Goal: Task Accomplishment & Management: Manage account settings

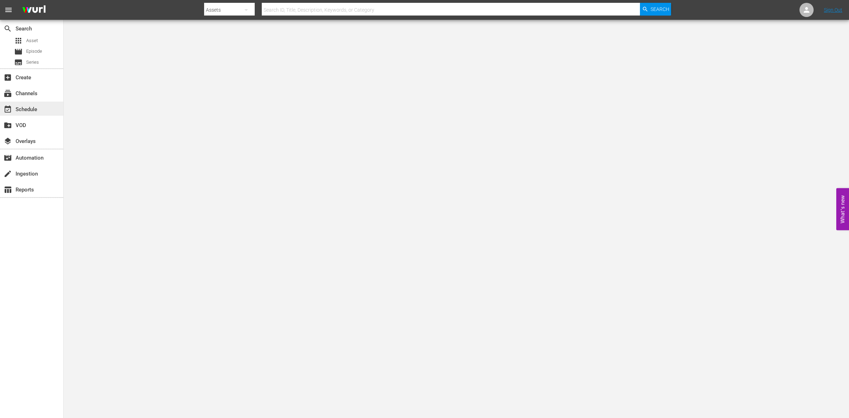
click at [44, 105] on div "event_available Schedule" at bounding box center [31, 109] width 63 height 14
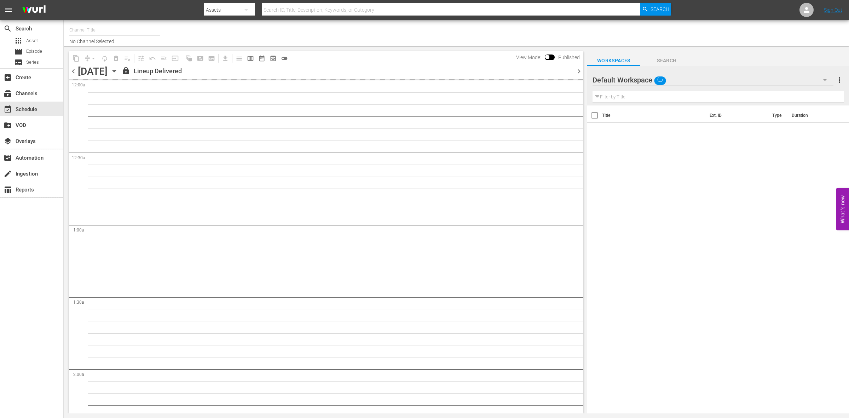
type input "So Real (1869)"
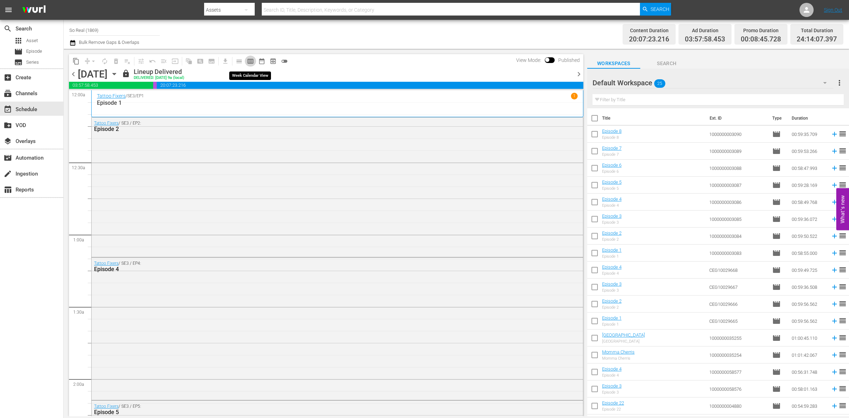
click at [249, 59] on span "calendar_view_week_outlined" at bounding box center [250, 61] width 7 height 7
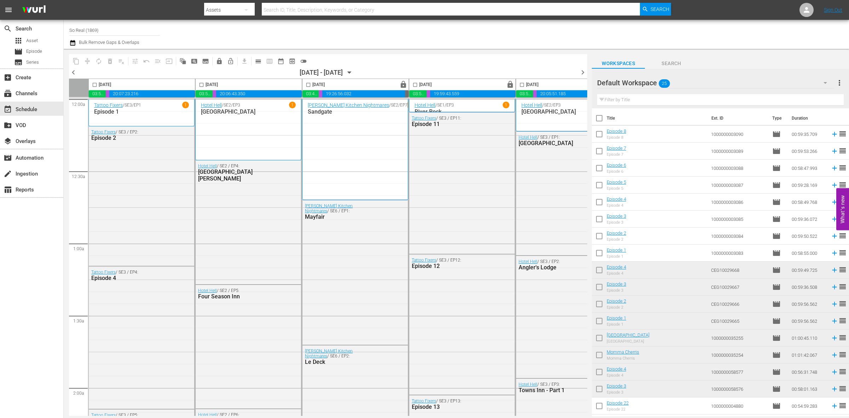
click at [353, 75] on icon "button" at bounding box center [350, 73] width 8 height 8
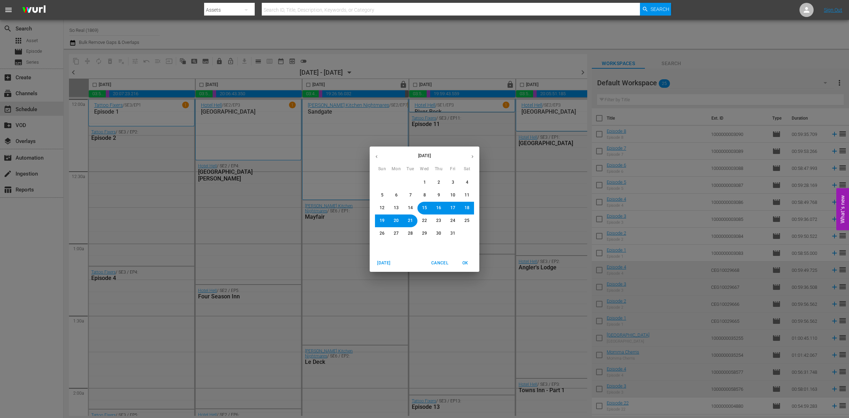
click at [397, 59] on div "[DATE] Sun Mon Tue Wed Thu Fri Sat 28 29 30 1 2 3 4 5 6 7 8 9 10 11 12 13 14 15…" at bounding box center [424, 209] width 849 height 418
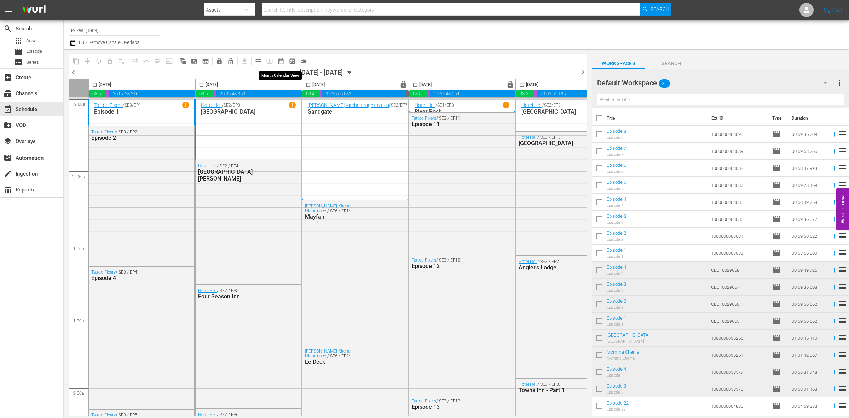
click at [277, 59] on span "date_range_outlined" at bounding box center [280, 61] width 7 height 7
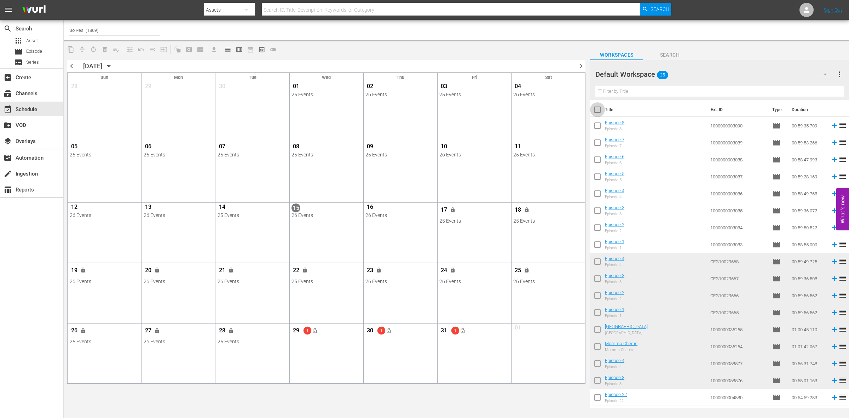
click at [598, 112] on input "checkbox" at bounding box center [597, 111] width 15 height 15
checkbox input "true"
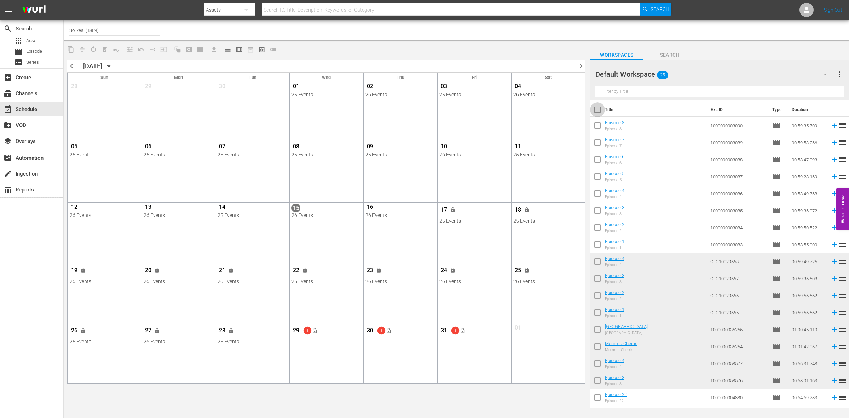
checkbox input "true"
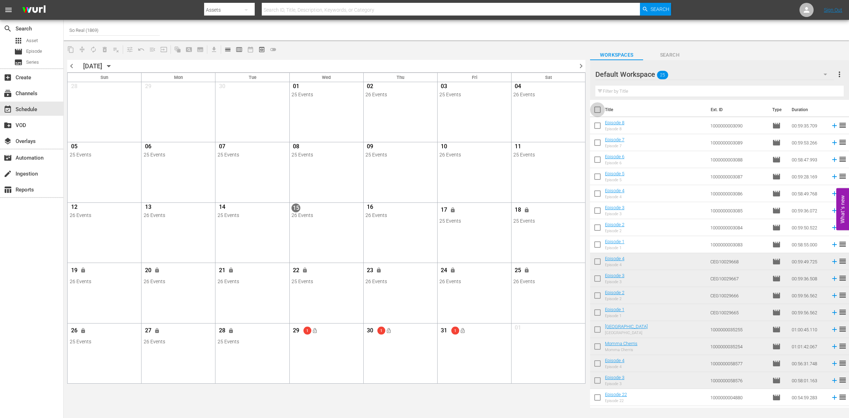
checkbox input "true"
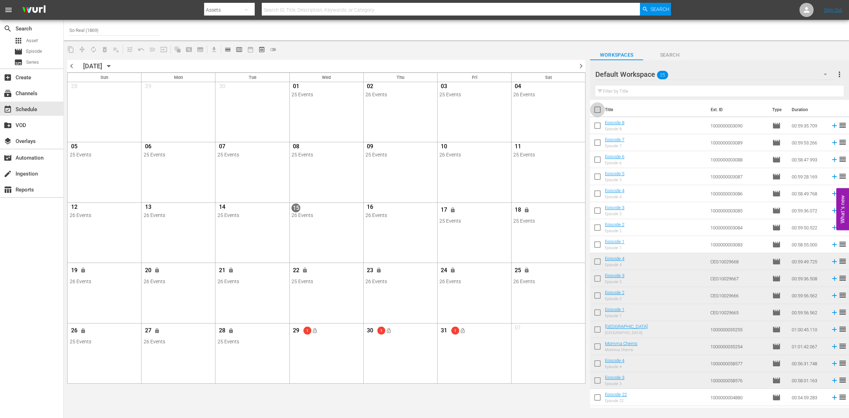
checkbox input "true"
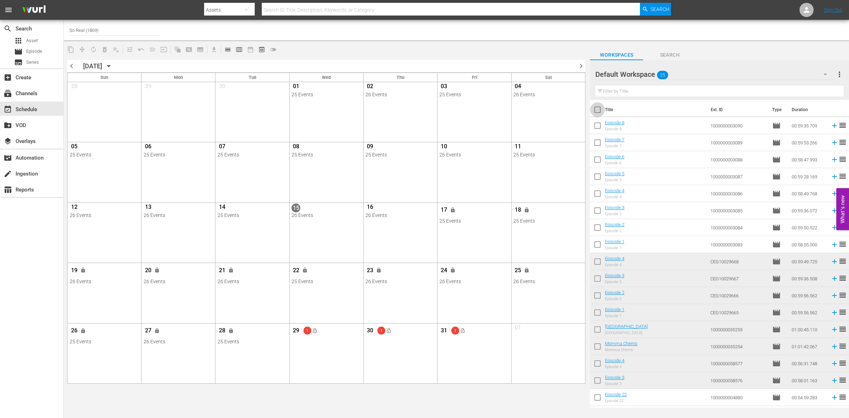
checkbox input "true"
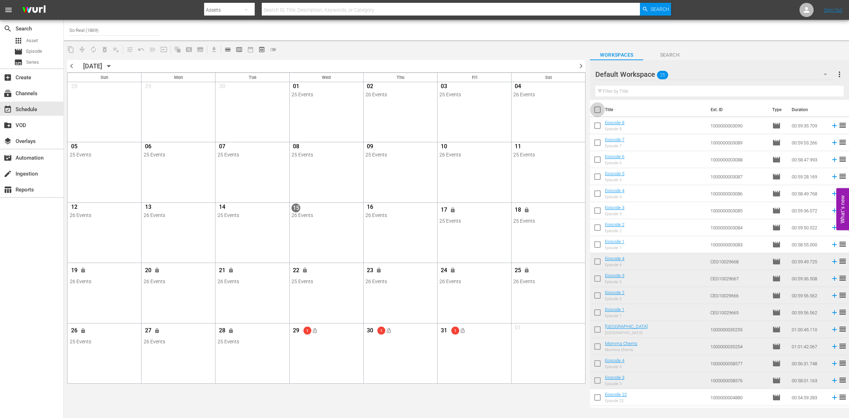
checkbox input "true"
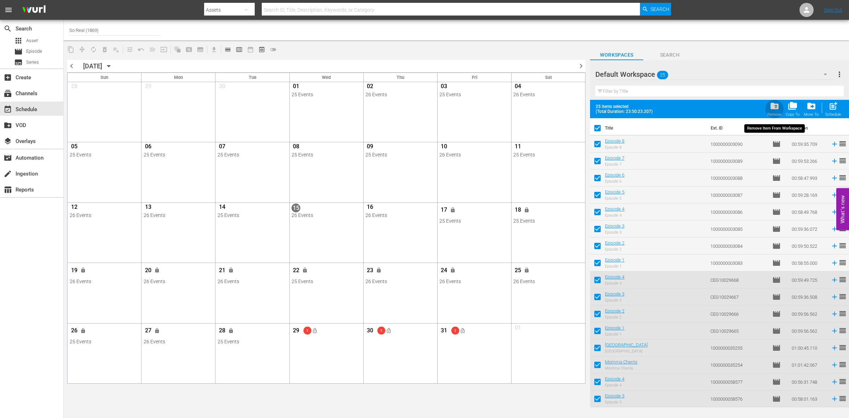
click at [776, 105] on span "folder_delete" at bounding box center [775, 106] width 10 height 10
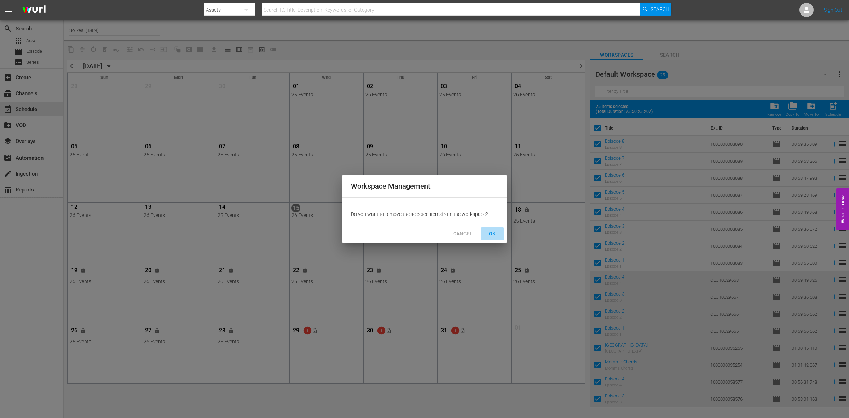
click at [493, 231] on span "OK" at bounding box center [492, 233] width 11 height 9
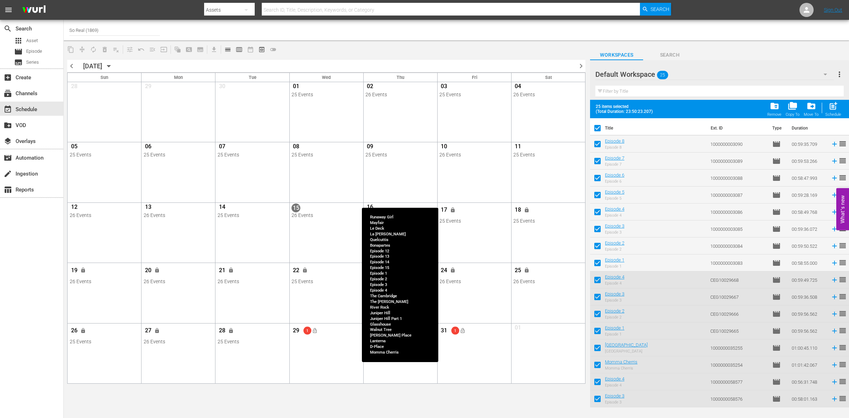
checkbox input "false"
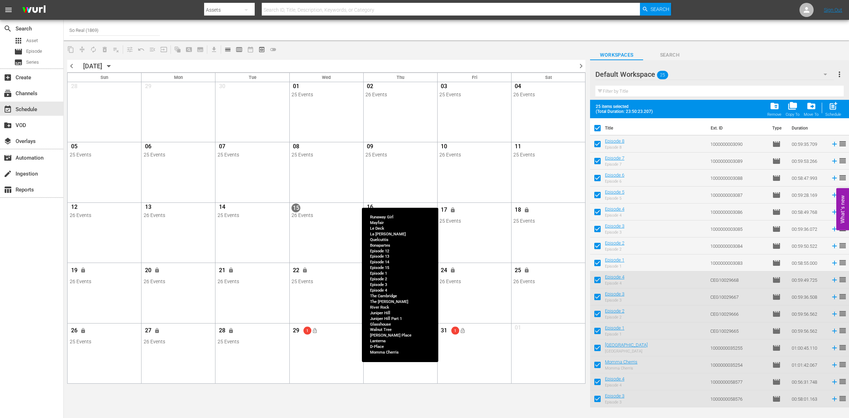
checkbox input "false"
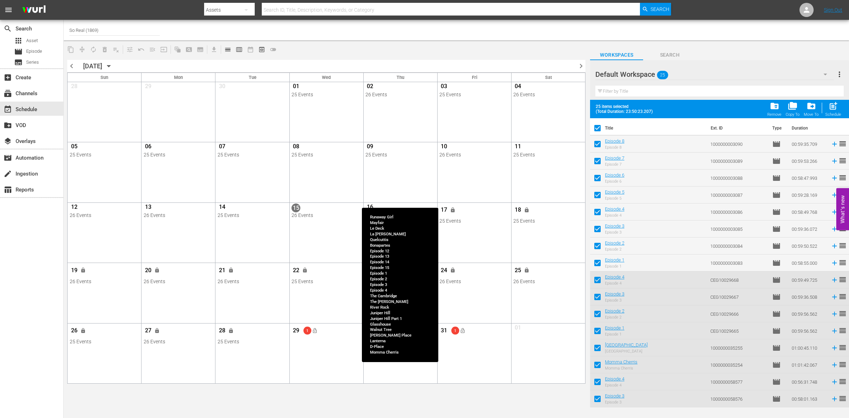
checkbox input "false"
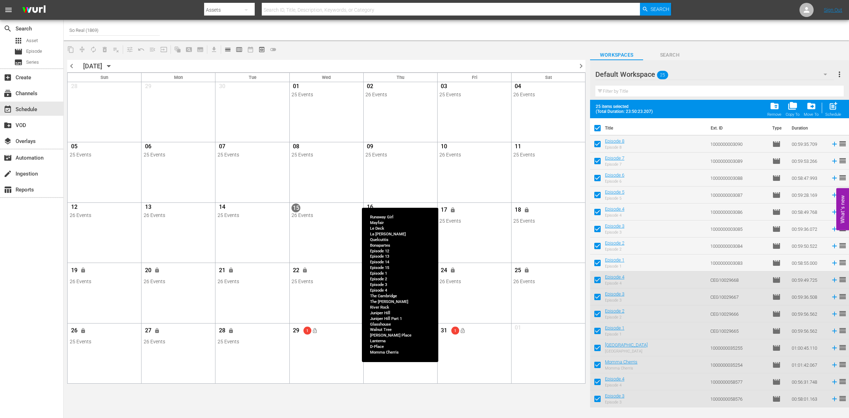
checkbox input "false"
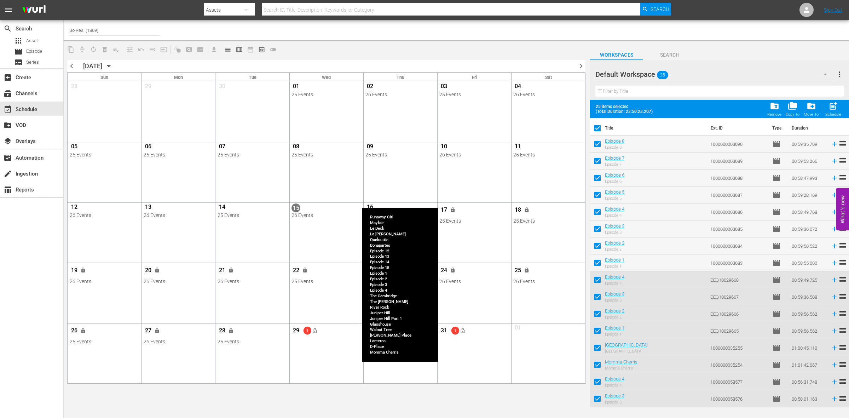
checkbox input "false"
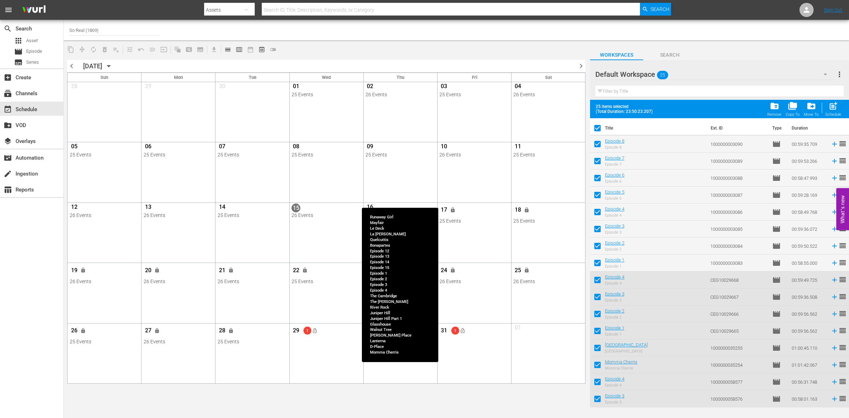
checkbox input "false"
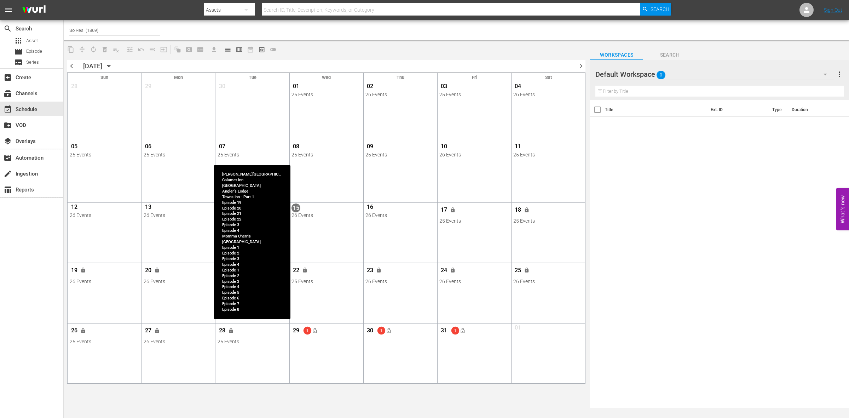
click at [249, 330] on div "28 lock" at bounding box center [253, 331] width 70 height 15
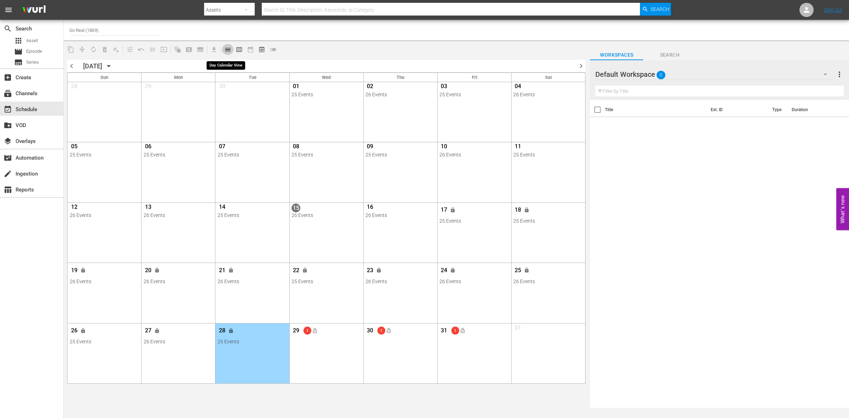
click at [226, 49] on span "calendar_view_day_outlined" at bounding box center [227, 49] width 7 height 7
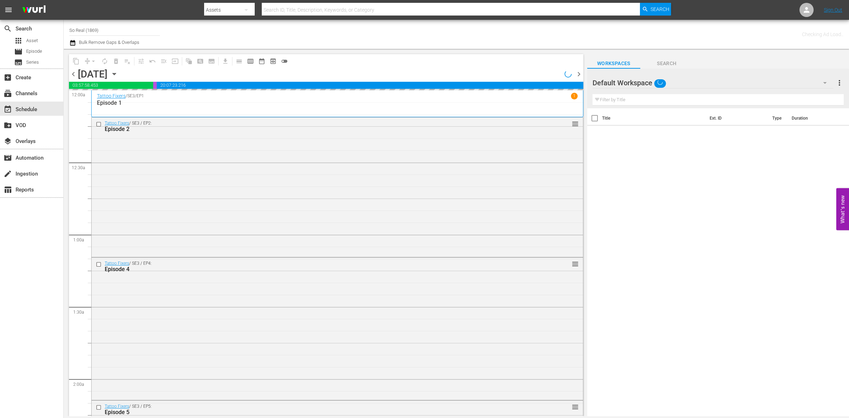
click at [118, 72] on icon "button" at bounding box center [114, 74] width 8 height 8
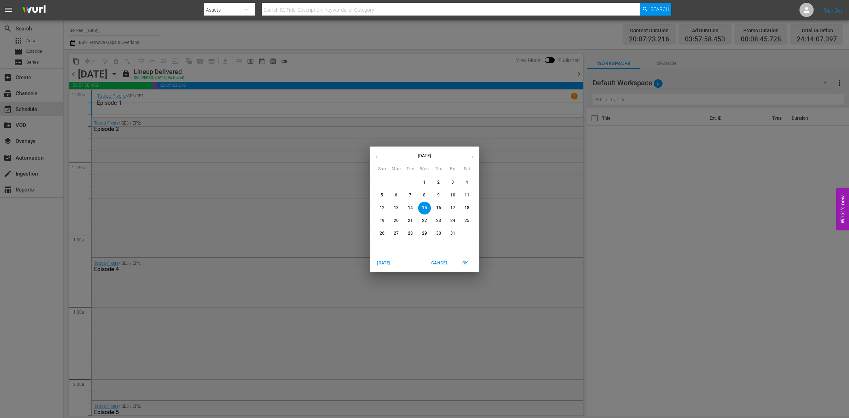
click at [413, 232] on span "28" at bounding box center [410, 233] width 13 height 6
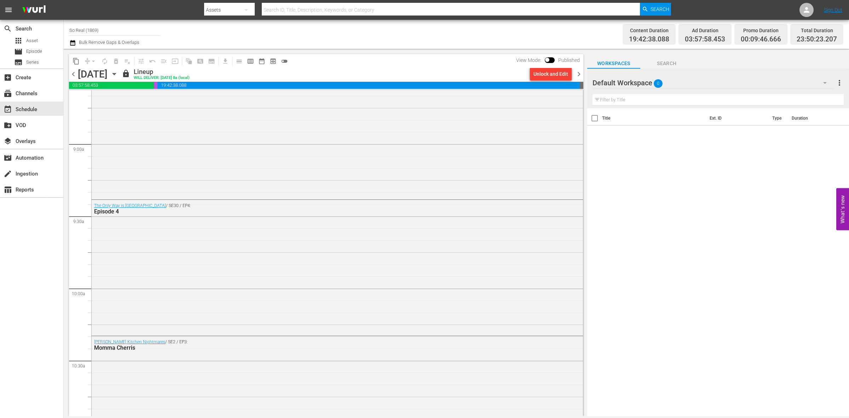
scroll to position [1256, 0]
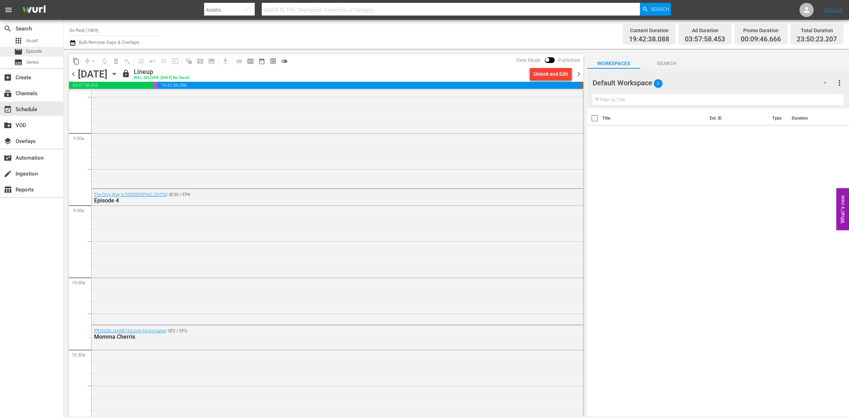
click at [41, 48] on span "Episode" at bounding box center [34, 51] width 16 height 7
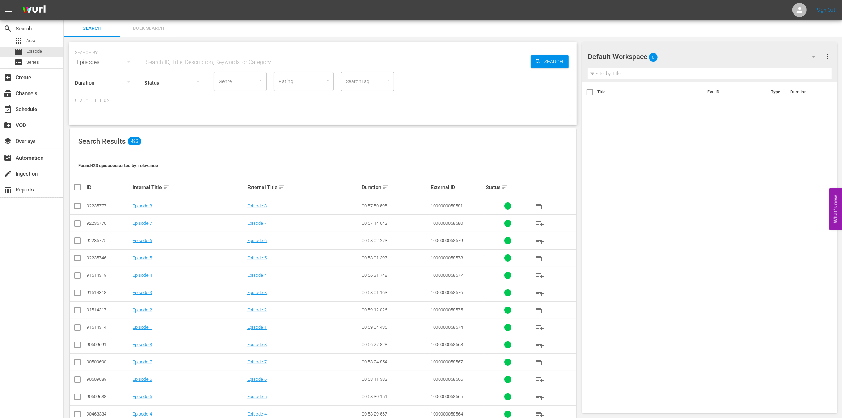
click at [215, 66] on input "text" at bounding box center [337, 62] width 387 height 17
paste input "1000000023303"
type input "1000000023303"
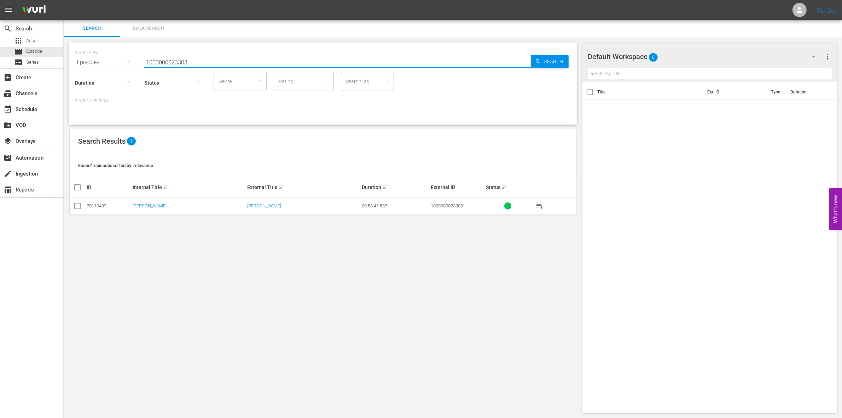
click at [78, 206] on input "checkbox" at bounding box center [77, 207] width 8 height 8
checkbox input "true"
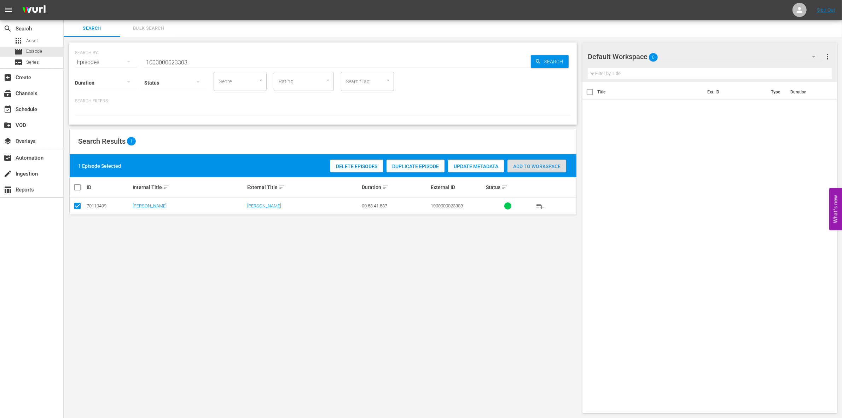
click at [516, 167] on span "Add to Workspace" at bounding box center [537, 166] width 59 height 6
click at [197, 57] on input "1000000023303" at bounding box center [337, 62] width 387 height 17
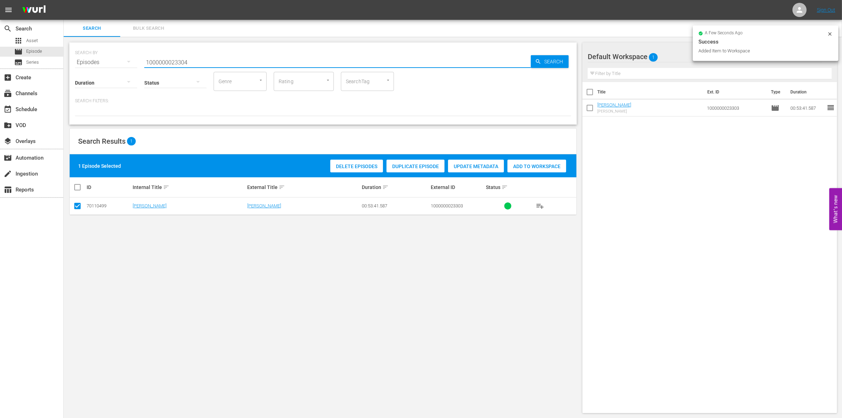
type input "1000000023304"
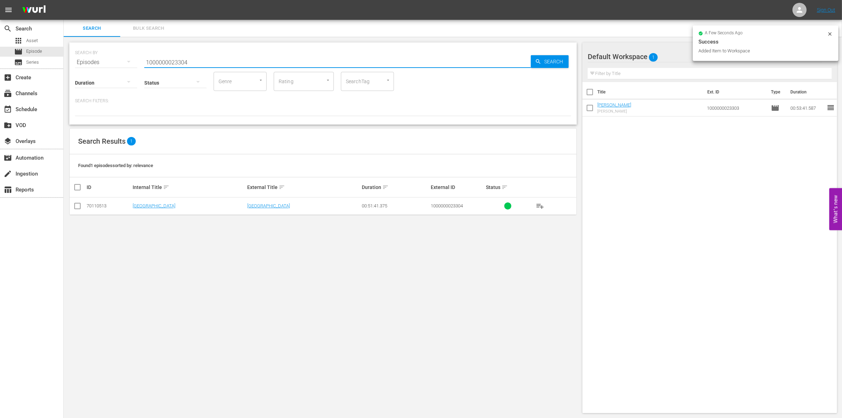
click at [77, 203] on input "checkbox" at bounding box center [77, 207] width 8 height 8
checkbox input "true"
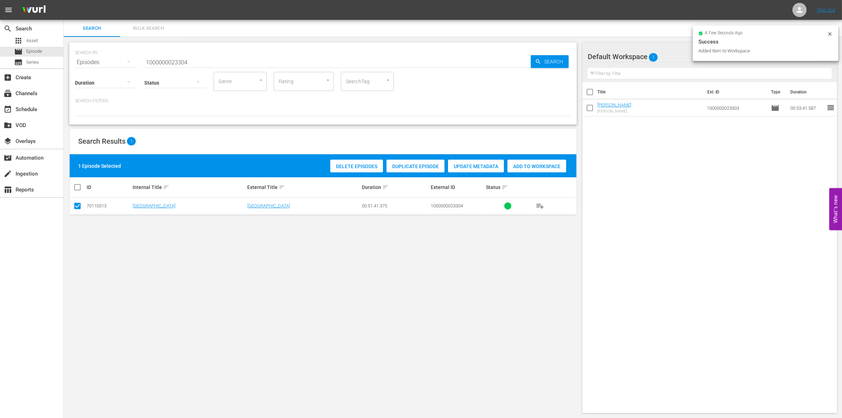
click at [518, 170] on div "Add to Workspace" at bounding box center [537, 166] width 59 height 13
click at [191, 60] on input "1000000023304" at bounding box center [337, 62] width 387 height 17
type input "1000000023305"
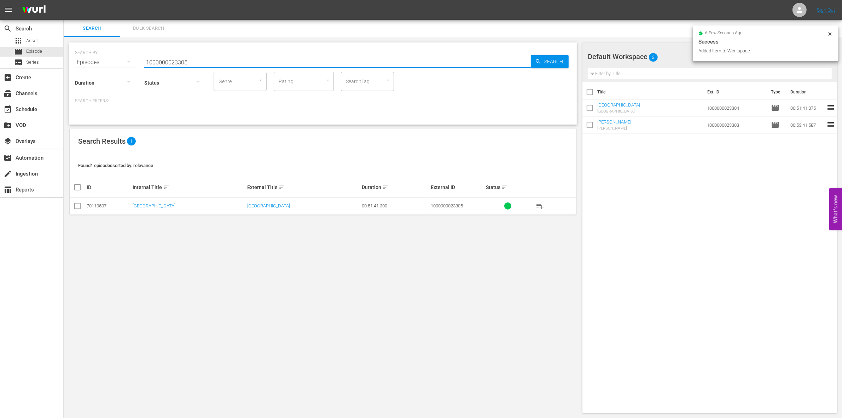
click at [77, 207] on input "checkbox" at bounding box center [77, 207] width 8 height 8
checkbox input "true"
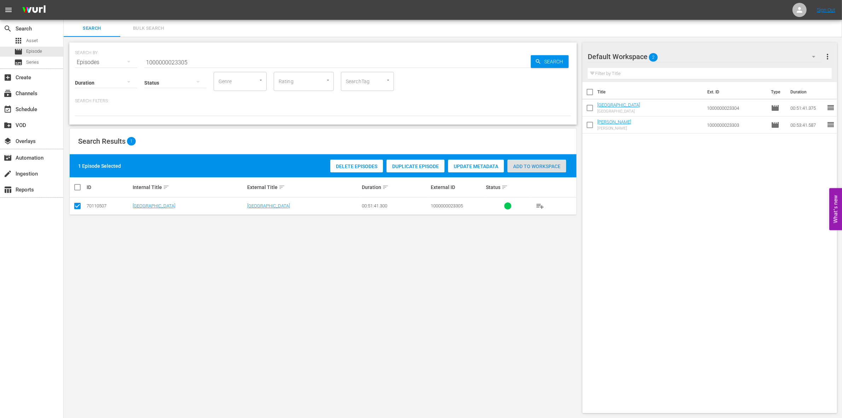
click at [536, 163] on span "Add to Workspace" at bounding box center [537, 166] width 59 height 6
click at [215, 62] on input "1000000023305" at bounding box center [337, 62] width 387 height 17
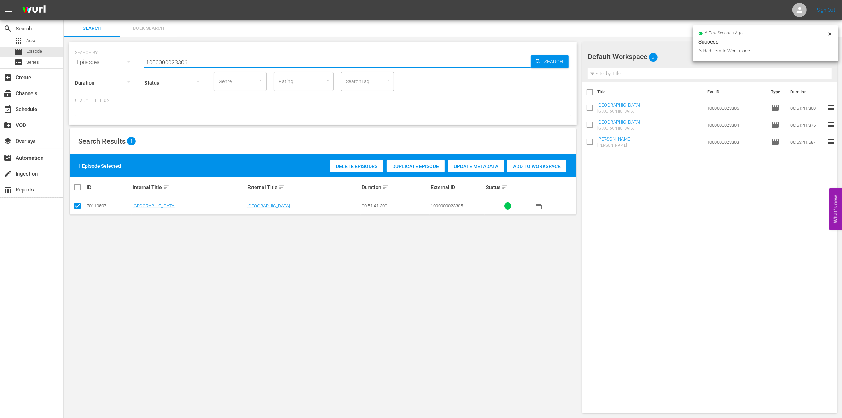
type input "1000000023306"
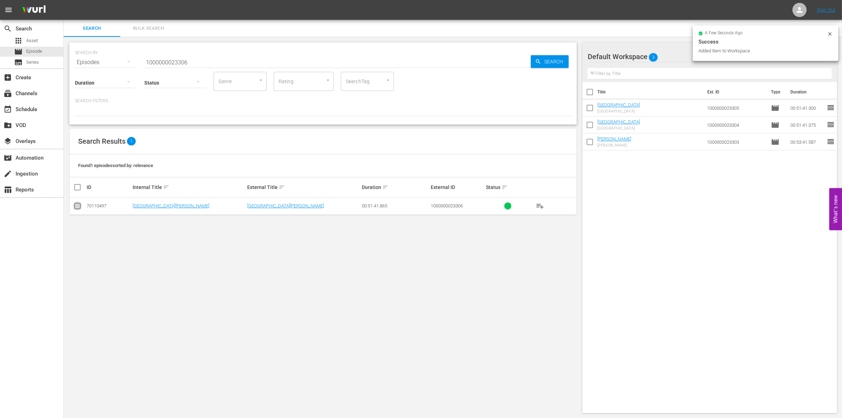
click at [74, 205] on input "checkbox" at bounding box center [77, 207] width 8 height 8
checkbox input "true"
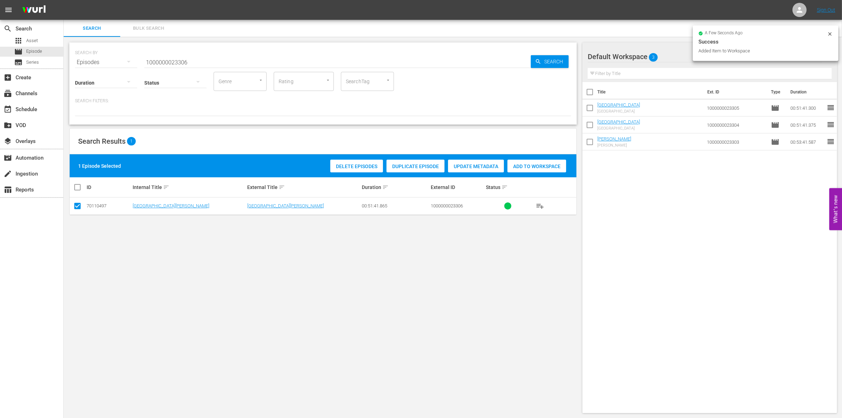
click at [538, 166] on span "Add to Workspace" at bounding box center [537, 166] width 59 height 6
click at [197, 60] on input "1000000023306" at bounding box center [337, 62] width 387 height 17
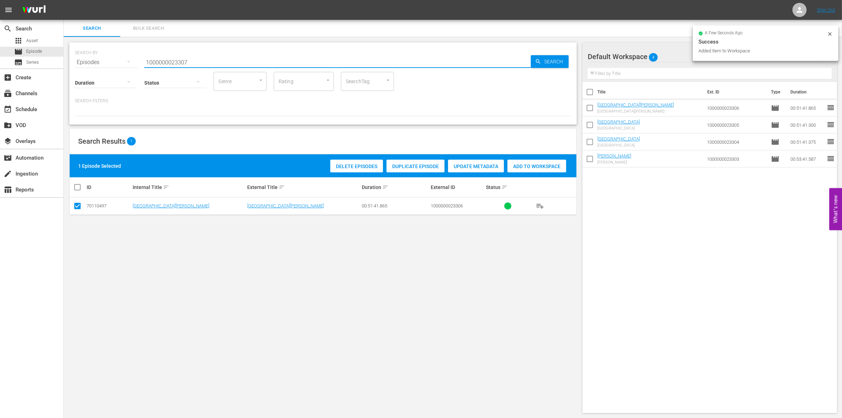
type input "1000000023307"
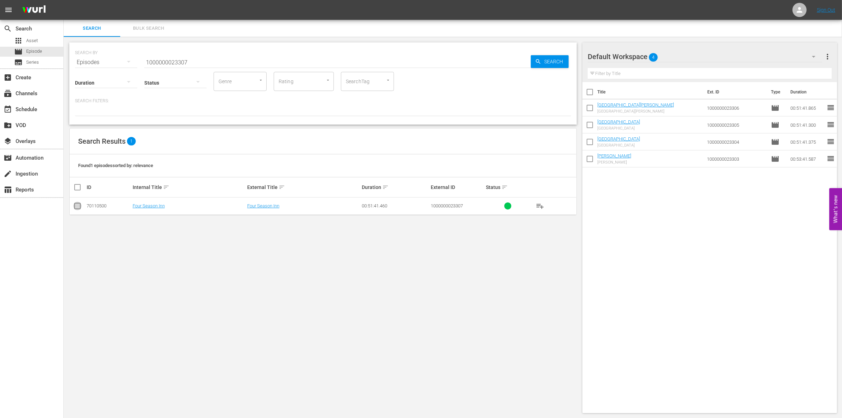
click at [73, 208] on input "checkbox" at bounding box center [77, 207] width 8 height 8
checkbox input "true"
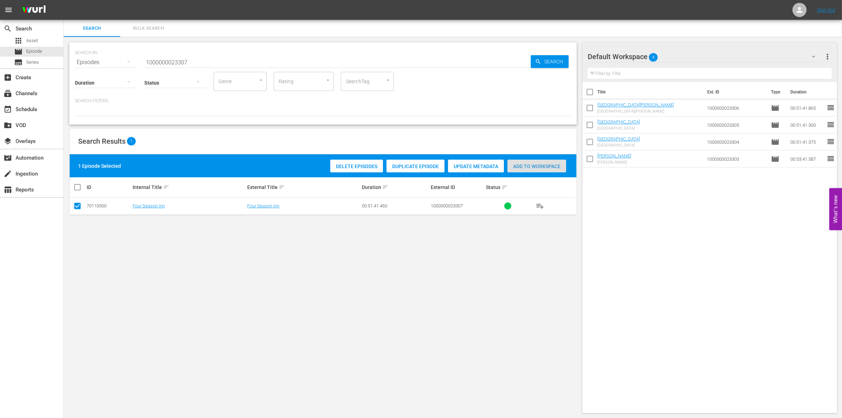
click at [540, 170] on div "Add to Workspace" at bounding box center [537, 166] width 59 height 13
click at [161, 58] on input "1000000023307" at bounding box center [337, 62] width 387 height 17
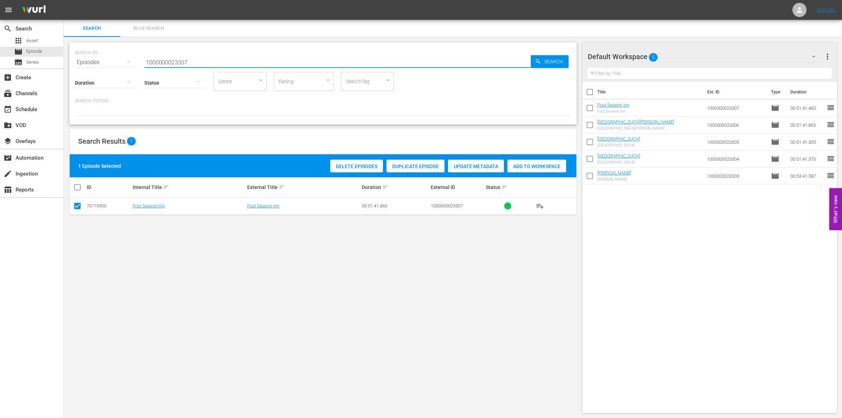
click at [161, 58] on input "1000000023307" at bounding box center [337, 62] width 387 height 17
paste input "12098"
type input "1000000012098"
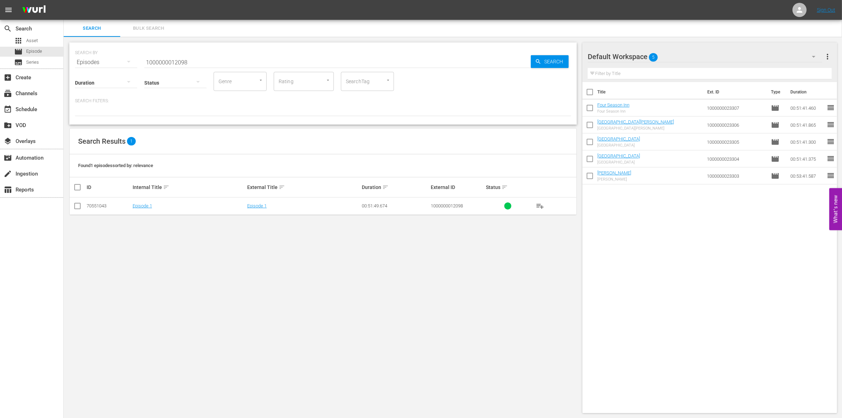
drag, startPoint x: 75, startPoint y: 201, endPoint x: 76, endPoint y: 206, distance: 4.7
click at [76, 206] on td at bounding box center [78, 205] width 16 height 17
click at [76, 206] on input "checkbox" at bounding box center [77, 207] width 8 height 8
checkbox input "true"
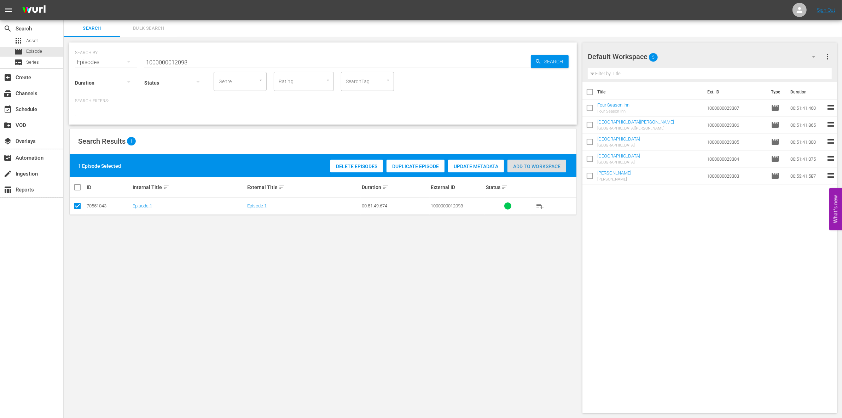
click at [543, 167] on span "Add to Workspace" at bounding box center [537, 166] width 59 height 6
click at [197, 59] on input "1000000012098" at bounding box center [337, 62] width 387 height 17
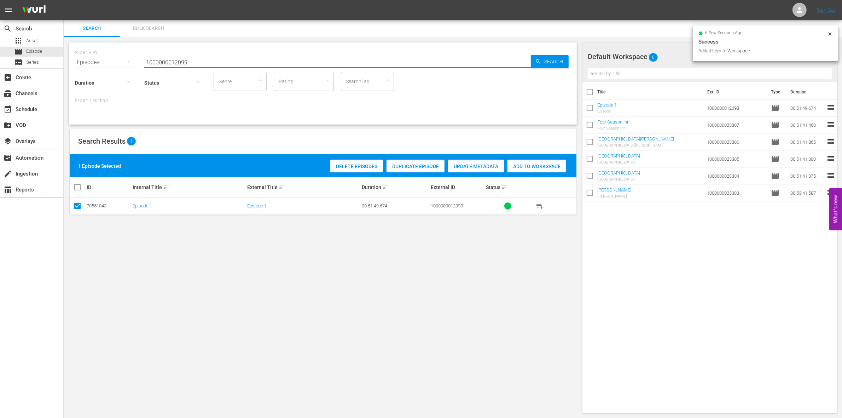
type input "1000000012099"
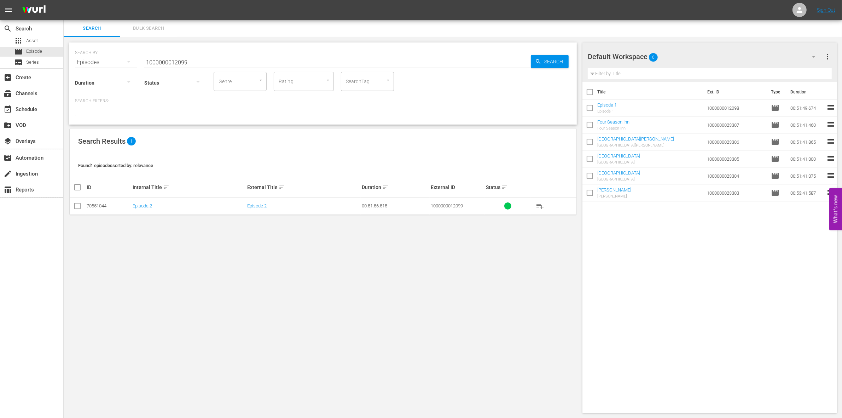
click at [73, 206] on td at bounding box center [78, 205] width 16 height 17
click at [75, 207] on input "checkbox" at bounding box center [77, 207] width 8 height 8
checkbox input "true"
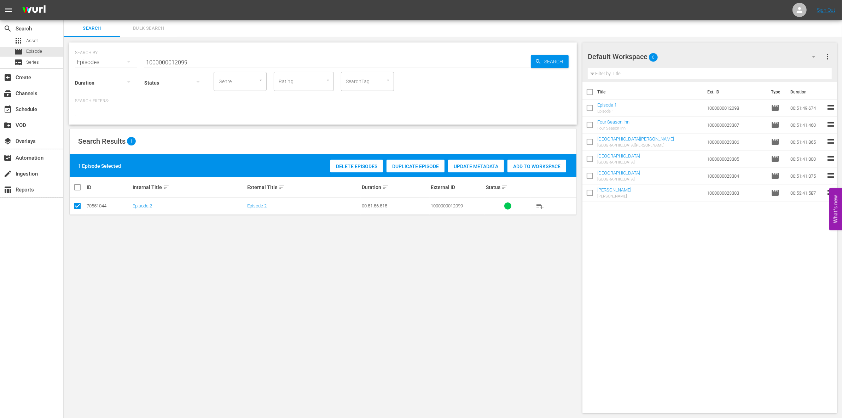
click at [557, 165] on span "Add to Workspace" at bounding box center [537, 166] width 59 height 6
click at [198, 57] on input "1000000012099" at bounding box center [337, 62] width 387 height 17
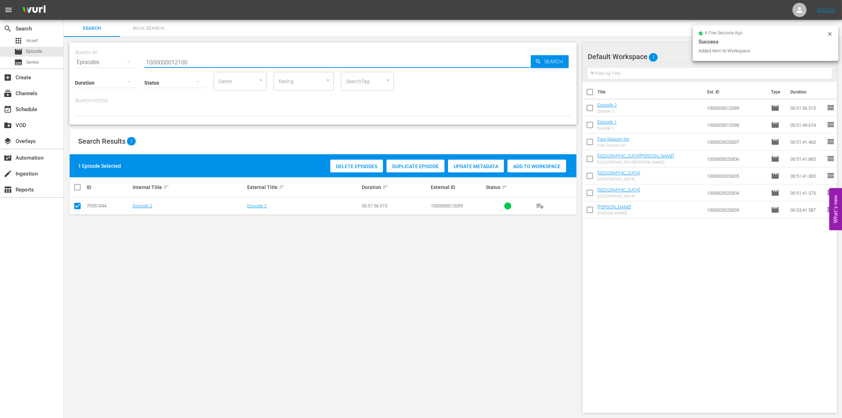
type input "1000000012100"
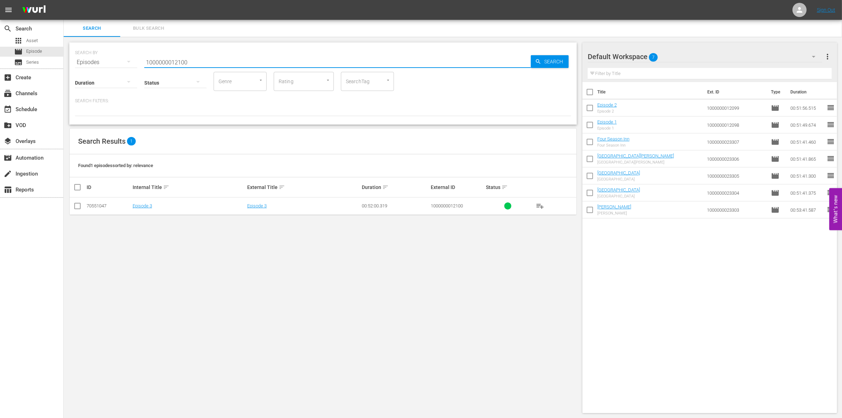
click at [75, 211] on input "checkbox" at bounding box center [77, 207] width 8 height 8
checkbox input "true"
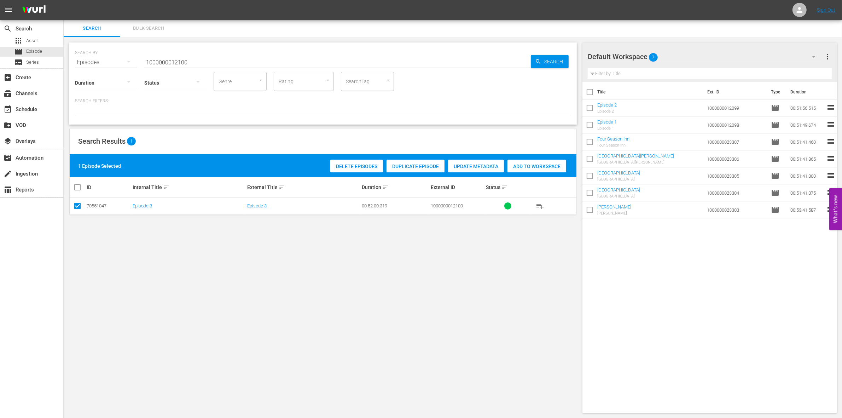
click at [551, 168] on span "Add to Workspace" at bounding box center [537, 166] width 59 height 6
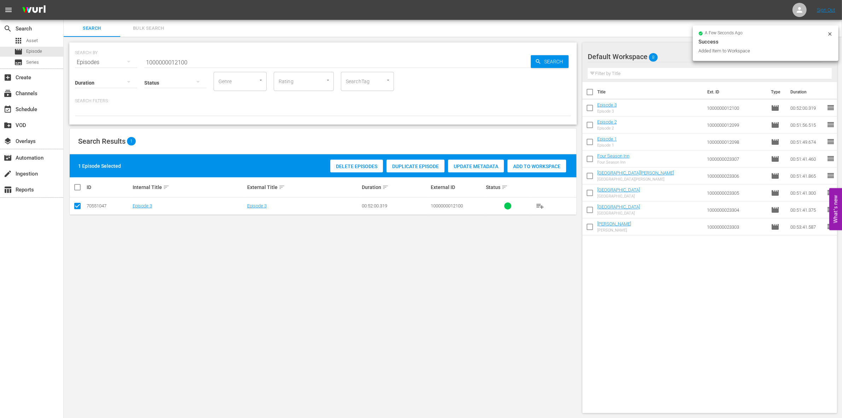
click at [197, 61] on input "1000000012100" at bounding box center [337, 62] width 387 height 17
type input "1000000012101"
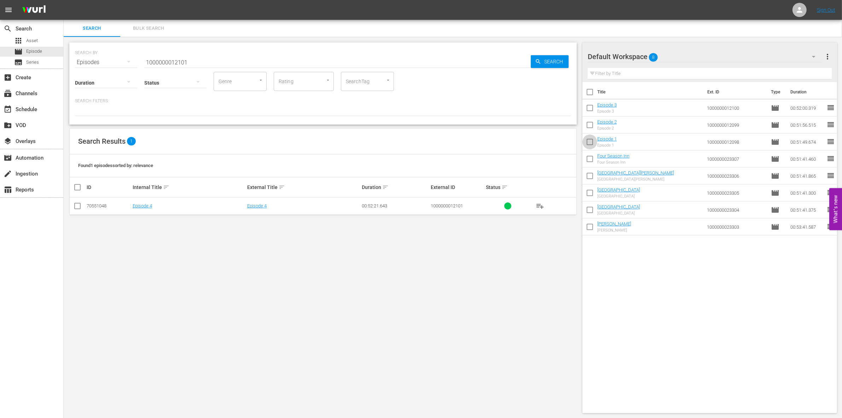
click at [594, 140] on input "checkbox" at bounding box center [590, 143] width 15 height 15
checkbox input "true"
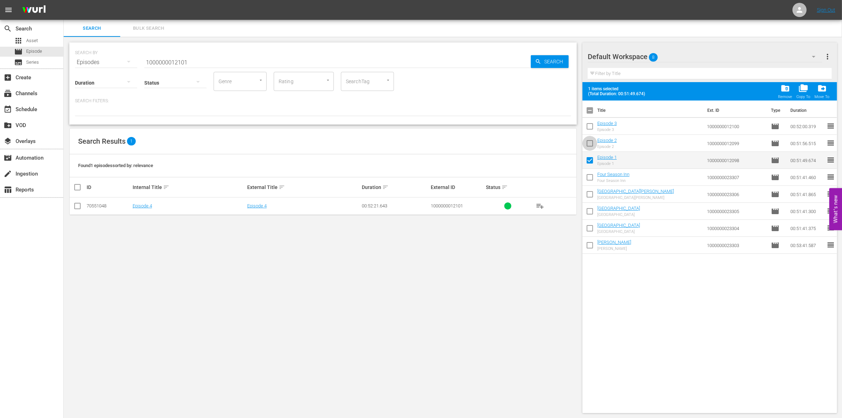
click at [590, 141] on input "checkbox" at bounding box center [590, 144] width 15 height 15
checkbox input "true"
click at [590, 128] on input "checkbox" at bounding box center [590, 127] width 15 height 15
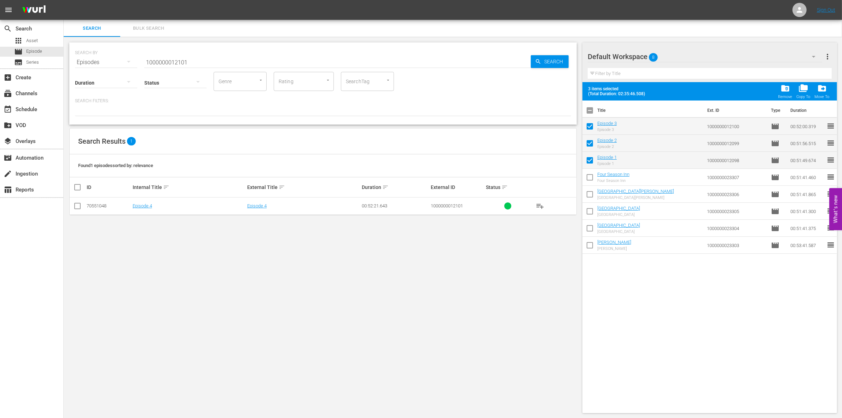
click at [788, 96] on div "Remove" at bounding box center [785, 96] width 14 height 5
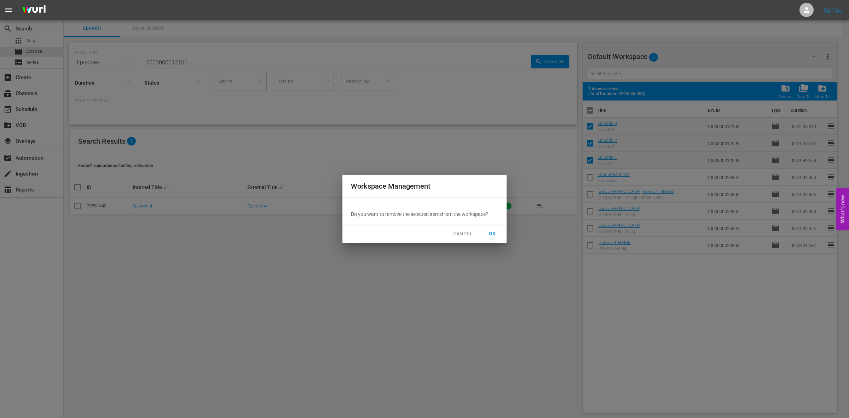
click at [494, 235] on span "OK" at bounding box center [492, 233] width 11 height 9
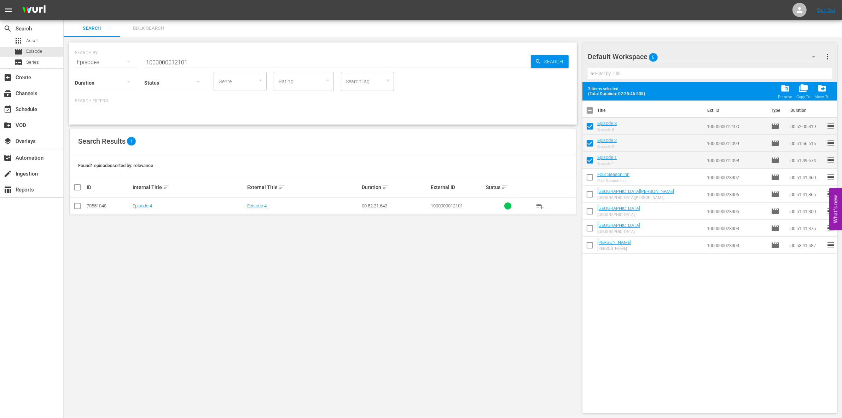
checkbox input "false"
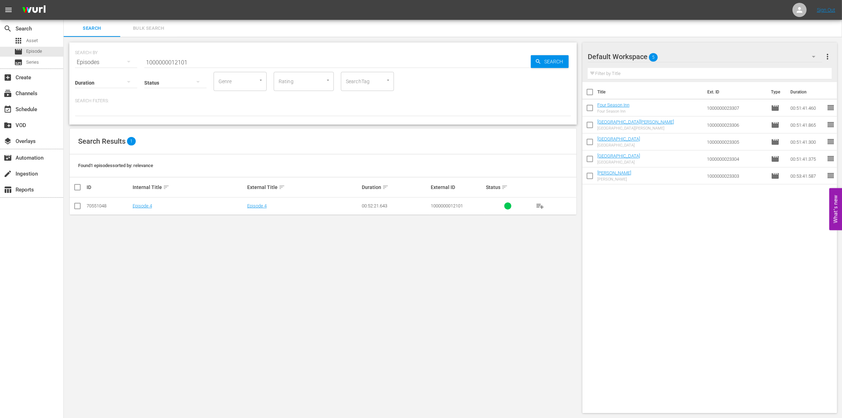
click at [191, 60] on input "1000000012101" at bounding box center [337, 62] width 387 height 17
paste input "339"
type input "1000000012339"
click at [78, 210] on input "checkbox" at bounding box center [77, 207] width 8 height 8
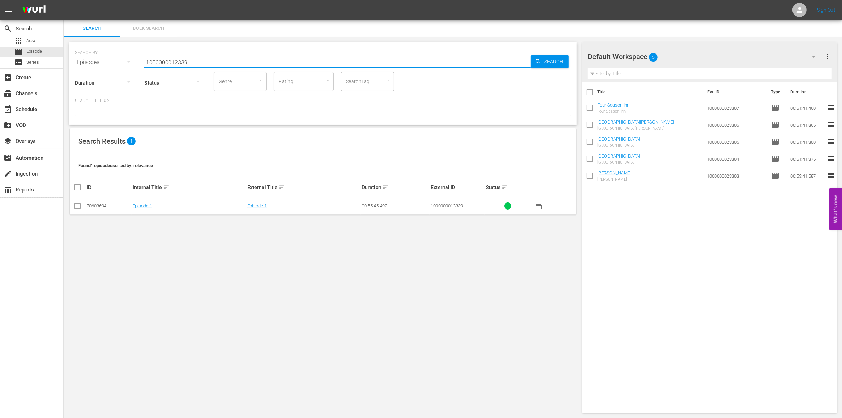
checkbox input "true"
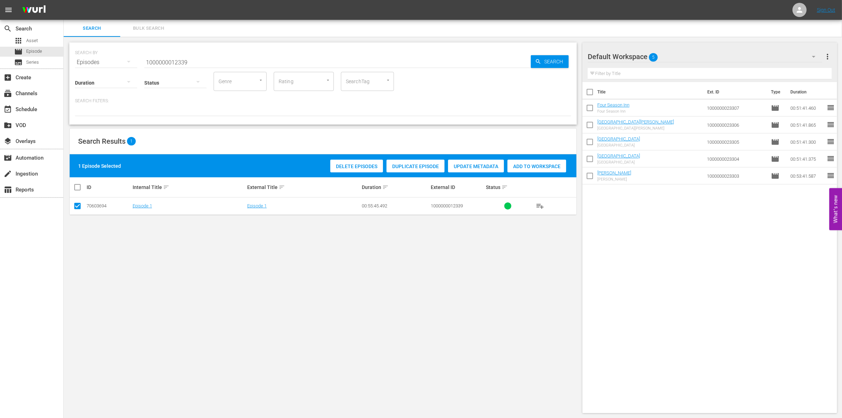
click at [539, 169] on div "Add to Workspace" at bounding box center [537, 166] width 59 height 13
click at [208, 61] on input "1000000012339" at bounding box center [337, 62] width 387 height 17
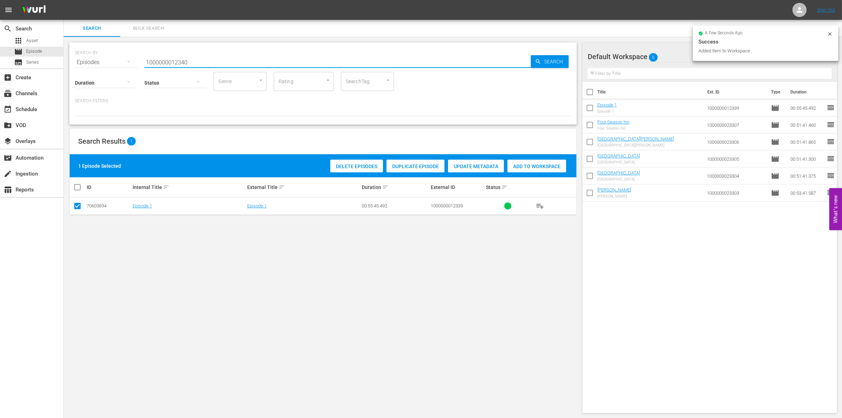
type input "1000000012340"
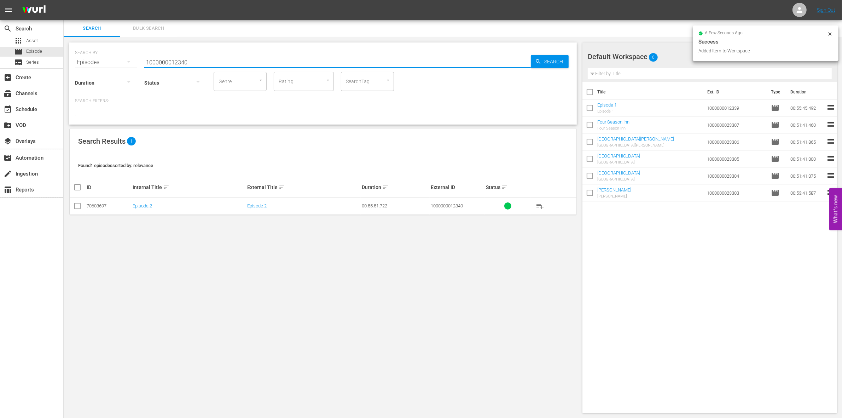
click at [72, 206] on td at bounding box center [78, 205] width 16 height 17
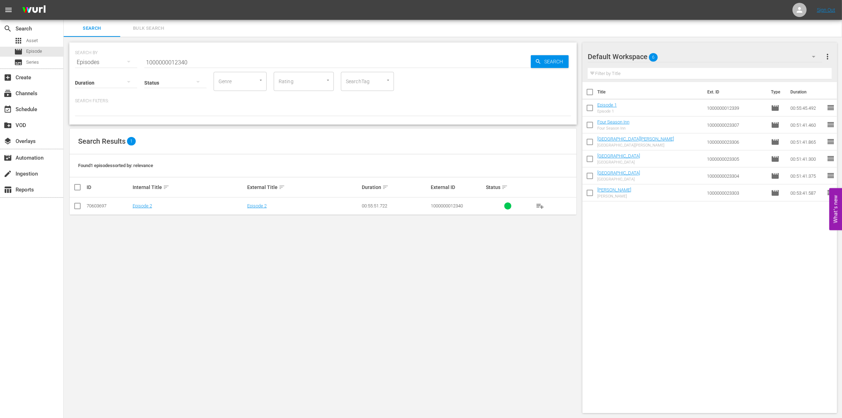
click at [76, 207] on input "checkbox" at bounding box center [77, 207] width 8 height 8
checkbox input "true"
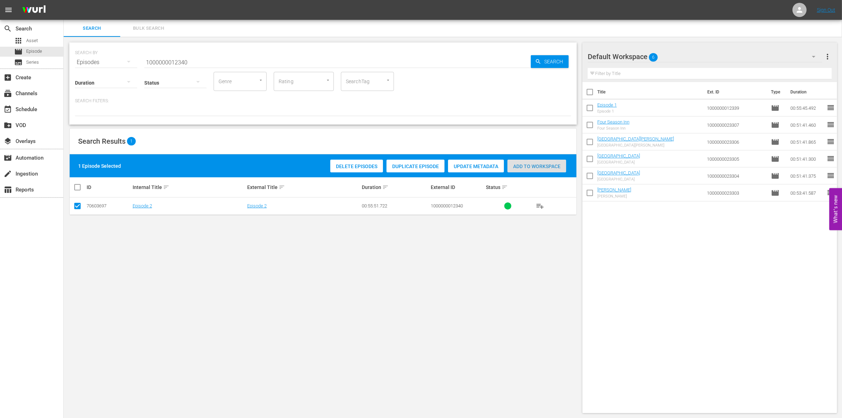
click at [556, 167] on span "Add to Workspace" at bounding box center [537, 166] width 59 height 6
click at [225, 58] on input "1000000012340" at bounding box center [337, 62] width 387 height 17
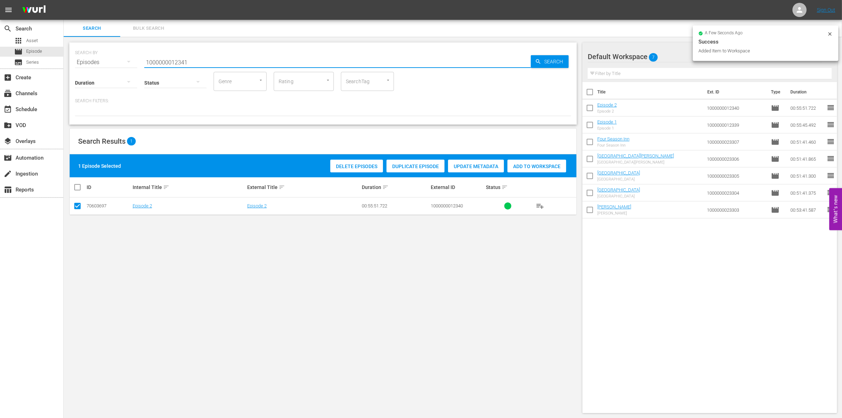
type input "1000000012341"
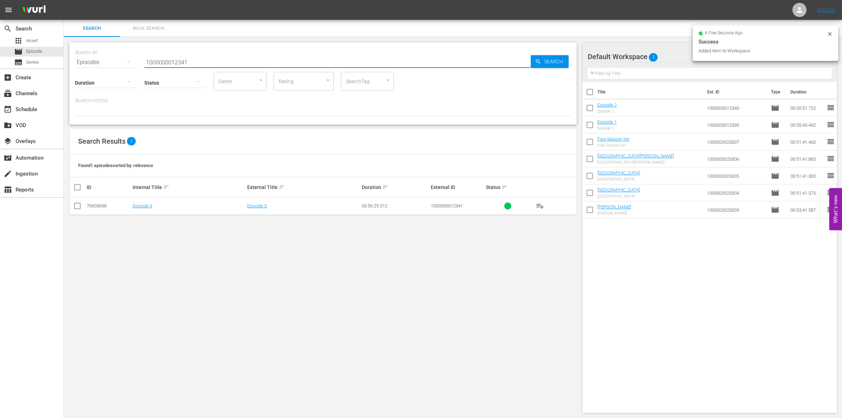
click at [78, 207] on input "checkbox" at bounding box center [77, 207] width 8 height 8
checkbox input "true"
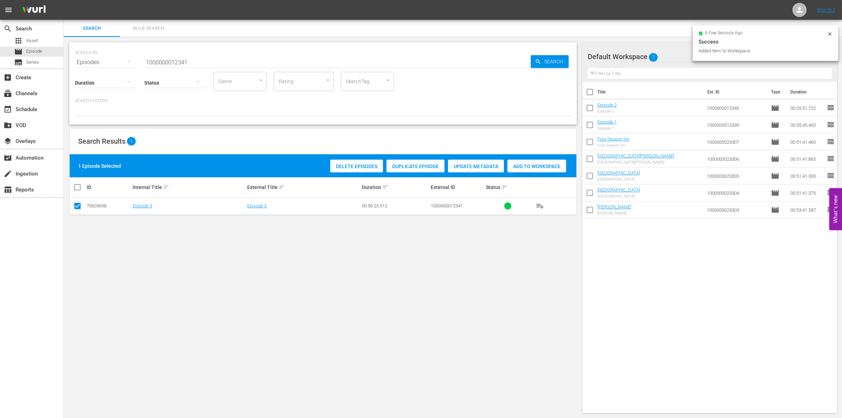
click at [547, 163] on span "Add to Workspace" at bounding box center [537, 166] width 59 height 6
click at [202, 62] on input "1000000012341" at bounding box center [337, 62] width 387 height 17
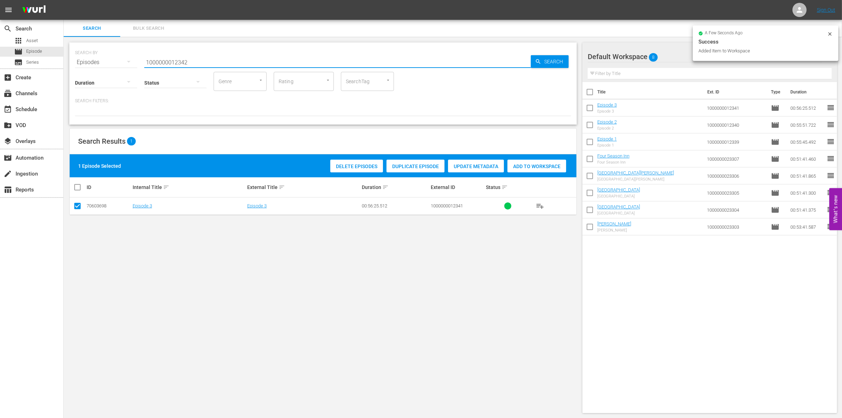
type input "1000000012342"
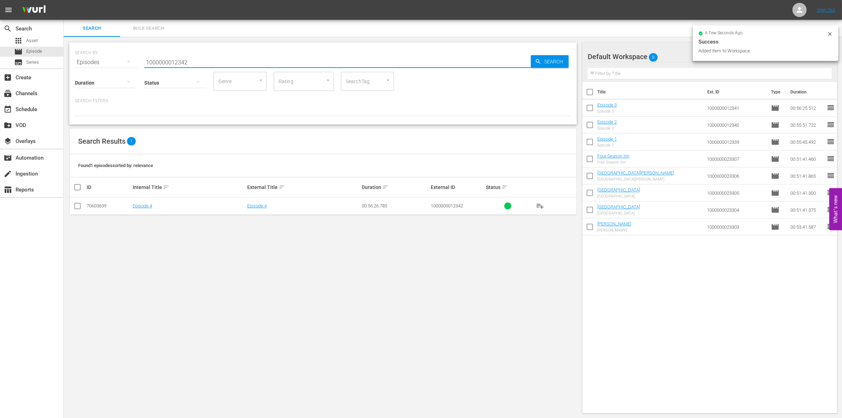
click at [76, 209] on input "checkbox" at bounding box center [77, 207] width 8 height 8
checkbox input "true"
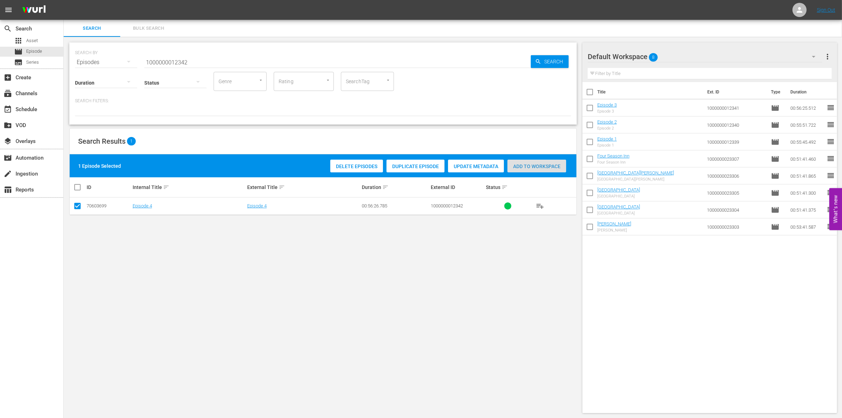
click at [519, 169] on div "Add to Workspace" at bounding box center [537, 166] width 59 height 13
click at [181, 59] on input "1000000012342" at bounding box center [337, 62] width 387 height 17
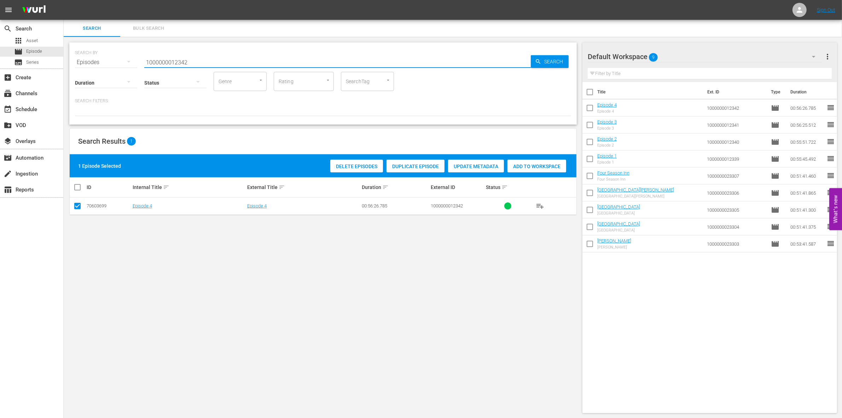
click at [181, 59] on input "1000000012342" at bounding box center [337, 62] width 387 height 17
paste input "58578"
type input "1000000058578"
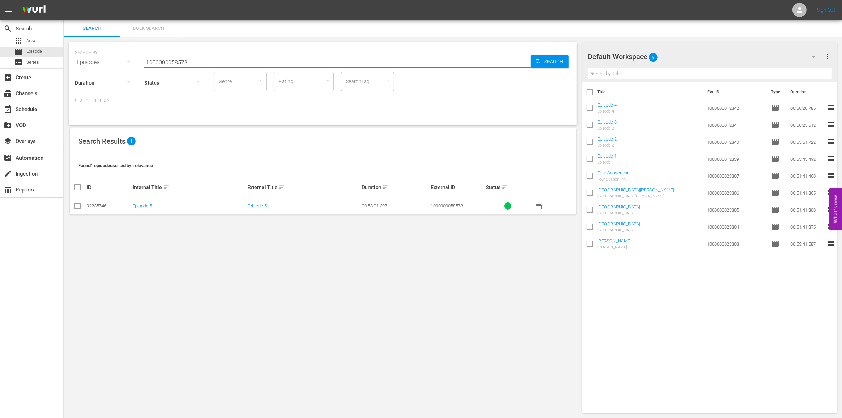
click at [80, 206] on input "checkbox" at bounding box center [77, 207] width 8 height 8
checkbox input "true"
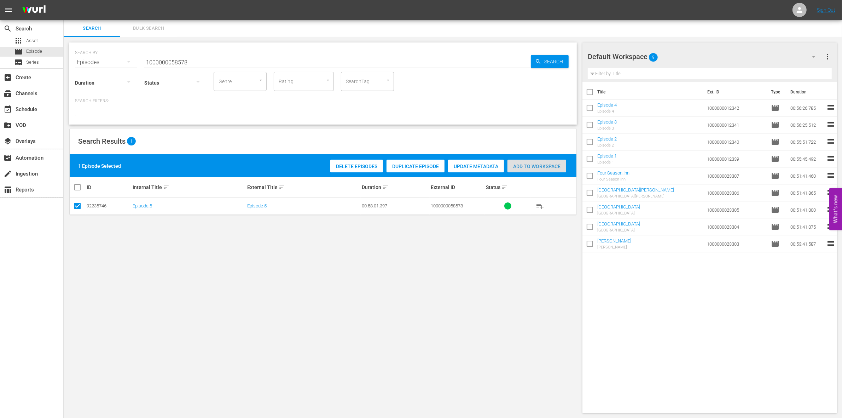
click at [519, 165] on span "Add to Workspace" at bounding box center [537, 166] width 59 height 6
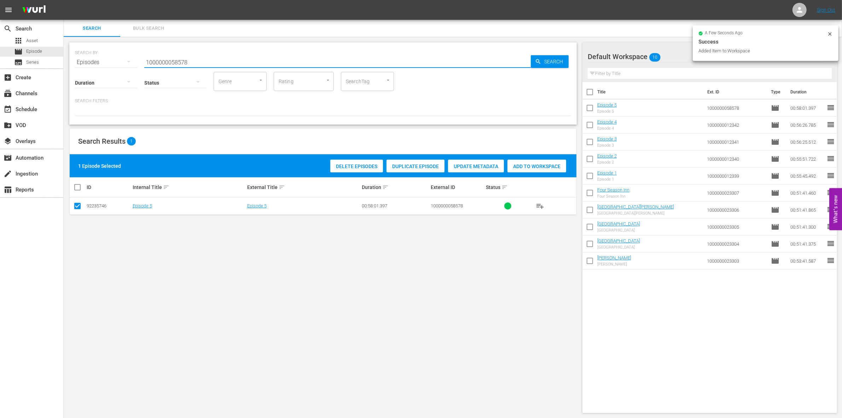
click at [214, 63] on input "1000000058578" at bounding box center [337, 62] width 387 height 17
type input "1000000058579"
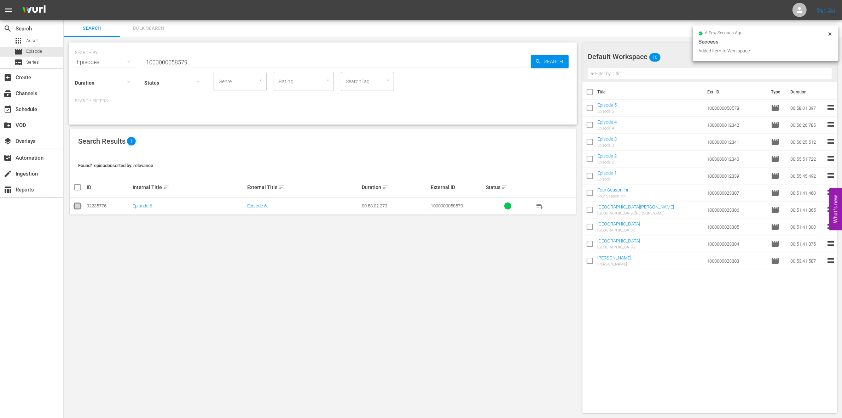
click at [74, 209] on input "checkbox" at bounding box center [77, 207] width 8 height 8
checkbox input "true"
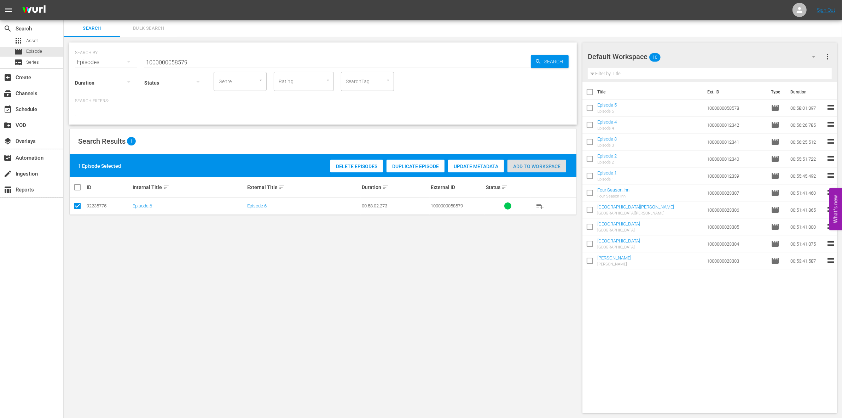
click at [536, 164] on span "Add to Workspace" at bounding box center [537, 166] width 59 height 6
click at [163, 65] on div "Status" at bounding box center [175, 77] width 62 height 25
click at [158, 61] on input "1000000058579" at bounding box center [337, 62] width 387 height 17
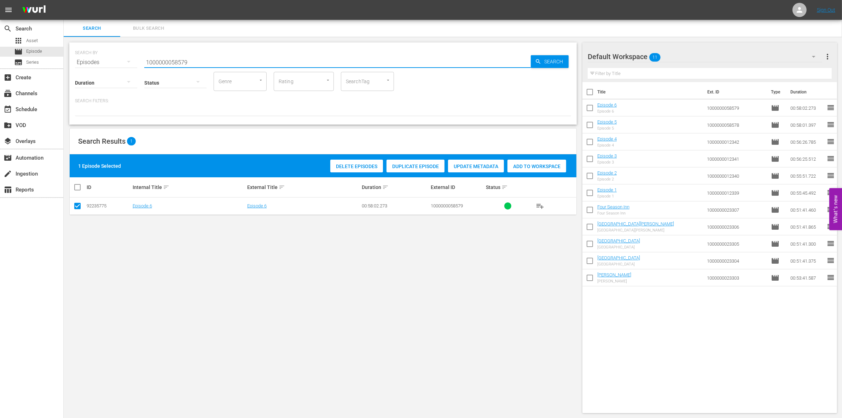
paste input "35258"
type input "1000000035258"
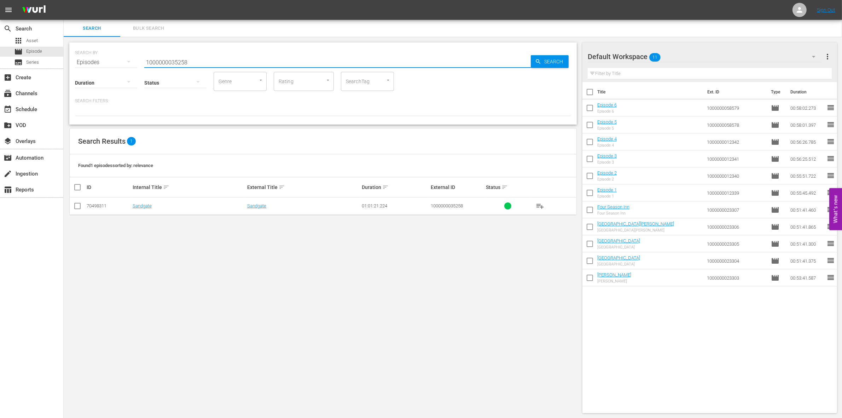
click at [76, 206] on input "checkbox" at bounding box center [77, 207] width 8 height 8
checkbox input "true"
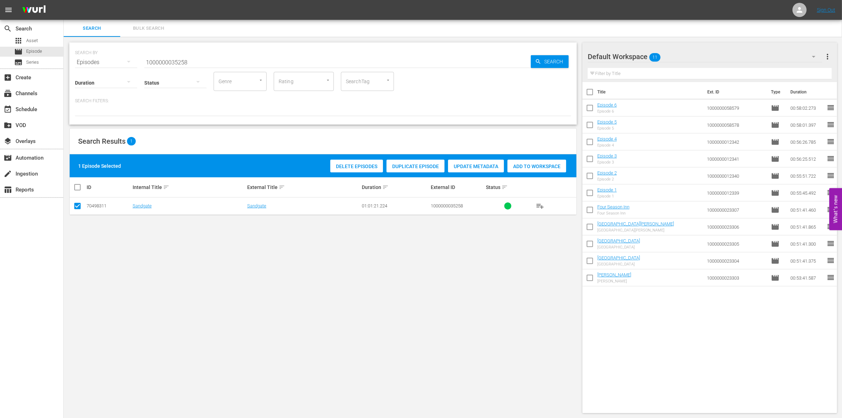
click at [544, 162] on div "Add to Workspace" at bounding box center [537, 166] width 59 height 13
click at [239, 58] on input "1000000035258" at bounding box center [337, 62] width 387 height 17
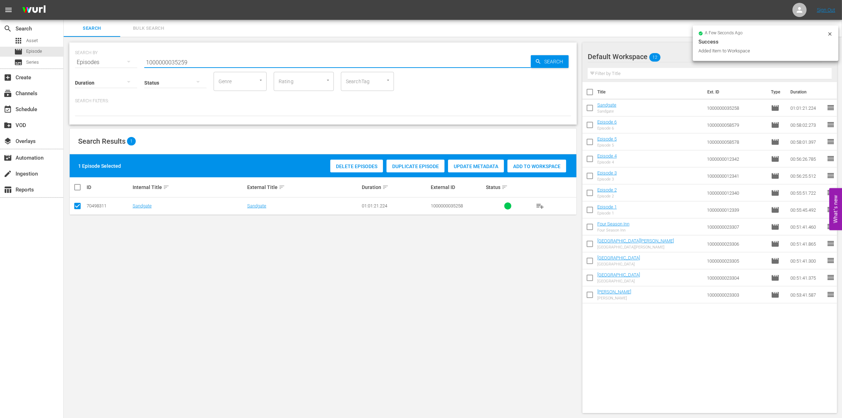
type input "1000000035259"
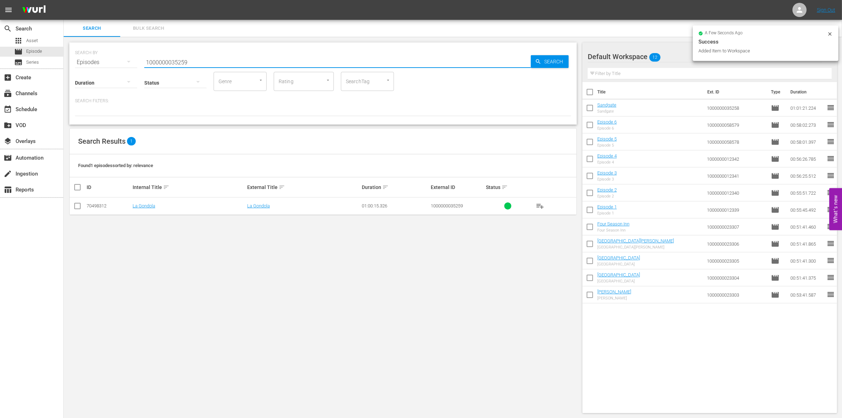
click at [75, 201] on td at bounding box center [78, 205] width 16 height 17
click at [75, 205] on input "checkbox" at bounding box center [77, 207] width 8 height 8
checkbox input "true"
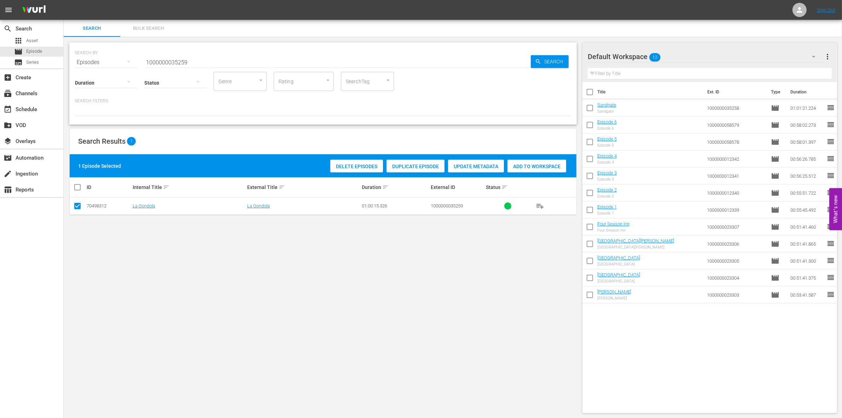
click at [529, 161] on div "Add to Workspace" at bounding box center [537, 166] width 59 height 13
click at [156, 59] on input "1000000035259" at bounding box center [337, 62] width 387 height 17
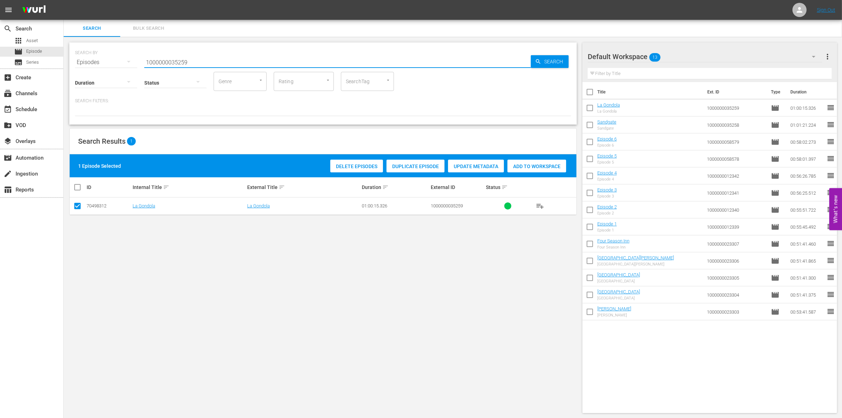
click at [156, 59] on input "1000000035259" at bounding box center [337, 62] width 387 height 17
paste input "21"
type input "1000000035221"
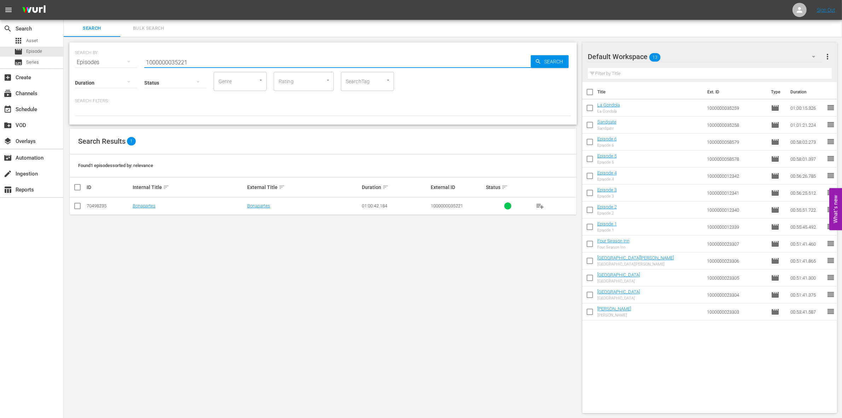
click at [76, 210] on input "checkbox" at bounding box center [77, 207] width 8 height 8
checkbox input "true"
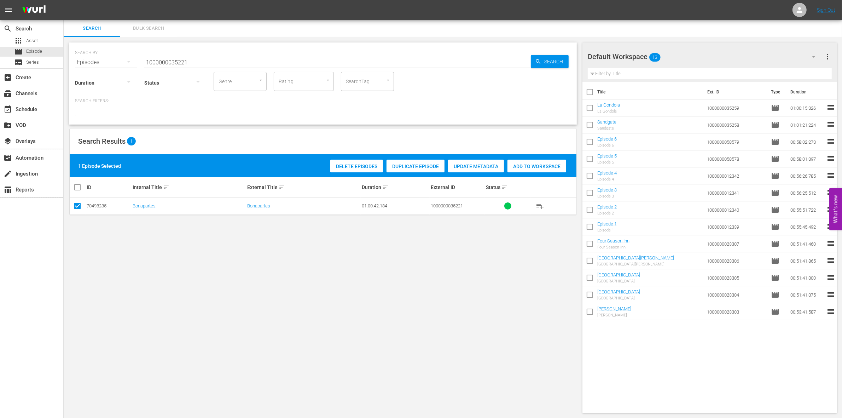
click at [550, 158] on div "Delete Episodes Duplicate Episode Update Metadata Add to Workspace" at bounding box center [448, 166] width 239 height 16
click at [533, 167] on span "Add to Workspace" at bounding box center [537, 166] width 59 height 6
click at [187, 61] on input "1000000035221" at bounding box center [337, 62] width 387 height 17
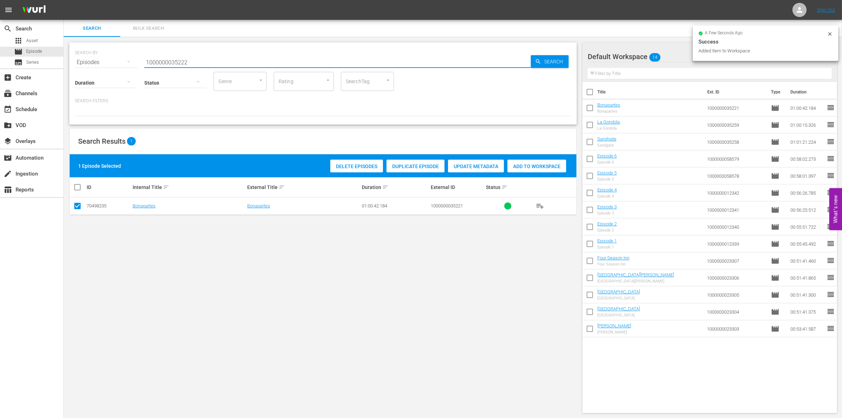
type input "1000000035222"
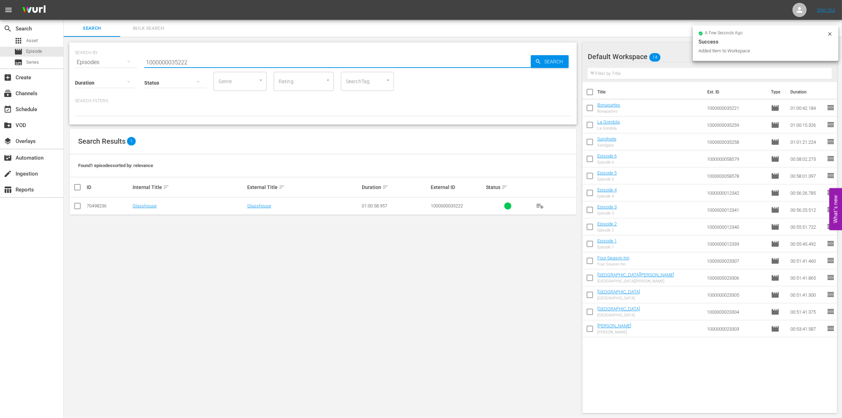
click at [81, 206] on input "checkbox" at bounding box center [77, 207] width 8 height 8
checkbox input "true"
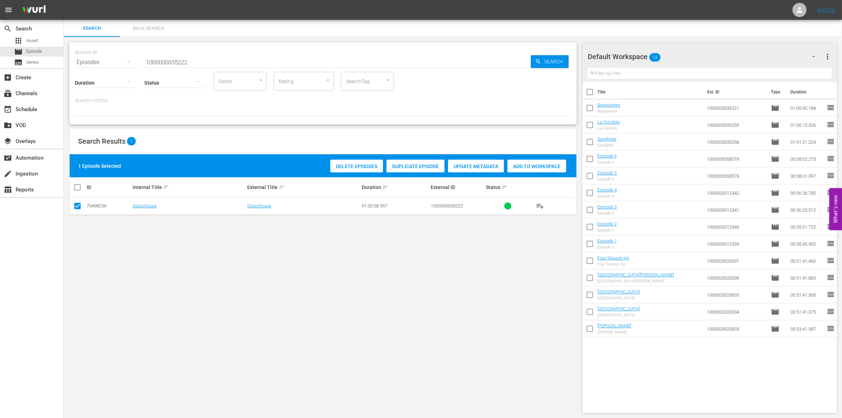
click at [540, 164] on span "Add to Workspace" at bounding box center [537, 166] width 59 height 6
click at [215, 62] on input "1000000035222" at bounding box center [337, 62] width 387 height 17
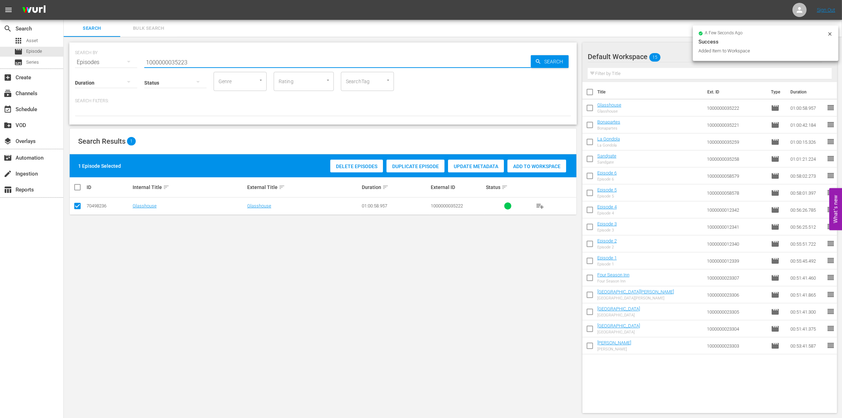
type input "1000000035223"
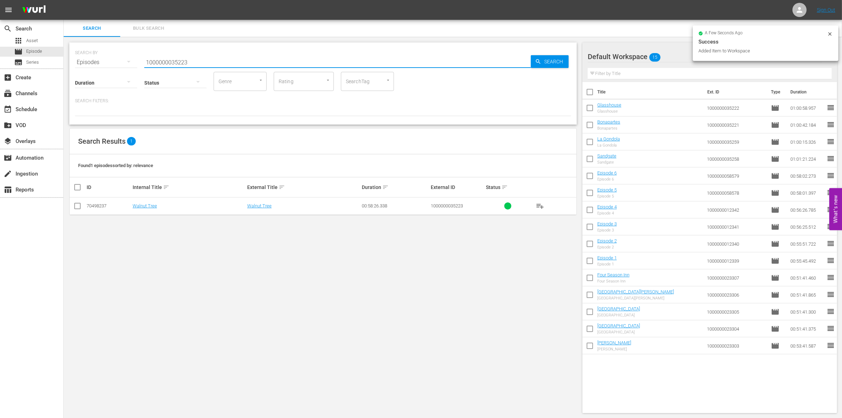
click at [78, 204] on input "checkbox" at bounding box center [77, 207] width 8 height 8
checkbox input "true"
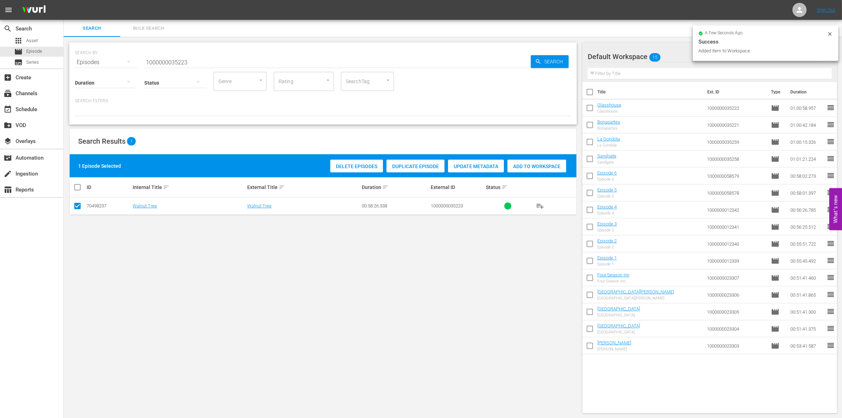
click at [538, 162] on div "Add to Workspace" at bounding box center [537, 166] width 59 height 13
click at [200, 60] on input "1000000035223" at bounding box center [337, 62] width 387 height 17
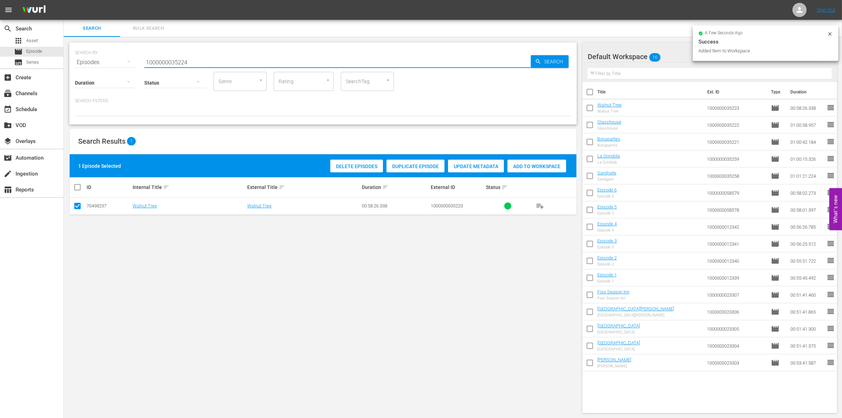
type input "1000000035224"
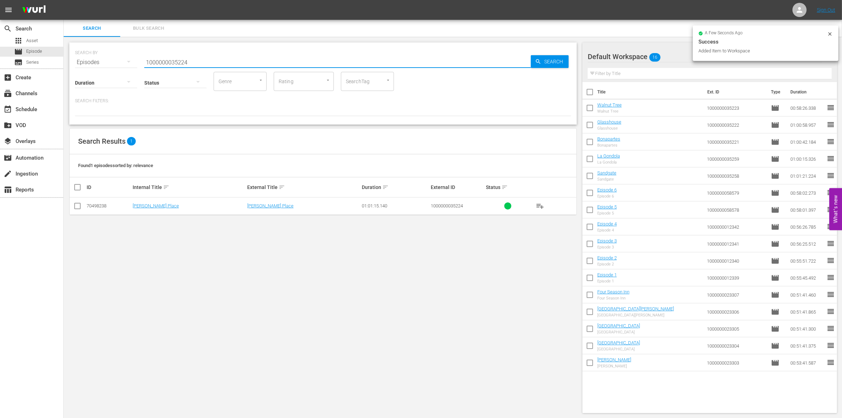
click at [76, 206] on input "checkbox" at bounding box center [77, 207] width 8 height 8
checkbox input "true"
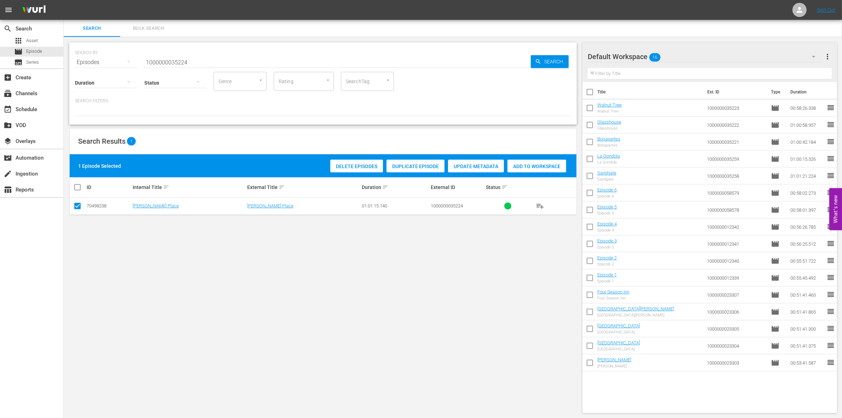
click at [542, 169] on div "Add to Workspace" at bounding box center [537, 166] width 59 height 13
click at [168, 58] on input "1000000035224" at bounding box center [337, 62] width 387 height 17
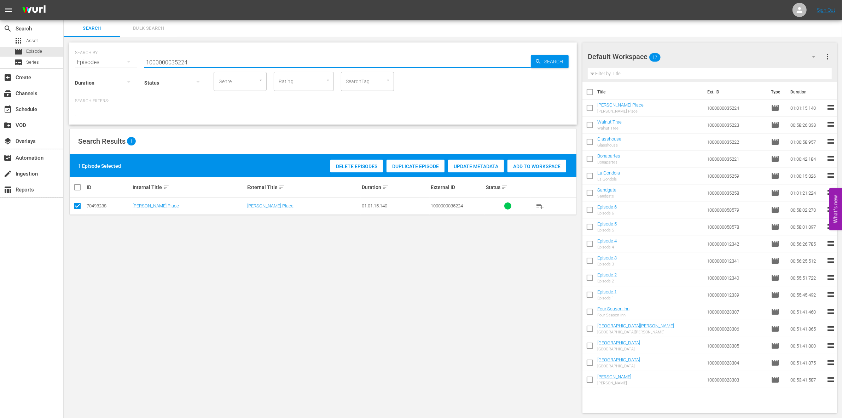
paste input "41722"
type input "1000000041722"
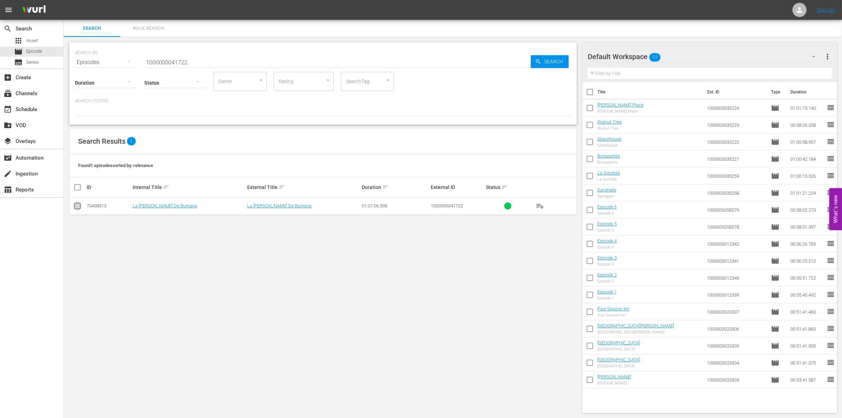
click at [79, 209] on input "checkbox" at bounding box center [77, 207] width 8 height 8
checkbox input "true"
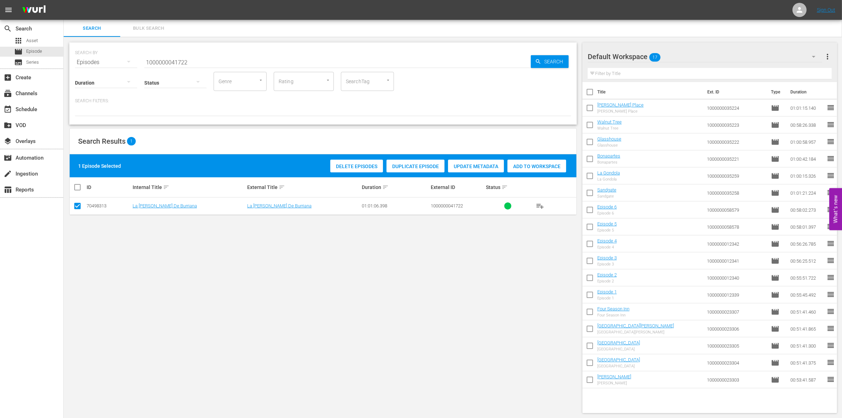
click at [547, 172] on div "Add to Workspace" at bounding box center [537, 166] width 59 height 13
click at [208, 61] on input "1000000041722" at bounding box center [337, 62] width 387 height 17
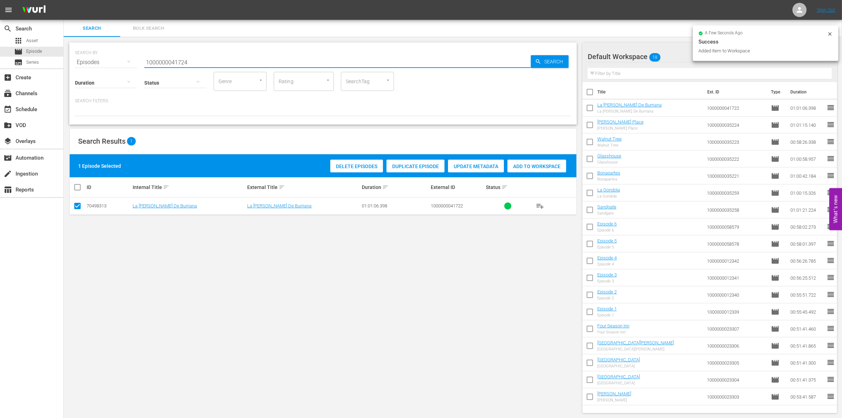
type input "1000000041724"
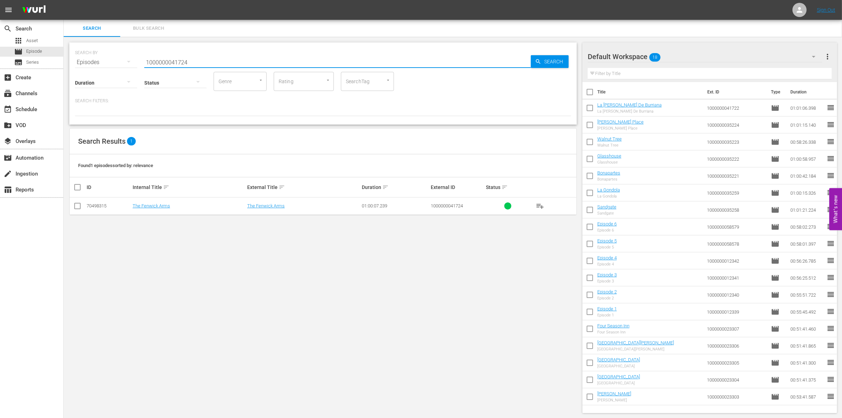
click at [81, 202] on icon at bounding box center [77, 206] width 8 height 8
click at [75, 206] on input "checkbox" at bounding box center [77, 207] width 8 height 8
checkbox input "true"
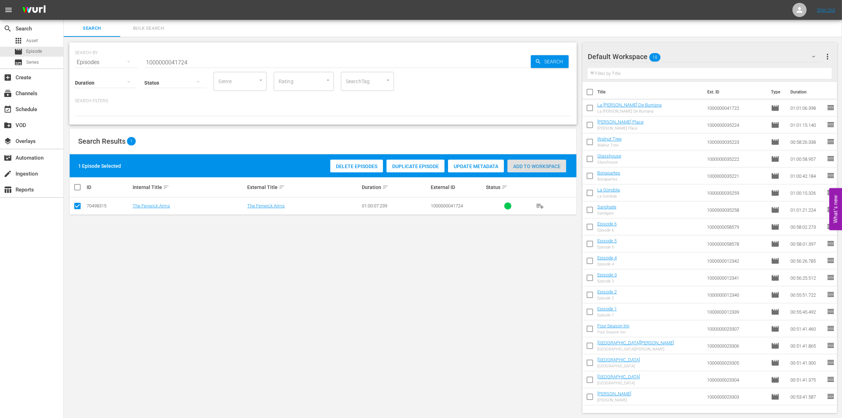
click at [529, 166] on span "Add to Workspace" at bounding box center [537, 166] width 59 height 6
click at [169, 59] on input "1000000041724" at bounding box center [337, 62] width 387 height 17
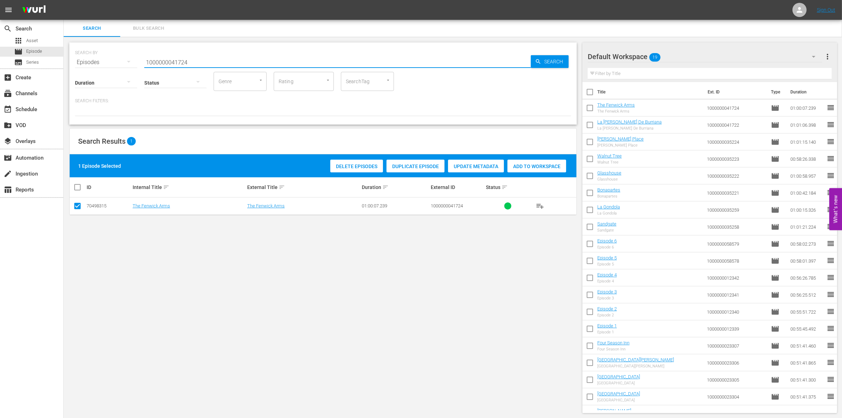
paste input "23315"
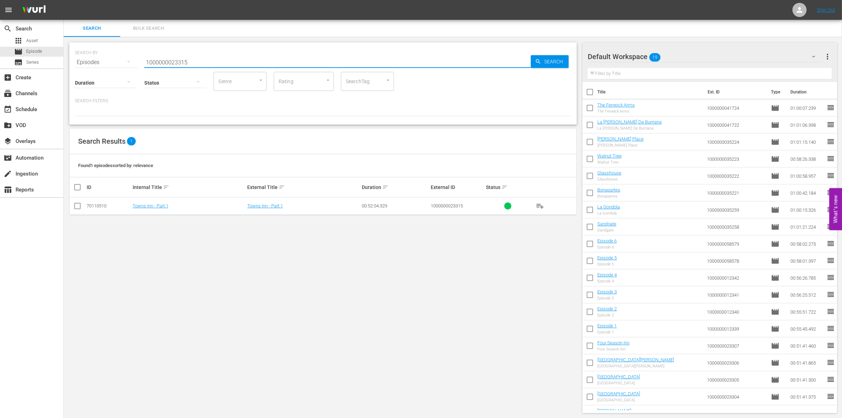
type input "1000000023315"
click at [79, 207] on input "checkbox" at bounding box center [77, 207] width 8 height 8
checkbox input "true"
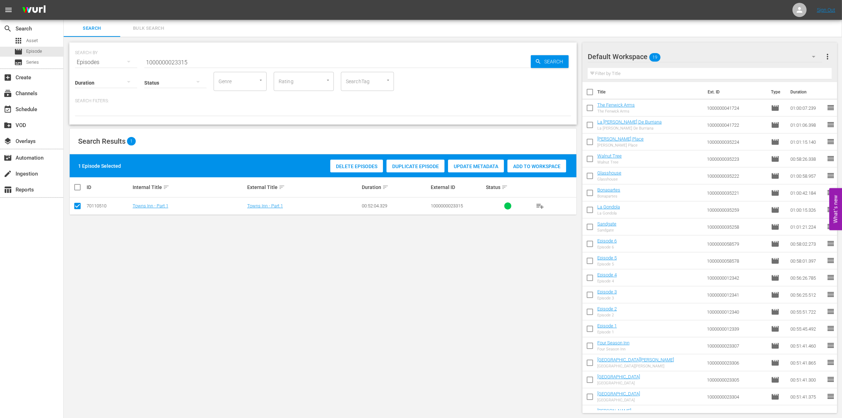
click at [519, 173] on div "Delete Episodes Duplicate Episode Update Metadata Add to Workspace" at bounding box center [448, 166] width 239 height 16
click at [509, 157] on div "1 Episode Selected Delete Episodes Duplicate Episode Update Metadata Add to Wor…" at bounding box center [323, 165] width 507 height 23
click at [514, 161] on div "Add to Workspace" at bounding box center [537, 166] width 59 height 13
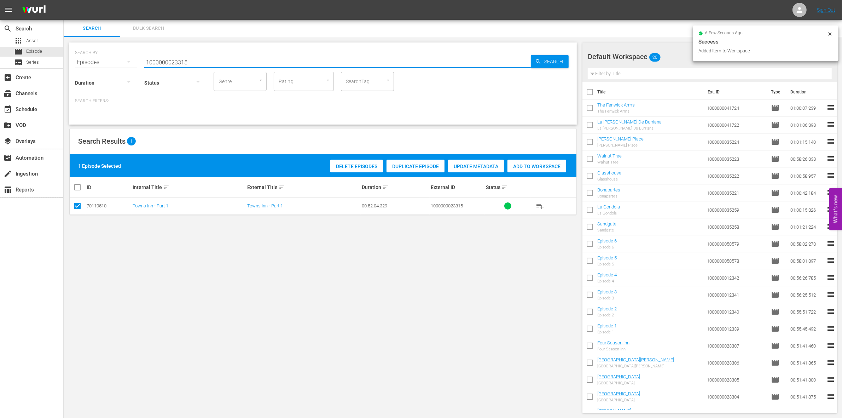
click at [216, 65] on input "1000000023315" at bounding box center [337, 62] width 387 height 17
type input "1000000023316"
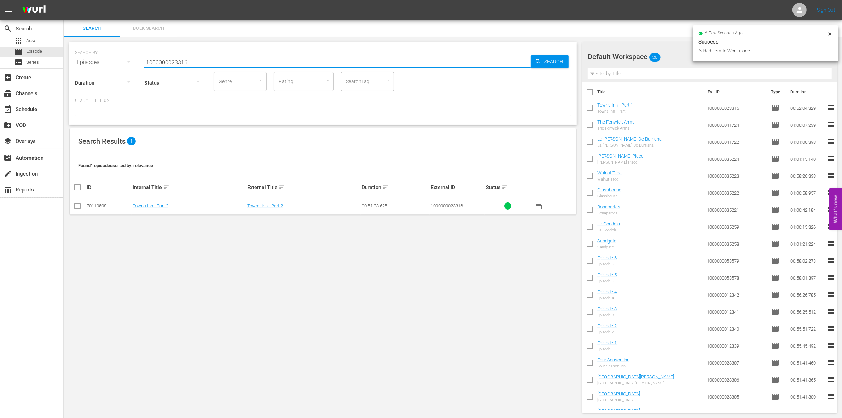
click at [80, 206] on input "checkbox" at bounding box center [77, 207] width 8 height 8
checkbox input "true"
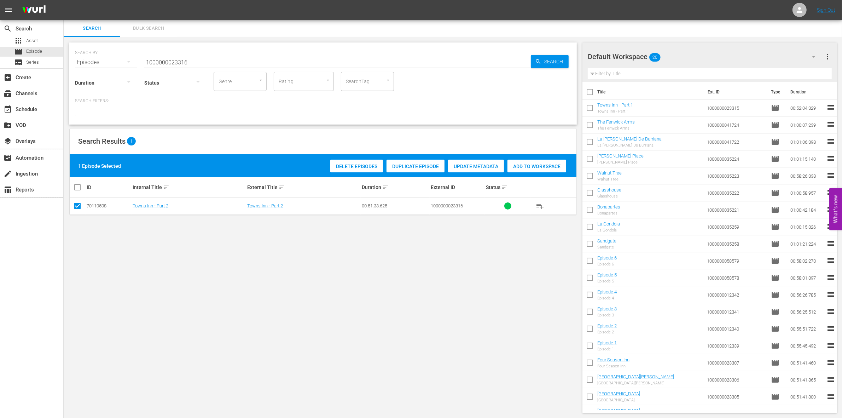
click at [532, 175] on div "1 Episode Selected Delete Episodes Duplicate Episode Update Metadata Add to Wor…" at bounding box center [323, 165] width 507 height 23
click at [514, 166] on span "Add to Workspace" at bounding box center [537, 166] width 59 height 6
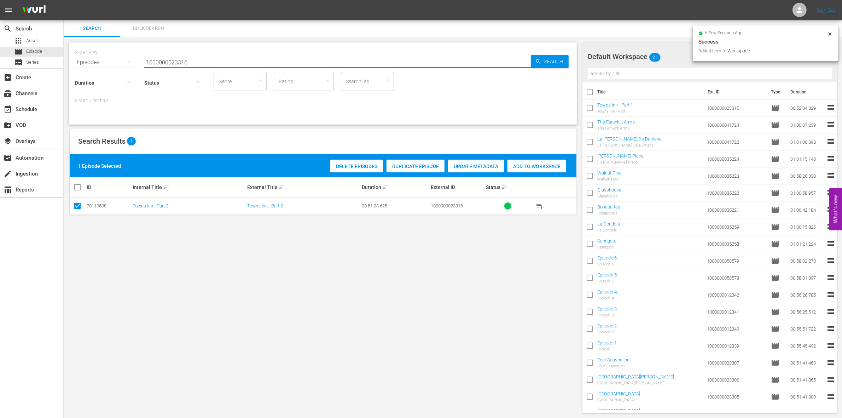
click at [211, 65] on input "1000000023316" at bounding box center [337, 62] width 387 height 17
type input "1000000023317"
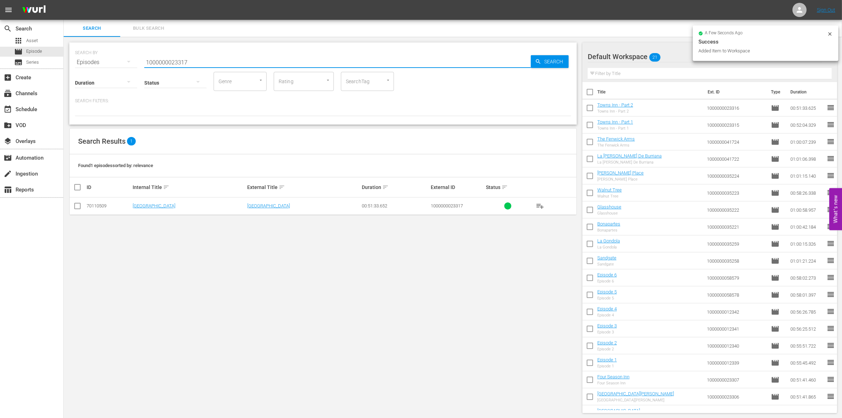
click at [77, 204] on input "checkbox" at bounding box center [77, 207] width 8 height 8
checkbox input "true"
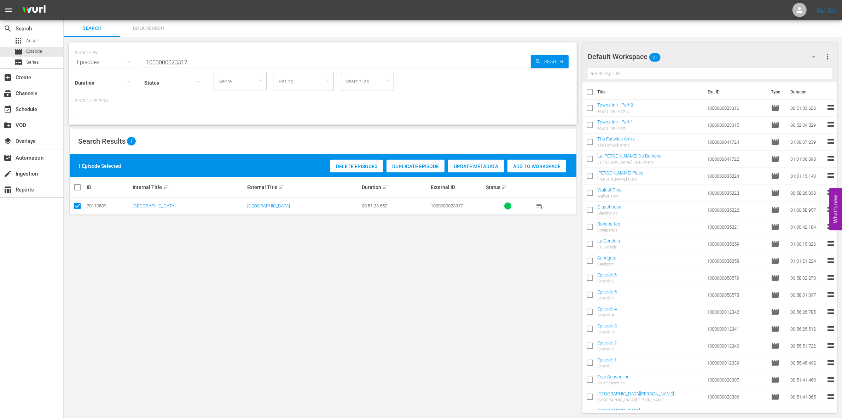
click at [525, 166] on span "Add to Workspace" at bounding box center [537, 166] width 59 height 6
click at [198, 52] on div "SEARCH BY Search By Episodes Search ID, Title, Description, Keywords, or Catego…" at bounding box center [323, 57] width 496 height 25
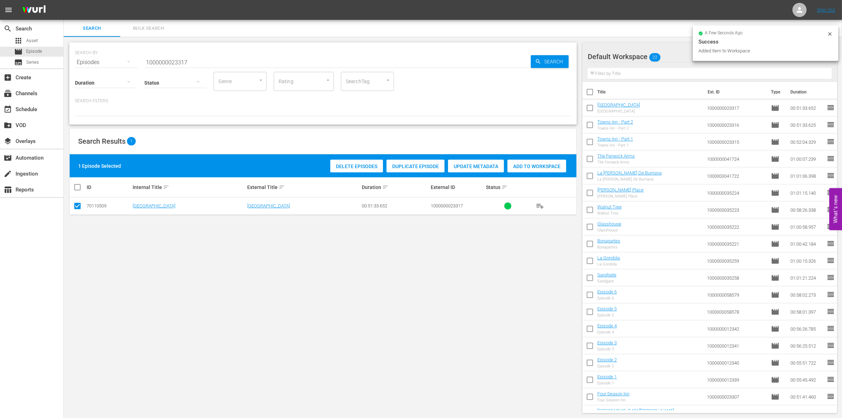
click at [195, 61] on input "1000000023317" at bounding box center [337, 62] width 387 height 17
type input "1000000023318"
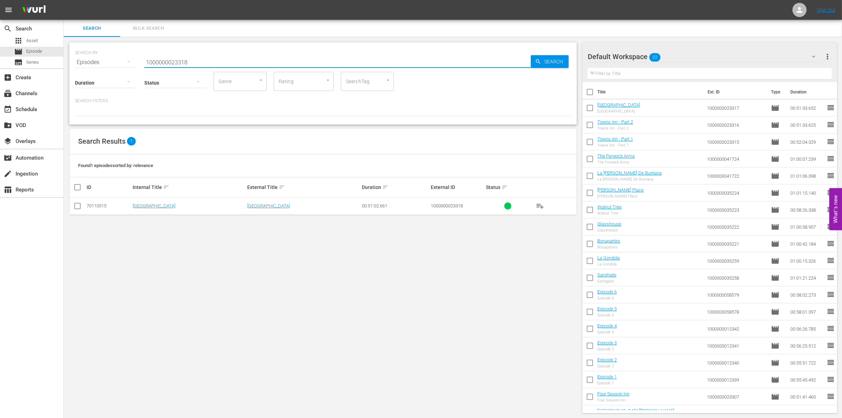
click at [77, 209] on input "checkbox" at bounding box center [77, 207] width 8 height 8
checkbox input "true"
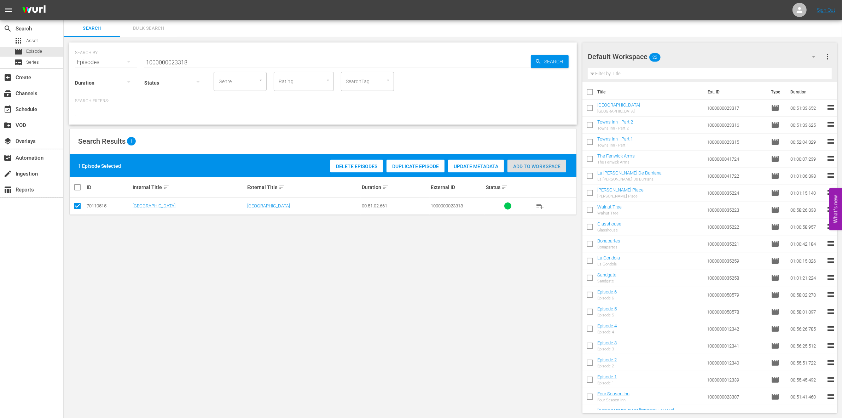
click at [539, 163] on span "Add to Workspace" at bounding box center [537, 166] width 59 height 6
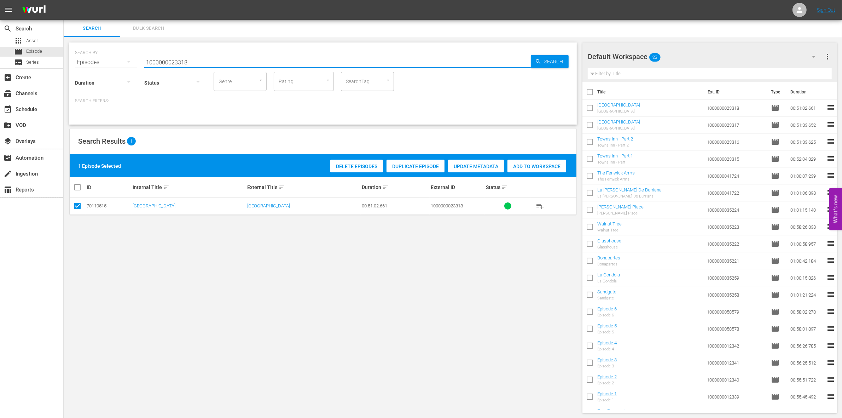
click at [315, 62] on input "1000000023318" at bounding box center [337, 62] width 387 height 17
type input "1000000023319"
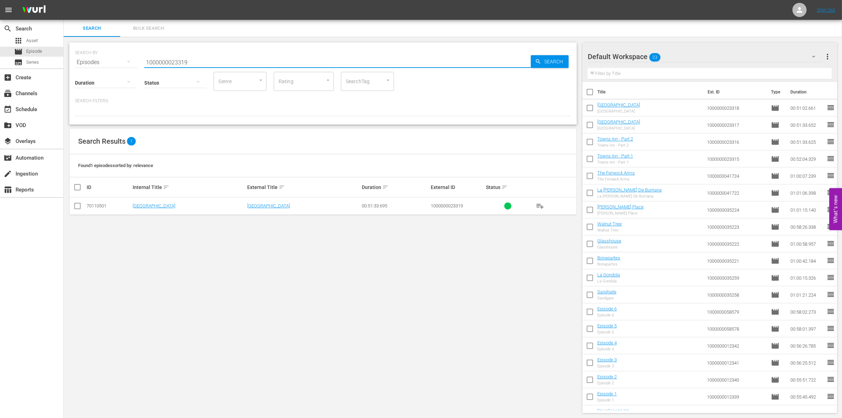
click at [76, 205] on input "checkbox" at bounding box center [77, 207] width 8 height 8
checkbox input "true"
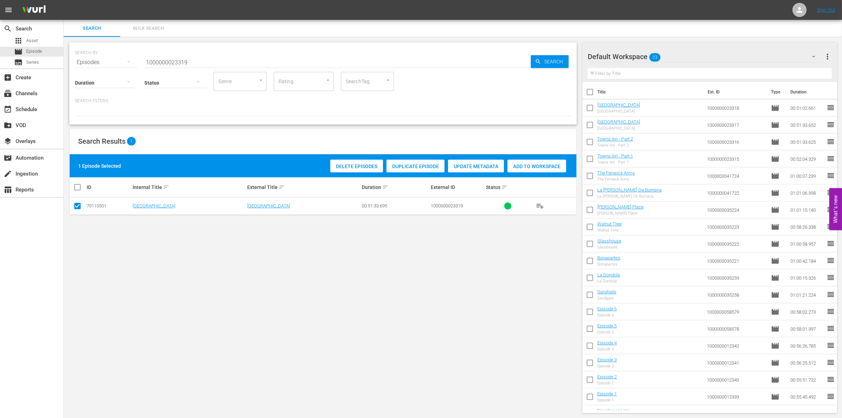
click at [536, 166] on span "Add to Workspace" at bounding box center [537, 166] width 59 height 6
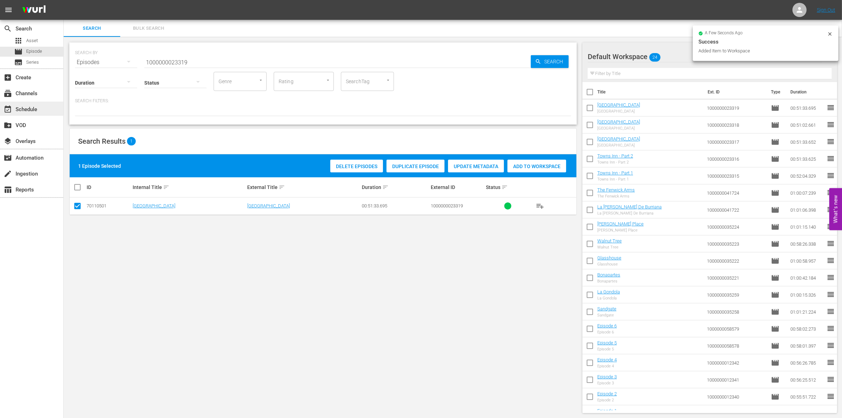
click at [22, 106] on div "event_available Schedule" at bounding box center [20, 108] width 40 height 6
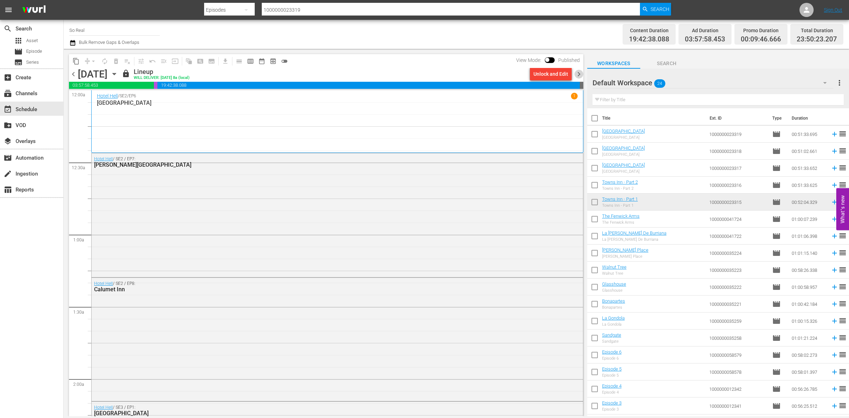
click at [576, 73] on span "chevron_right" at bounding box center [578, 74] width 9 height 9
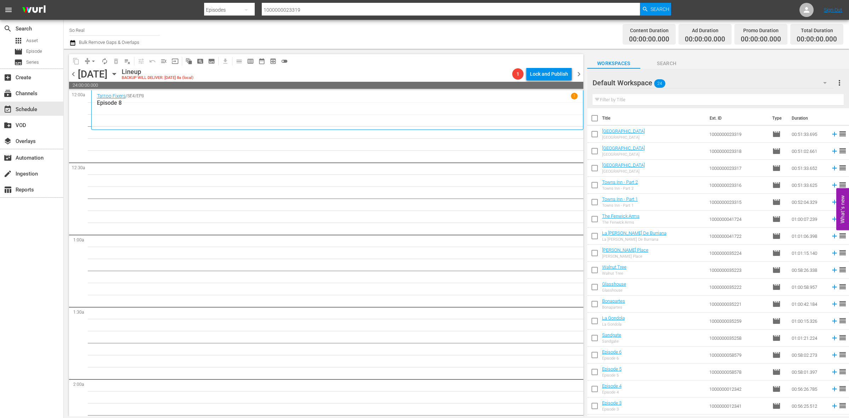
scroll to position [116, 0]
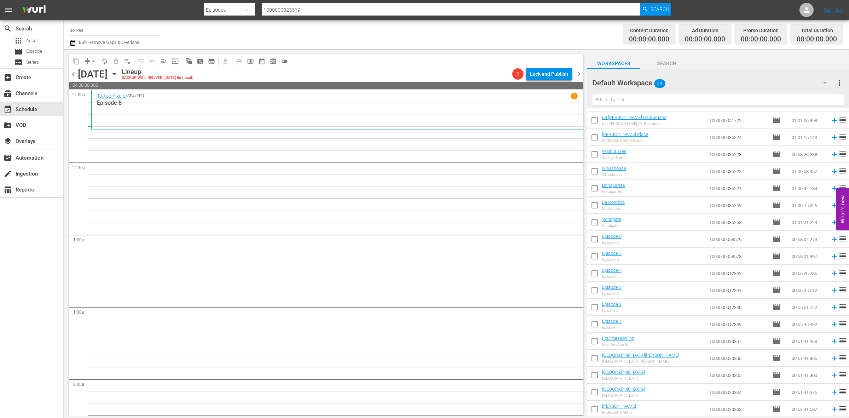
click at [596, 402] on input "checkbox" at bounding box center [594, 410] width 15 height 15
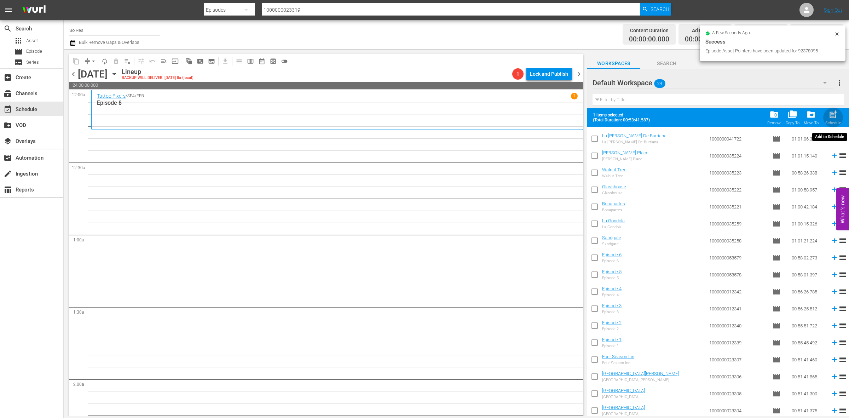
click at [831, 120] on div "post_add Schedule" at bounding box center [833, 118] width 16 height 16
checkbox input "false"
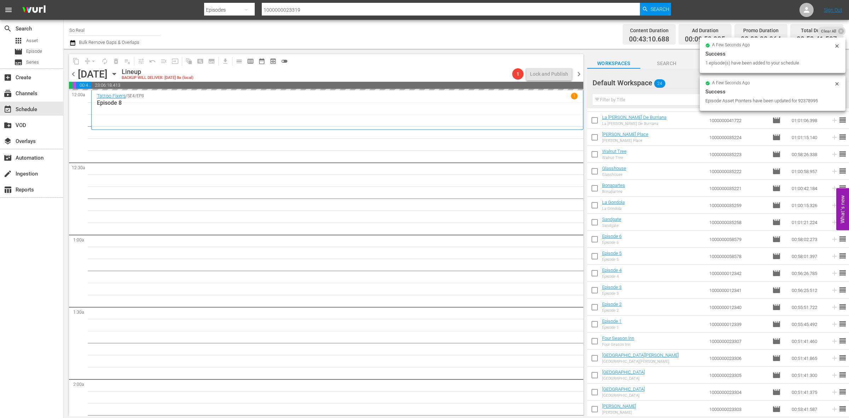
click at [595, 390] on input "checkbox" at bounding box center [594, 393] width 15 height 15
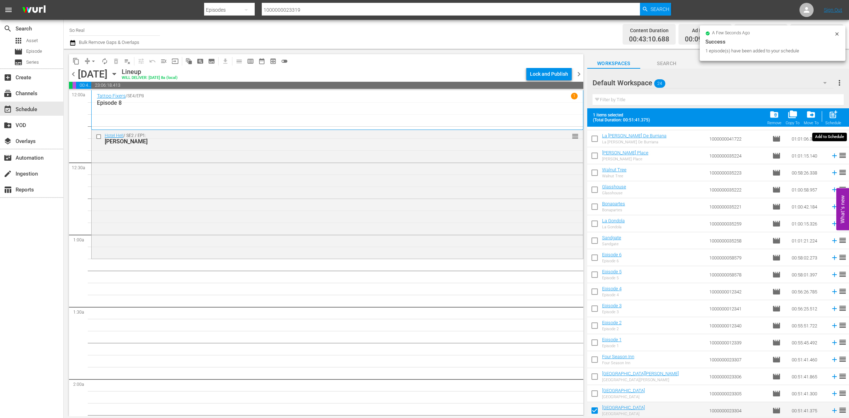
click at [828, 114] on span "post_add" at bounding box center [833, 115] width 10 height 10
checkbox input "false"
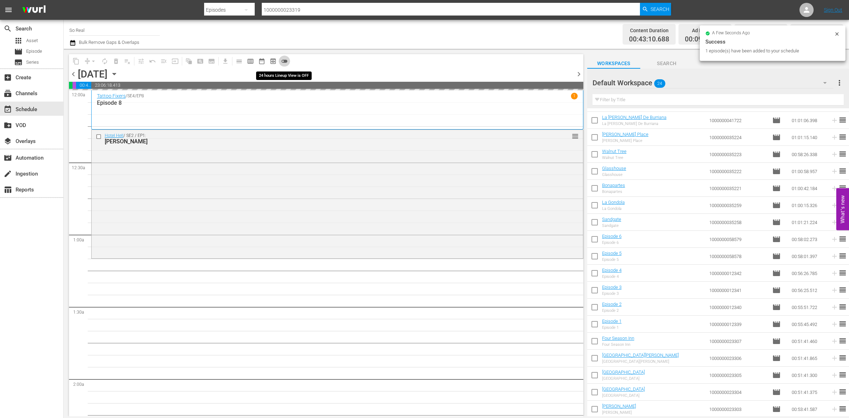
click at [284, 62] on span "toggle_off" at bounding box center [284, 61] width 7 height 7
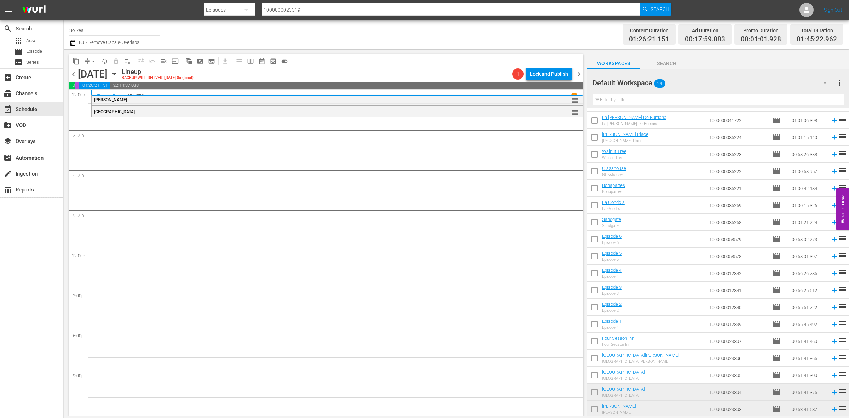
click at [595, 377] on input "checkbox" at bounding box center [594, 376] width 15 height 15
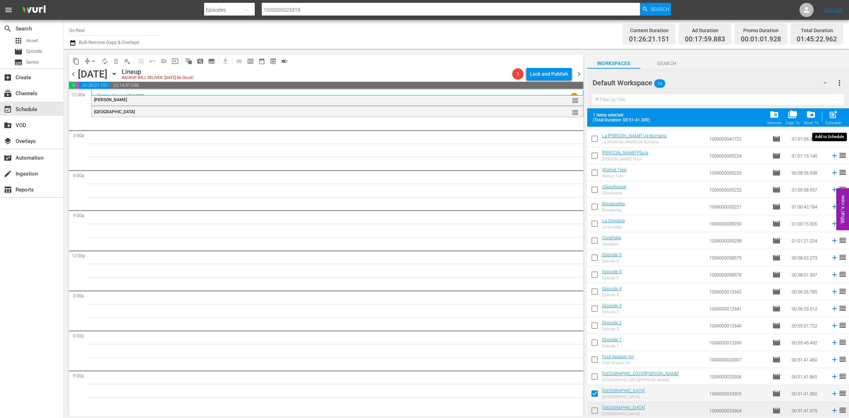
click at [831, 115] on span "post_add" at bounding box center [833, 115] width 10 height 10
checkbox input "false"
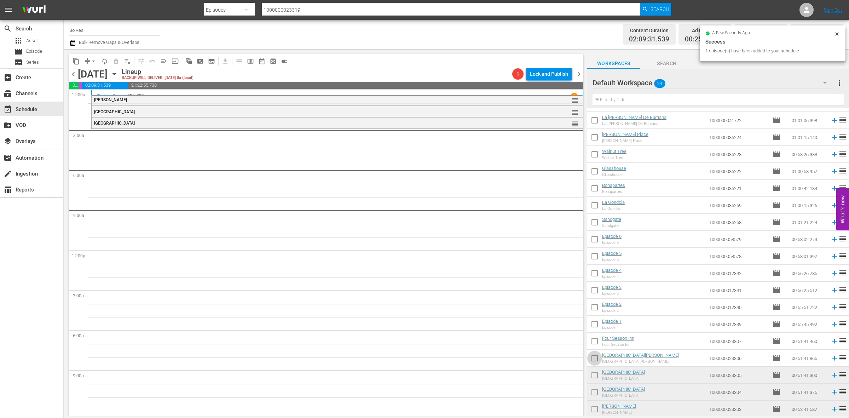
click at [591, 360] on input "checkbox" at bounding box center [594, 359] width 15 height 15
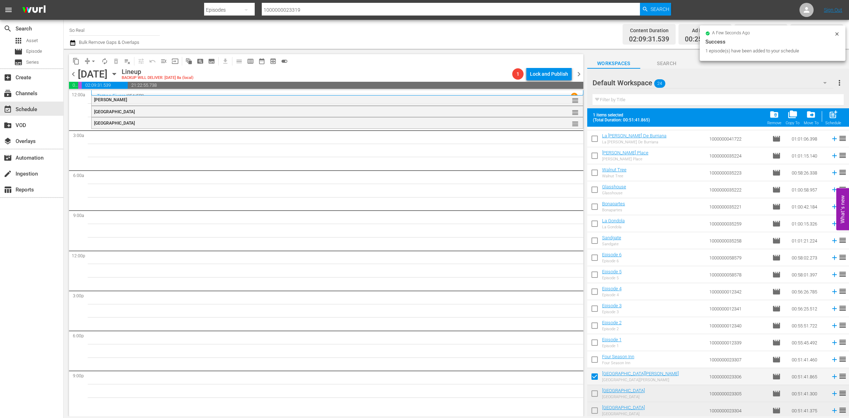
click at [832, 125] on div "Schedule" at bounding box center [833, 123] width 16 height 5
checkbox input "false"
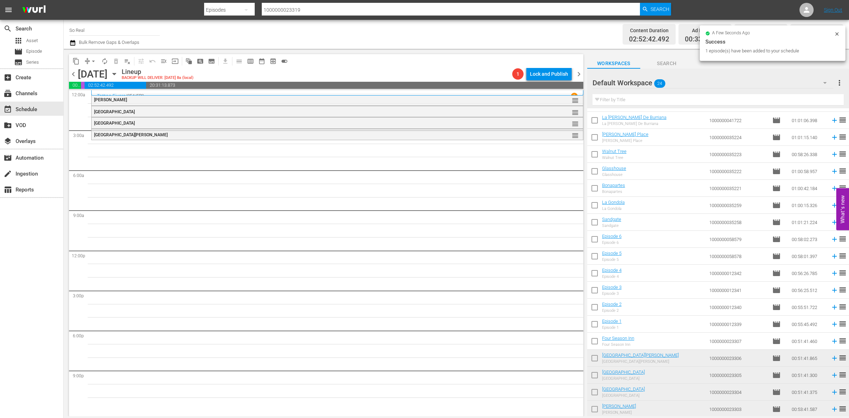
click at [594, 340] on input "checkbox" at bounding box center [594, 342] width 15 height 15
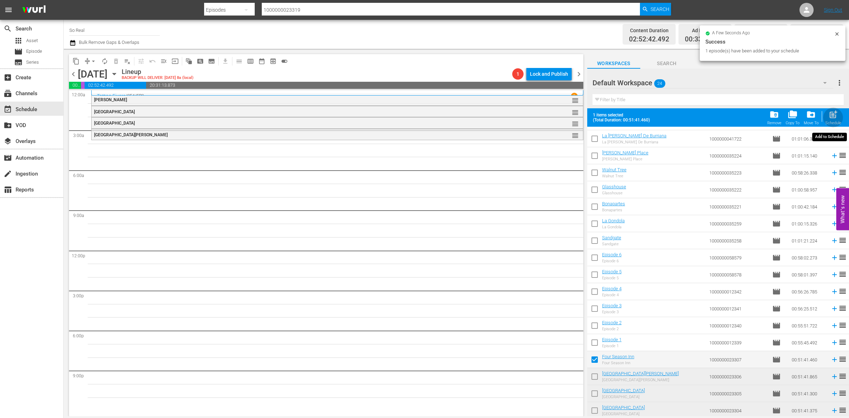
click at [831, 115] on span "post_add" at bounding box center [833, 115] width 10 height 10
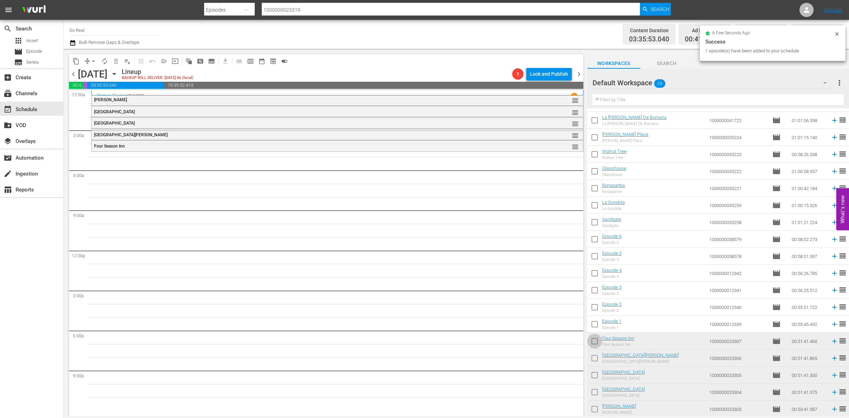
click at [596, 340] on input "checkbox" at bounding box center [594, 342] width 15 height 15
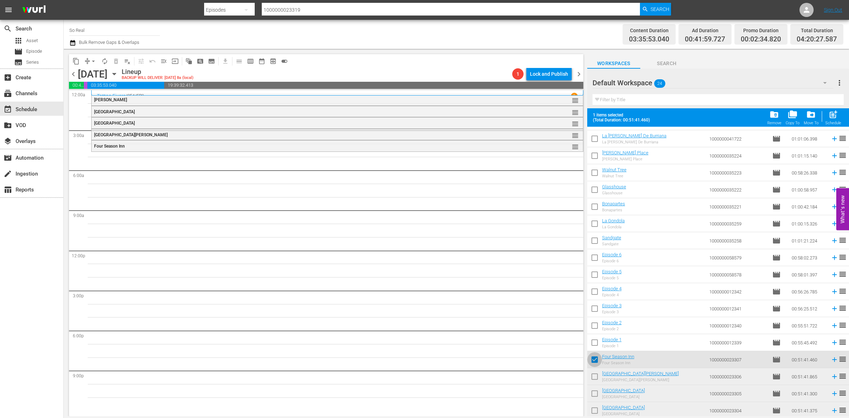
click at [591, 359] on input "checkbox" at bounding box center [594, 360] width 15 height 15
checkbox input "false"
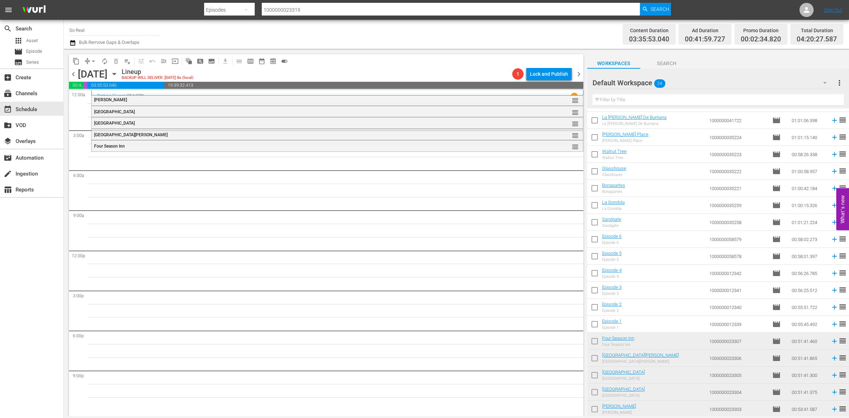
click at [595, 325] on input "checkbox" at bounding box center [594, 325] width 15 height 15
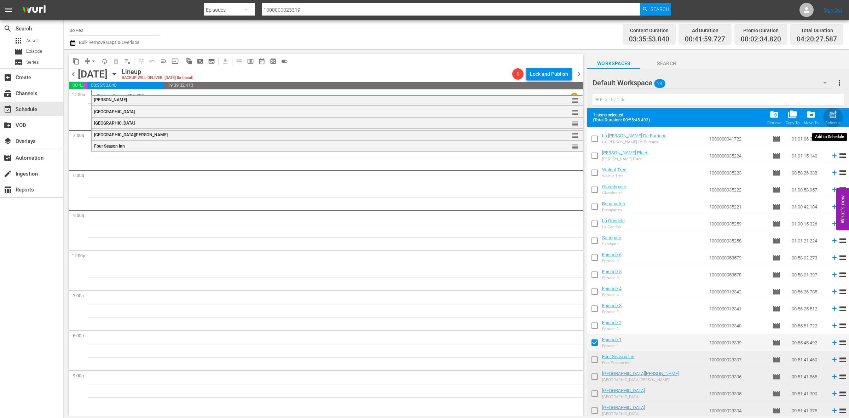
click at [834, 117] on span "post_add" at bounding box center [833, 115] width 10 height 10
checkbox input "false"
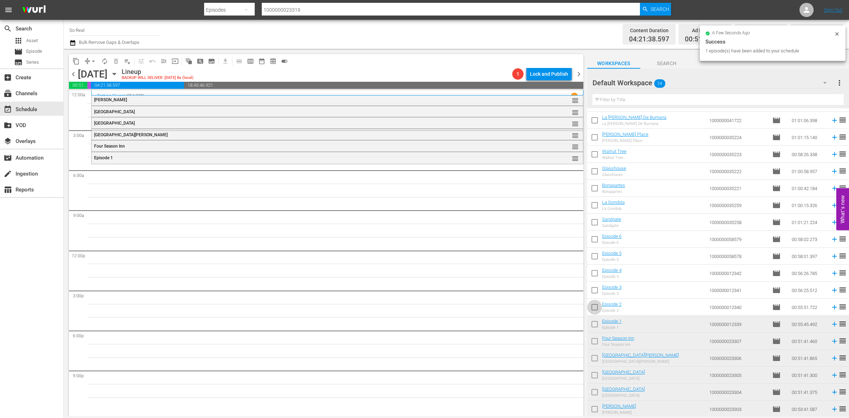
click at [598, 305] on input "checkbox" at bounding box center [594, 308] width 15 height 15
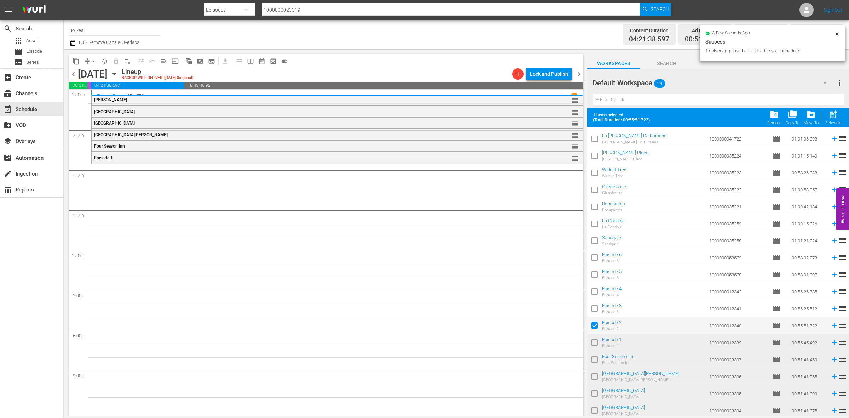
click at [831, 116] on span "post_add" at bounding box center [833, 115] width 10 height 10
checkbox input "false"
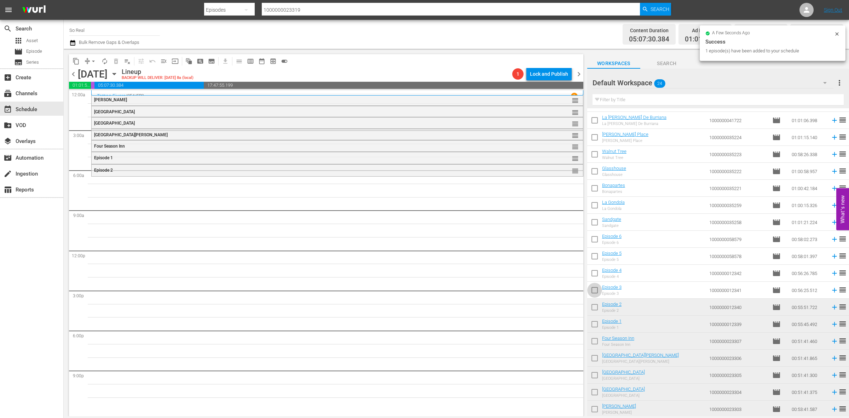
click at [598, 289] on input "checkbox" at bounding box center [594, 291] width 15 height 15
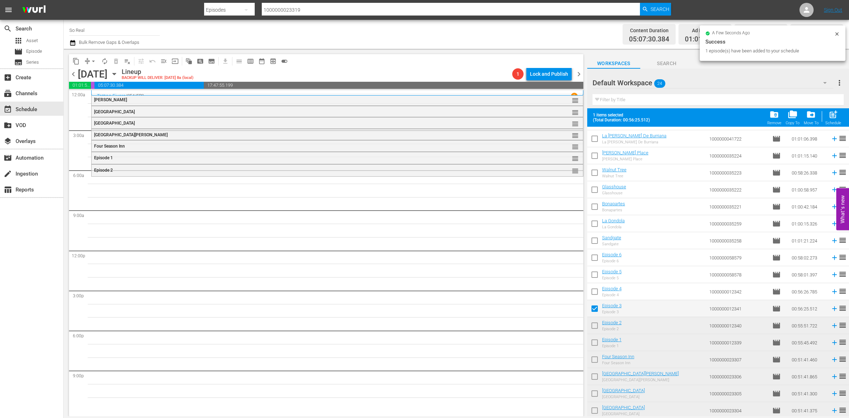
click at [833, 114] on span "post_add" at bounding box center [833, 115] width 10 height 10
checkbox input "false"
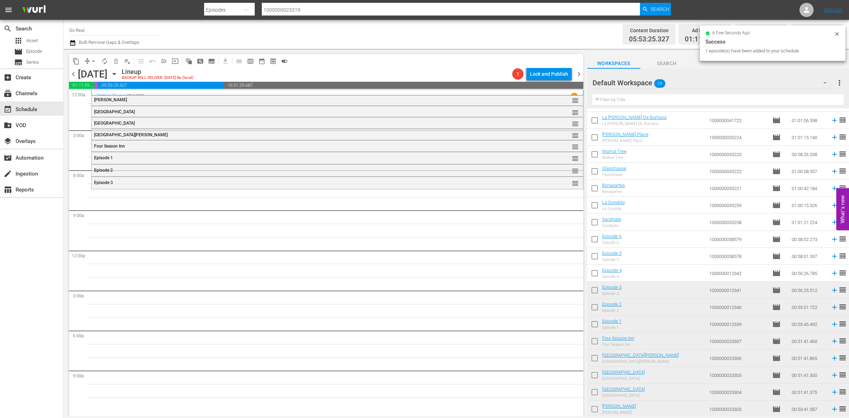
click at [599, 274] on input "checkbox" at bounding box center [594, 274] width 15 height 15
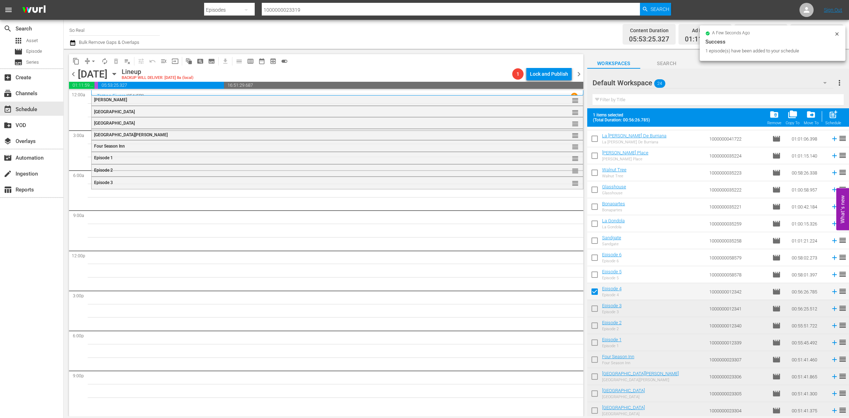
click at [829, 116] on span "post_add" at bounding box center [833, 115] width 10 height 10
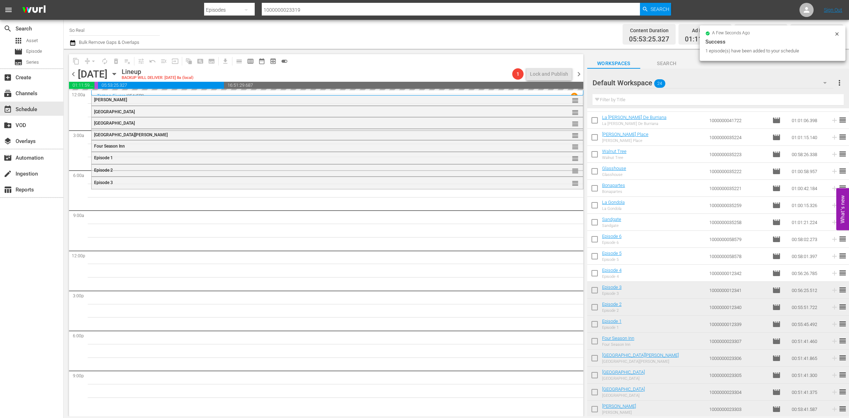
checkbox input "false"
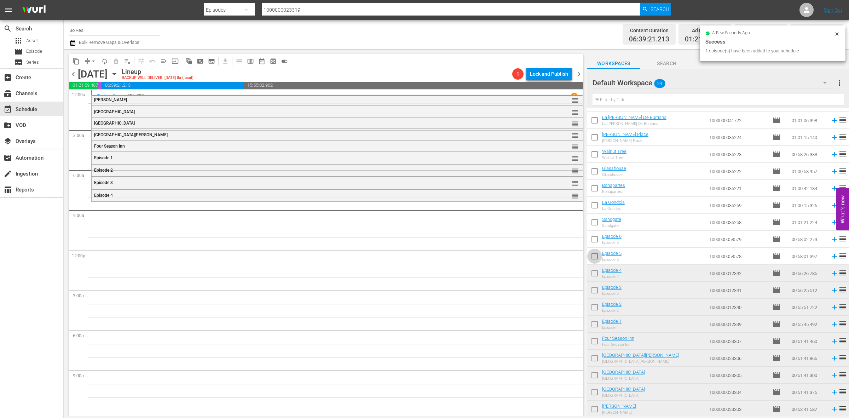
click at [596, 261] on input "checkbox" at bounding box center [594, 257] width 15 height 15
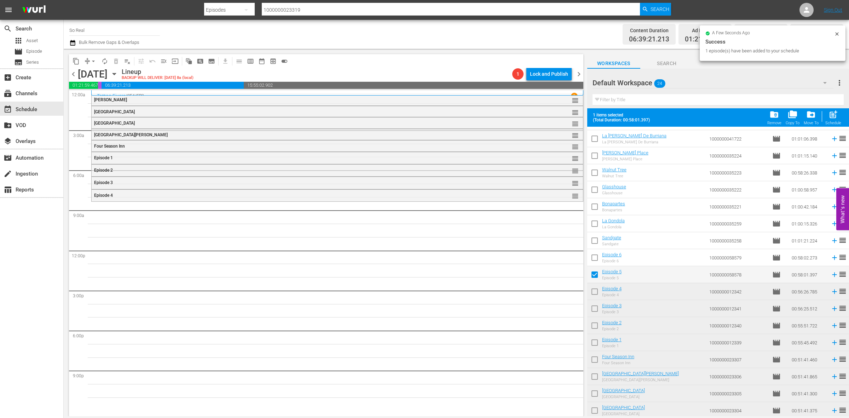
click at [834, 110] on span "post_add" at bounding box center [833, 115] width 10 height 10
checkbox input "false"
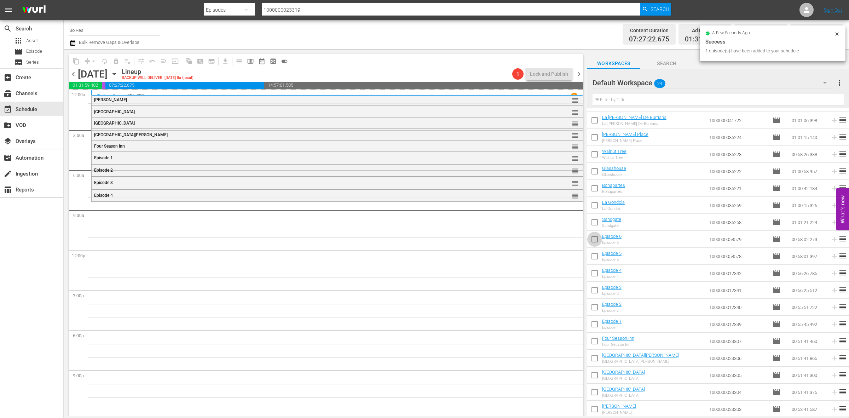
click at [595, 240] on input "checkbox" at bounding box center [594, 240] width 15 height 15
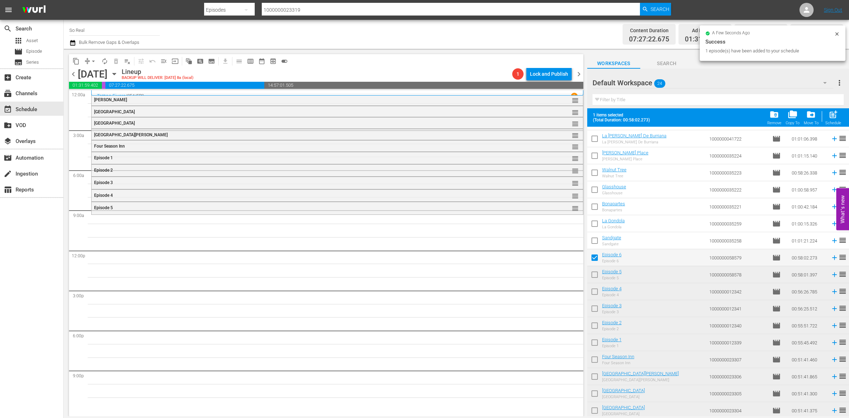
click at [829, 117] on span "post_add" at bounding box center [833, 115] width 10 height 10
checkbox input "false"
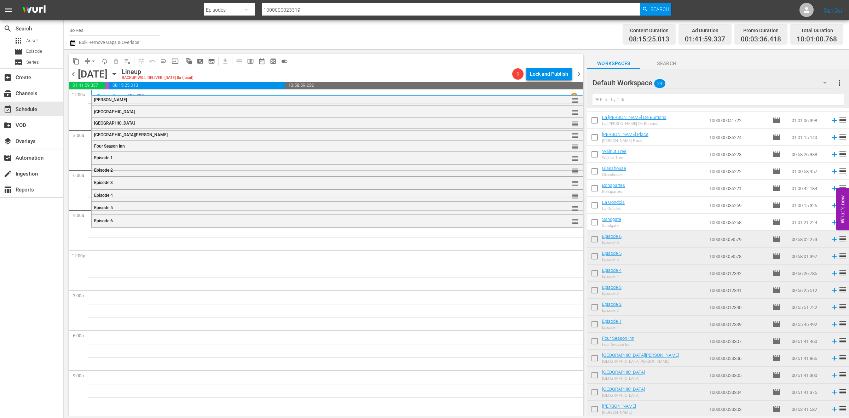
click at [595, 226] on input "checkbox" at bounding box center [594, 223] width 15 height 15
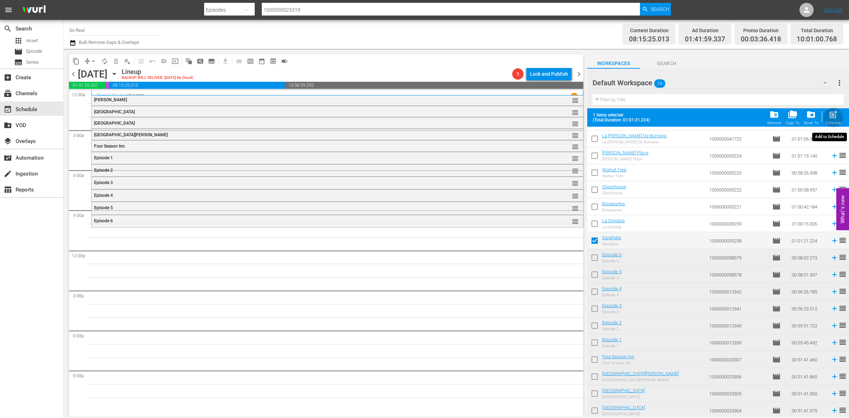
click at [830, 117] on span "post_add" at bounding box center [833, 115] width 10 height 10
checkbox input "false"
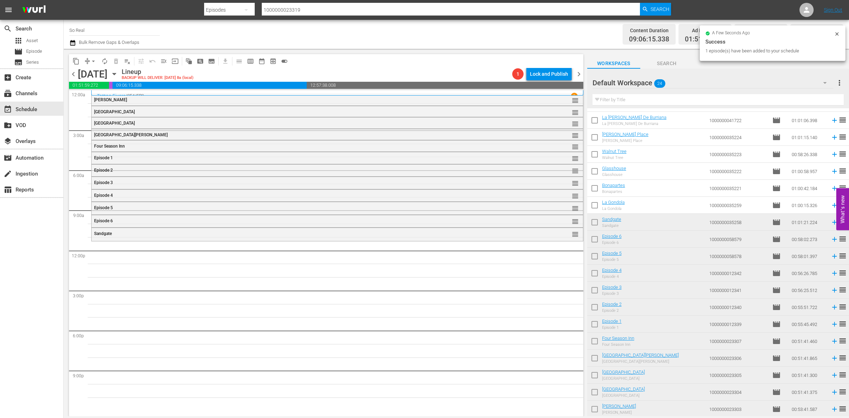
click at [597, 206] on input "checkbox" at bounding box center [594, 206] width 15 height 15
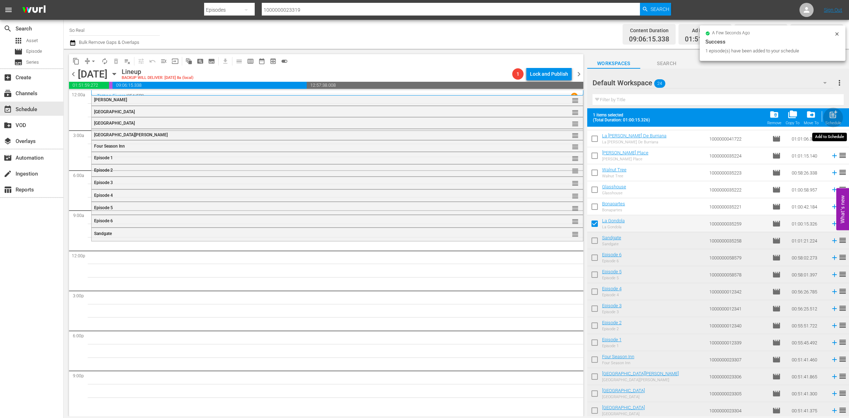
click at [833, 115] on span "post_add" at bounding box center [833, 115] width 10 height 10
checkbox input "false"
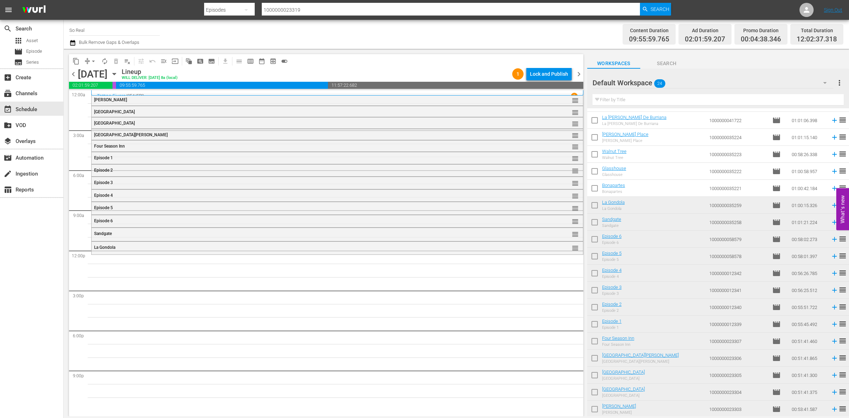
click at [595, 186] on input "checkbox" at bounding box center [594, 189] width 15 height 15
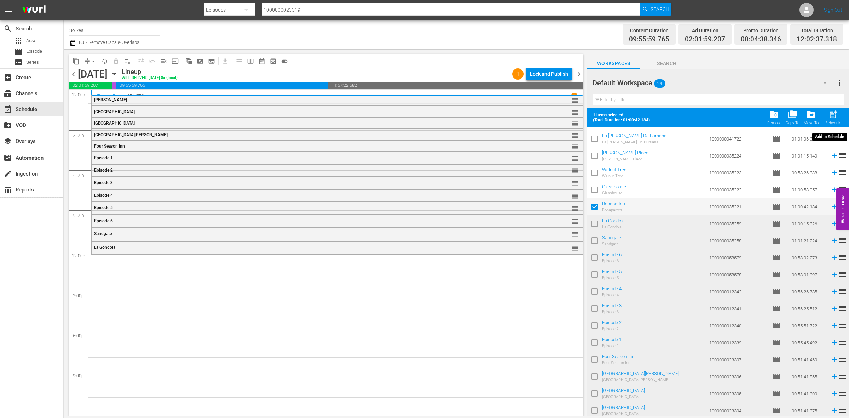
click at [832, 110] on span "post_add" at bounding box center [833, 115] width 10 height 10
checkbox input "false"
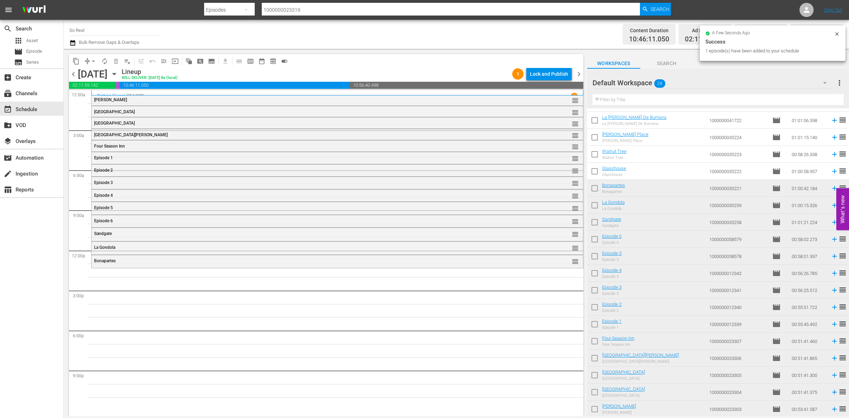
click at [597, 173] on input "checkbox" at bounding box center [594, 172] width 15 height 15
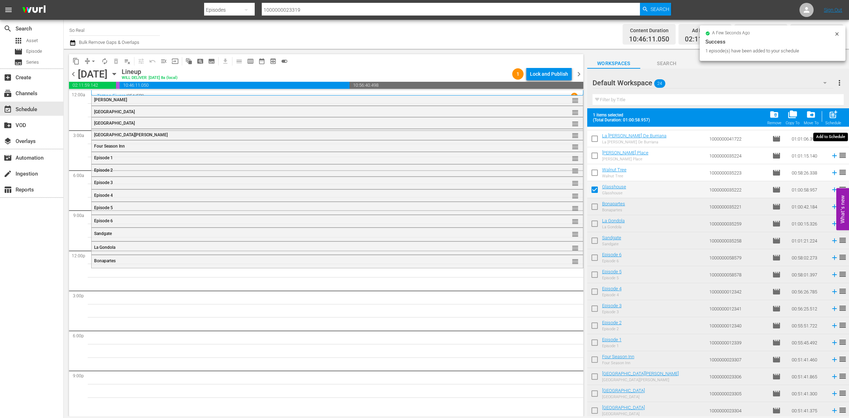
click at [829, 121] on div "Schedule" at bounding box center [833, 123] width 16 height 5
checkbox input "false"
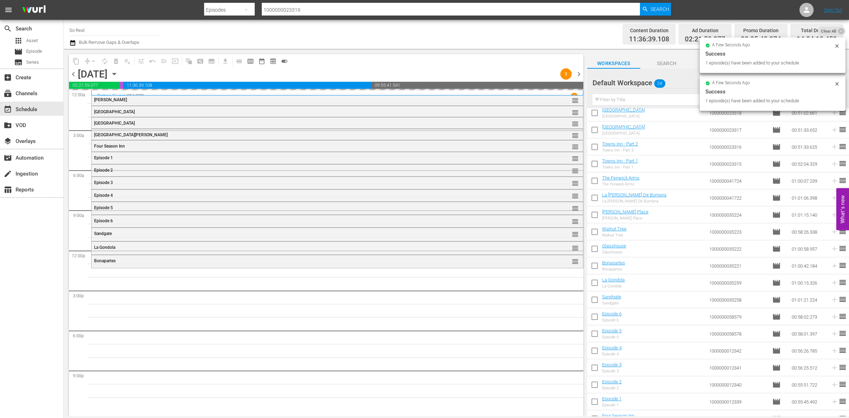
scroll to position [25, 0]
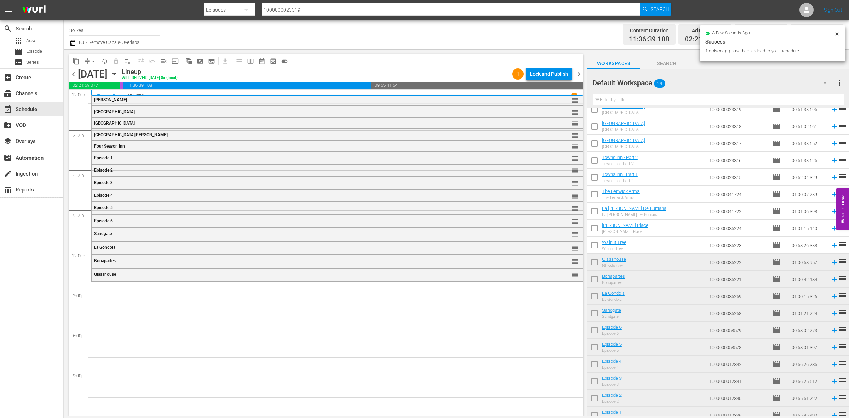
click at [597, 248] on input "checkbox" at bounding box center [594, 246] width 15 height 15
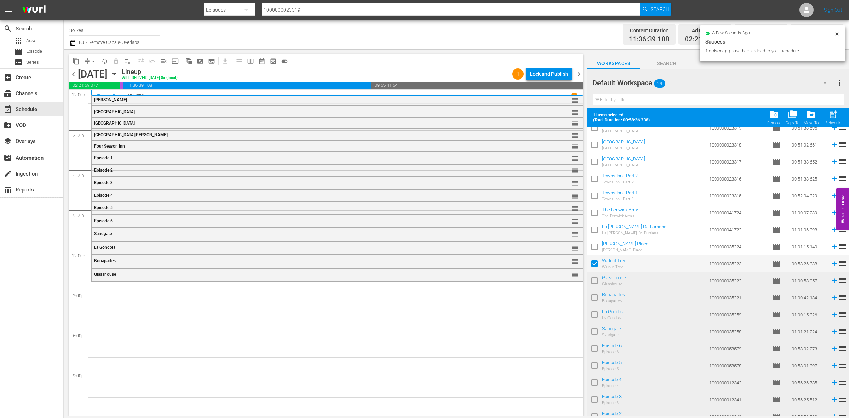
click at [832, 117] on span "post_add" at bounding box center [833, 115] width 10 height 10
checkbox input "false"
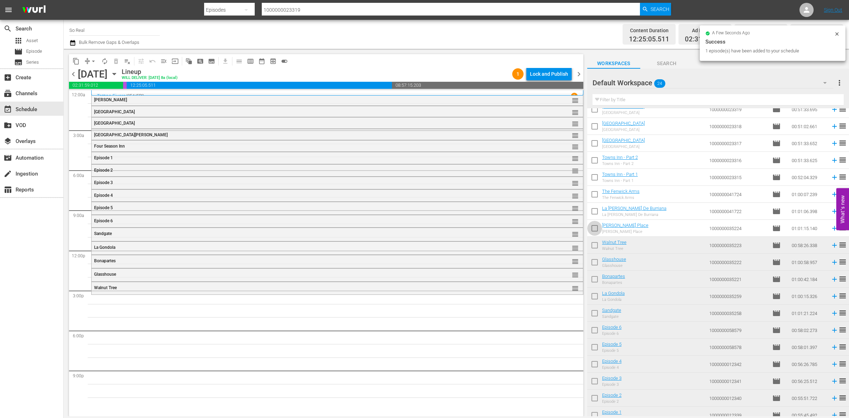
click at [594, 229] on input "checkbox" at bounding box center [594, 229] width 15 height 15
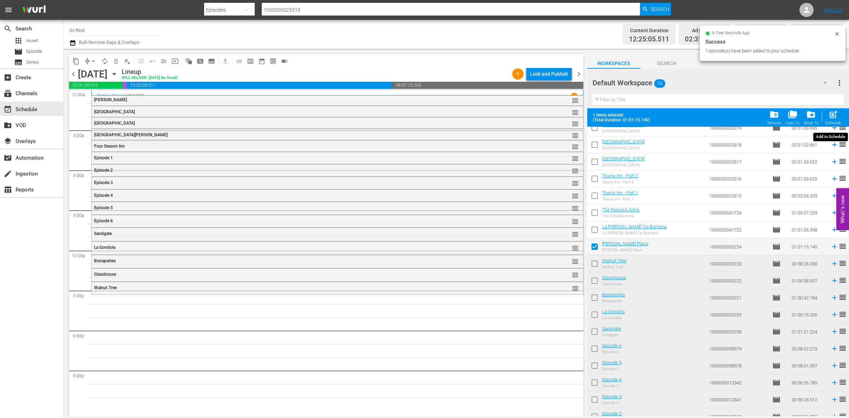
click at [826, 115] on div "post_add Schedule" at bounding box center [833, 118] width 16 height 16
checkbox input "false"
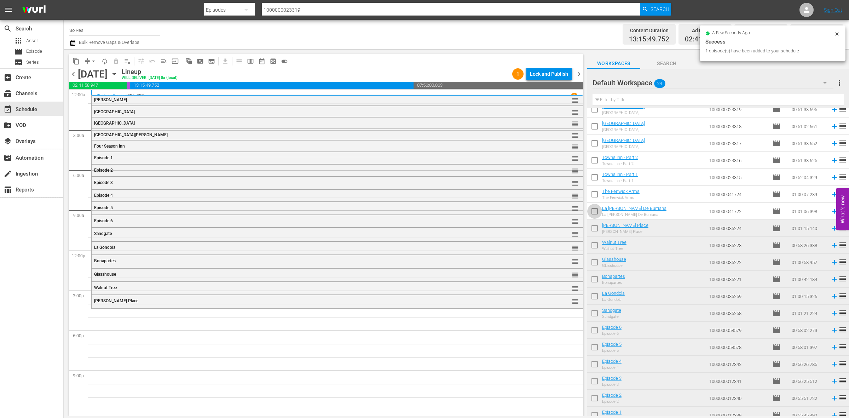
click at [593, 207] on input "checkbox" at bounding box center [594, 212] width 15 height 15
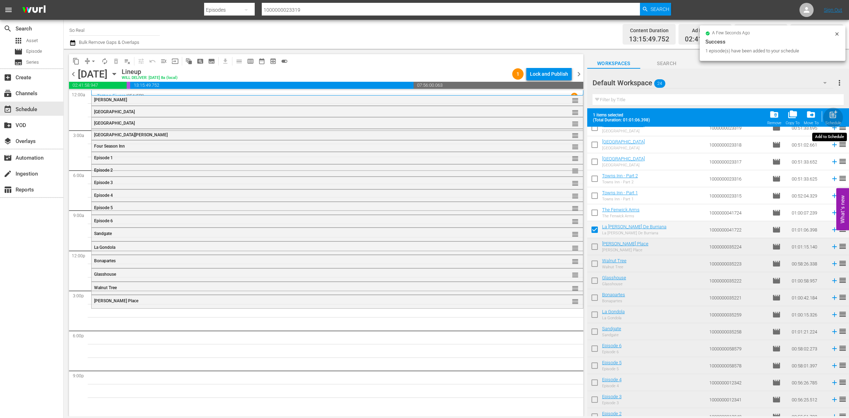
click at [828, 111] on span "post_add" at bounding box center [833, 115] width 10 height 10
checkbox input "false"
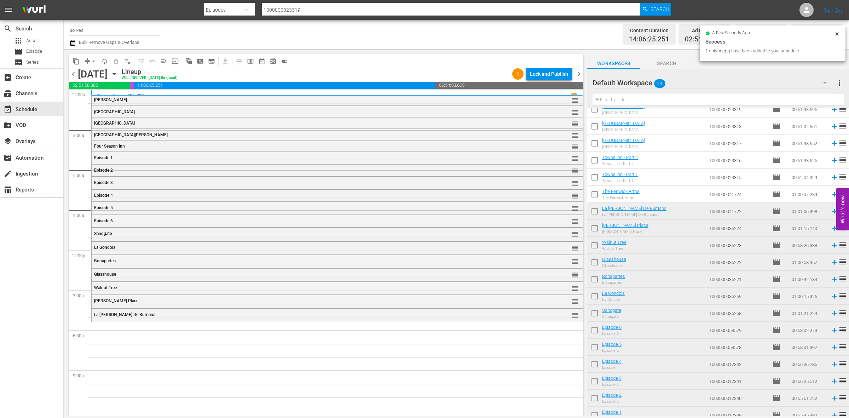
click at [595, 197] on input "checkbox" at bounding box center [594, 195] width 15 height 15
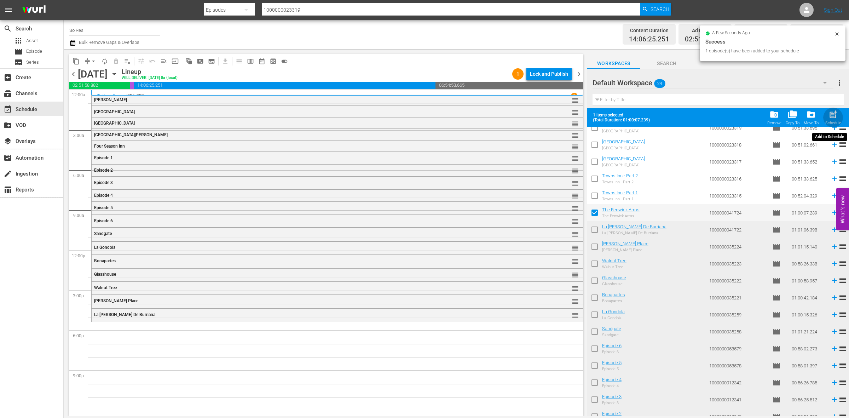
click at [827, 121] on div "Schedule" at bounding box center [833, 123] width 16 height 5
checkbox input "false"
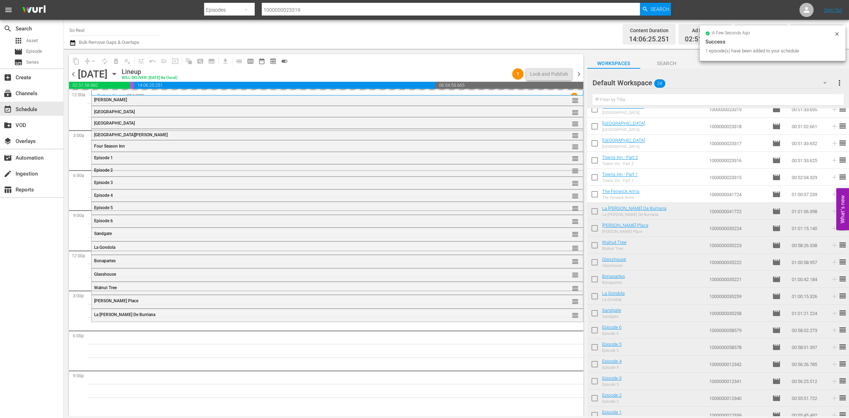
scroll to position [0, 0]
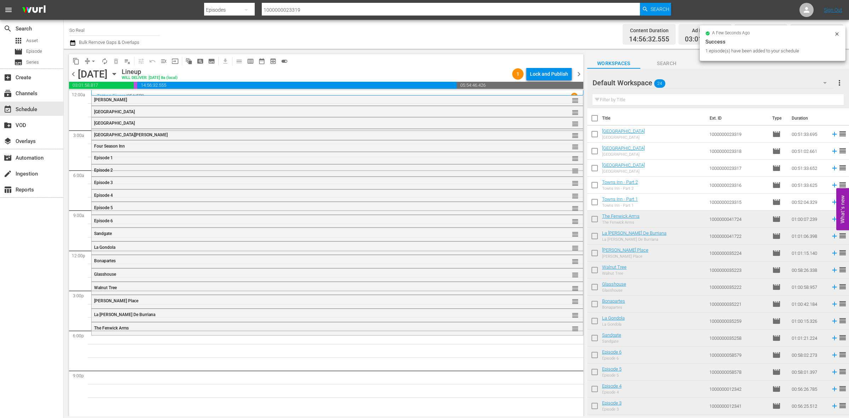
click at [594, 204] on input "checkbox" at bounding box center [594, 203] width 15 height 15
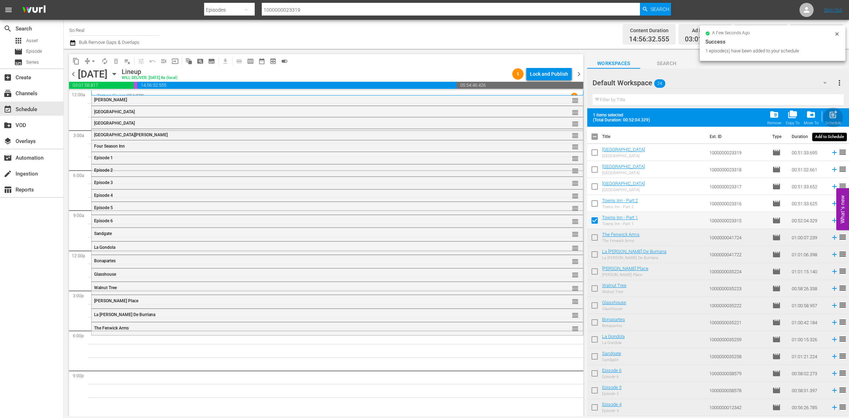
click at [825, 116] on div "post_add Schedule" at bounding box center [833, 118] width 16 height 16
checkbox input "false"
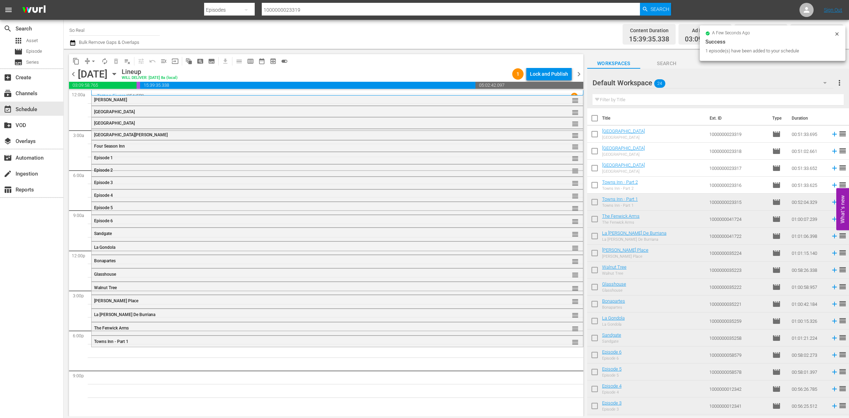
click at [599, 186] on input "checkbox" at bounding box center [594, 186] width 15 height 15
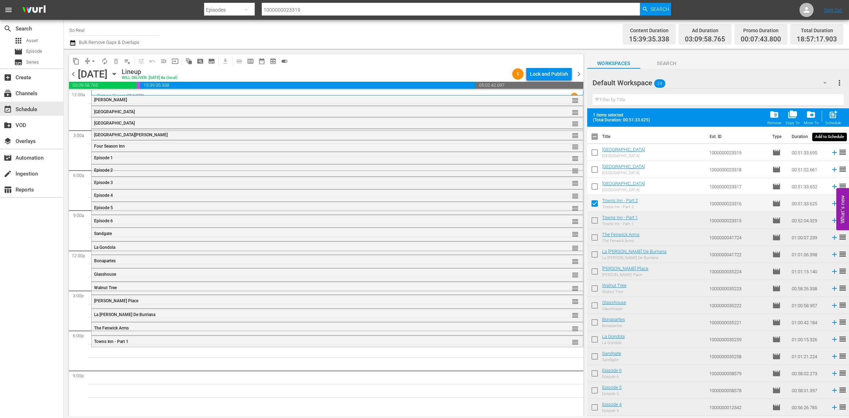
click at [826, 113] on div "post_add Schedule" at bounding box center [833, 118] width 16 height 16
checkbox input "false"
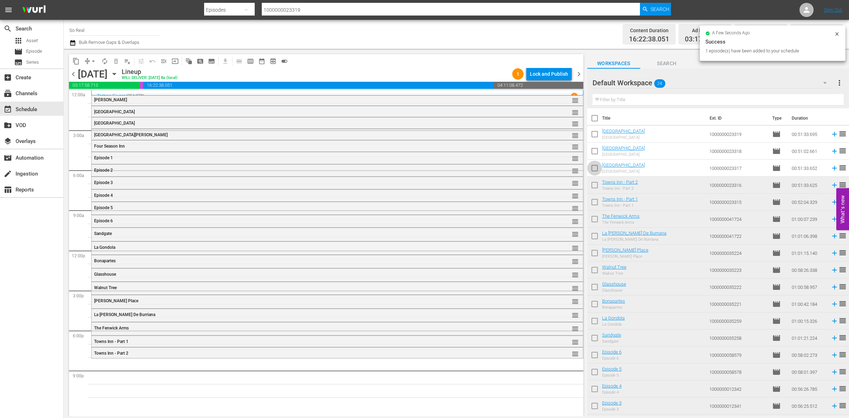
click at [595, 164] on input "checkbox" at bounding box center [594, 169] width 15 height 15
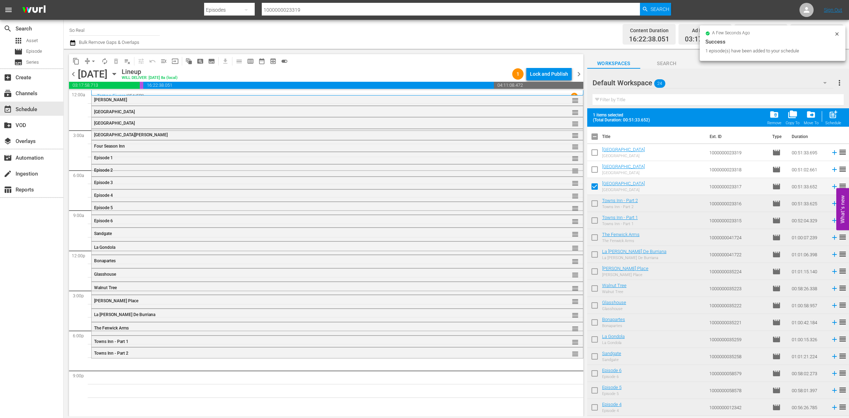
click at [828, 110] on span "post_add" at bounding box center [833, 115] width 10 height 10
checkbox input "false"
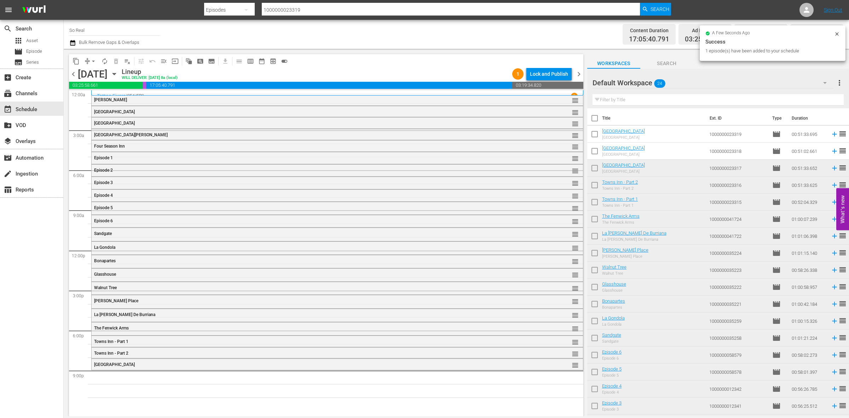
click at [598, 150] on input "checkbox" at bounding box center [594, 152] width 15 height 15
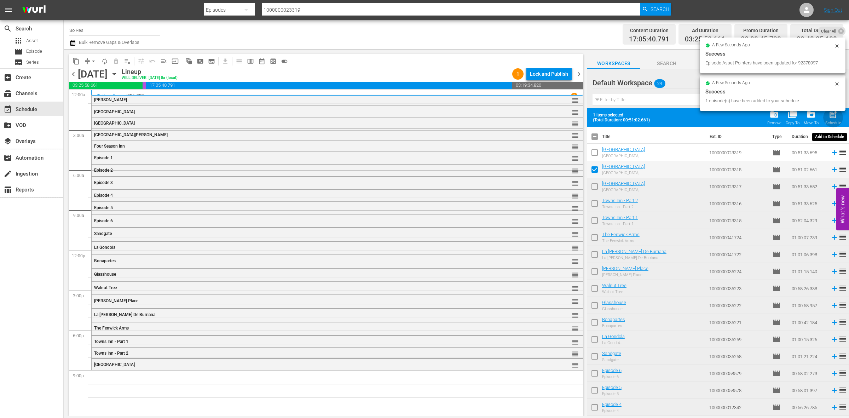
click at [831, 115] on span "post_add" at bounding box center [833, 115] width 10 height 10
checkbox input "false"
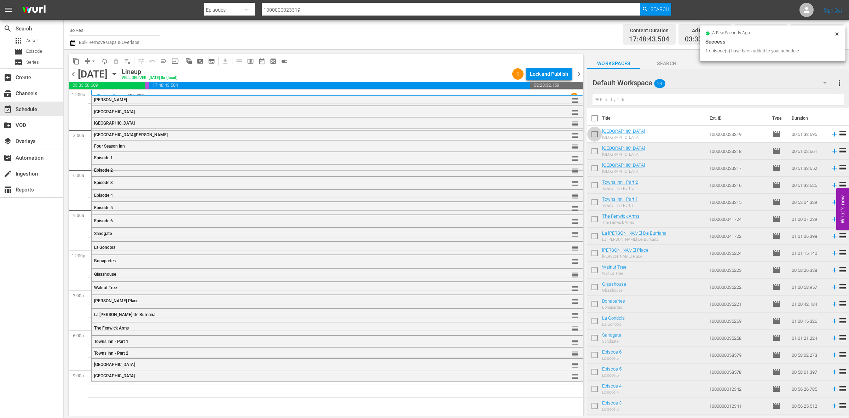
click at [598, 133] on input "checkbox" at bounding box center [594, 135] width 15 height 15
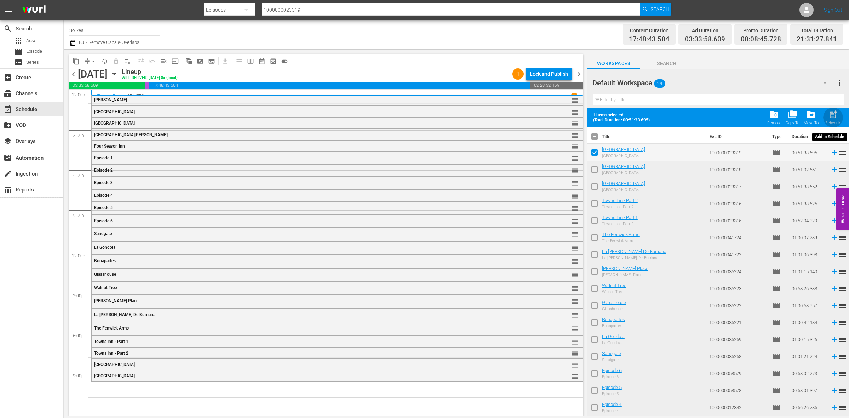
click at [836, 111] on span "post_add" at bounding box center [833, 115] width 10 height 10
checkbox input "false"
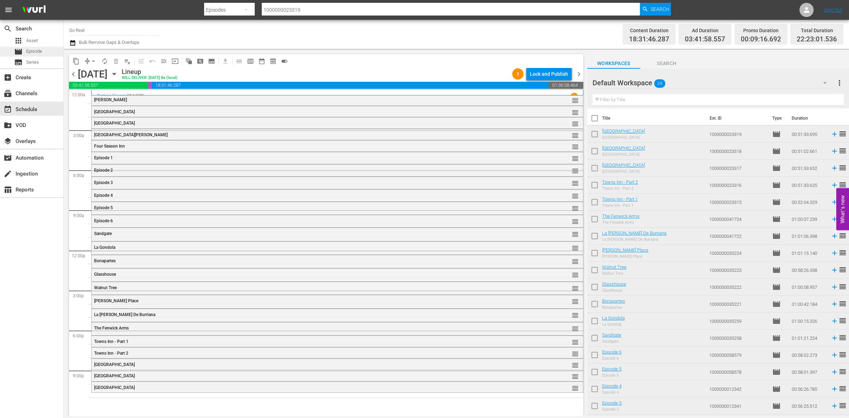
click at [45, 53] on div "movie Episode" at bounding box center [31, 52] width 63 height 10
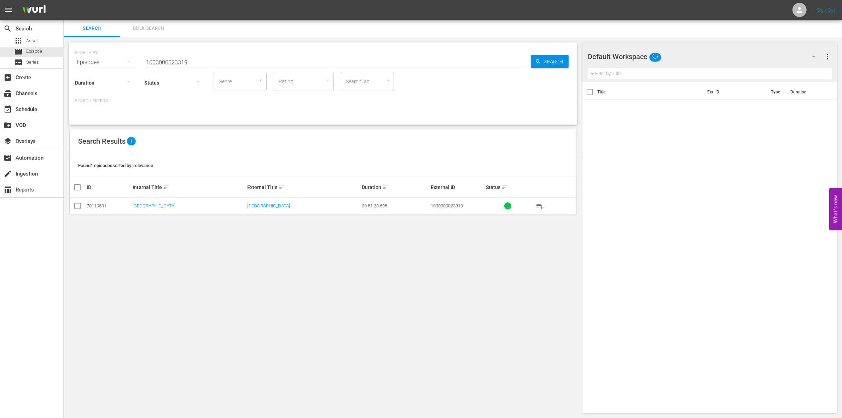
click at [211, 61] on input "1000000023319" at bounding box center [337, 62] width 387 height 17
type input "1000000023320"
click at [80, 204] on input "checkbox" at bounding box center [77, 207] width 8 height 8
checkbox input "true"
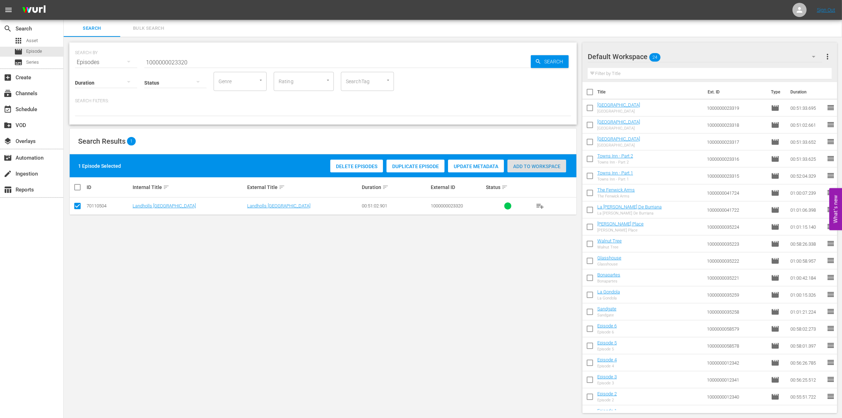
click at [550, 163] on span "Add to Workspace" at bounding box center [537, 166] width 59 height 6
click at [229, 64] on input "1000000023320" at bounding box center [337, 62] width 387 height 17
click at [241, 60] on input "1000000023320" at bounding box center [337, 62] width 387 height 17
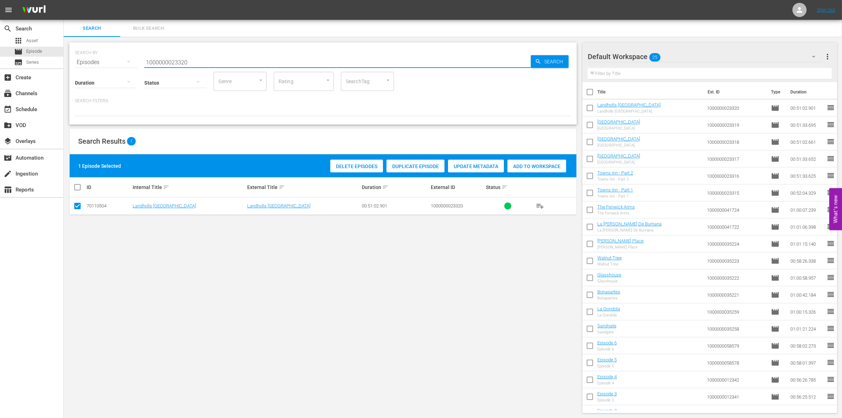
click at [241, 60] on input "1000000023320" at bounding box center [337, 62] width 387 height 17
paste input "295"
type input "1000000023295"
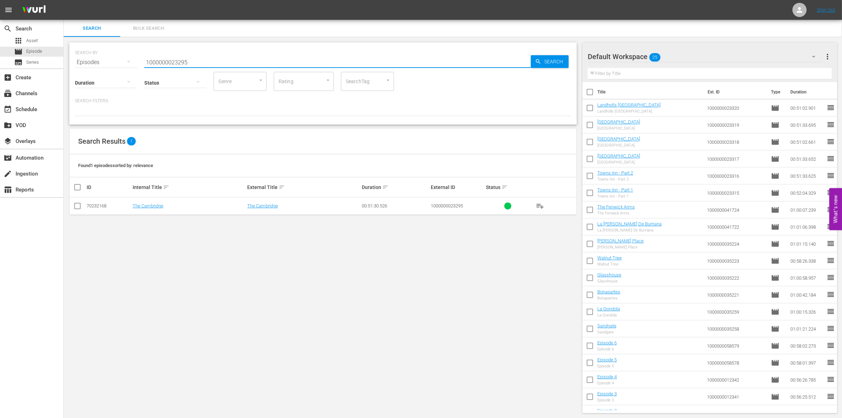
click at [81, 204] on input "checkbox" at bounding box center [77, 207] width 8 height 8
checkbox input "true"
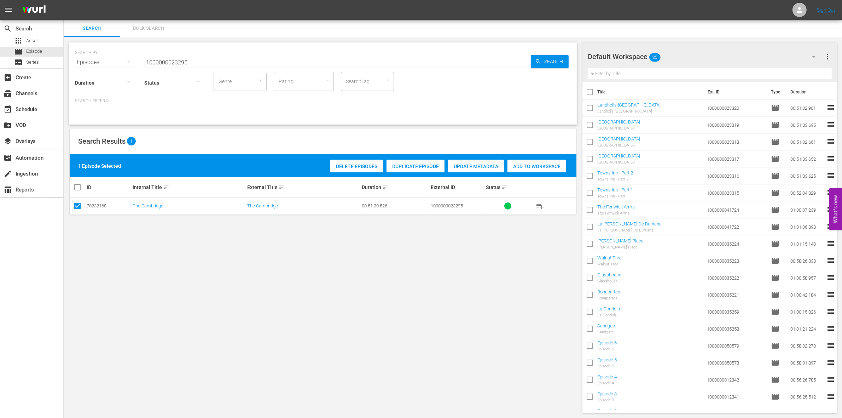
click at [539, 164] on span "Add to Workspace" at bounding box center [537, 166] width 59 height 6
click at [45, 106] on div "event_available Schedule" at bounding box center [31, 109] width 63 height 14
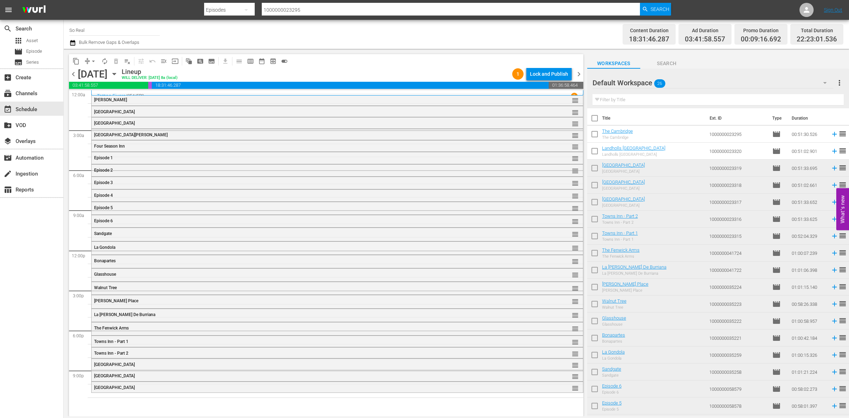
click at [597, 150] on input "checkbox" at bounding box center [594, 152] width 15 height 15
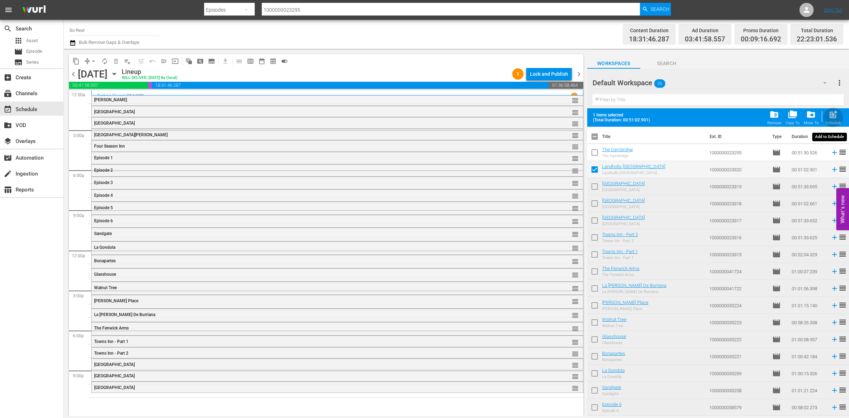
click at [834, 116] on span "post_add" at bounding box center [833, 115] width 10 height 10
checkbox input "false"
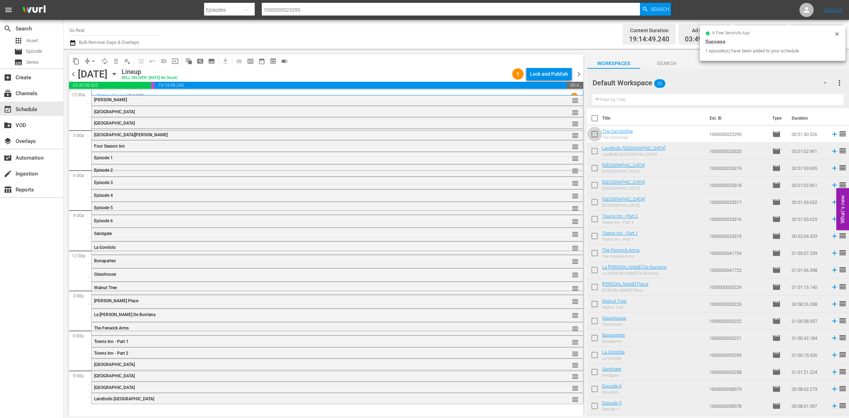
click at [595, 133] on input "checkbox" at bounding box center [594, 135] width 15 height 15
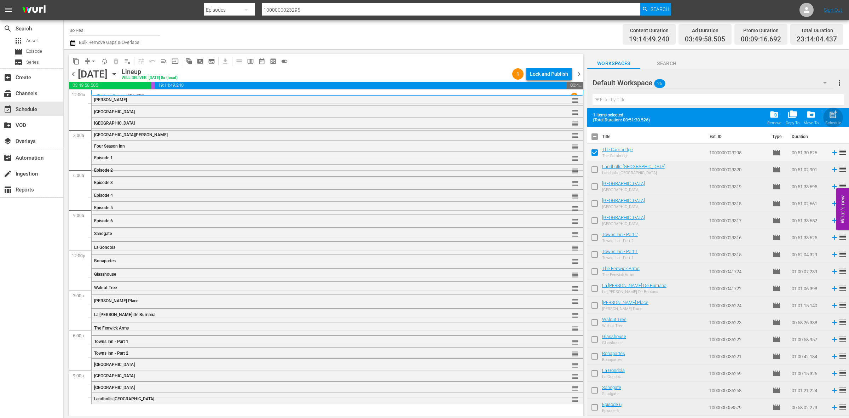
click at [835, 114] on span "post_add" at bounding box center [833, 115] width 10 height 10
checkbox input "false"
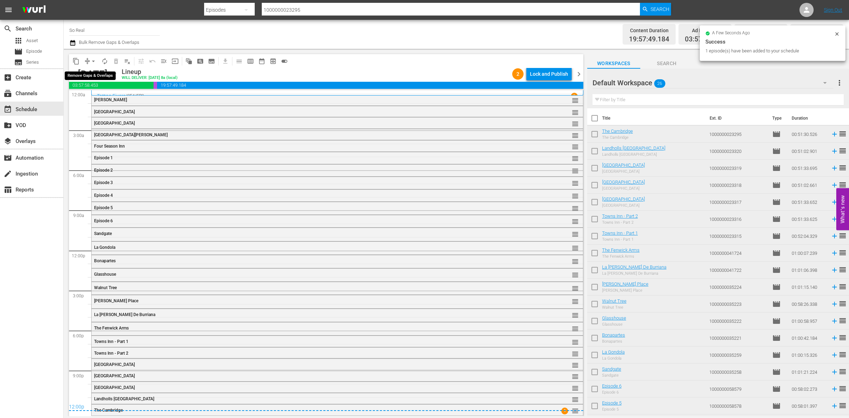
click at [95, 61] on span "arrow_drop_down" at bounding box center [93, 61] width 7 height 7
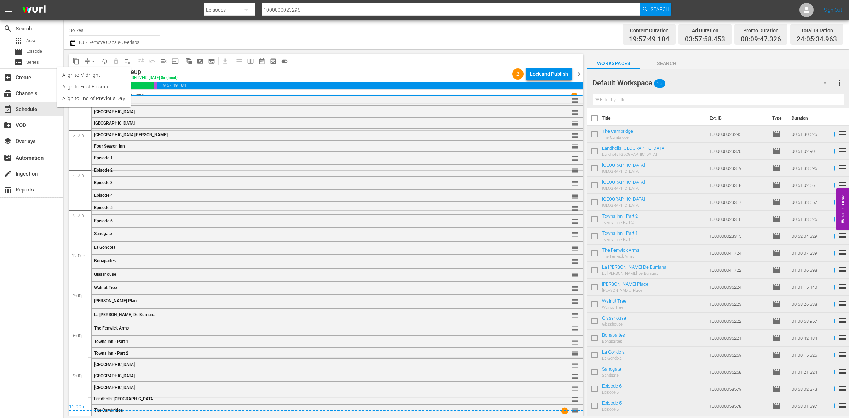
click at [100, 99] on li "Align to End of Previous Day" at bounding box center [94, 99] width 74 height 12
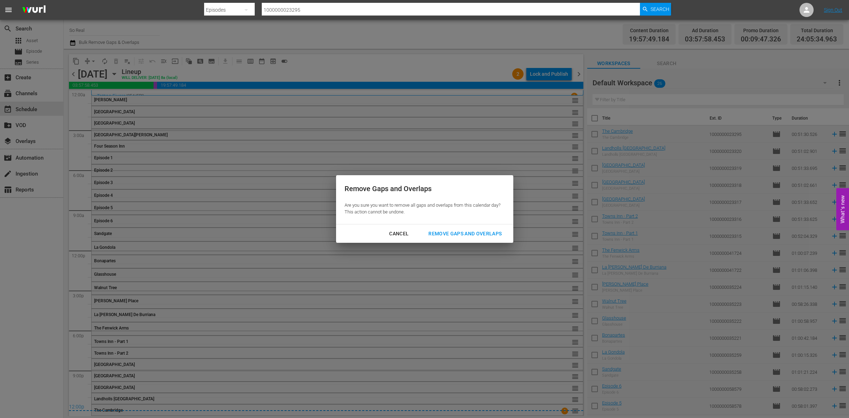
click at [450, 229] on div "Remove Gaps and Overlaps" at bounding box center [465, 233] width 85 height 9
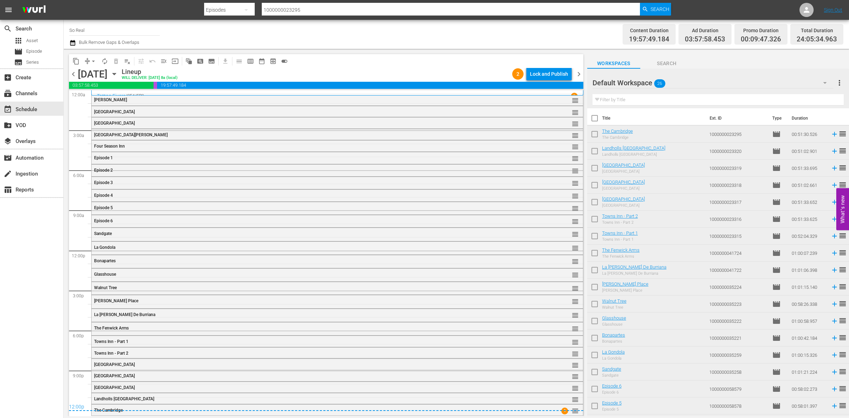
click at [566, 65] on div "content_copy compress arrow_drop_down autorenew_outlined delete_forever_outline…" at bounding box center [326, 61] width 514 height 14
click at [560, 67] on div "content_copy compress arrow_drop_down autorenew_outlined delete_forever_outline…" at bounding box center [326, 61] width 514 height 14
click at [558, 69] on div "Lock and Publish" at bounding box center [549, 74] width 38 height 13
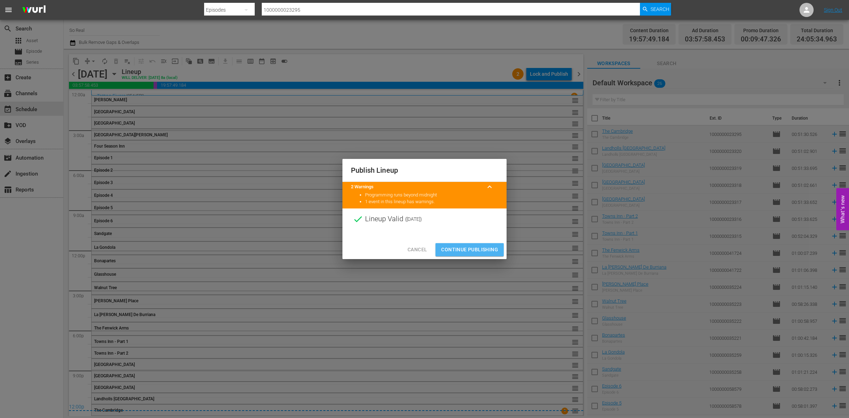
click at [472, 247] on span "Continue Publishing" at bounding box center [469, 249] width 57 height 9
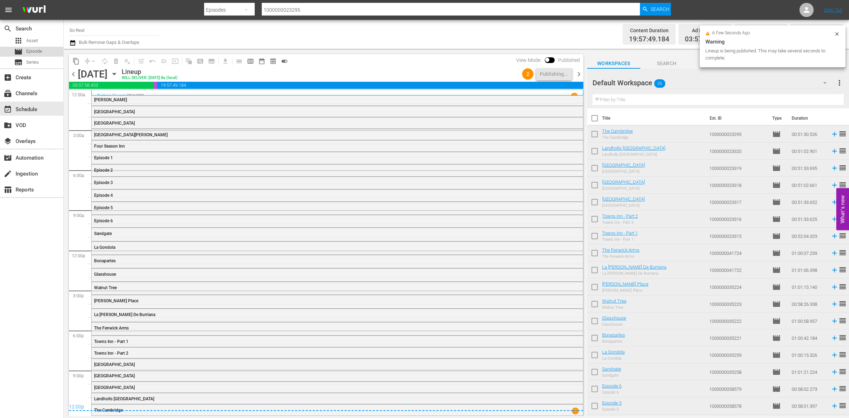
click at [33, 50] on span "Episode" at bounding box center [34, 51] width 16 height 7
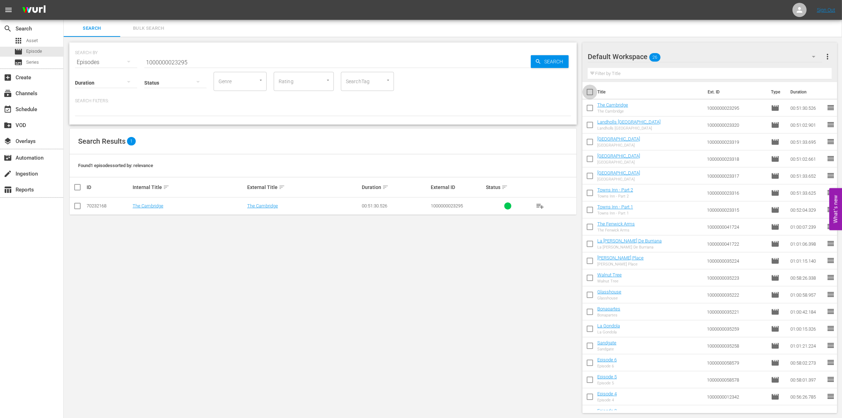
click at [592, 91] on input "checkbox" at bounding box center [590, 93] width 15 height 15
checkbox input "true"
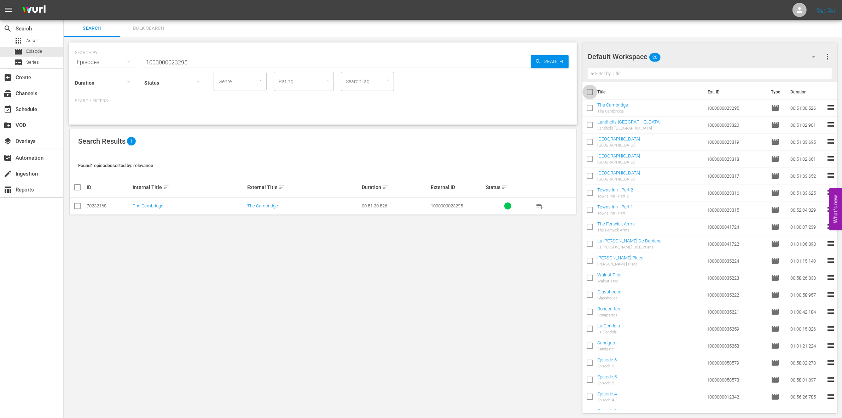
checkbox input "true"
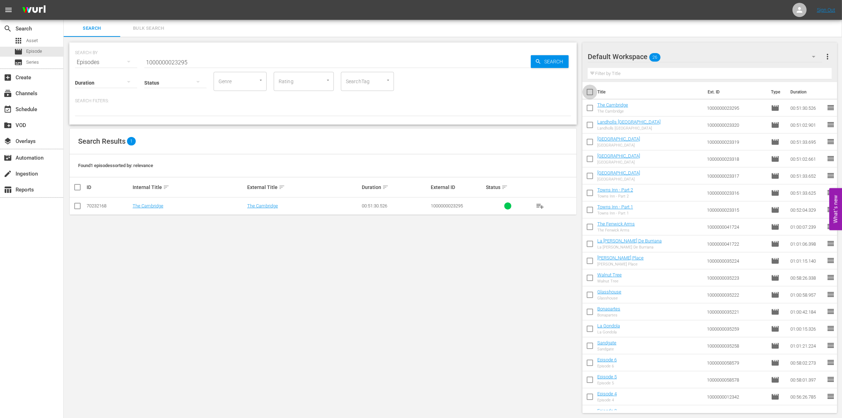
checkbox input "true"
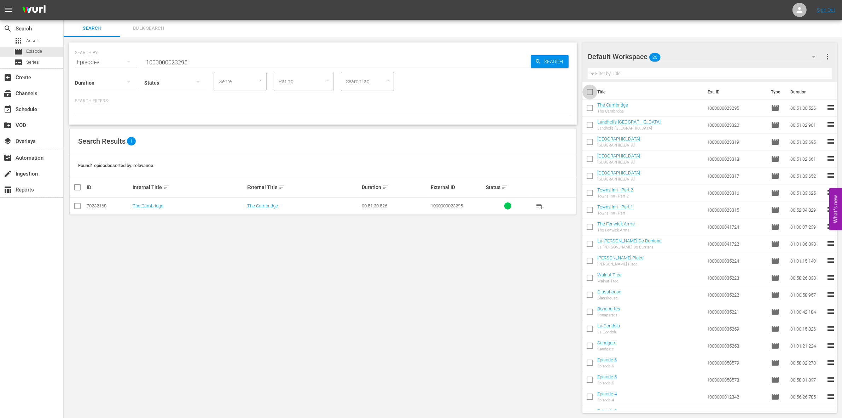
checkbox input "true"
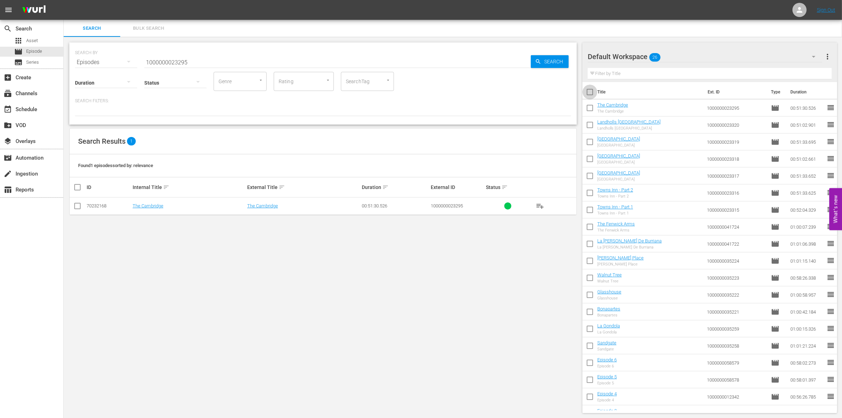
checkbox input "true"
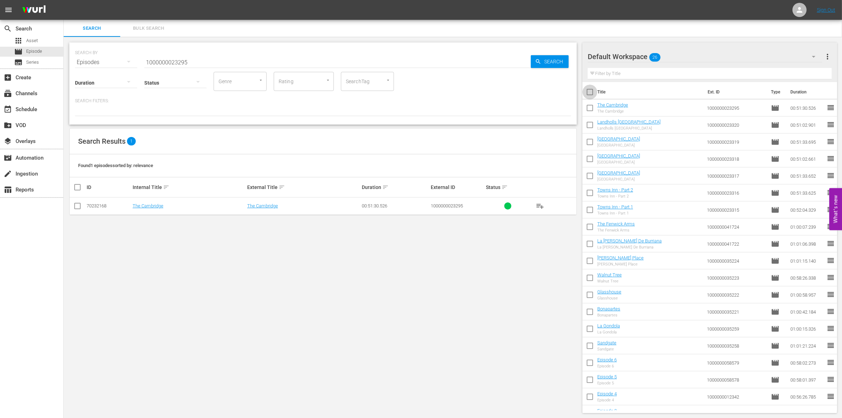
checkbox input "true"
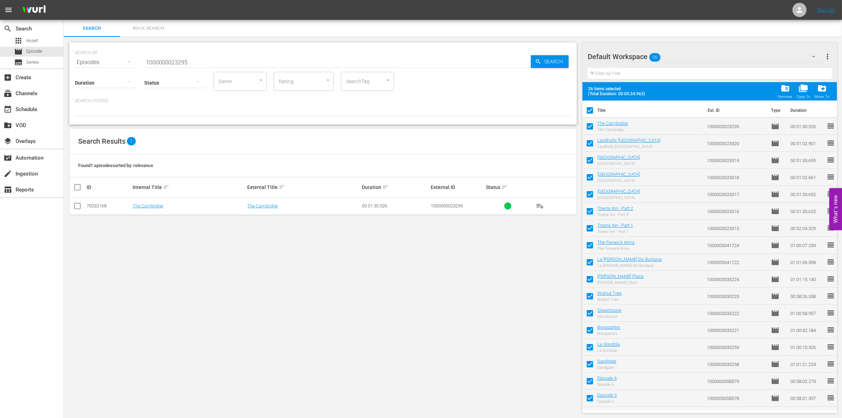
click at [782, 92] on span "folder_delete" at bounding box center [786, 88] width 10 height 10
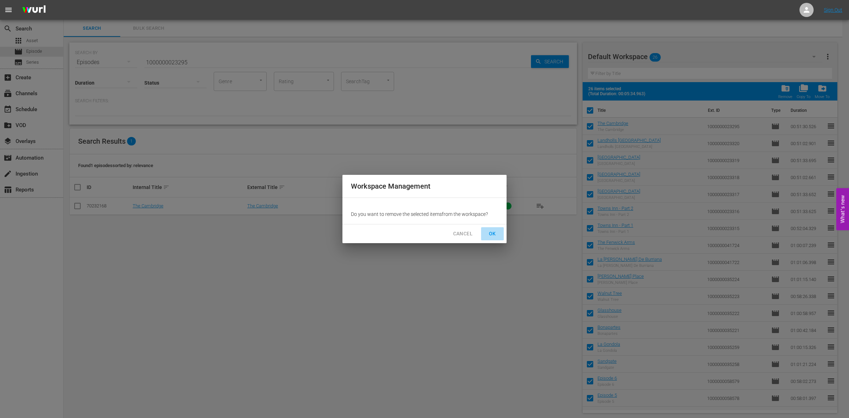
click at [499, 229] on button "OK" at bounding box center [492, 233] width 23 height 13
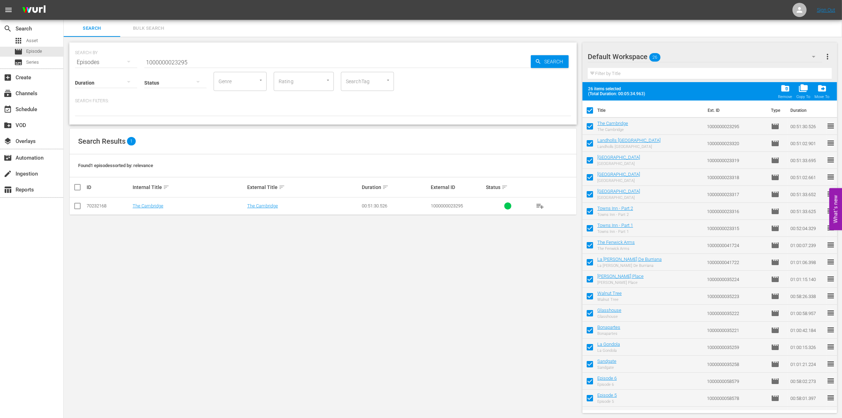
checkbox input "false"
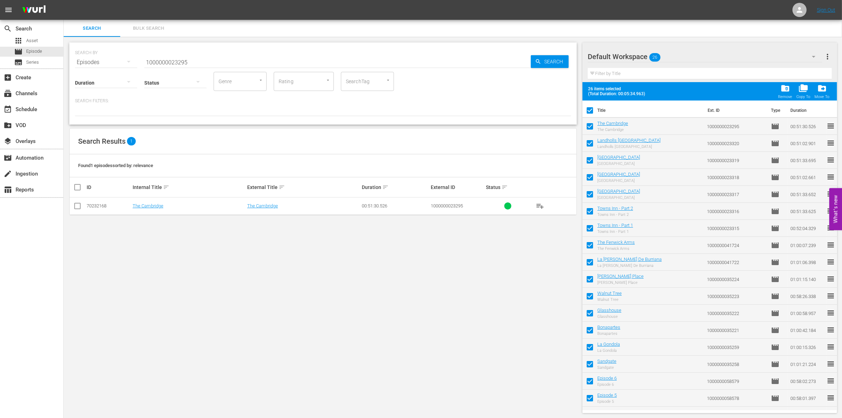
checkbox input "false"
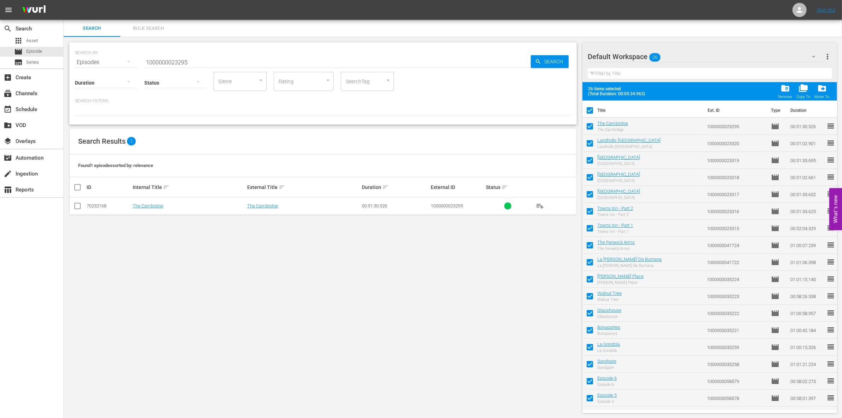
checkbox input "false"
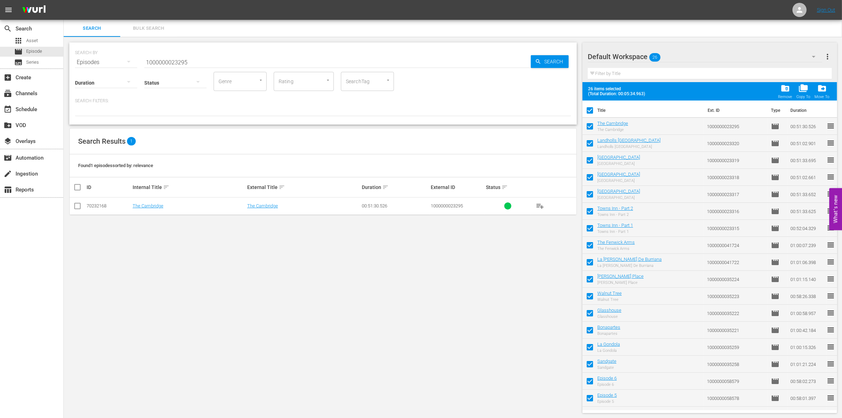
checkbox input "false"
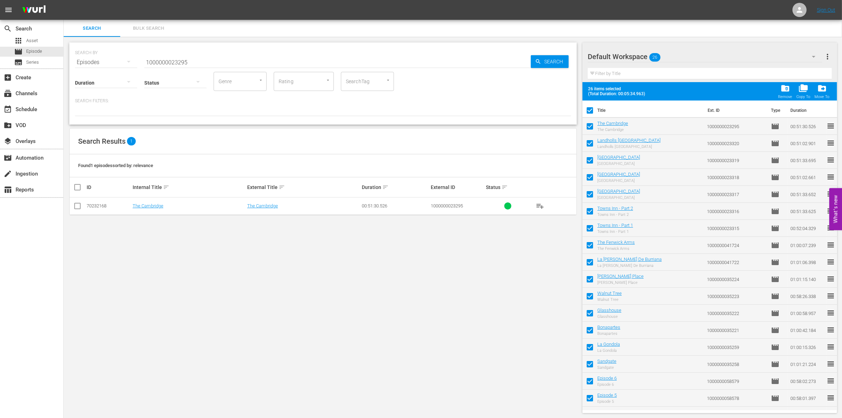
checkbox input "false"
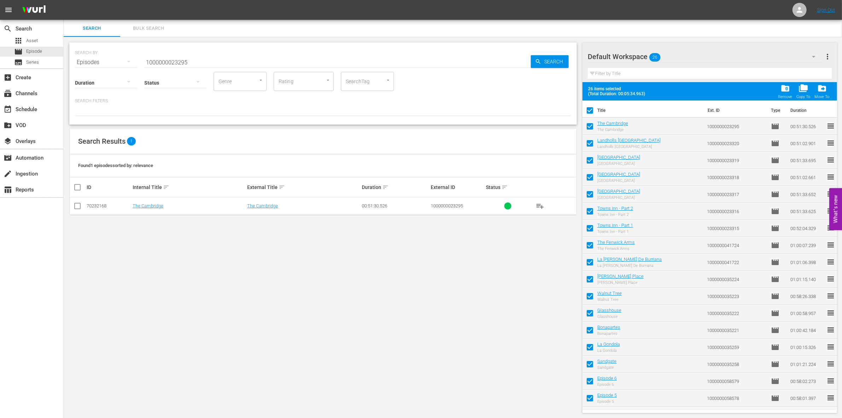
checkbox input "false"
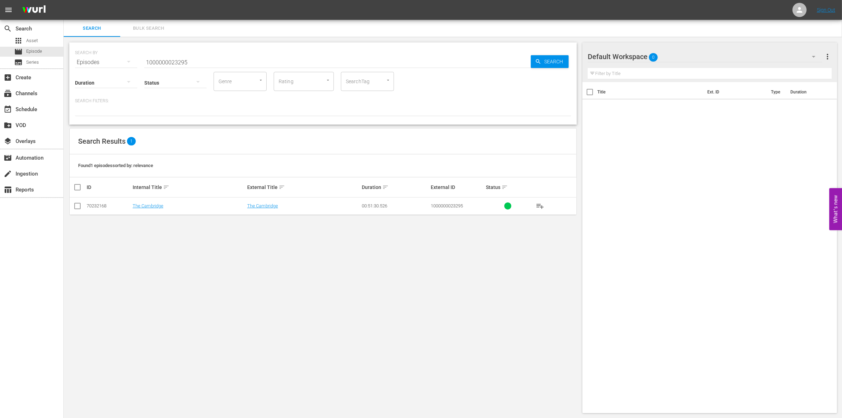
click at [198, 62] on input "1000000023295" at bounding box center [337, 62] width 387 height 17
paste input "57656"
type input "1000000057656"
click at [78, 204] on input "checkbox" at bounding box center [77, 207] width 8 height 8
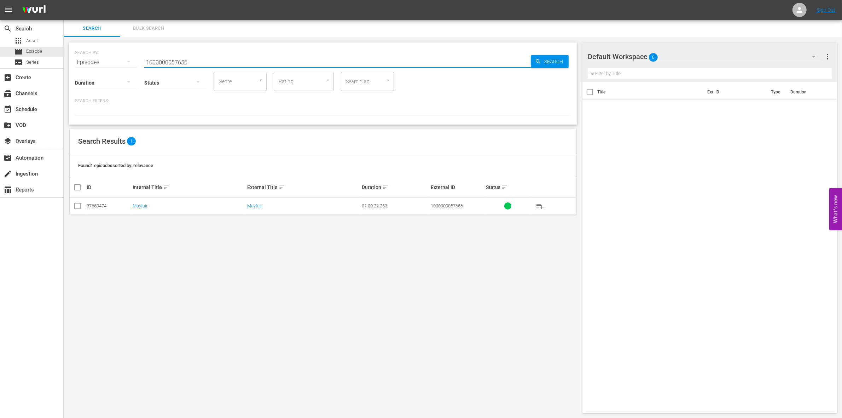
checkbox input "true"
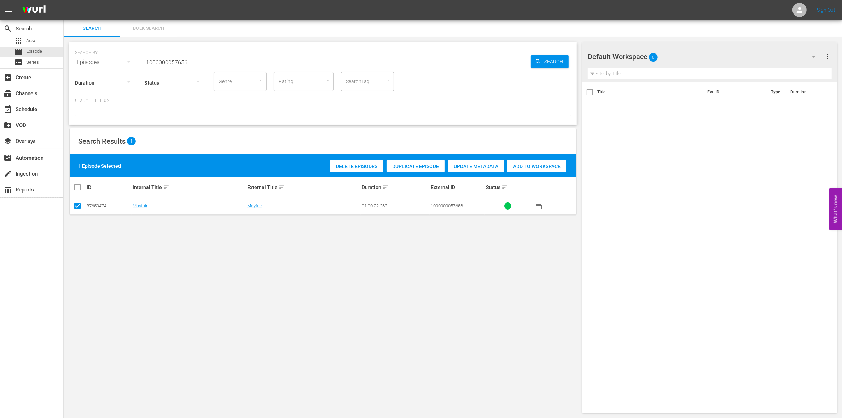
click at [526, 169] on div "Add to Workspace" at bounding box center [537, 166] width 59 height 13
click at [195, 60] on input "1000000057656" at bounding box center [337, 62] width 387 height 17
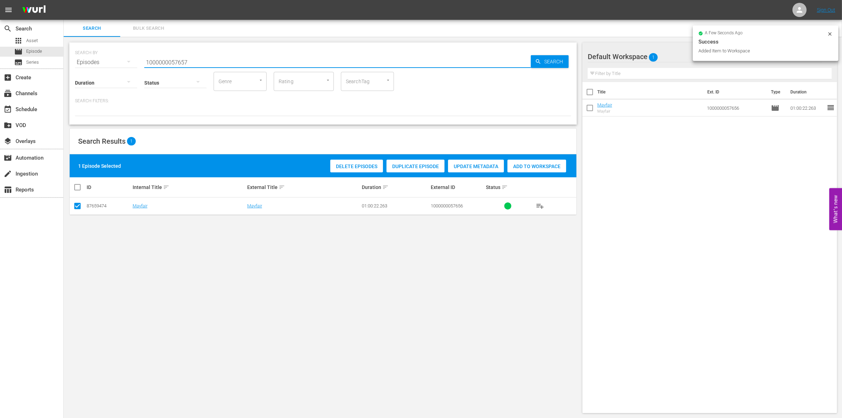
type input "1000000057657"
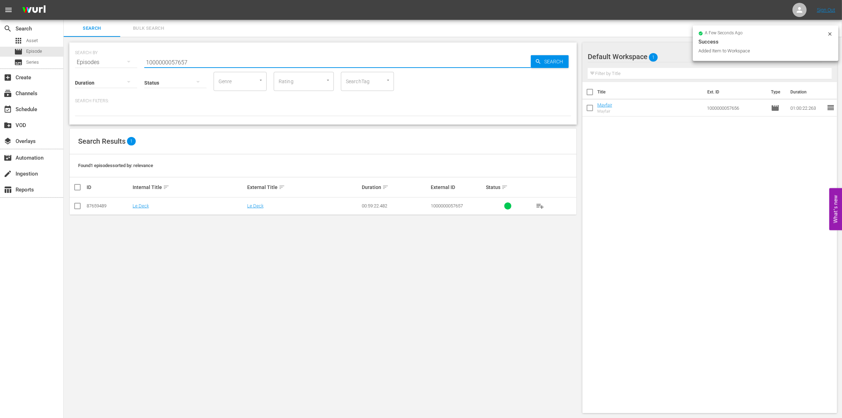
click at [83, 206] on td at bounding box center [78, 205] width 16 height 17
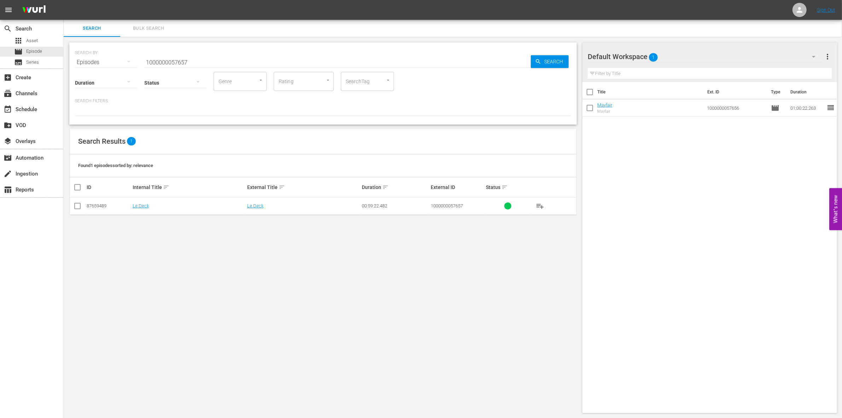
click at [79, 206] on input "checkbox" at bounding box center [77, 207] width 8 height 8
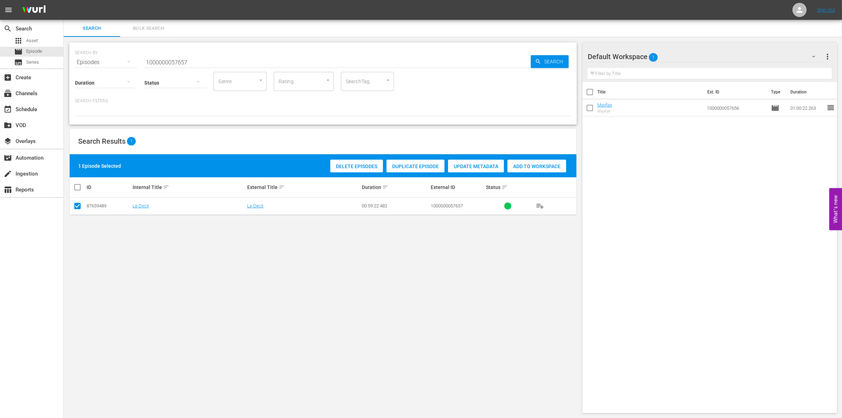
click at [539, 168] on span "Add to Workspace" at bounding box center [537, 166] width 59 height 6
click at [208, 59] on input "1000000057657" at bounding box center [337, 62] width 387 height 17
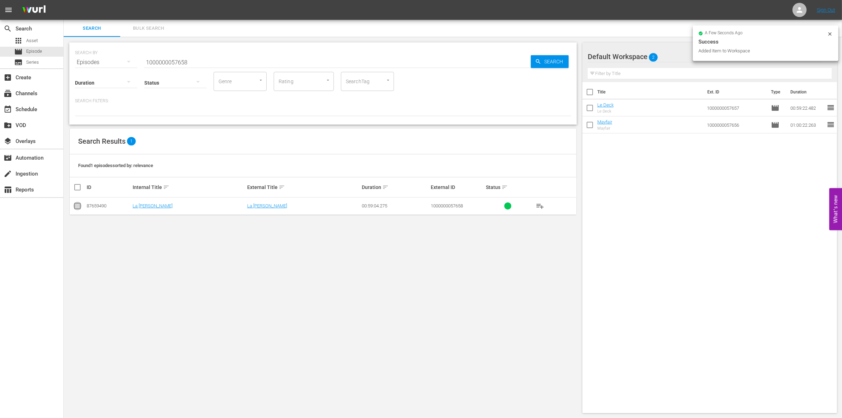
click at [74, 207] on input "checkbox" at bounding box center [77, 207] width 8 height 8
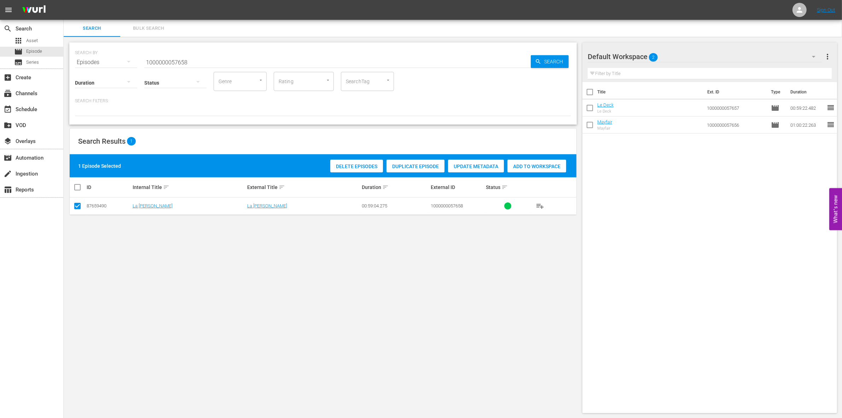
click at [522, 166] on span "Add to Workspace" at bounding box center [537, 166] width 59 height 6
click at [204, 59] on input "1000000057658" at bounding box center [337, 62] width 387 height 17
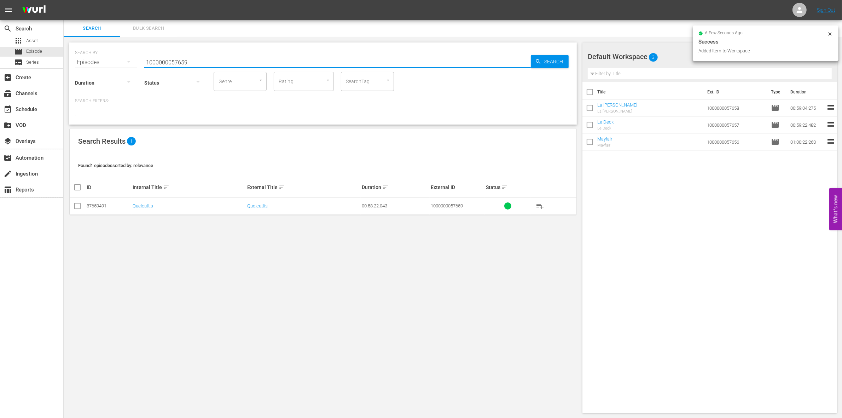
click at [81, 206] on input "checkbox" at bounding box center [77, 207] width 8 height 8
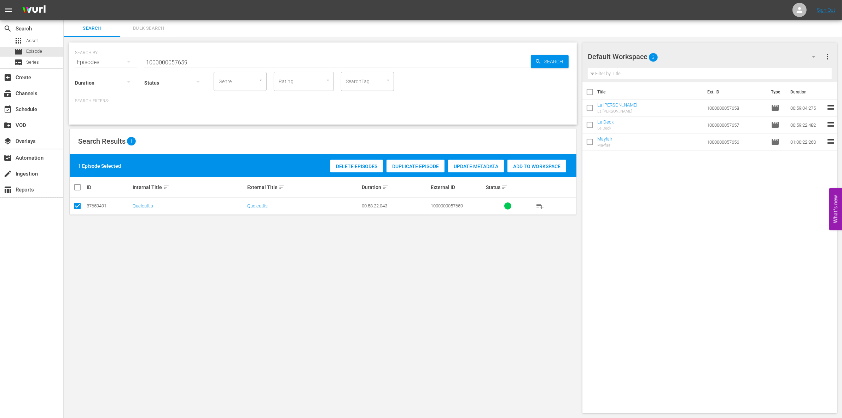
click at [532, 166] on span "Add to Workspace" at bounding box center [537, 166] width 59 height 6
click at [162, 55] on input "1000000057659" at bounding box center [337, 62] width 387 height 17
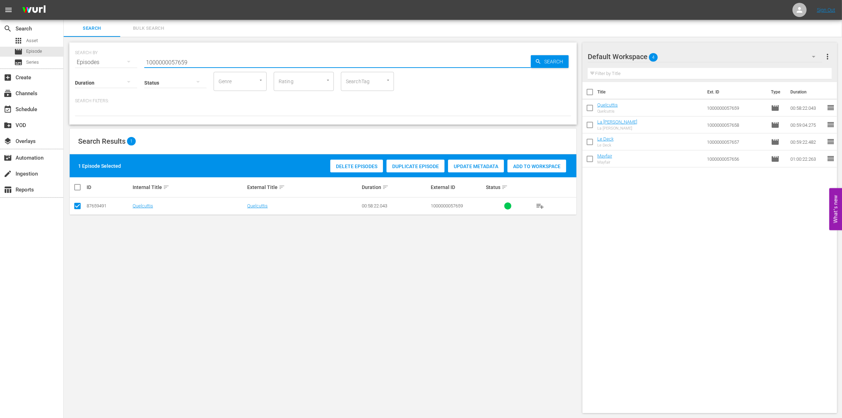
click at [181, 65] on div "Status" at bounding box center [175, 77] width 62 height 25
click at [166, 61] on input "1000000057659" at bounding box center [337, 62] width 387 height 17
paste input "35221"
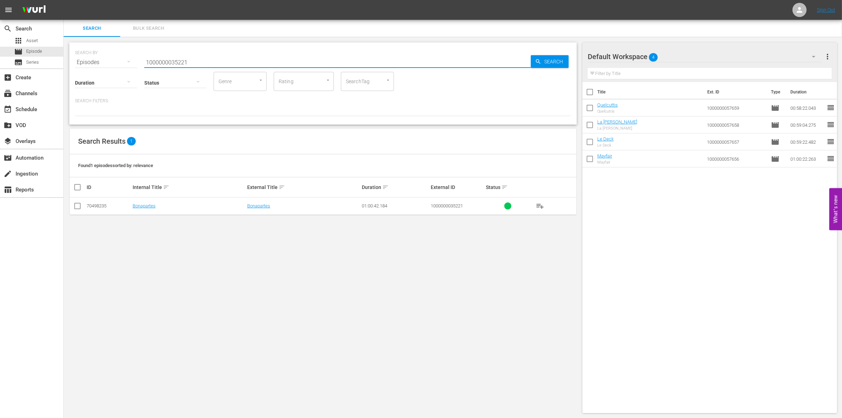
click at [78, 208] on input "checkbox" at bounding box center [77, 207] width 8 height 8
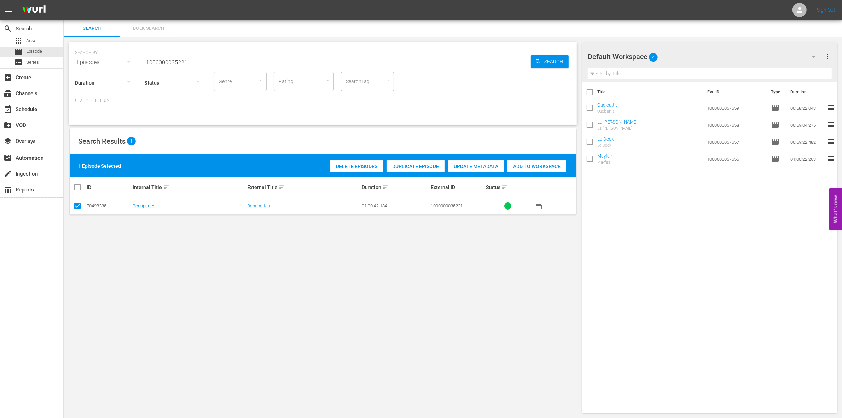
click at [524, 163] on span "Add to Workspace" at bounding box center [537, 166] width 59 height 6
click at [224, 59] on input "1000000035221" at bounding box center [337, 62] width 387 height 17
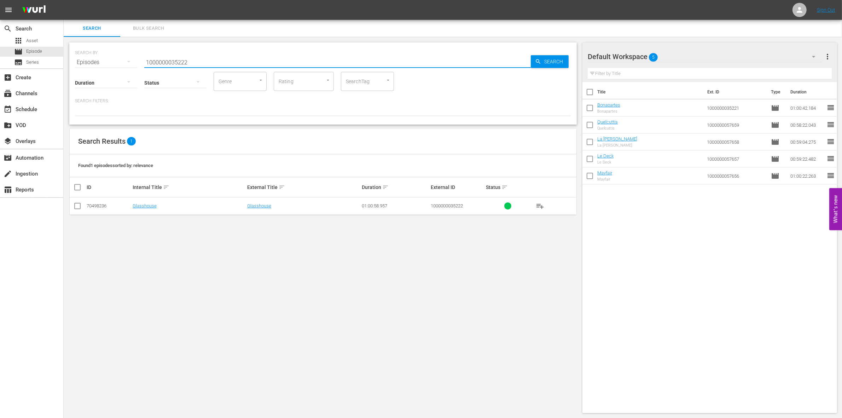
click at [76, 209] on input "checkbox" at bounding box center [77, 207] width 8 height 8
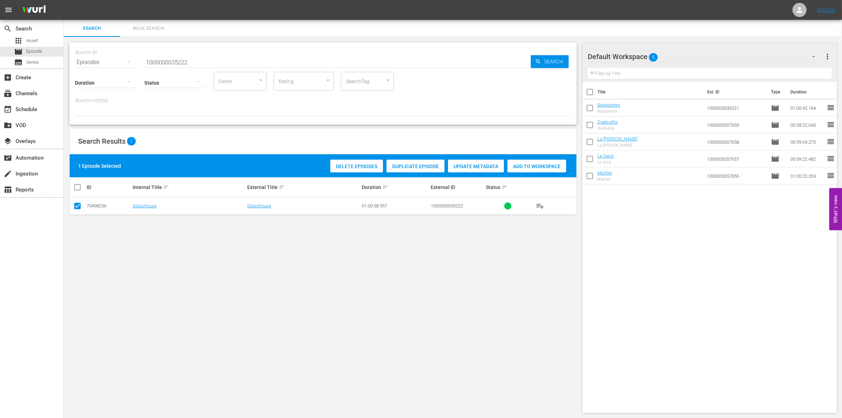
click at [537, 168] on span "Add to Workspace" at bounding box center [537, 166] width 59 height 6
click at [158, 61] on input "1000000035222" at bounding box center [337, 62] width 387 height 17
paste input "12343"
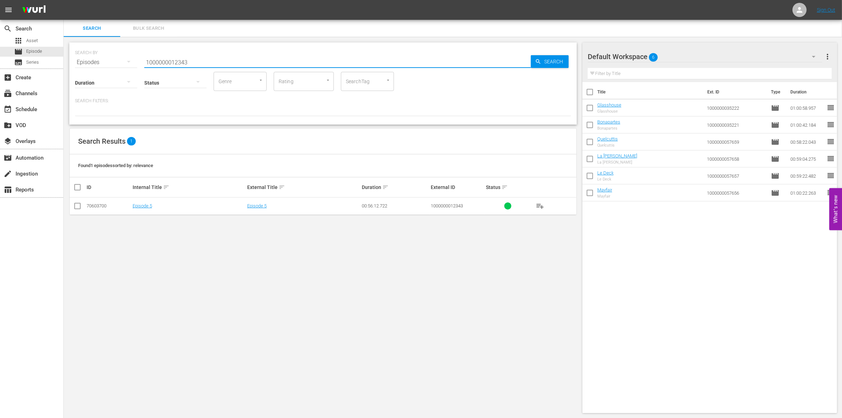
click at [80, 206] on input "checkbox" at bounding box center [77, 207] width 8 height 8
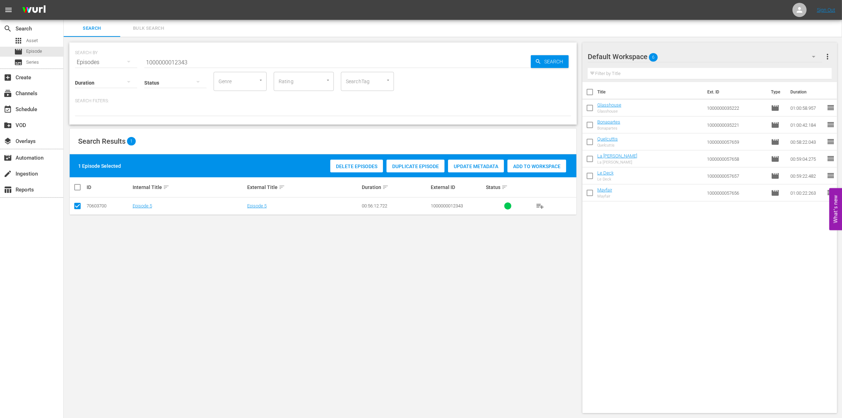
click at [518, 164] on span "Add to Workspace" at bounding box center [537, 166] width 59 height 6
click at [236, 65] on input "1000000012343" at bounding box center [337, 62] width 387 height 17
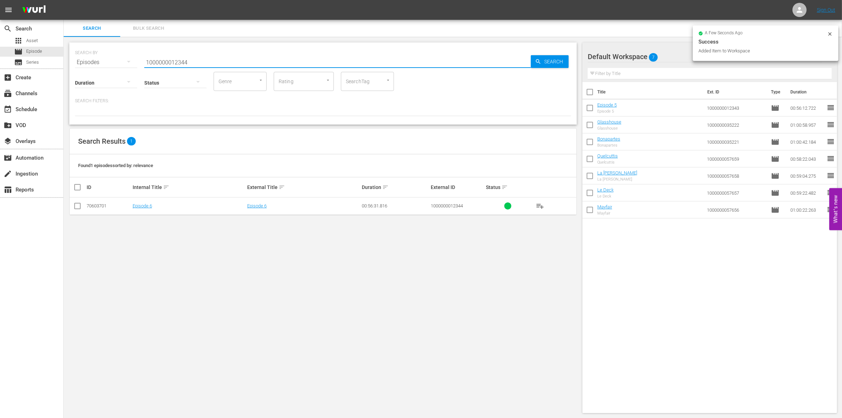
click at [80, 206] on input "checkbox" at bounding box center [77, 207] width 8 height 8
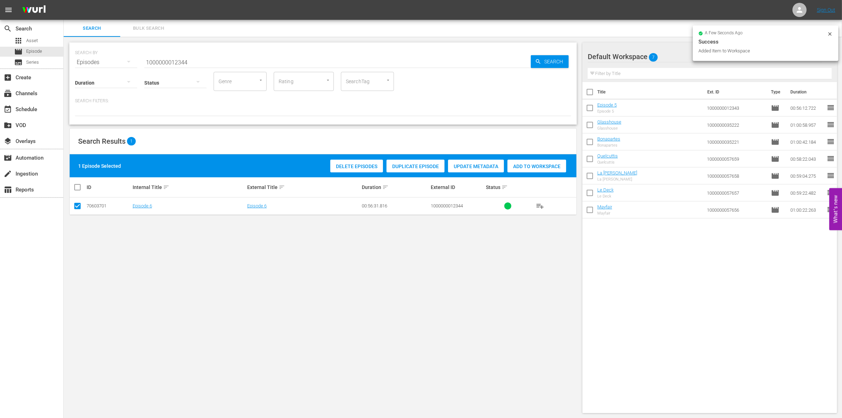
click at [537, 158] on div "Delete Episodes Duplicate Episode Update Metadata Add to Workspace" at bounding box center [448, 166] width 239 height 16
click at [521, 163] on span "Add to Workspace" at bounding box center [537, 166] width 59 height 6
click at [191, 58] on input "1000000012344" at bounding box center [337, 62] width 387 height 17
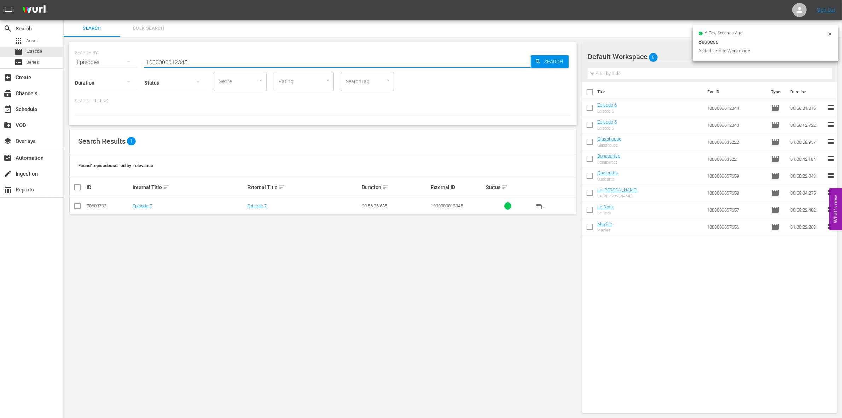
click at [75, 206] on input "checkbox" at bounding box center [77, 207] width 8 height 8
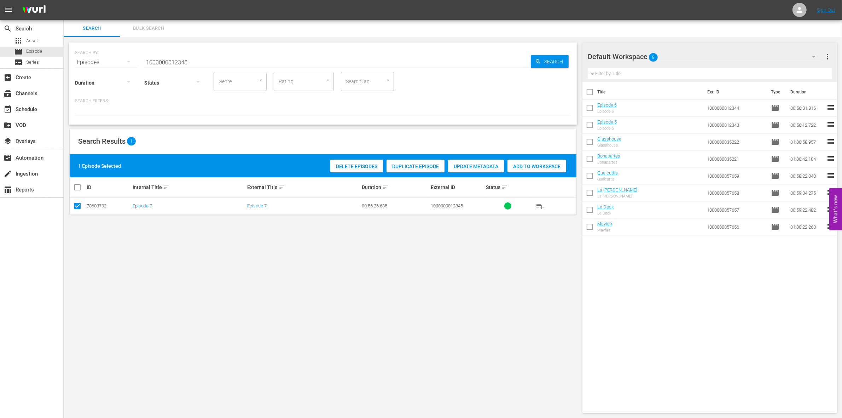
click at [526, 165] on span "Add to Workspace" at bounding box center [537, 166] width 59 height 6
click at [212, 65] on input "1000000012345" at bounding box center [337, 62] width 387 height 17
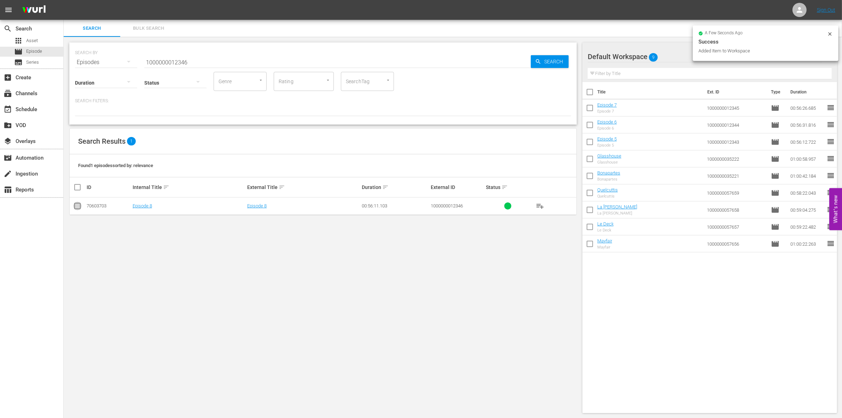
click at [75, 203] on input "checkbox" at bounding box center [77, 207] width 8 height 8
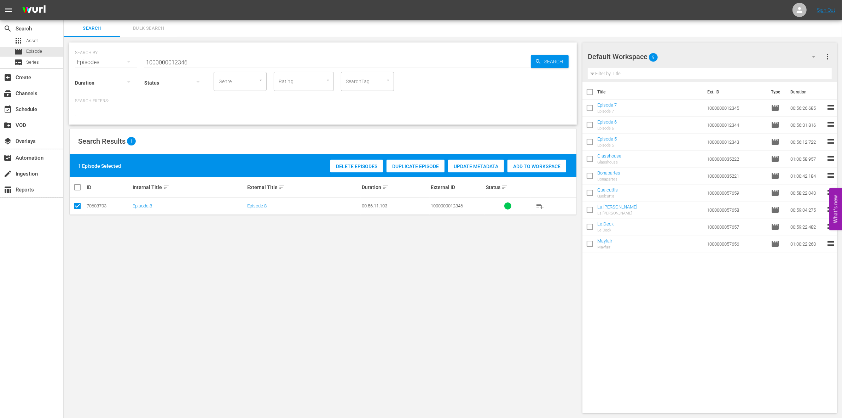
click at [537, 161] on div "Add to Workspace" at bounding box center [537, 166] width 59 height 13
click at [149, 58] on input "1000000012346" at bounding box center [337, 62] width 387 height 17
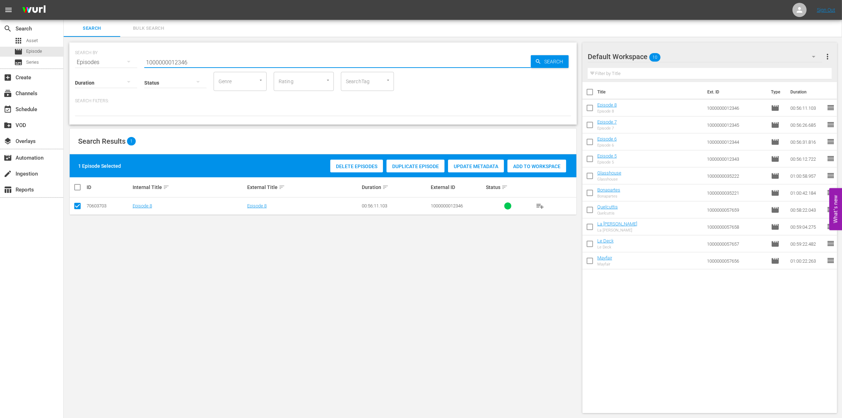
click at [149, 58] on input "1000000012346" at bounding box center [337, 62] width 387 height 17
paste input "58580"
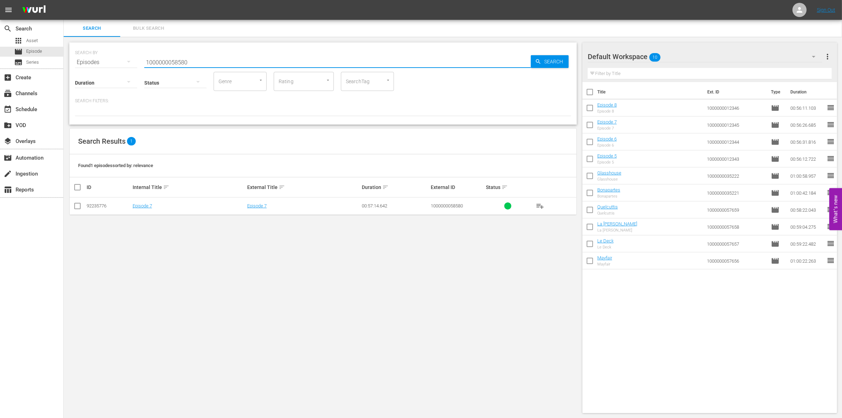
click at [74, 207] on input "checkbox" at bounding box center [77, 207] width 8 height 8
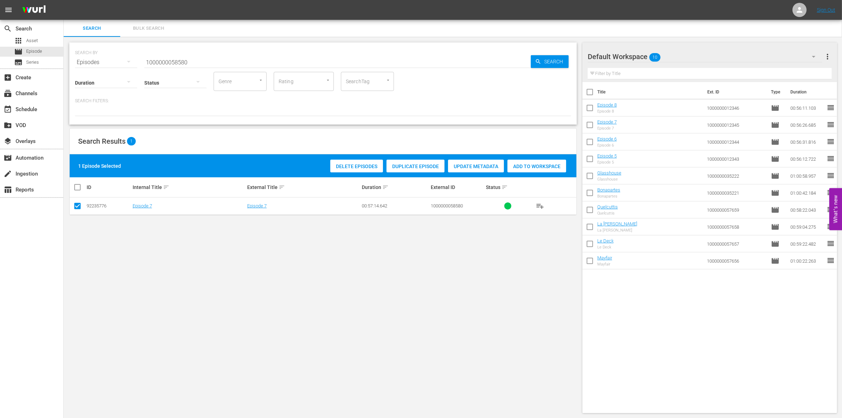
click at [525, 162] on div "Add to Workspace" at bounding box center [537, 166] width 59 height 13
click at [206, 57] on input "1000000058580" at bounding box center [337, 62] width 387 height 17
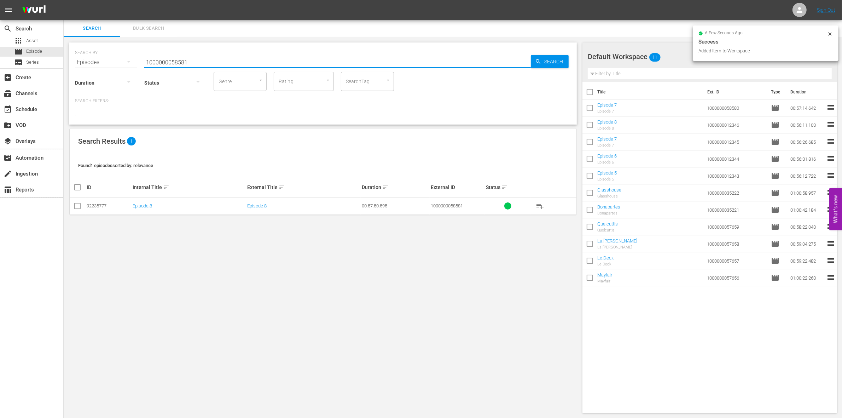
click at [75, 203] on input "checkbox" at bounding box center [77, 207] width 8 height 8
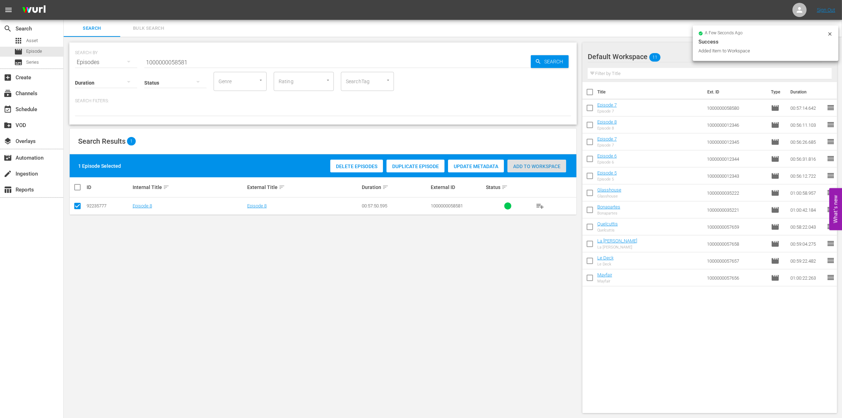
click at [554, 163] on span "Add to Workspace" at bounding box center [537, 166] width 59 height 6
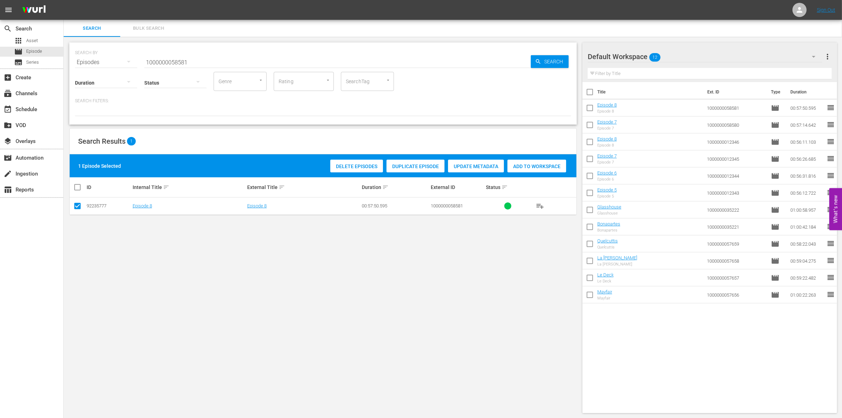
click at [200, 60] on input "1000000058581" at bounding box center [337, 62] width 387 height 17
paste input "41722"
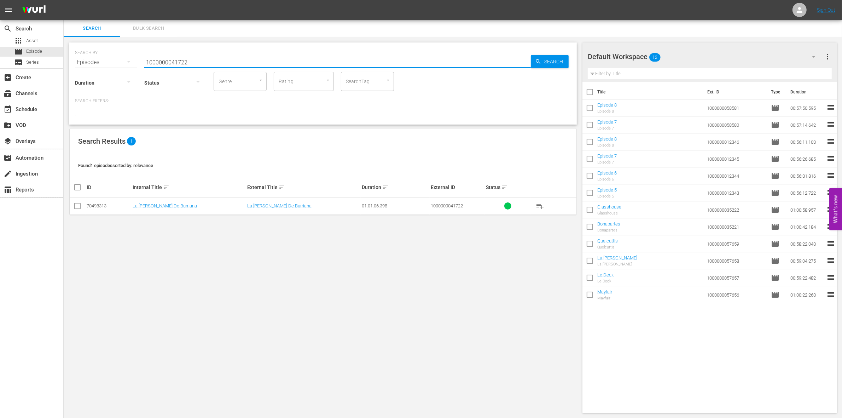
click at [76, 210] on input "checkbox" at bounding box center [77, 207] width 8 height 8
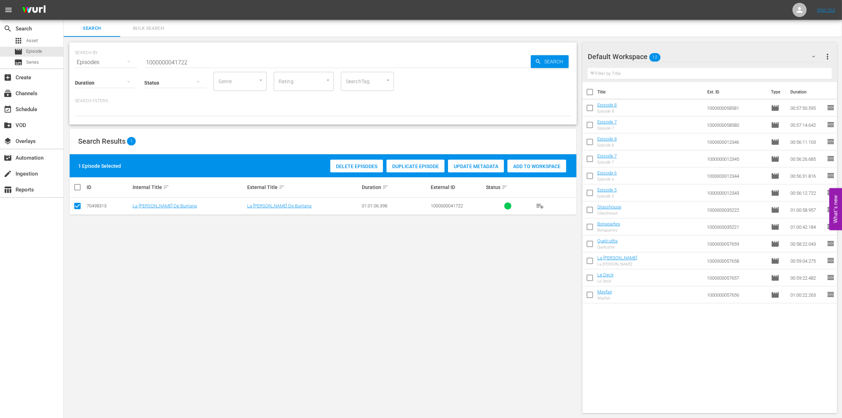
click at [527, 160] on div "Add to Workspace" at bounding box center [537, 166] width 59 height 13
click at [207, 59] on input "1000000041722" at bounding box center [337, 62] width 387 height 17
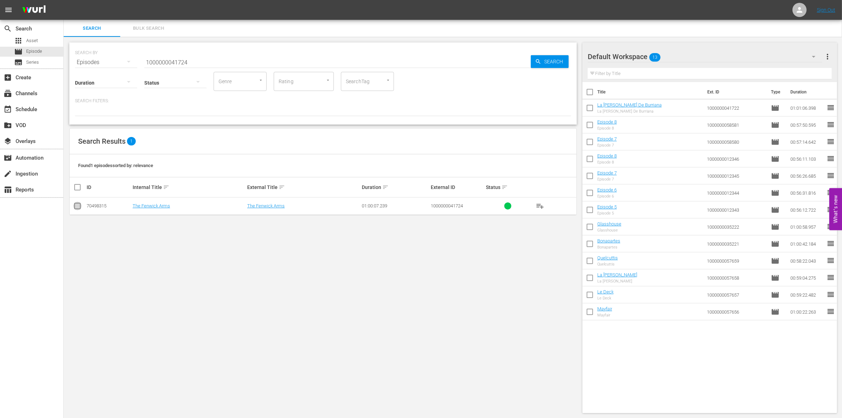
click at [77, 208] on input "checkbox" at bounding box center [77, 207] width 8 height 8
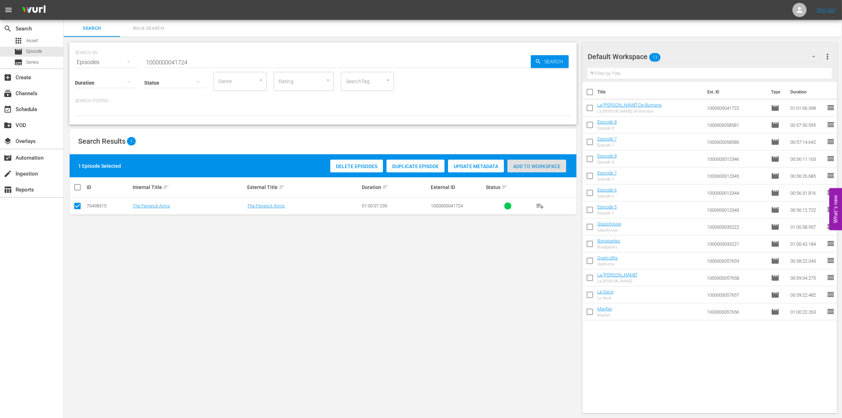
click at [534, 161] on div "Add to Workspace" at bounding box center [537, 166] width 59 height 13
click at [182, 63] on input "1000000041724" at bounding box center [337, 62] width 387 height 17
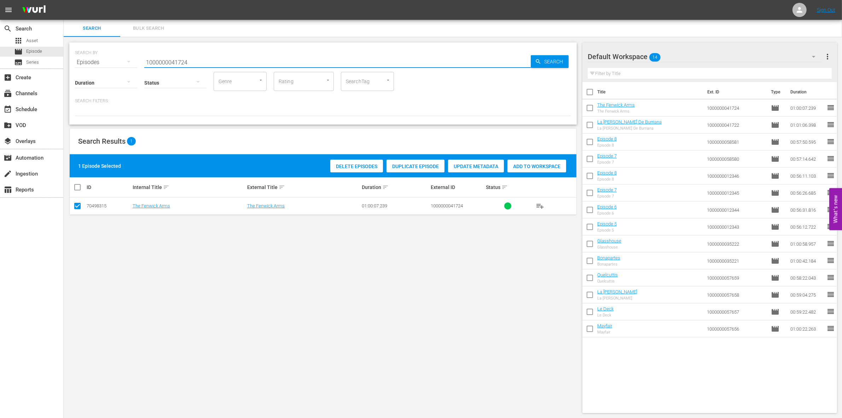
click at [182, 63] on input "1000000041724" at bounding box center [337, 62] width 387 height 17
paste input "23295"
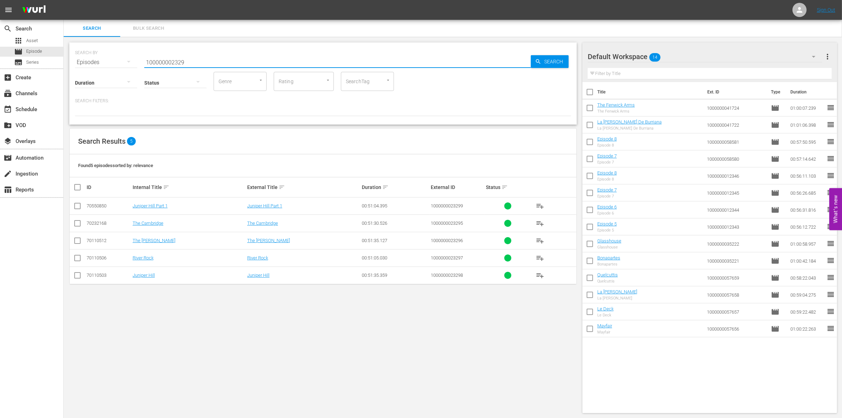
click at [72, 224] on td at bounding box center [78, 222] width 16 height 17
click at [75, 224] on input "checkbox" at bounding box center [77, 224] width 8 height 8
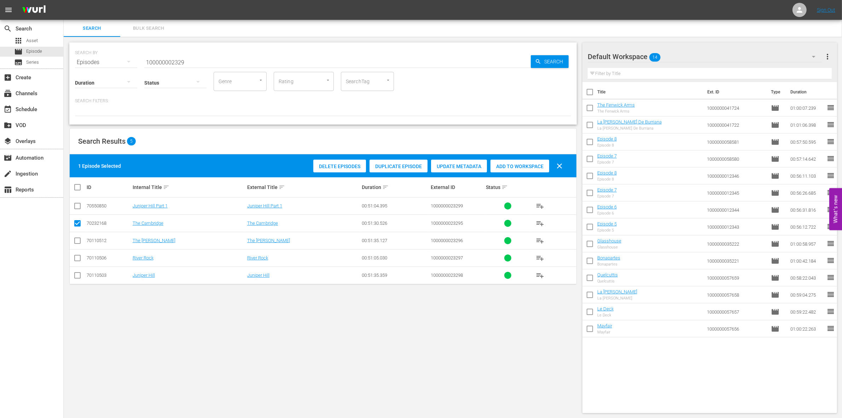
click at [533, 163] on span "Add to Workspace" at bounding box center [520, 166] width 59 height 6
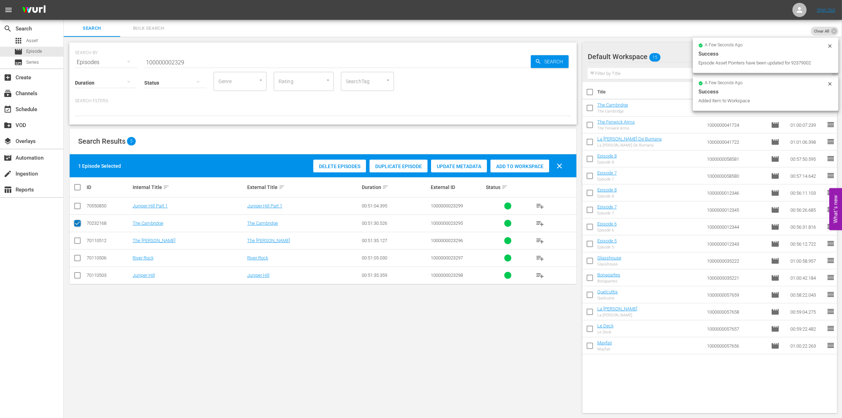
click at [75, 223] on input "checkbox" at bounding box center [77, 224] width 8 height 8
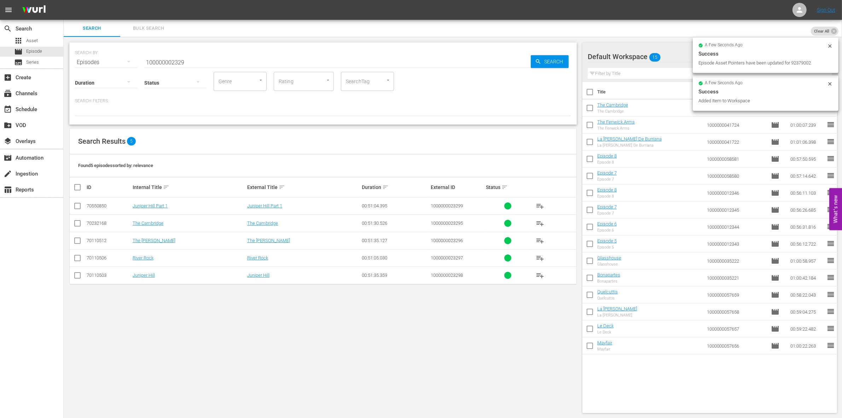
click at [78, 242] on input "checkbox" at bounding box center [77, 242] width 8 height 8
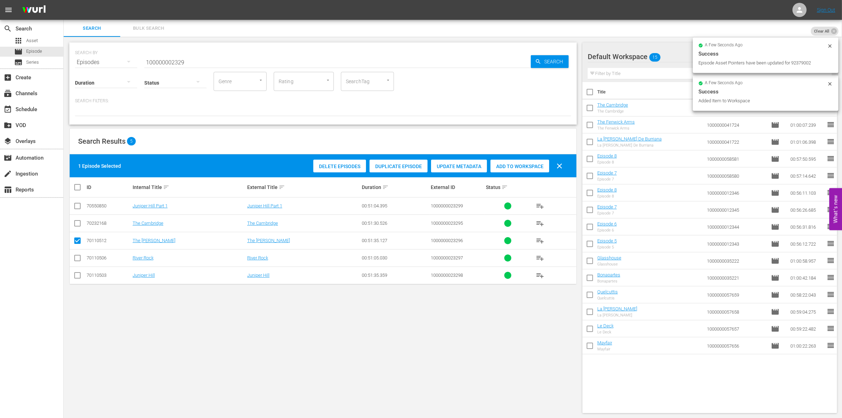
click at [518, 162] on div "Add to Workspace" at bounding box center [520, 166] width 59 height 13
click at [77, 239] on input "checkbox" at bounding box center [77, 242] width 8 height 8
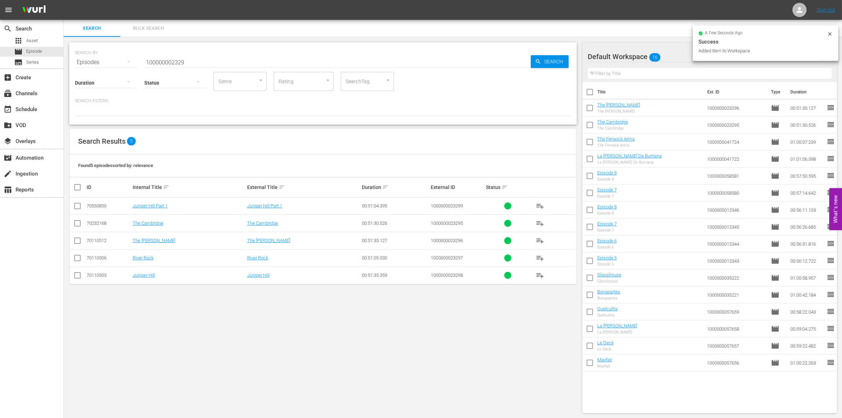
click at [75, 257] on input "checkbox" at bounding box center [77, 259] width 8 height 8
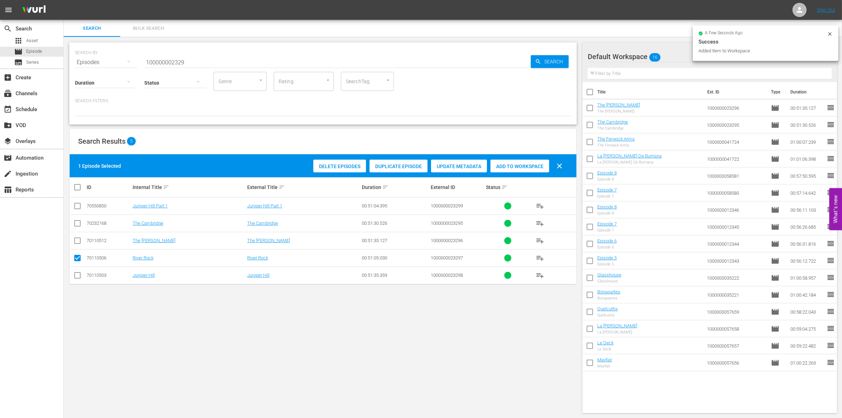
click at [513, 162] on div "Add to Workspace" at bounding box center [520, 166] width 59 height 13
click at [76, 257] on input "checkbox" at bounding box center [77, 259] width 8 height 8
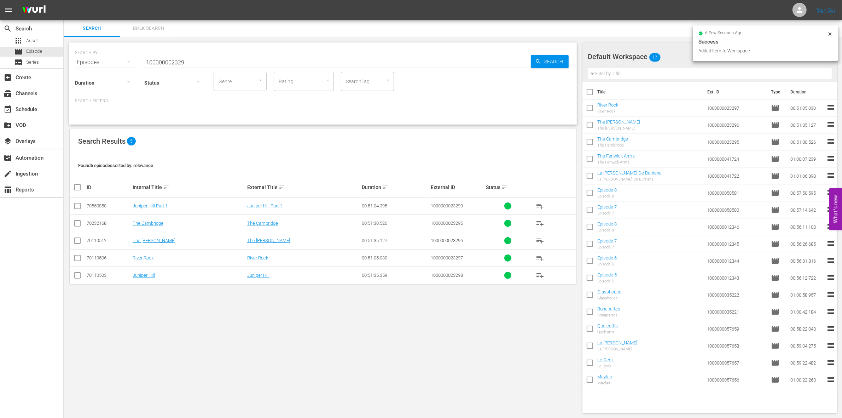
click at [78, 275] on input "checkbox" at bounding box center [77, 276] width 8 height 8
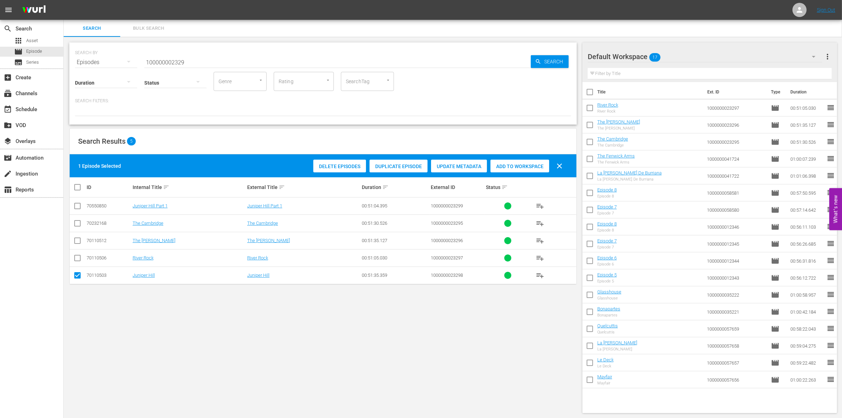
click at [529, 167] on span "Add to Workspace" at bounding box center [520, 166] width 59 height 6
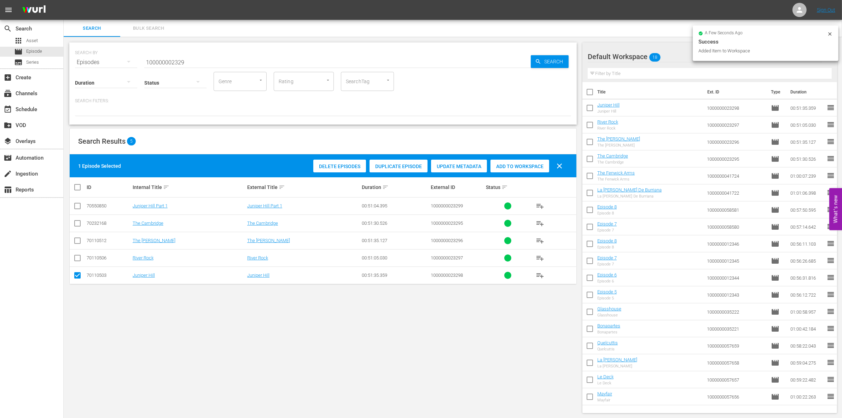
click at [78, 277] on input "checkbox" at bounding box center [77, 276] width 8 height 8
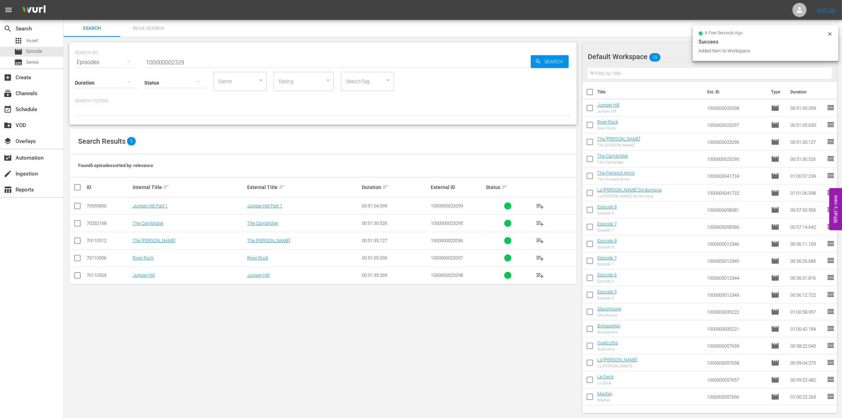
click at [79, 206] on input "checkbox" at bounding box center [77, 207] width 8 height 8
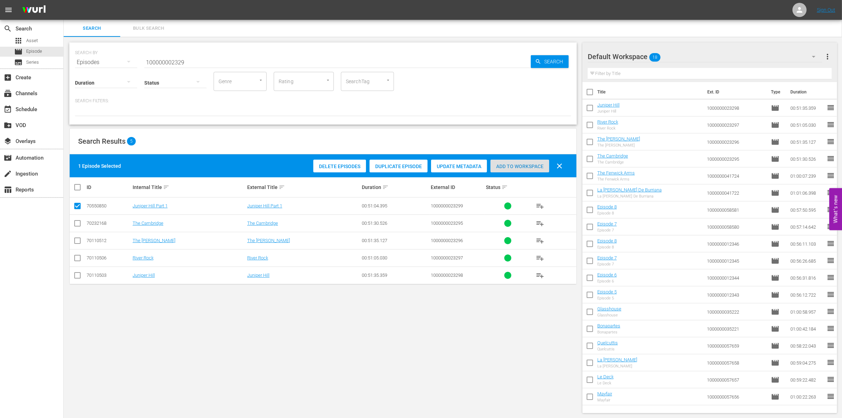
click at [520, 168] on span "Add to Workspace" at bounding box center [520, 166] width 59 height 6
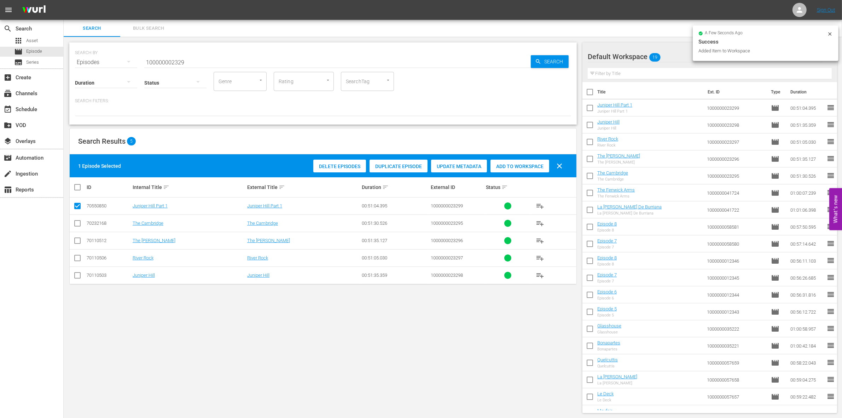
click at [195, 63] on input "100000002329" at bounding box center [337, 62] width 387 height 17
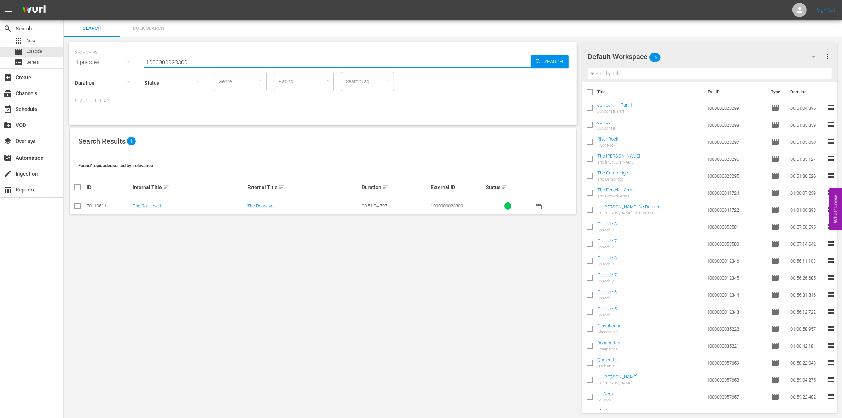
click at [77, 206] on input "checkbox" at bounding box center [77, 207] width 8 height 8
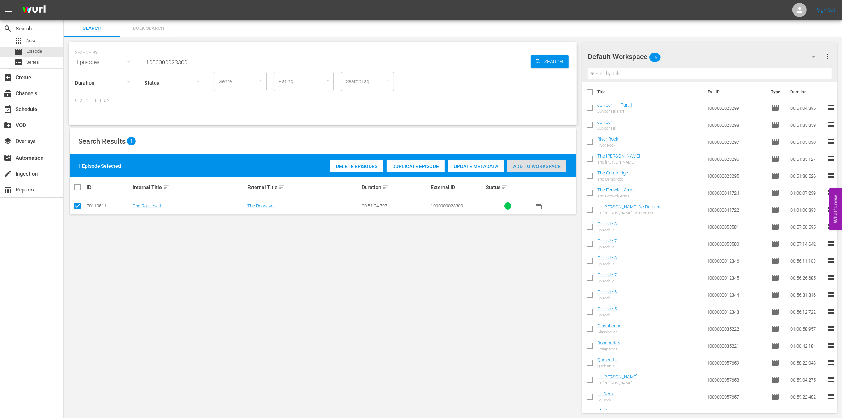
click at [542, 169] on div "Add to Workspace" at bounding box center [537, 166] width 59 height 13
click at [157, 59] on input "1000000023300" at bounding box center [337, 62] width 387 height 17
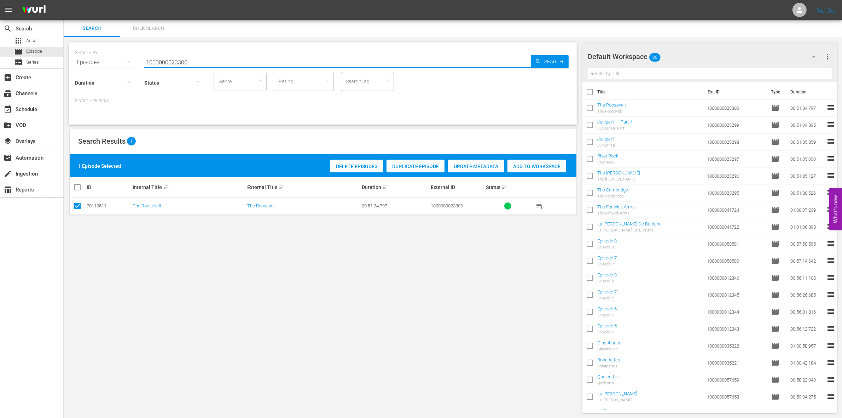
click at [157, 59] on input "1000000023300" at bounding box center [337, 62] width 387 height 17
paste input "35252"
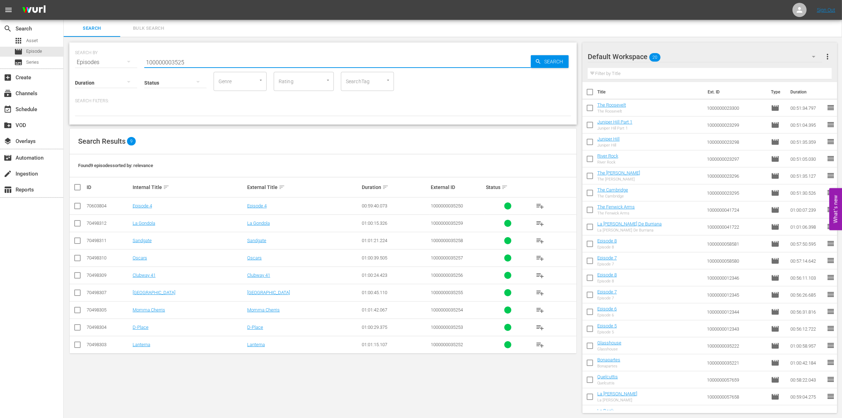
click at [78, 347] on input "checkbox" at bounding box center [77, 346] width 8 height 8
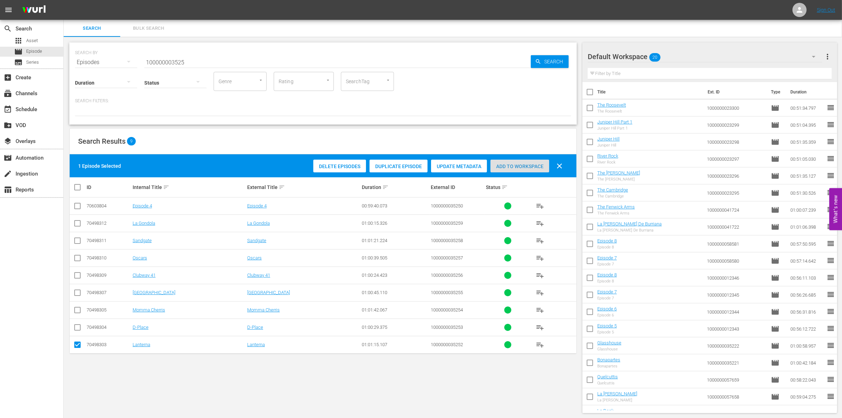
click at [510, 161] on div "Add to Workspace" at bounding box center [520, 166] width 59 height 13
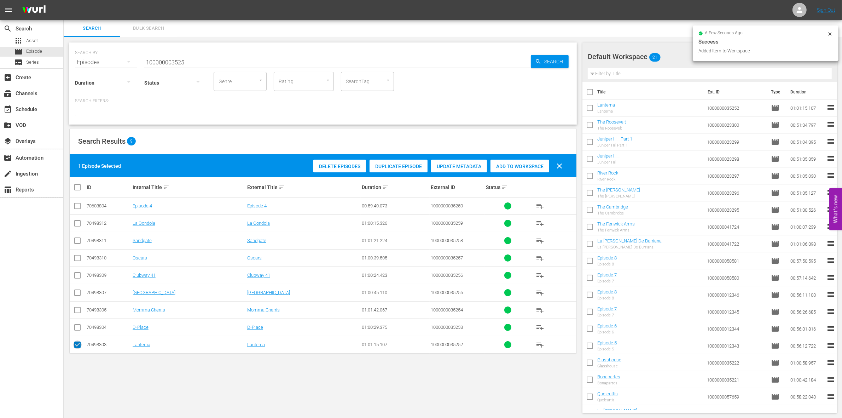
click at [75, 348] on input "checkbox" at bounding box center [77, 346] width 8 height 8
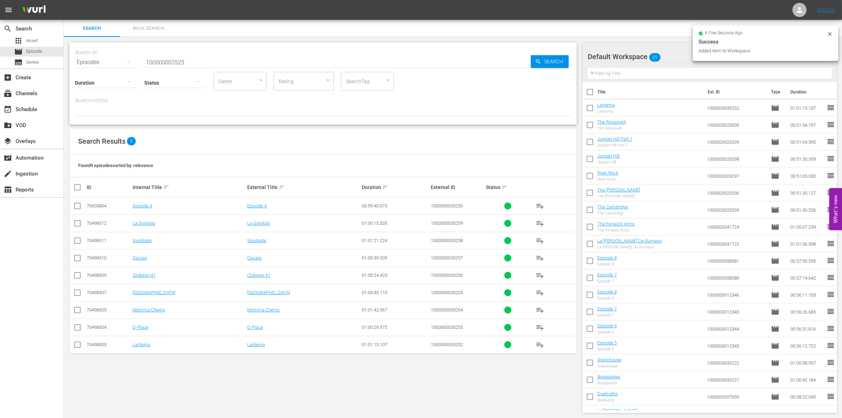
click at [78, 331] on input "checkbox" at bounding box center [77, 328] width 8 height 8
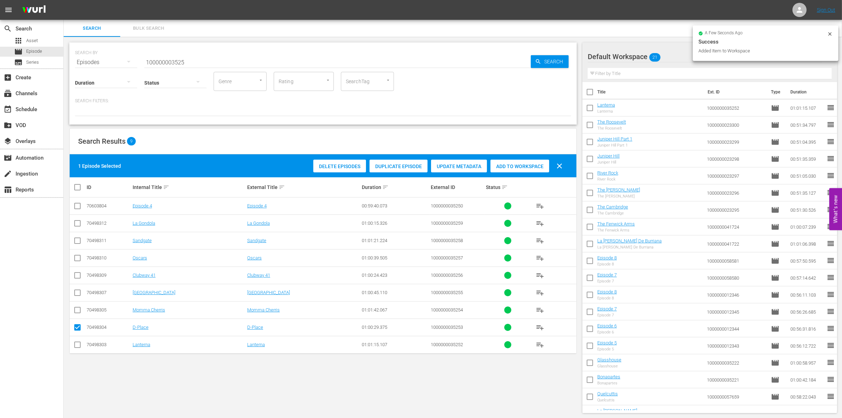
click at [510, 167] on span "Add to Workspace" at bounding box center [520, 166] width 59 height 6
click at [77, 329] on input "checkbox" at bounding box center [77, 328] width 8 height 8
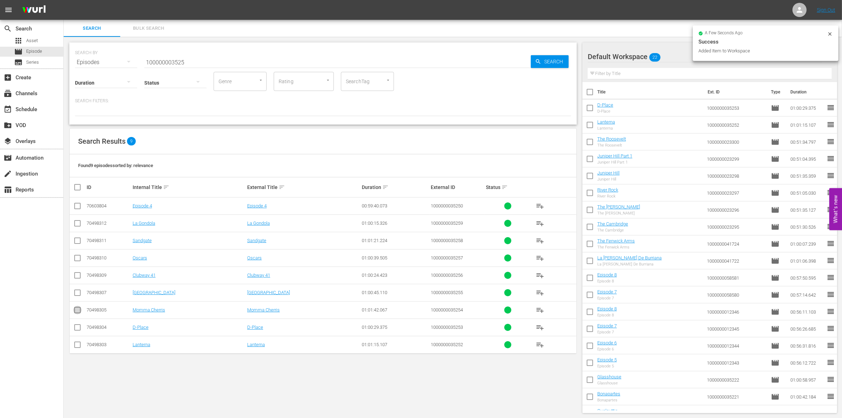
click at [74, 309] on input "checkbox" at bounding box center [77, 311] width 8 height 8
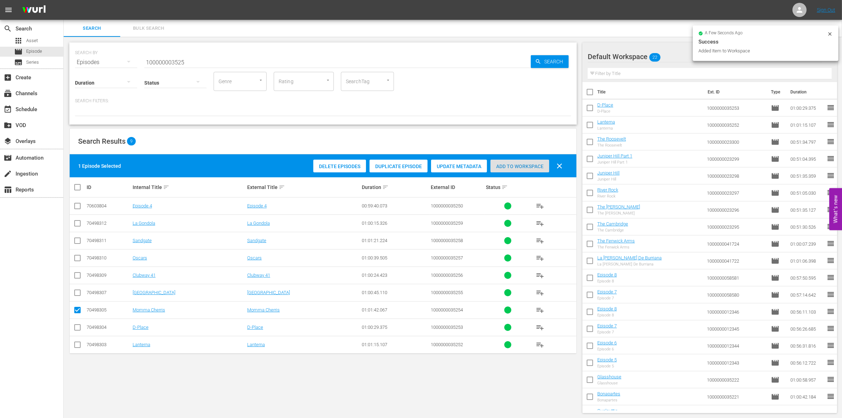
click at [511, 170] on div "Add to Workspace" at bounding box center [520, 166] width 59 height 13
click at [75, 307] on input "checkbox" at bounding box center [77, 311] width 8 height 8
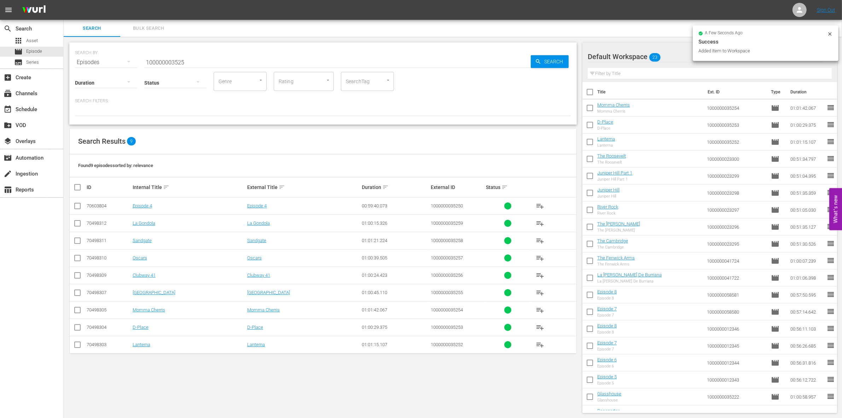
click at [74, 293] on input "checkbox" at bounding box center [77, 294] width 8 height 8
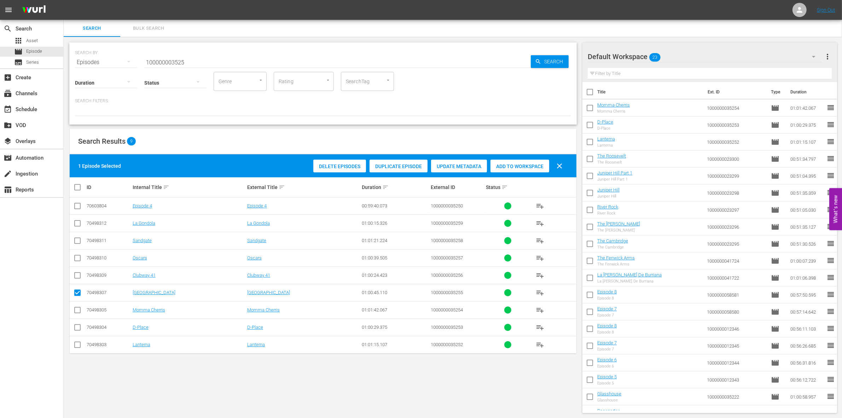
click at [524, 166] on span "Add to Workspace" at bounding box center [520, 166] width 59 height 6
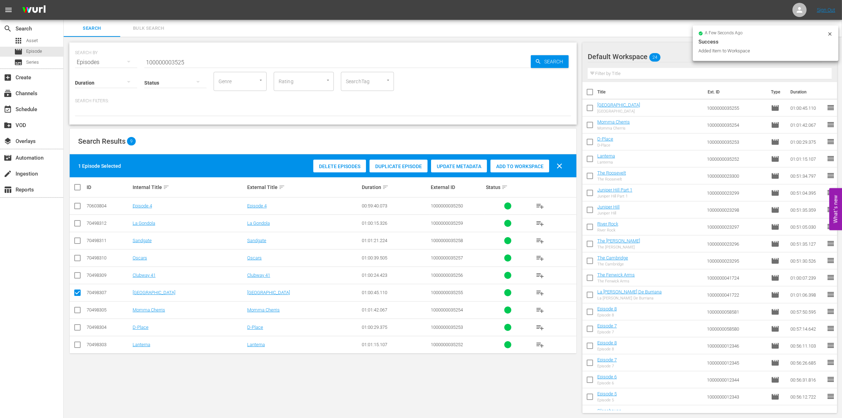
click at [78, 296] on input "checkbox" at bounding box center [77, 294] width 8 height 8
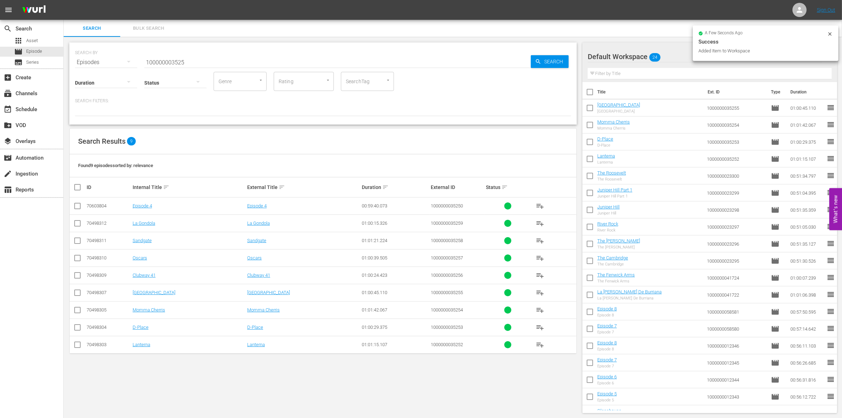
click at [77, 278] on input "checkbox" at bounding box center [77, 276] width 8 height 8
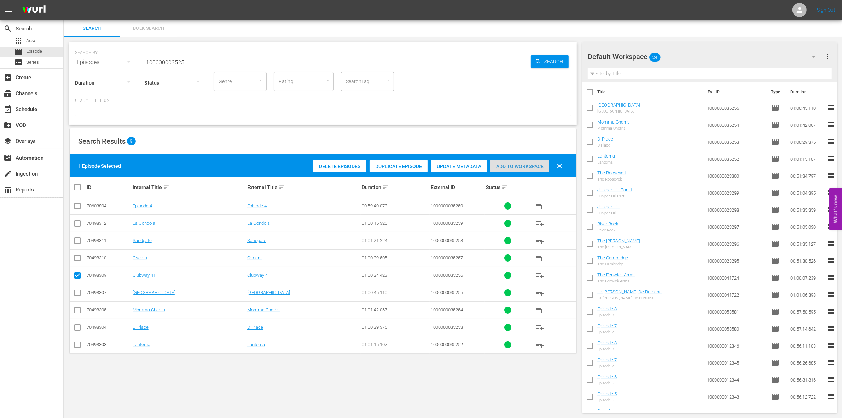
click at [510, 164] on span "Add to Workspace" at bounding box center [520, 166] width 59 height 6
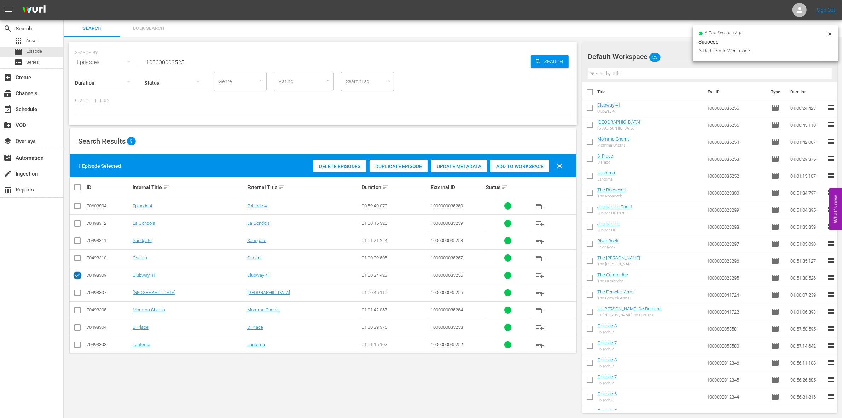
click at [75, 277] on input "checkbox" at bounding box center [77, 276] width 8 height 8
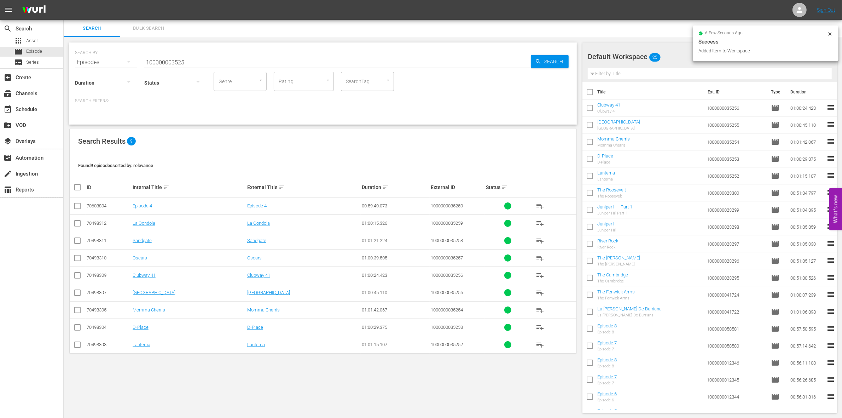
click at [77, 258] on input "checkbox" at bounding box center [77, 259] width 8 height 8
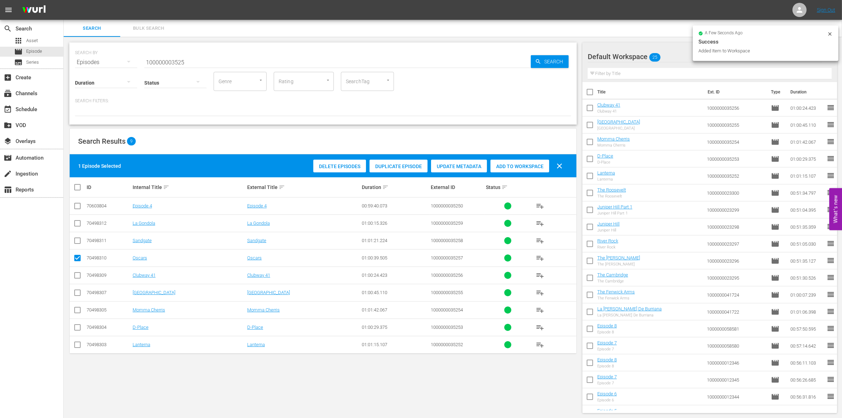
click at [515, 164] on span "Add to Workspace" at bounding box center [520, 166] width 59 height 6
click at [76, 263] on input "checkbox" at bounding box center [77, 259] width 8 height 8
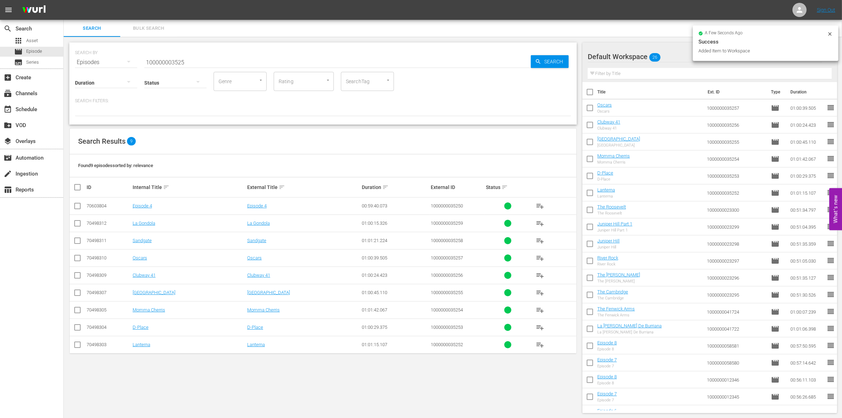
click at [77, 237] on icon at bounding box center [77, 240] width 8 height 8
click at [79, 241] on input "checkbox" at bounding box center [77, 242] width 8 height 8
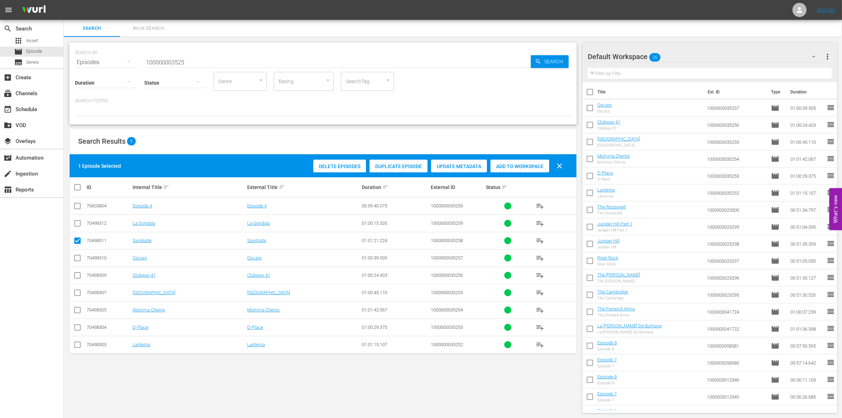
click at [529, 161] on div "Add to Workspace" at bounding box center [520, 166] width 59 height 13
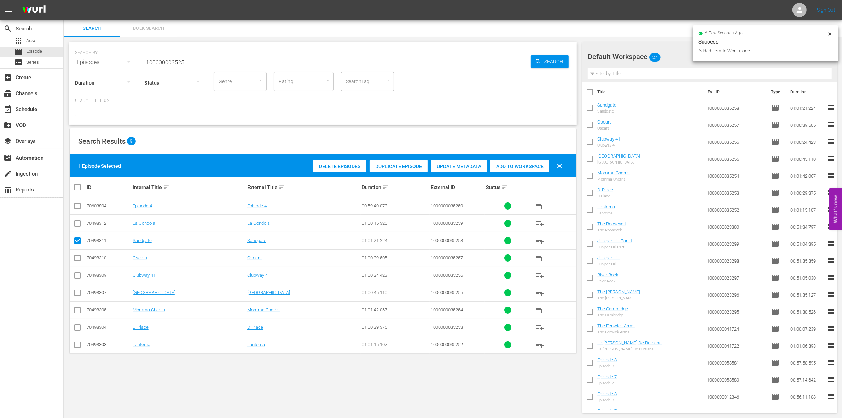
click at [80, 239] on input "checkbox" at bounding box center [77, 242] width 8 height 8
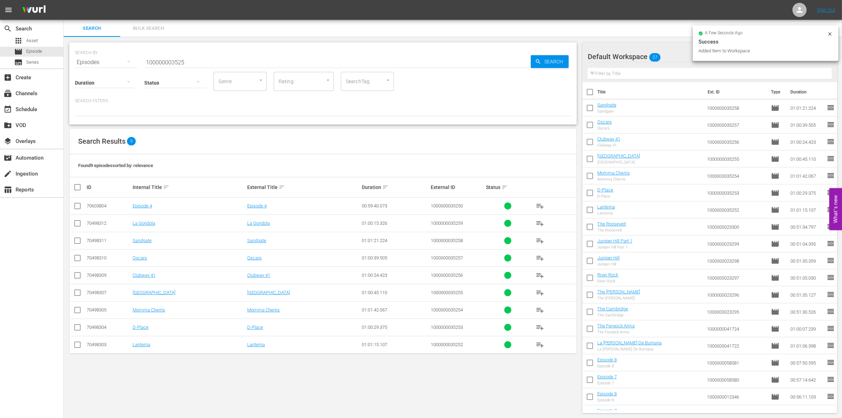
click at [78, 227] on input "checkbox" at bounding box center [77, 224] width 8 height 8
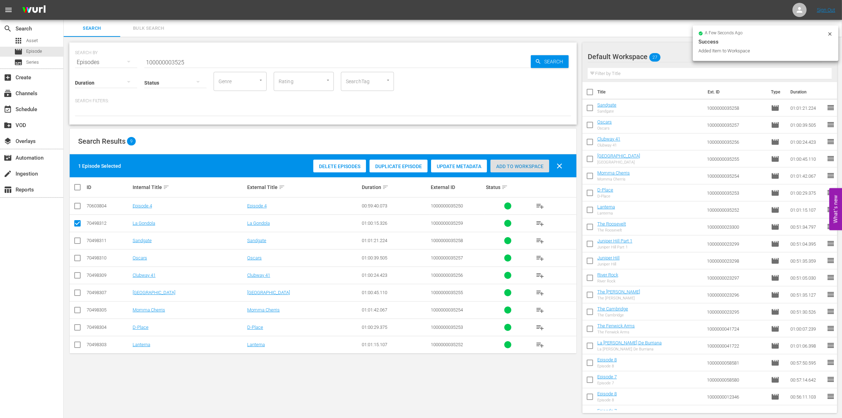
click at [521, 163] on span "Add to Workspace" at bounding box center [520, 166] width 59 height 6
click at [22, 111] on div "event_available Schedule" at bounding box center [20, 108] width 40 height 6
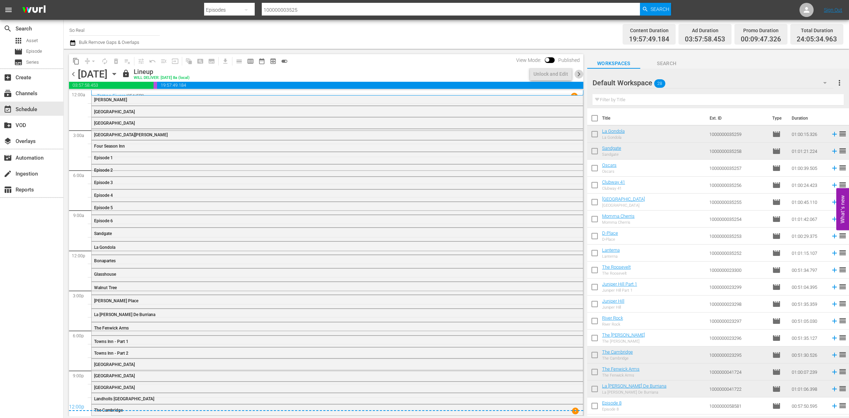
click at [579, 75] on span "chevron_right" at bounding box center [578, 74] width 9 height 9
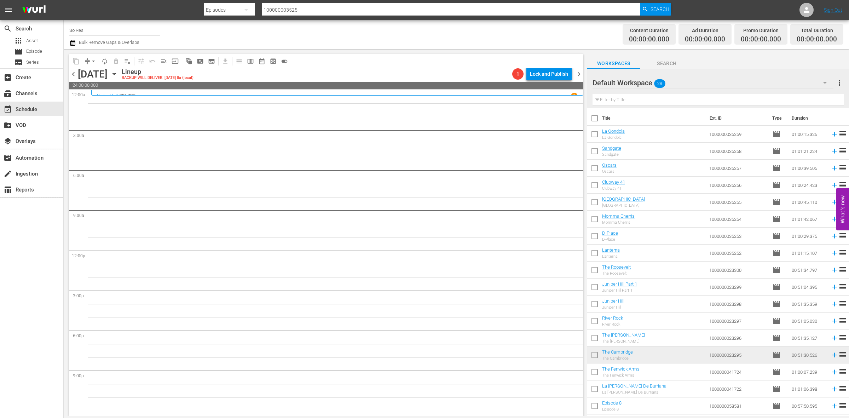
scroll to position [183, 0]
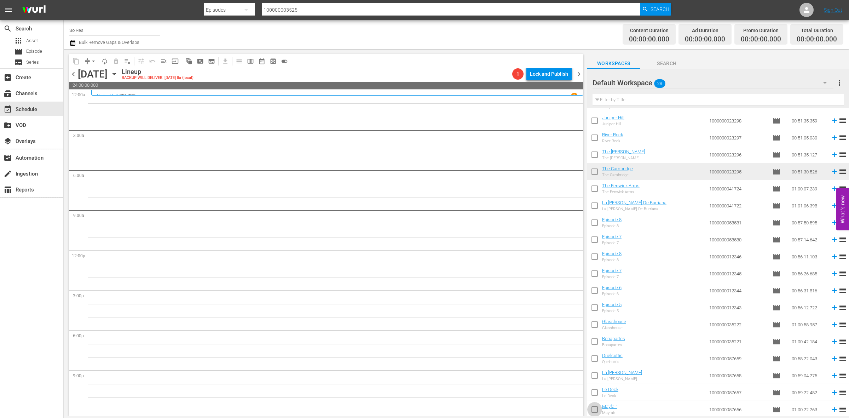
click at [602, 402] on input "checkbox" at bounding box center [594, 410] width 15 height 15
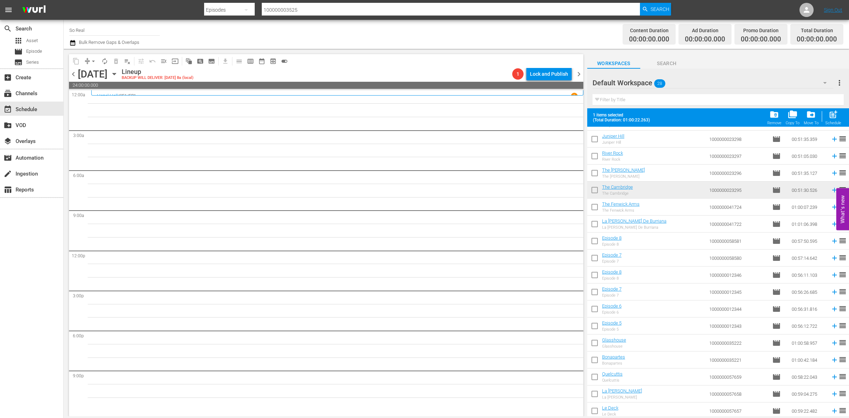
click at [829, 117] on span "post_add" at bounding box center [833, 115] width 10 height 10
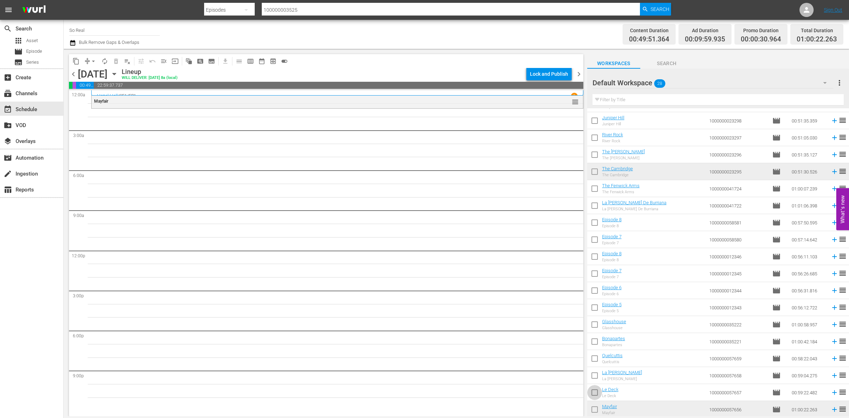
click at [595, 390] on input "checkbox" at bounding box center [594, 393] width 15 height 15
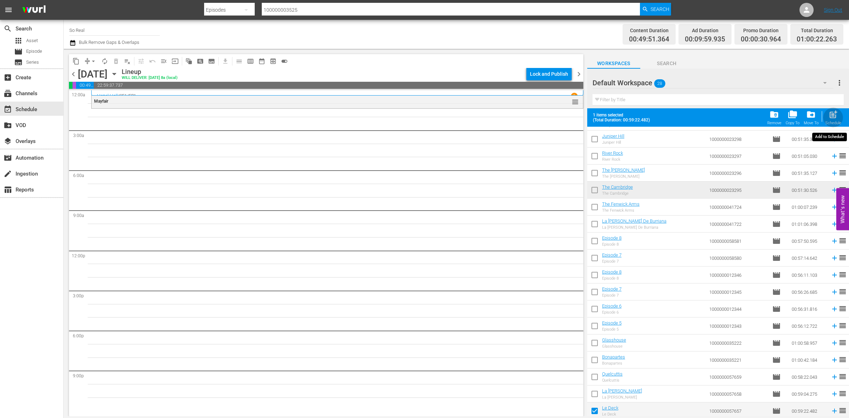
click at [834, 112] on span "post_add" at bounding box center [833, 115] width 10 height 10
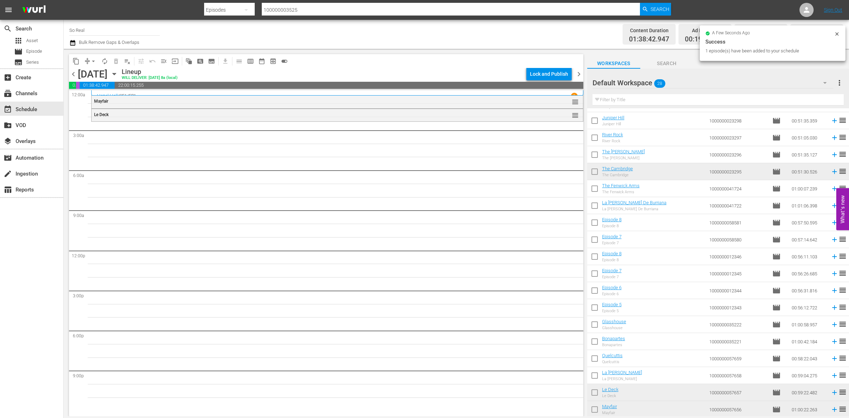
click at [597, 377] on input "checkbox" at bounding box center [594, 376] width 15 height 15
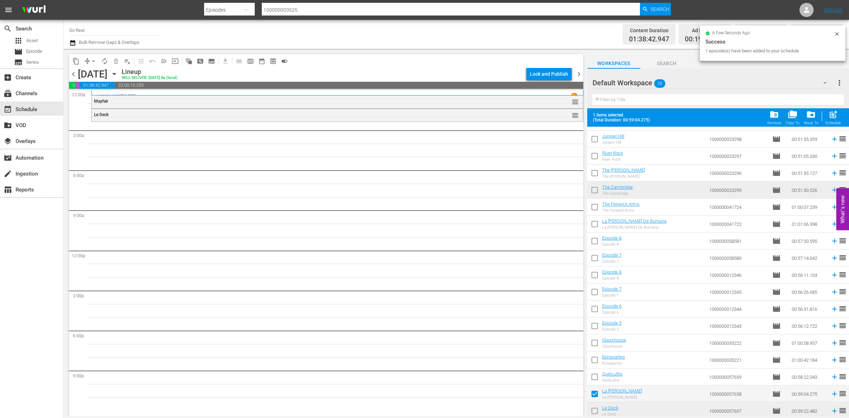
click at [825, 120] on div "post_add Schedule" at bounding box center [833, 118] width 16 height 16
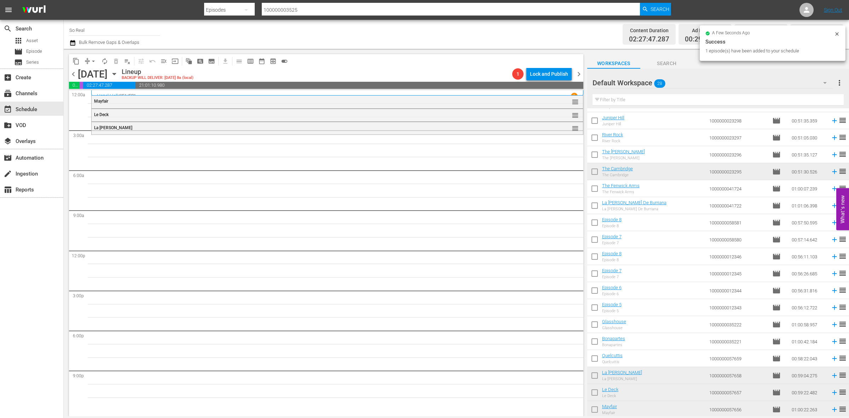
click at [595, 356] on input "checkbox" at bounding box center [594, 359] width 15 height 15
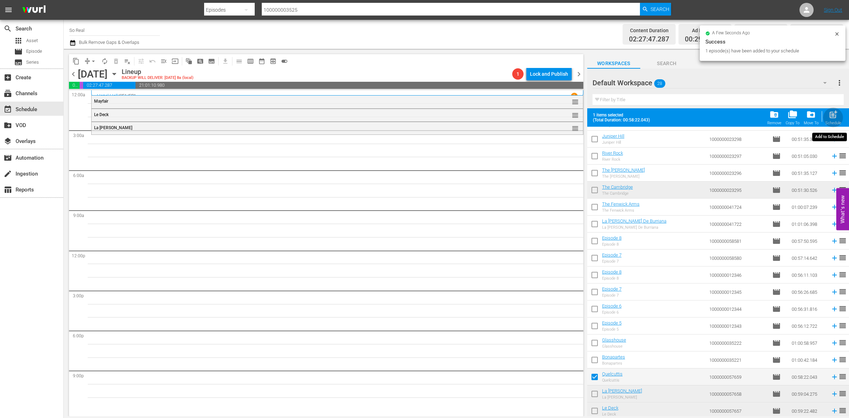
click at [829, 121] on div "Schedule" at bounding box center [833, 123] width 16 height 5
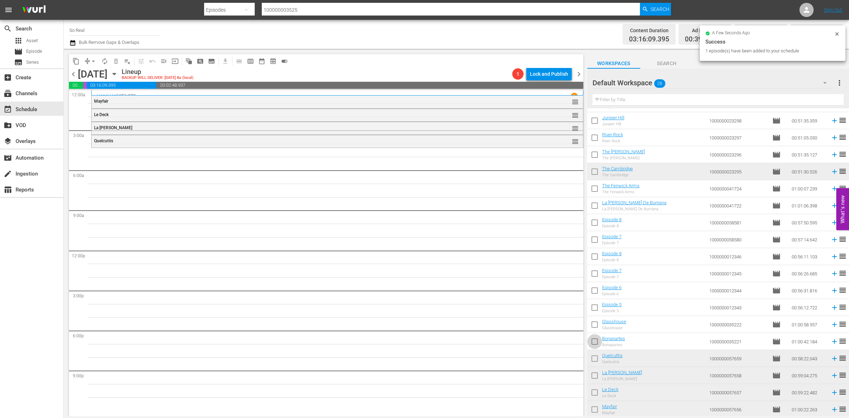
click at [592, 342] on input "checkbox" at bounding box center [594, 342] width 15 height 15
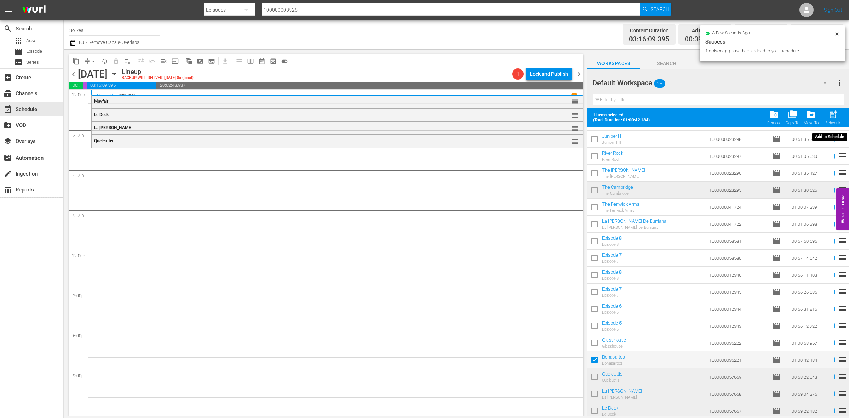
click at [826, 117] on div "post_add Schedule" at bounding box center [833, 118] width 16 height 16
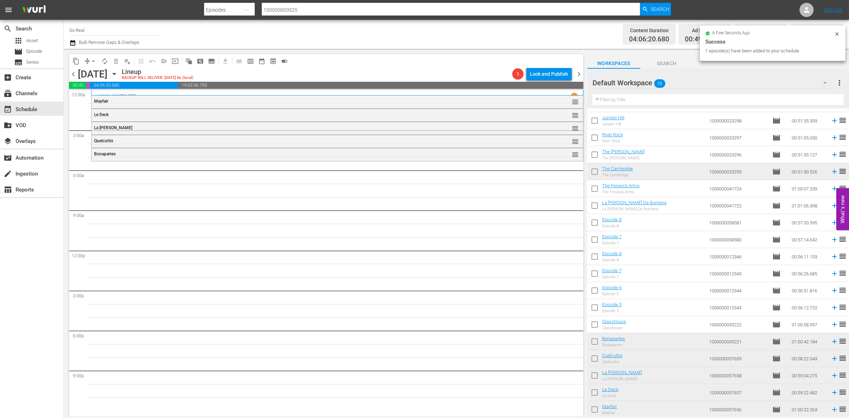
click at [593, 330] on input "checkbox" at bounding box center [594, 325] width 15 height 15
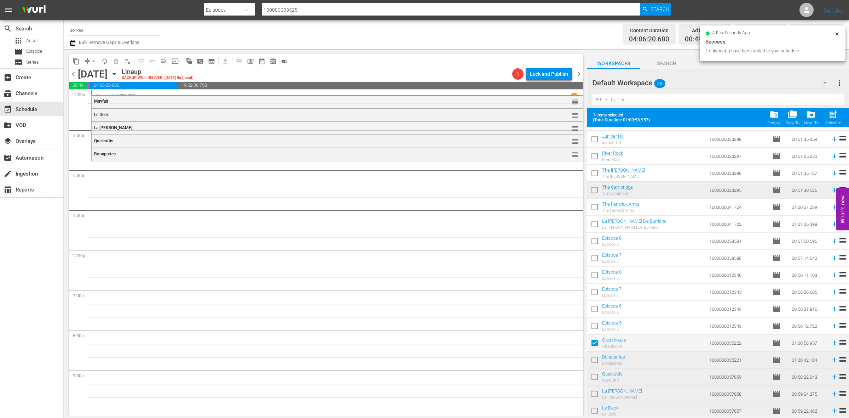
click at [832, 114] on span "post_add" at bounding box center [833, 115] width 10 height 10
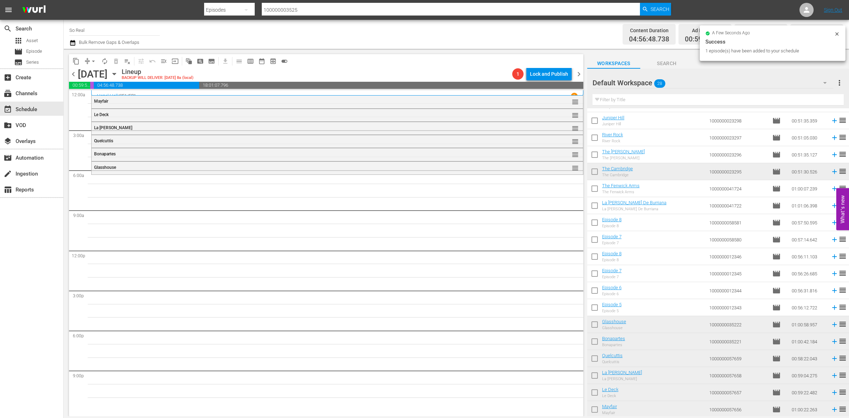
click at [593, 310] on input "checkbox" at bounding box center [594, 308] width 15 height 15
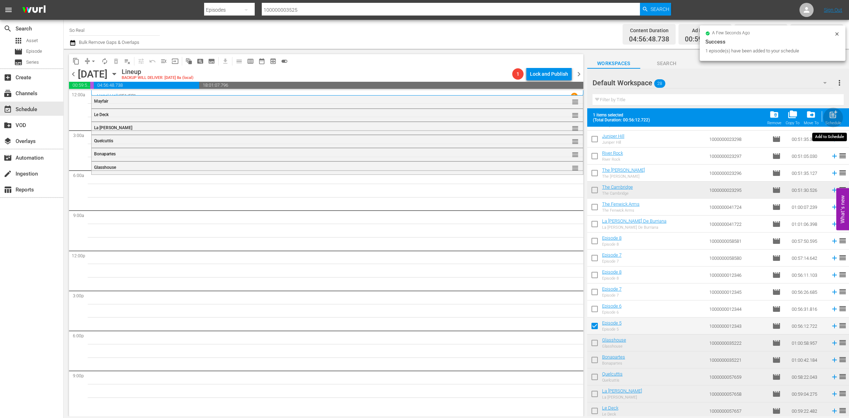
click at [837, 111] on span "post_add" at bounding box center [833, 115] width 10 height 10
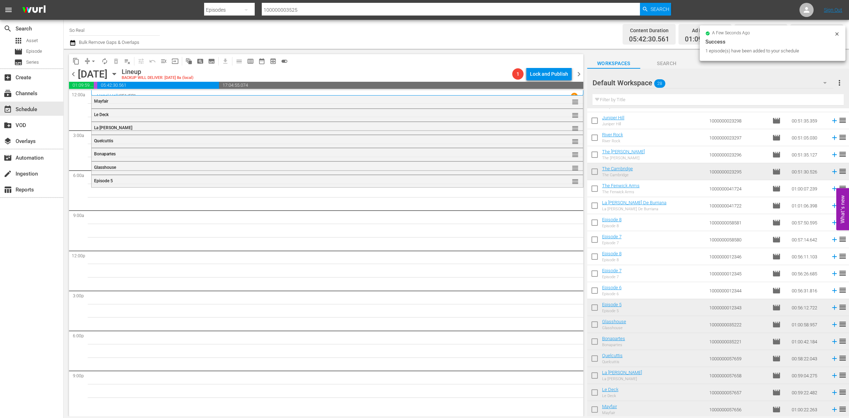
click at [590, 292] on input "checkbox" at bounding box center [594, 291] width 15 height 15
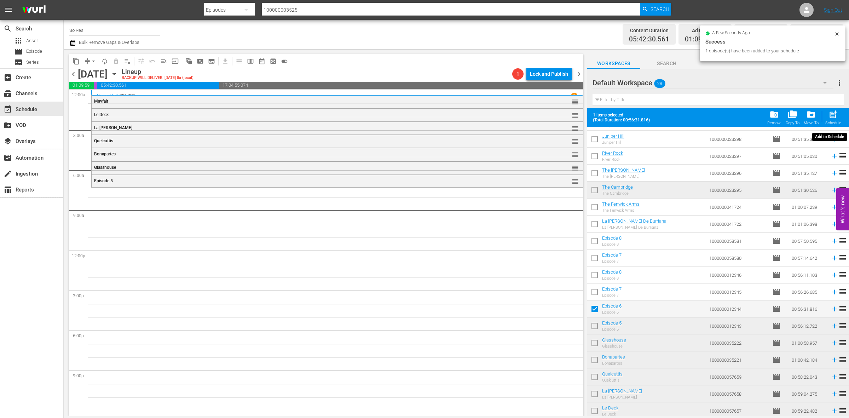
click at [830, 119] on span "post_add" at bounding box center [833, 115] width 10 height 10
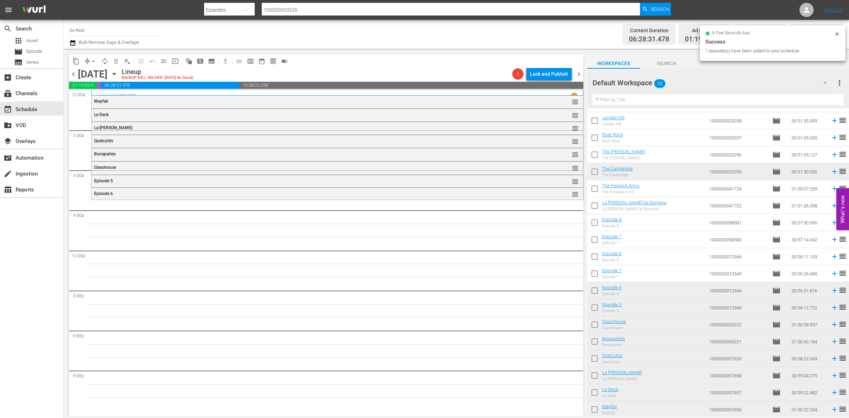
click at [592, 274] on input "checkbox" at bounding box center [594, 274] width 15 height 15
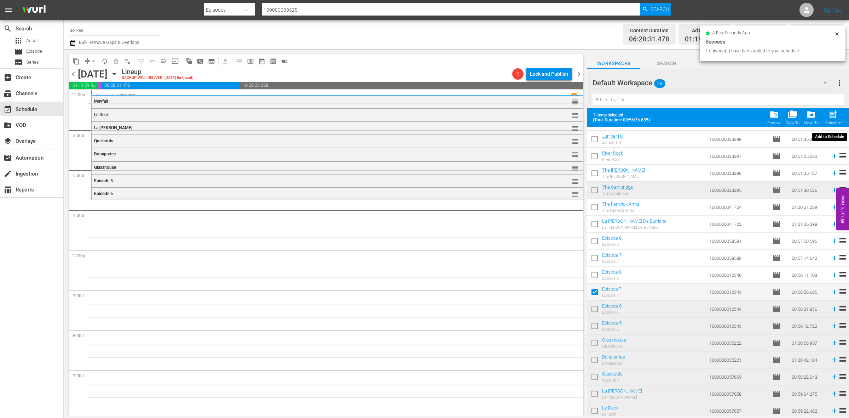
click at [833, 113] on span "post_add" at bounding box center [833, 115] width 10 height 10
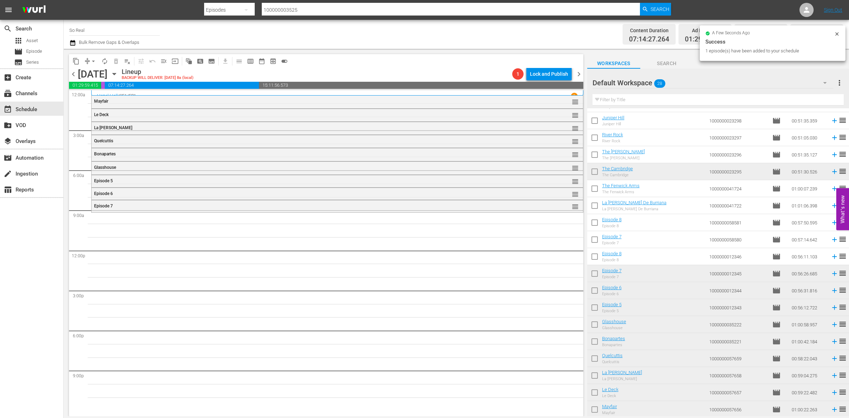
click at [593, 258] on input "checkbox" at bounding box center [594, 257] width 15 height 15
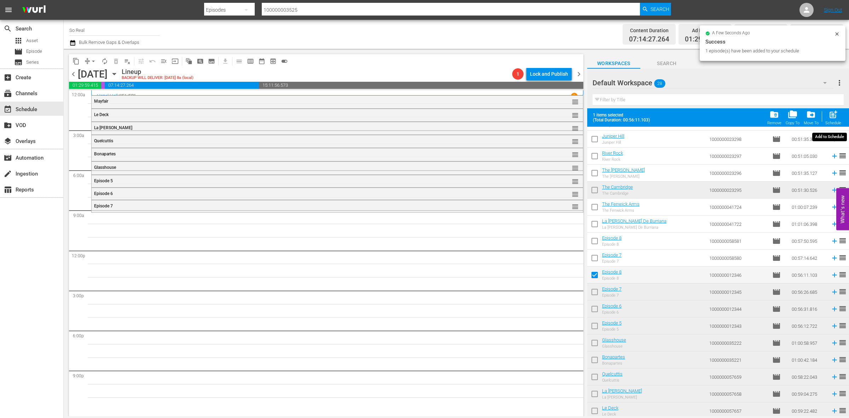
click at [832, 111] on span "post_add" at bounding box center [833, 115] width 10 height 10
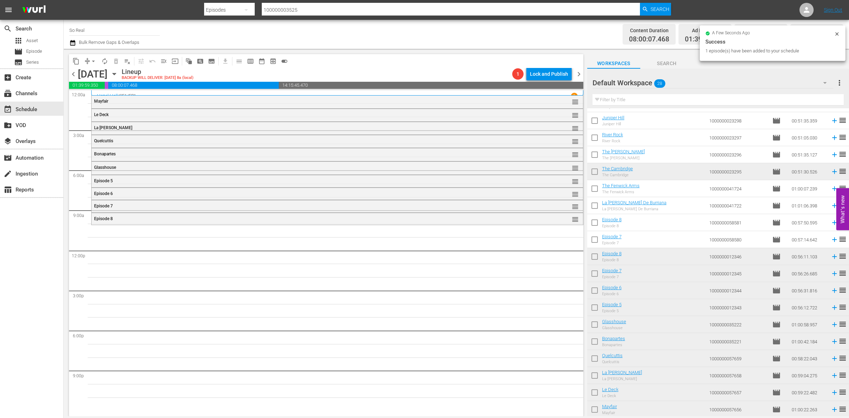
click at [594, 236] on input "checkbox" at bounding box center [594, 240] width 15 height 15
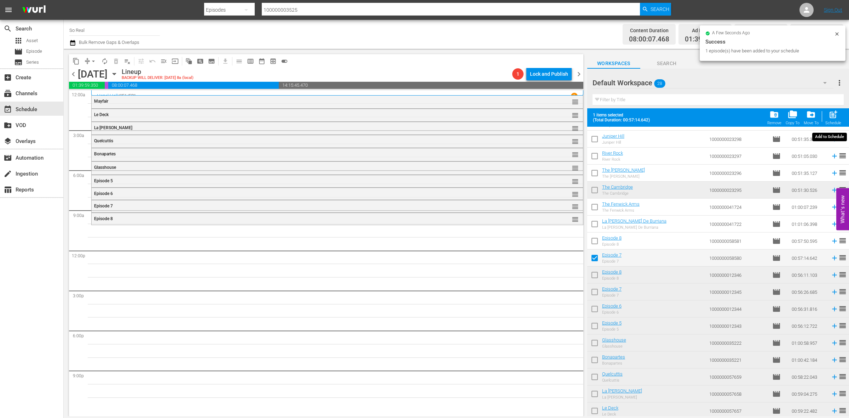
click at [830, 120] on div "post_add Schedule" at bounding box center [833, 118] width 16 height 16
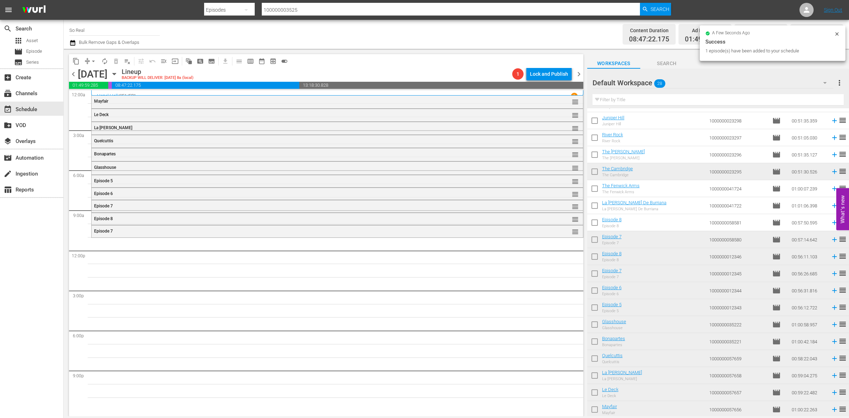
click at [592, 223] on input "checkbox" at bounding box center [594, 223] width 15 height 15
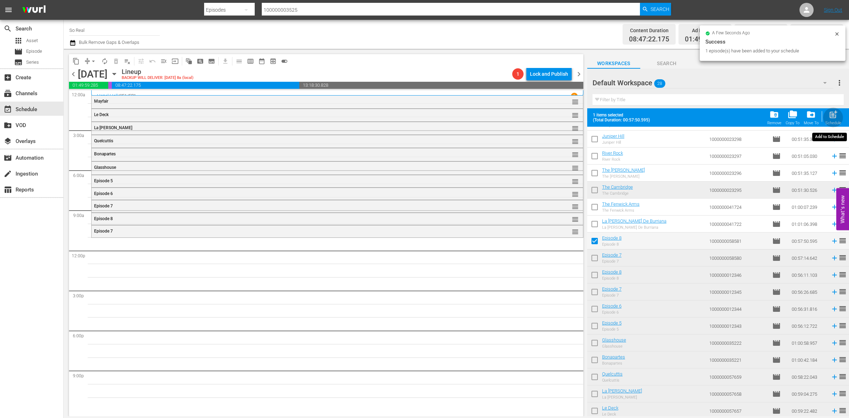
click at [835, 115] on span "post_add" at bounding box center [833, 115] width 10 height 10
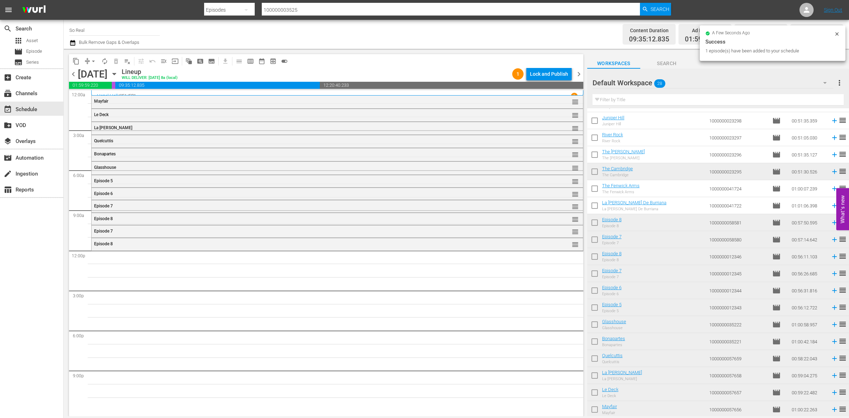
click at [593, 204] on input "checkbox" at bounding box center [594, 207] width 15 height 15
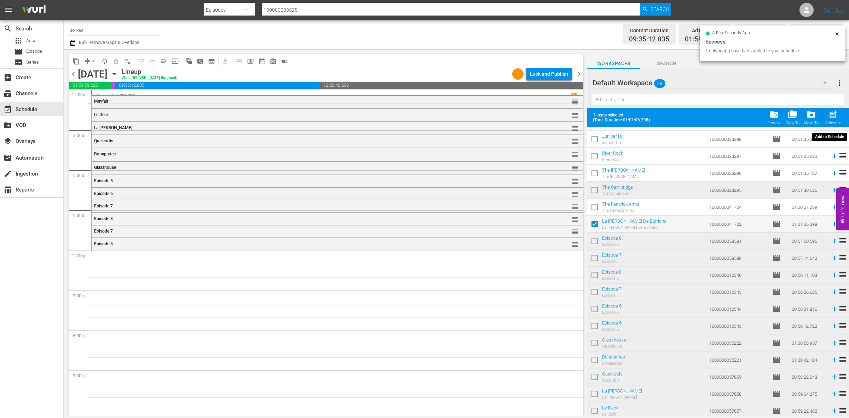
click at [832, 115] on span "post_add" at bounding box center [833, 115] width 10 height 10
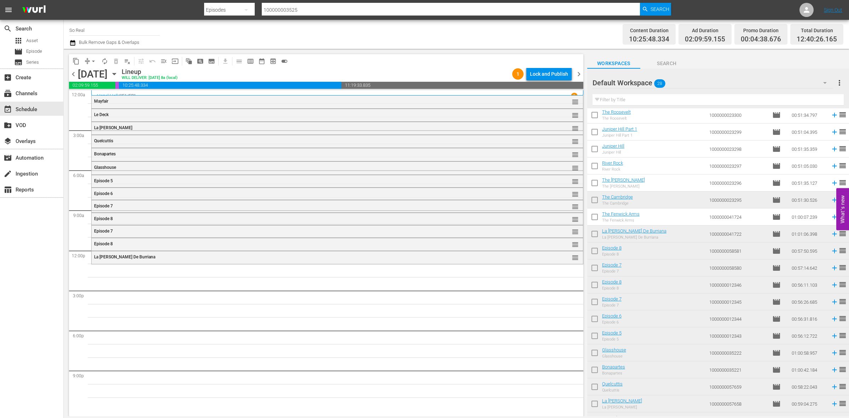
scroll to position [155, 0]
click at [598, 220] on input "checkbox" at bounding box center [594, 218] width 15 height 15
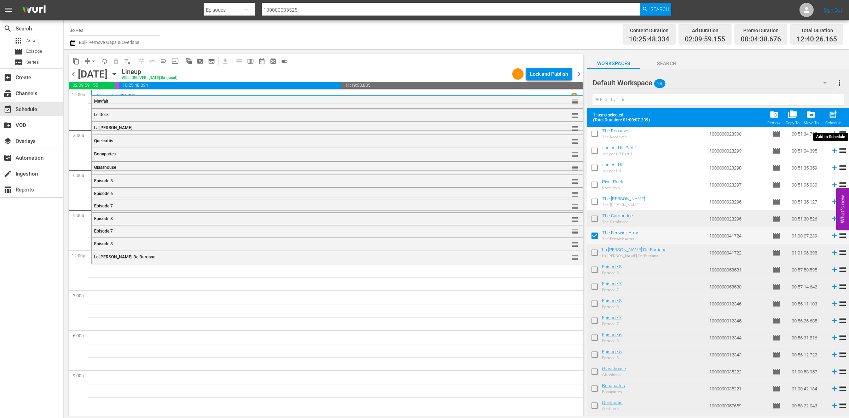
click at [828, 120] on div "post_add Schedule" at bounding box center [833, 118] width 16 height 16
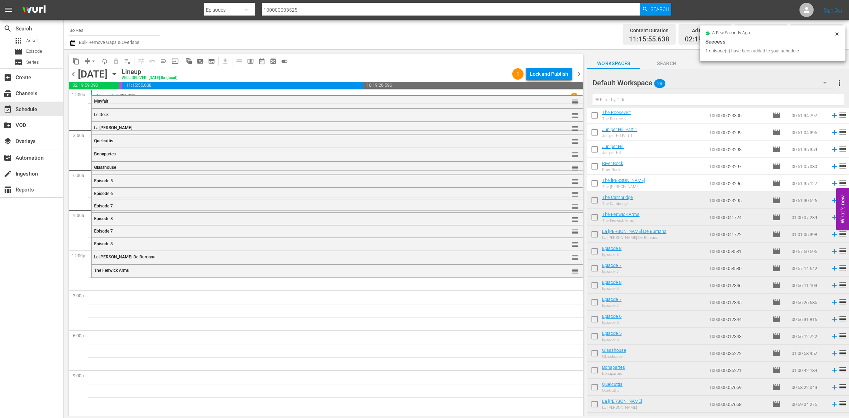
click at [594, 197] on input "checkbox" at bounding box center [594, 201] width 15 height 15
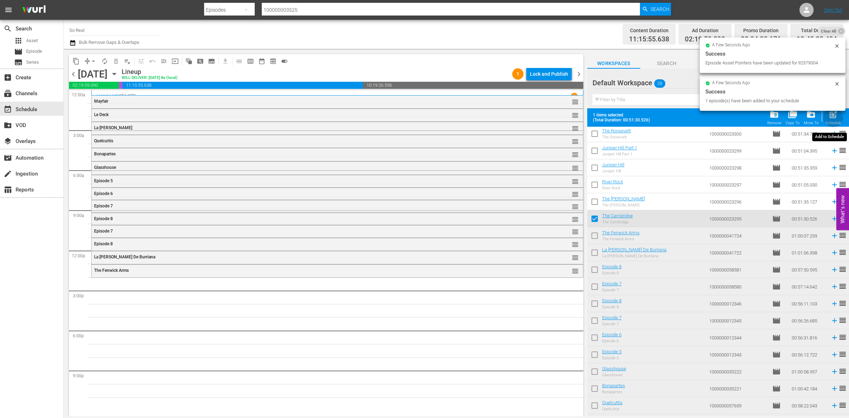
click at [832, 114] on span "post_add" at bounding box center [833, 115] width 10 height 10
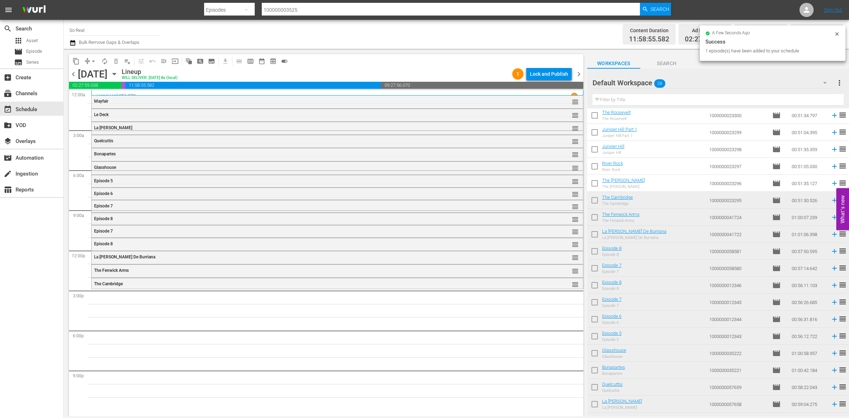
click at [595, 181] on input "checkbox" at bounding box center [594, 184] width 15 height 15
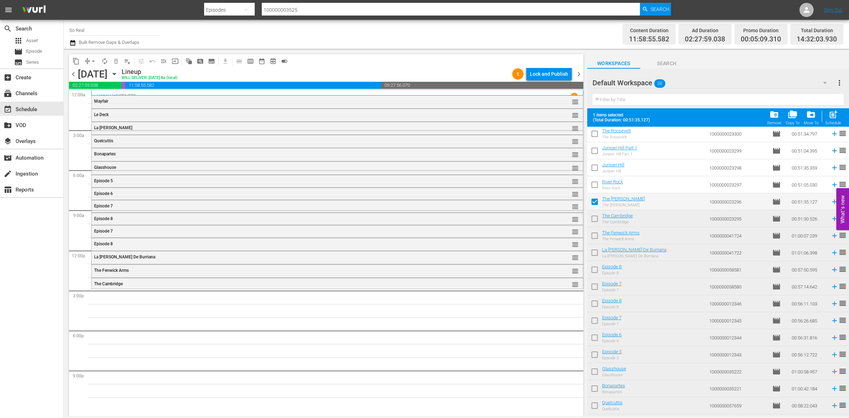
click at [831, 114] on span "post_add" at bounding box center [833, 115] width 10 height 10
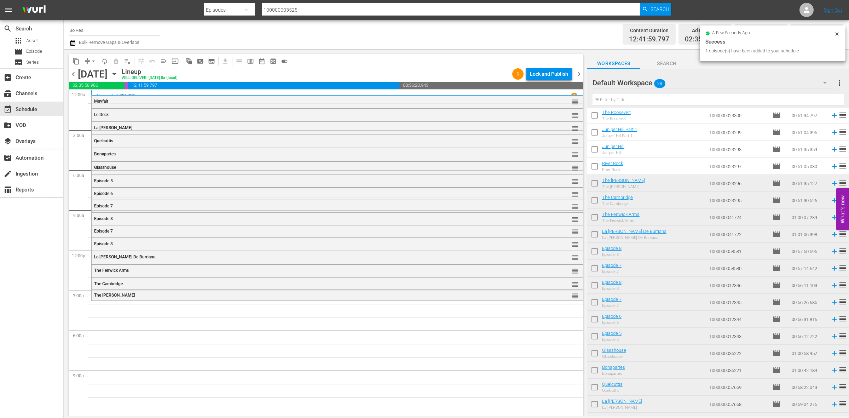
click at [594, 168] on input "checkbox" at bounding box center [594, 167] width 15 height 15
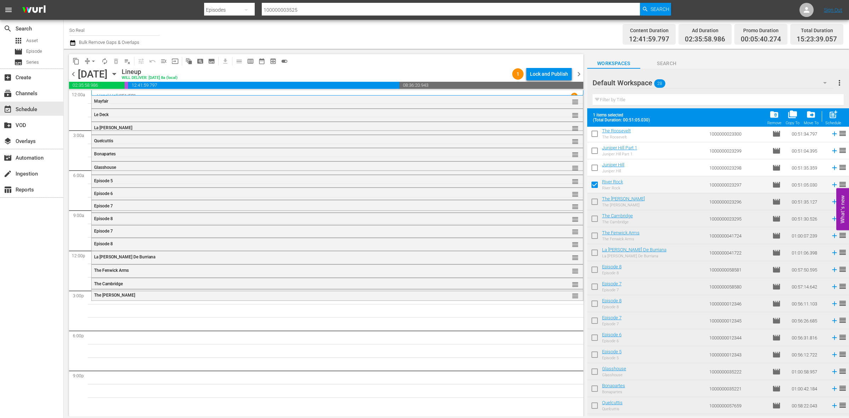
click at [834, 116] on span "post_add" at bounding box center [833, 115] width 10 height 10
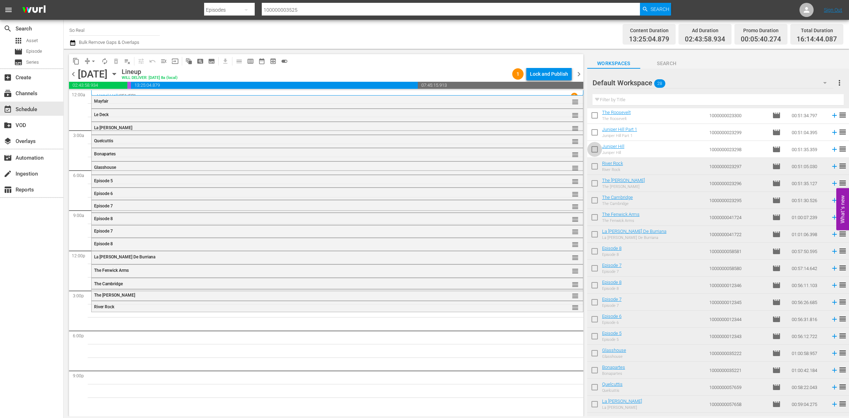
click at [588, 151] on input "checkbox" at bounding box center [594, 150] width 15 height 15
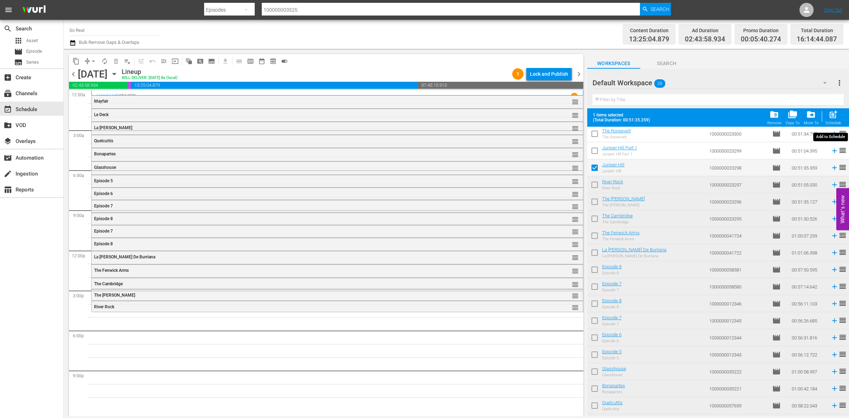
click at [830, 123] on div "Schedule" at bounding box center [833, 123] width 16 height 5
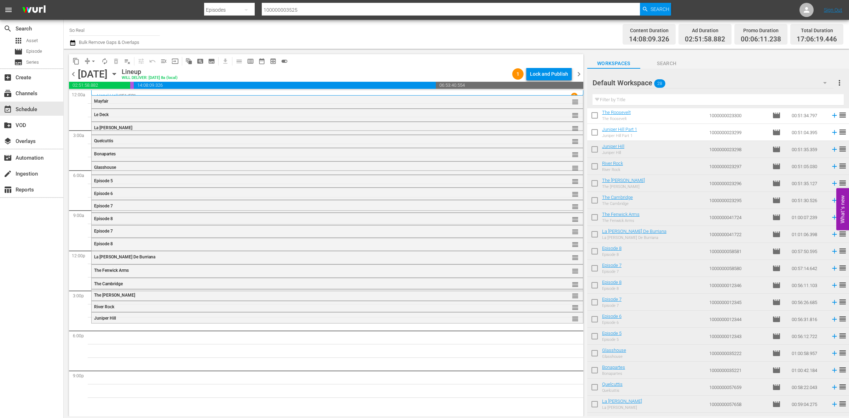
click at [595, 133] on input "checkbox" at bounding box center [594, 133] width 15 height 15
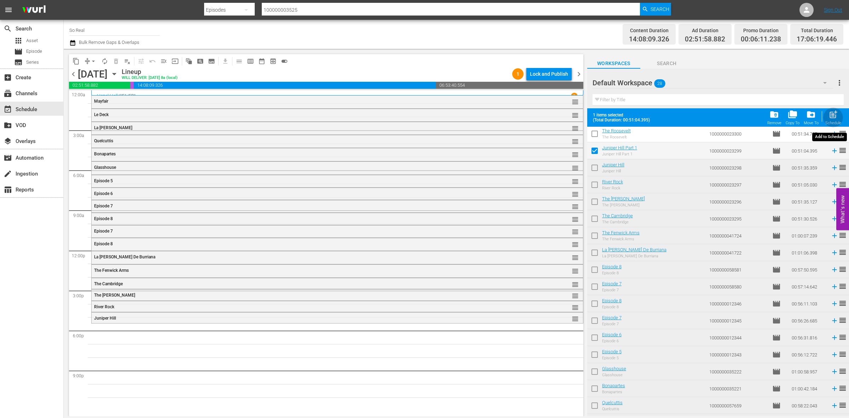
click at [837, 122] on div "Schedule" at bounding box center [833, 123] width 16 height 5
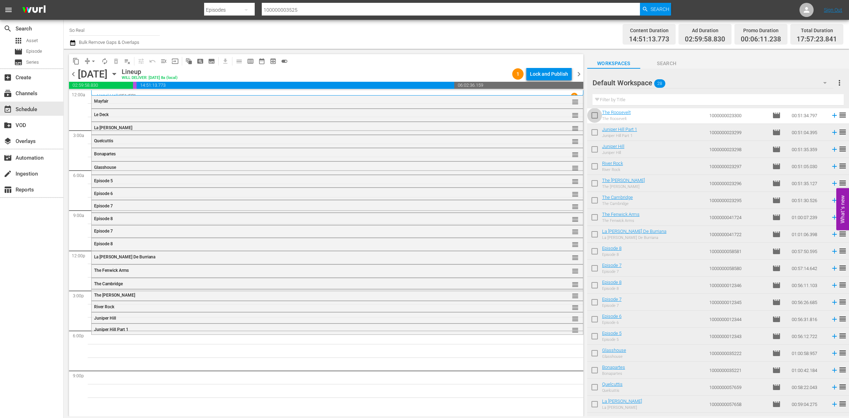
click at [594, 115] on input "checkbox" at bounding box center [594, 116] width 15 height 15
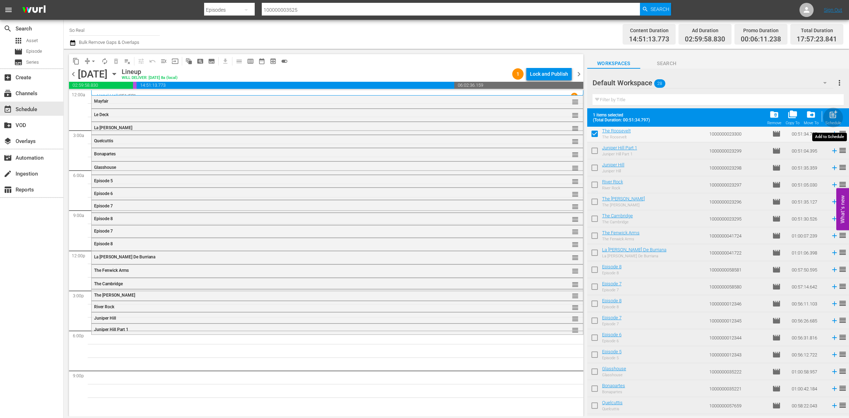
click at [830, 121] on div "post_add Schedule" at bounding box center [833, 118] width 16 height 16
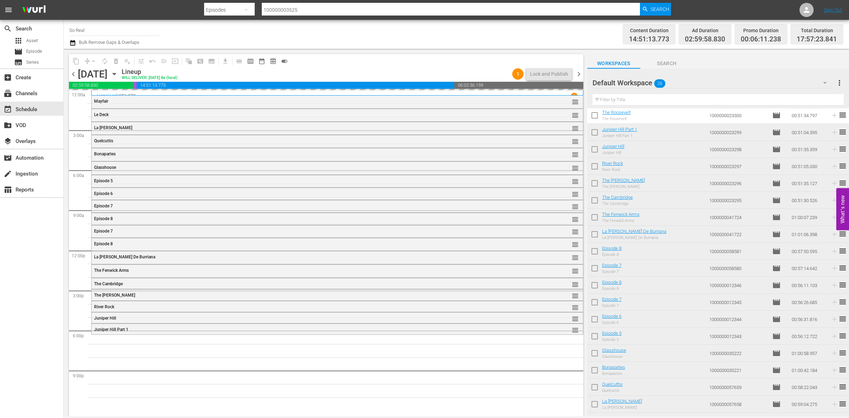
scroll to position [0, 0]
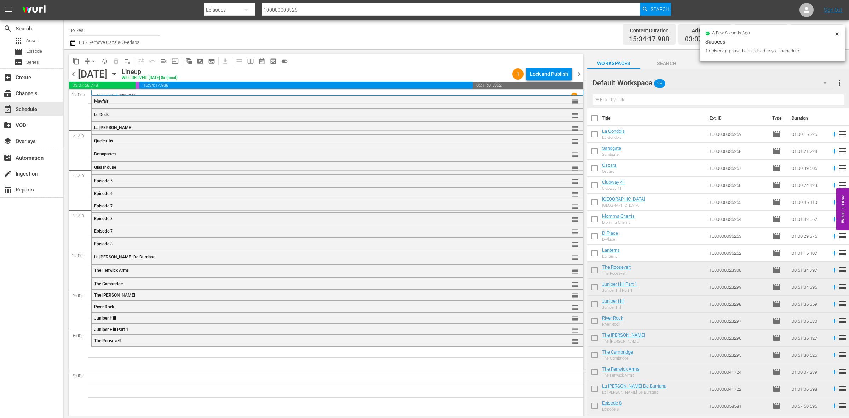
click at [595, 256] on input "checkbox" at bounding box center [594, 254] width 15 height 15
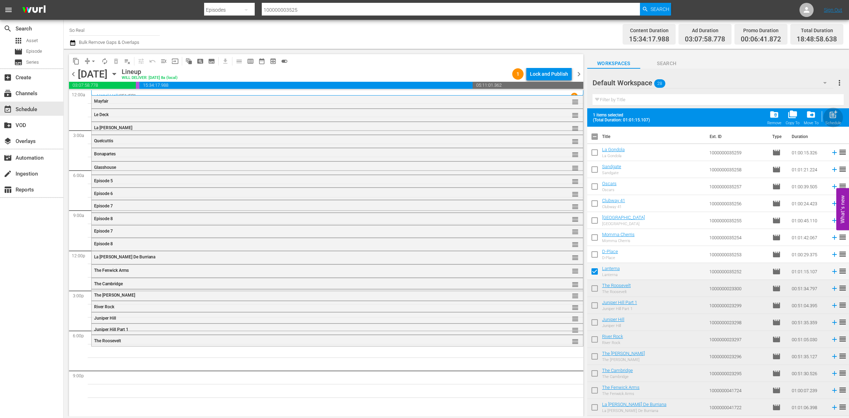
click at [832, 117] on span "post_add" at bounding box center [833, 115] width 10 height 10
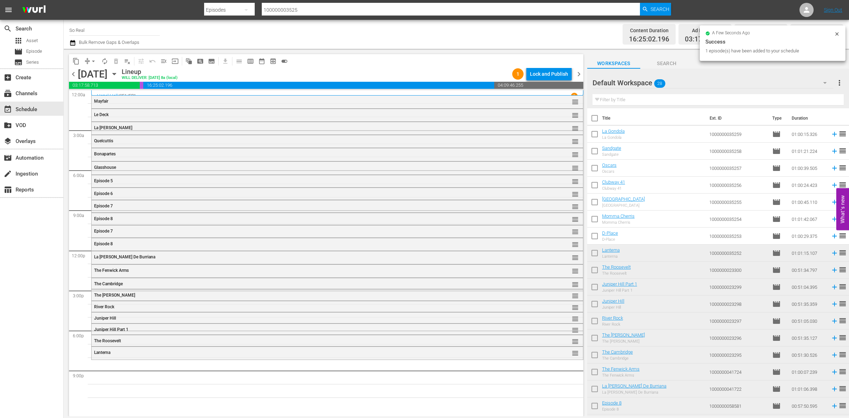
click at [597, 233] on input "checkbox" at bounding box center [594, 237] width 15 height 15
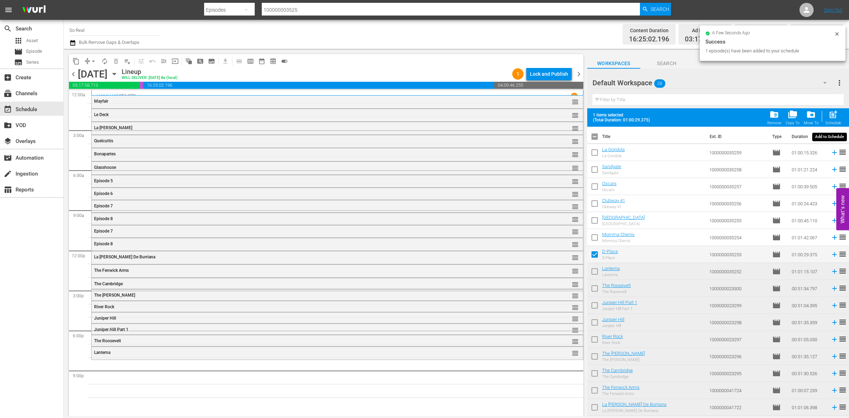
click at [839, 110] on div "post_add Schedule" at bounding box center [833, 118] width 16 height 16
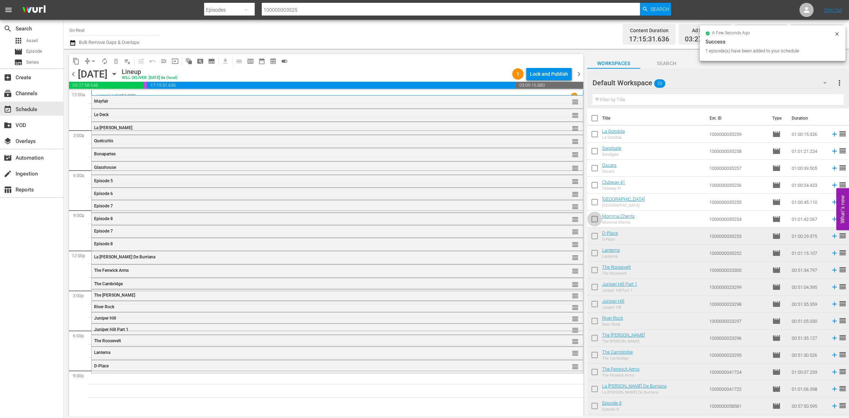
click at [593, 221] on input "checkbox" at bounding box center [594, 220] width 15 height 15
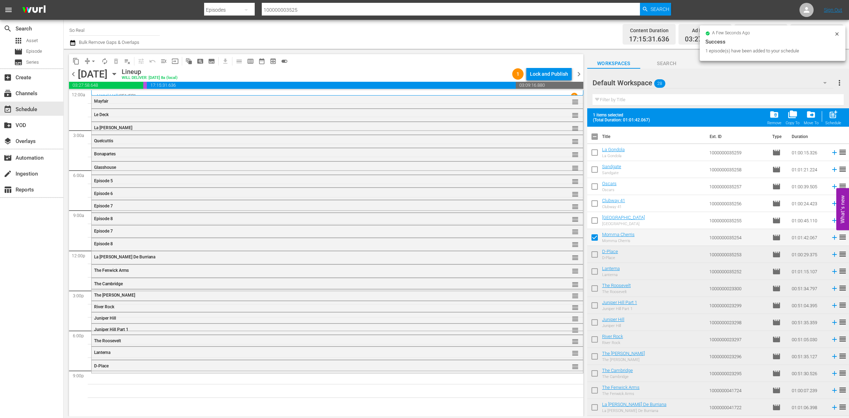
click at [834, 112] on span "post_add" at bounding box center [833, 115] width 10 height 10
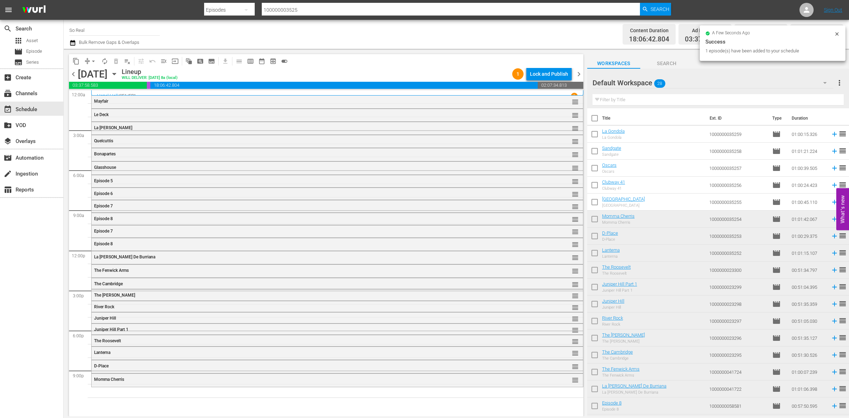
click at [593, 202] on input "checkbox" at bounding box center [594, 203] width 15 height 15
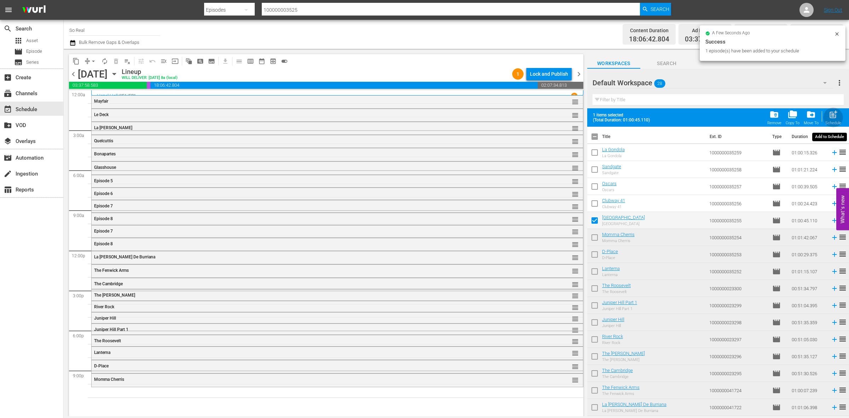
click at [836, 112] on span "post_add" at bounding box center [833, 115] width 10 height 10
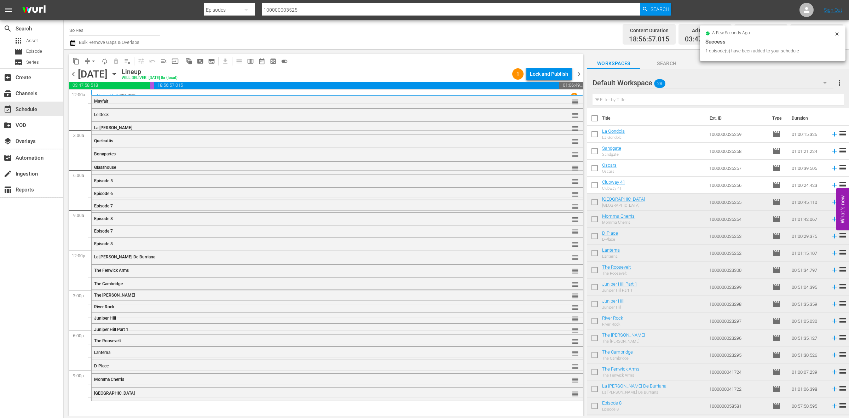
click at [593, 181] on input "checkbox" at bounding box center [594, 186] width 15 height 15
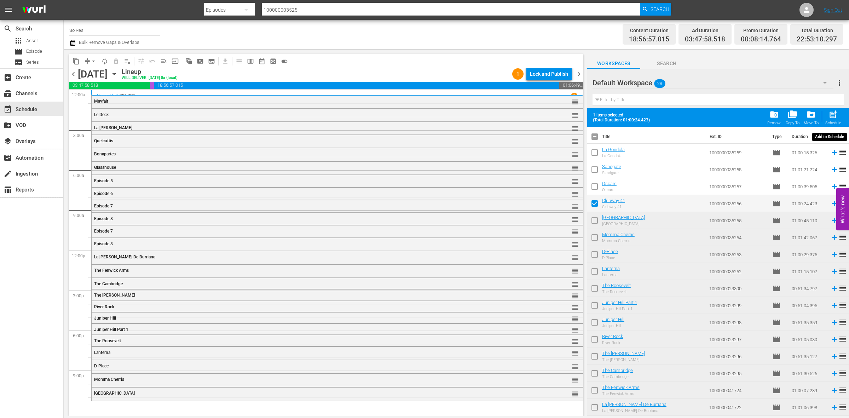
click at [827, 114] on div "post_add Schedule" at bounding box center [833, 118] width 16 height 16
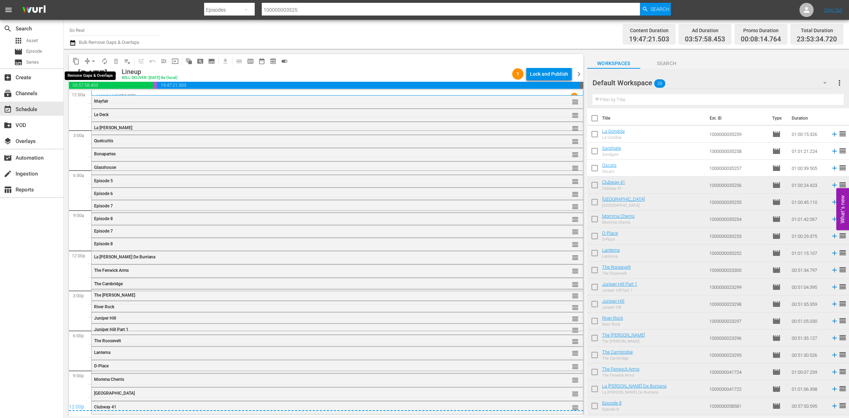
click at [90, 59] on span "arrow_drop_down" at bounding box center [93, 61] width 7 height 7
click at [105, 97] on li "Align to End of Previous Day" at bounding box center [94, 99] width 74 height 12
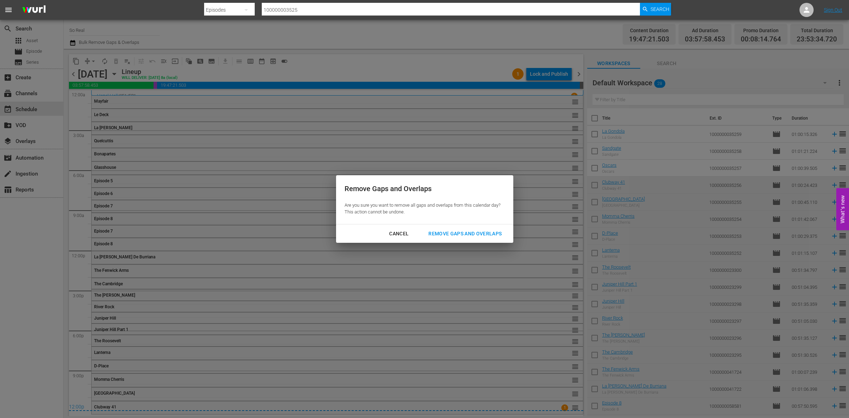
click at [468, 232] on div "Remove Gaps and Overlaps" at bounding box center [465, 233] width 85 height 9
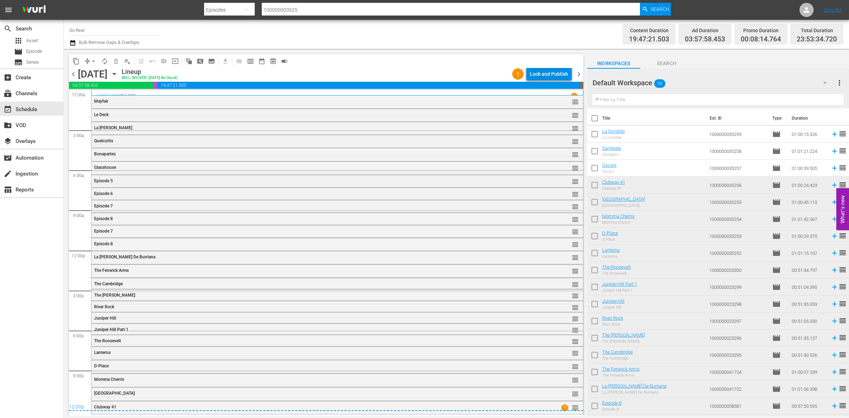
click at [552, 73] on div "Lock and Publish" at bounding box center [549, 74] width 38 height 13
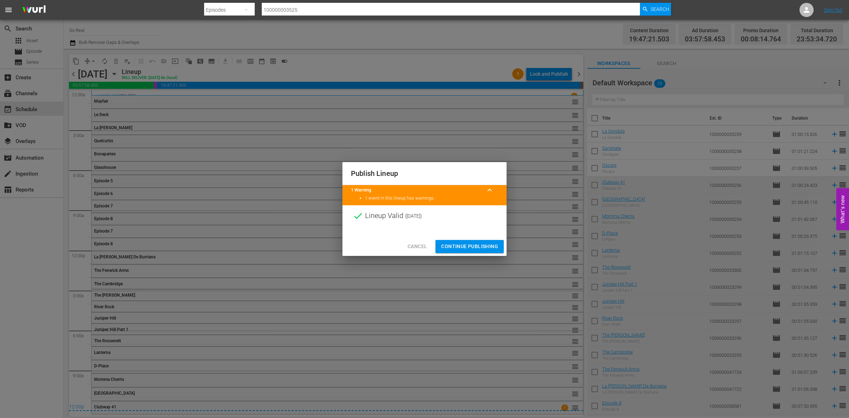
click at [481, 244] on span "Continue Publishing" at bounding box center [469, 246] width 57 height 9
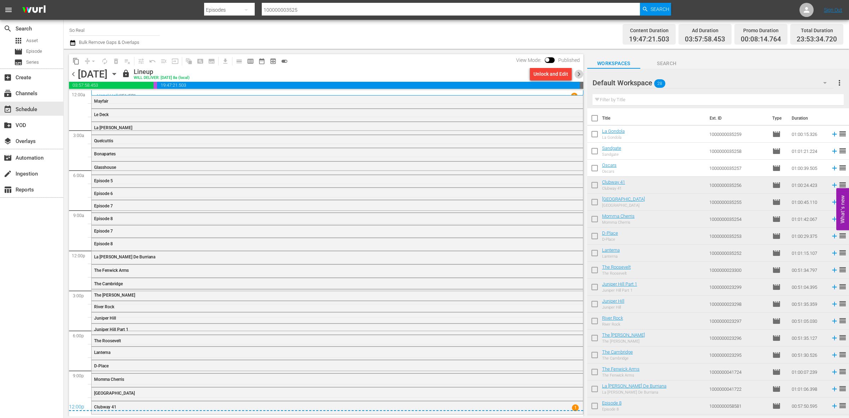
click at [579, 70] on span "chevron_right" at bounding box center [578, 74] width 9 height 9
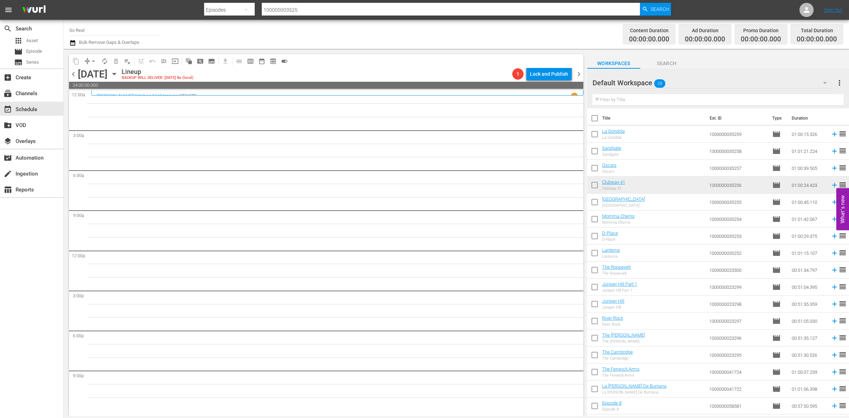
click at [594, 119] on input "checkbox" at bounding box center [594, 119] width 15 height 15
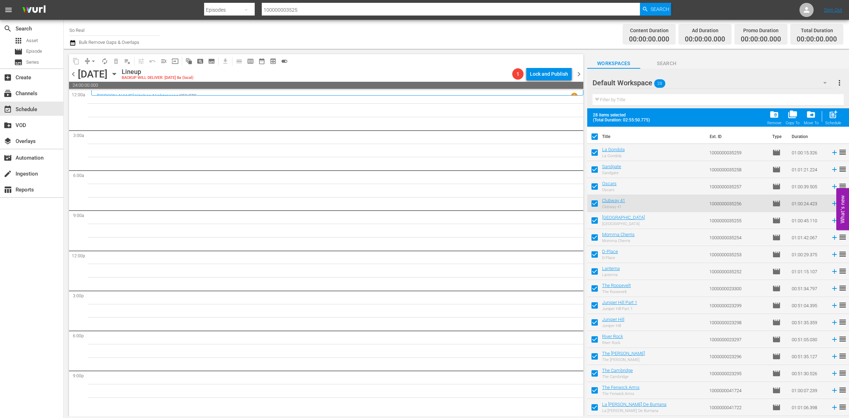
click at [780, 122] on div "Remove" at bounding box center [774, 123] width 14 height 5
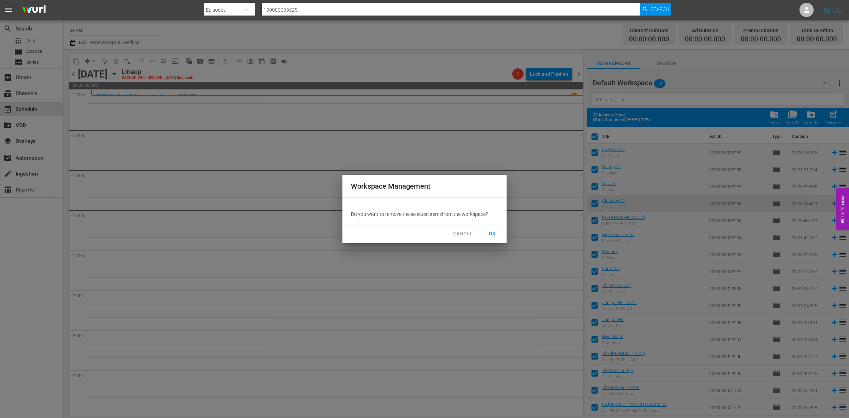
click at [487, 231] on span "OK" at bounding box center [492, 233] width 11 height 9
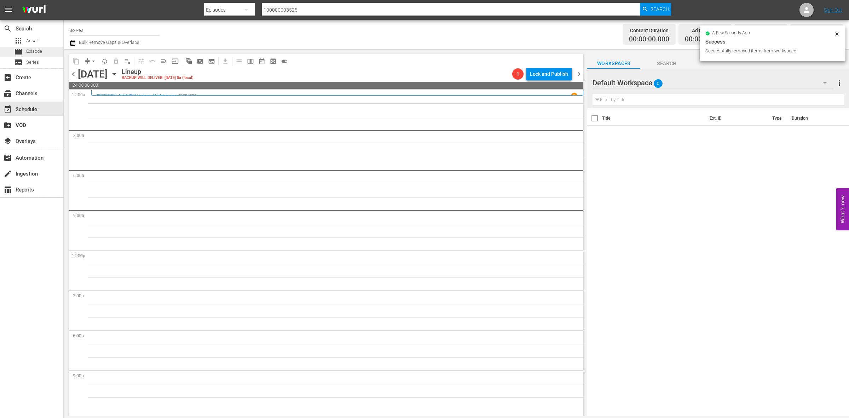
click at [17, 50] on span "movie" at bounding box center [18, 51] width 8 height 8
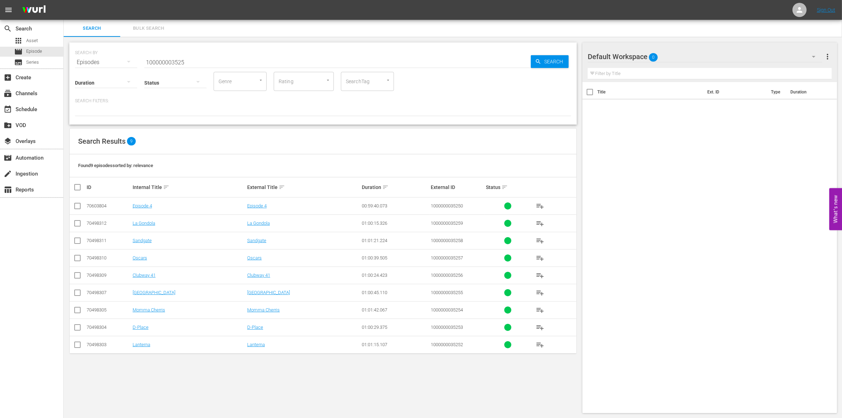
click at [156, 67] on div "Status" at bounding box center [175, 77] width 62 height 25
click at [151, 60] on input "100000003525" at bounding box center [337, 62] width 387 height 17
paste input "08670"
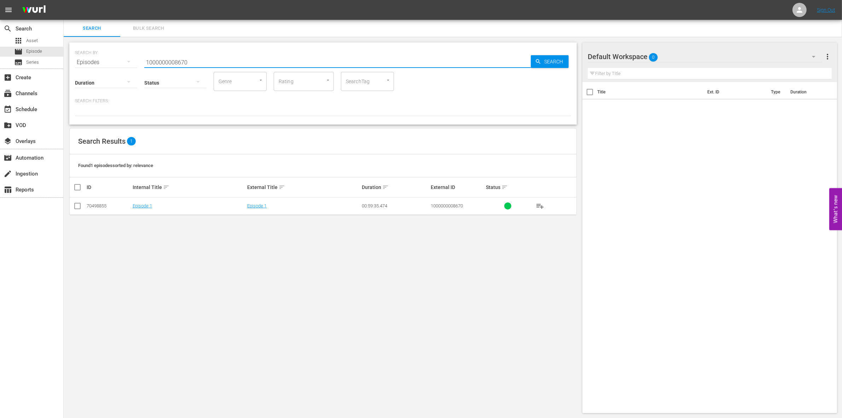
click at [80, 204] on input "checkbox" at bounding box center [77, 207] width 8 height 8
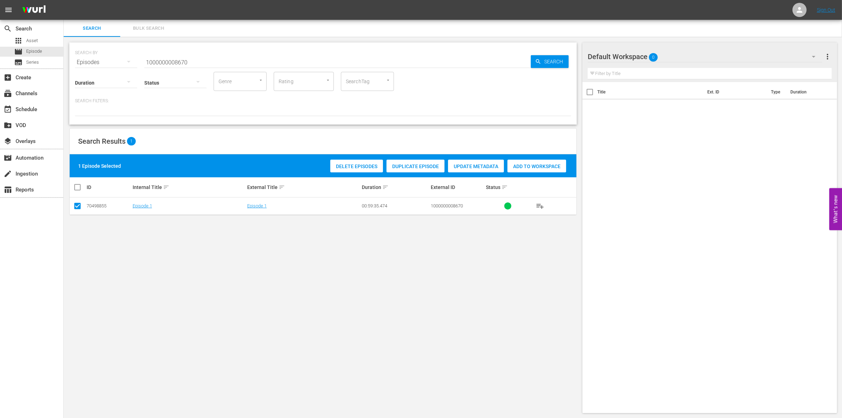
click at [520, 169] on div "Add to Workspace" at bounding box center [537, 166] width 59 height 13
click at [208, 59] on input "1000000008670" at bounding box center [337, 62] width 387 height 17
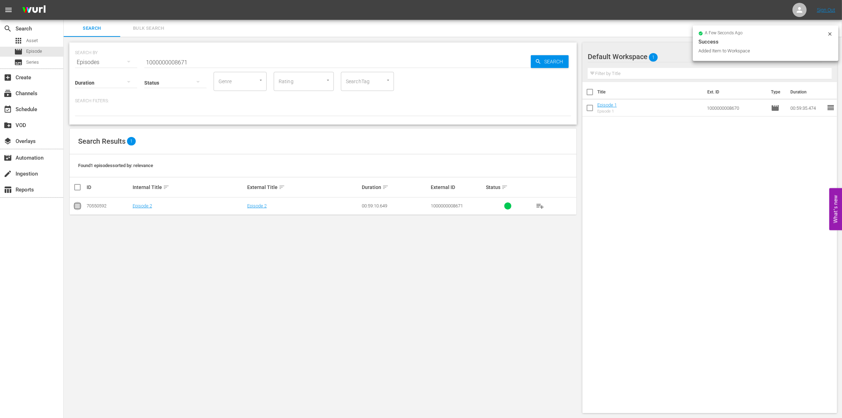
click at [77, 204] on input "checkbox" at bounding box center [77, 207] width 8 height 8
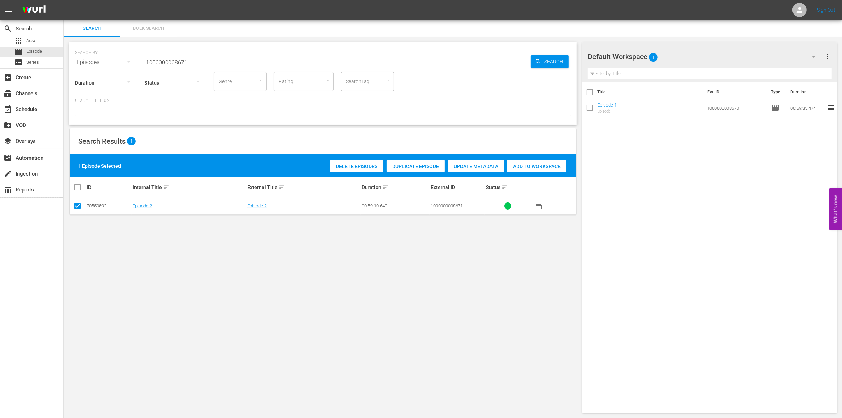
click at [532, 165] on span "Add to Workspace" at bounding box center [537, 166] width 59 height 6
click at [204, 58] on input "1000000008671" at bounding box center [337, 62] width 387 height 17
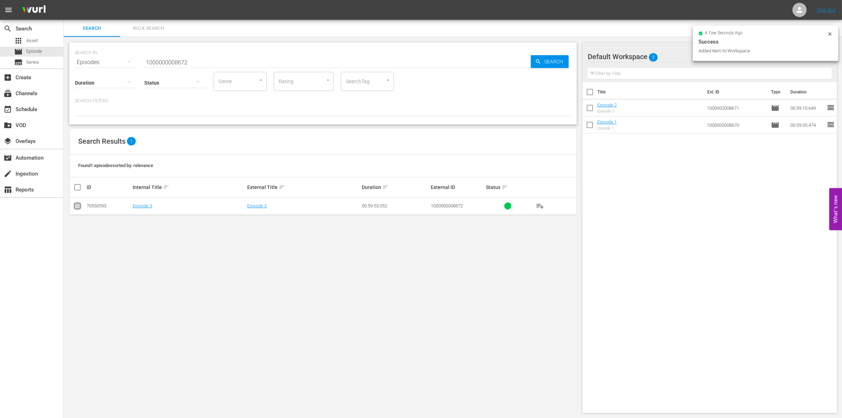
click at [77, 210] on input "checkbox" at bounding box center [77, 207] width 8 height 8
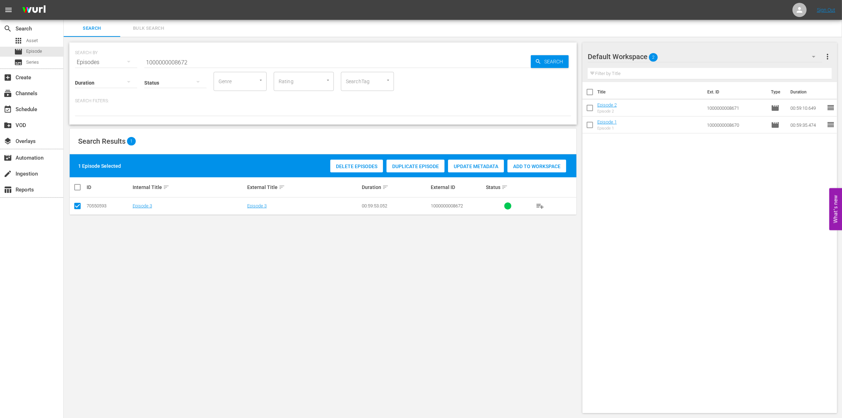
click at [514, 164] on span "Add to Workspace" at bounding box center [537, 166] width 59 height 6
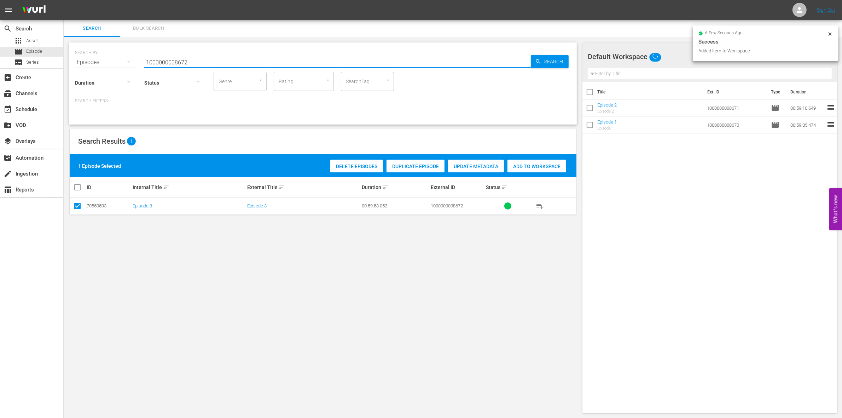
click at [195, 63] on input "1000000008672" at bounding box center [337, 62] width 387 height 17
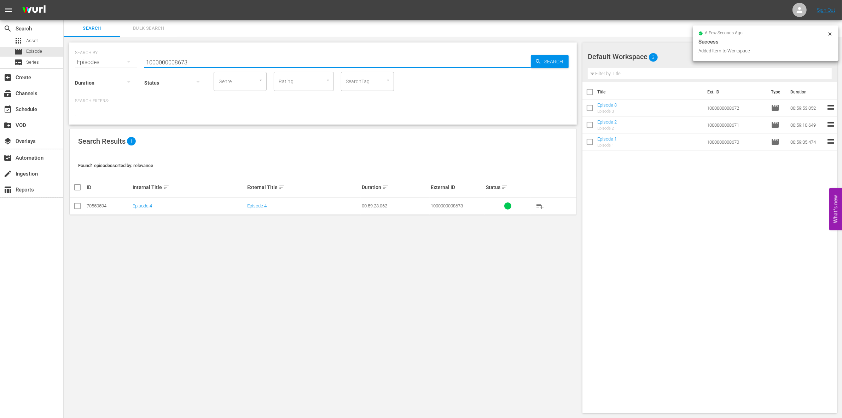
click at [79, 204] on input "checkbox" at bounding box center [77, 207] width 8 height 8
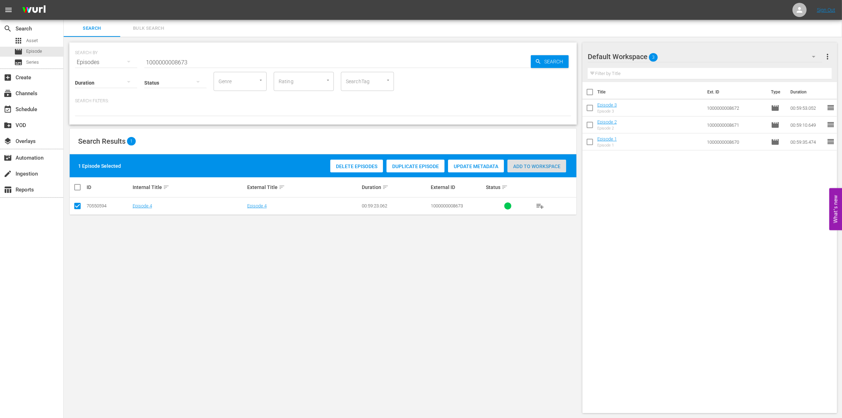
click at [550, 166] on span "Add to Workspace" at bounding box center [537, 166] width 59 height 6
click at [218, 61] on input "1000000008673" at bounding box center [337, 62] width 387 height 17
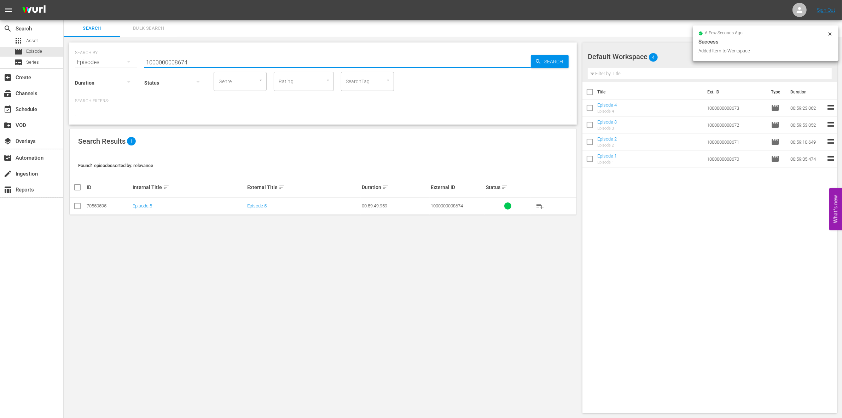
click at [75, 204] on input "checkbox" at bounding box center [77, 207] width 8 height 8
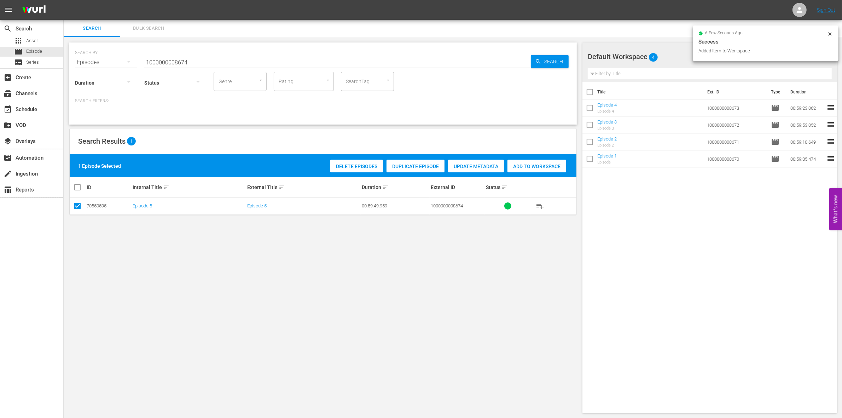
click at [536, 167] on span "Add to Workspace" at bounding box center [537, 166] width 59 height 6
click at [195, 63] on input "1000000008674" at bounding box center [337, 62] width 387 height 17
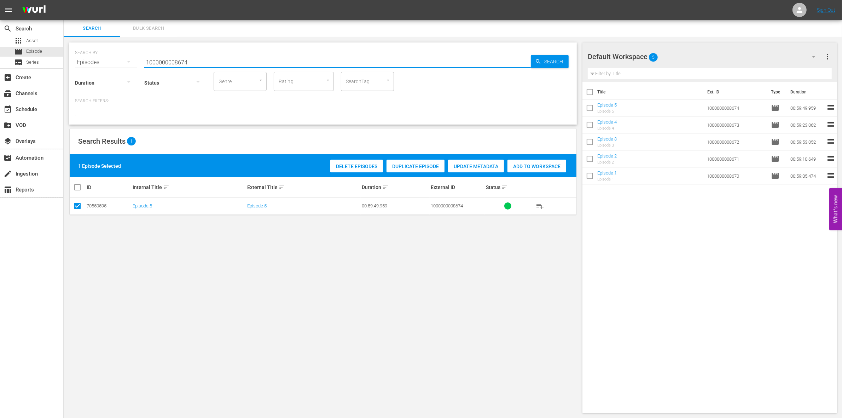
click at [195, 63] on input "1000000008674" at bounding box center [337, 62] width 387 height 17
paste input "35221"
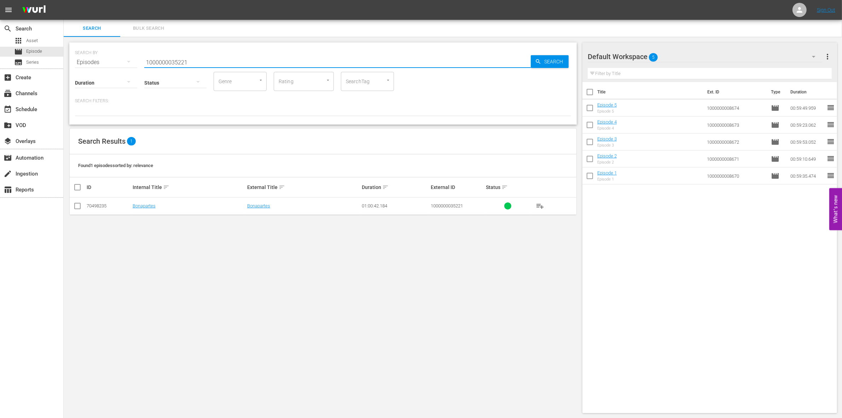
click at [79, 204] on input "checkbox" at bounding box center [77, 207] width 8 height 8
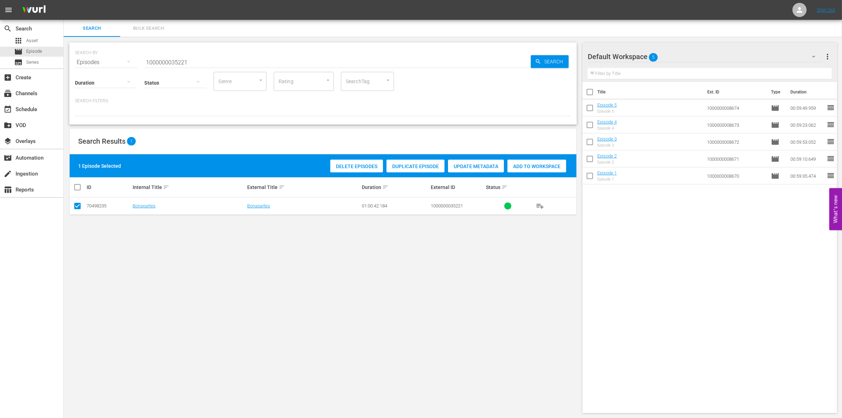
click at [553, 162] on div "Add to Workspace" at bounding box center [537, 166] width 59 height 13
click at [195, 60] on input "1000000035221" at bounding box center [337, 62] width 387 height 17
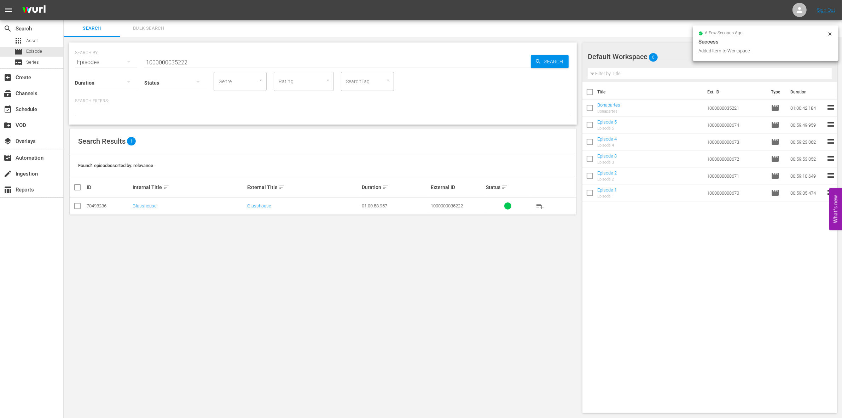
click at [78, 201] on td at bounding box center [78, 205] width 16 height 17
drag, startPoint x: 78, startPoint y: 204, endPoint x: 133, endPoint y: 206, distance: 54.5
click at [133, 206] on tr "70498236 Glasshouse Glasshouse 01:00:58.957 1000000035222 playlist_add" at bounding box center [323, 205] width 507 height 17
click at [83, 208] on td at bounding box center [78, 205] width 16 height 17
click at [79, 208] on input "checkbox" at bounding box center [77, 207] width 8 height 8
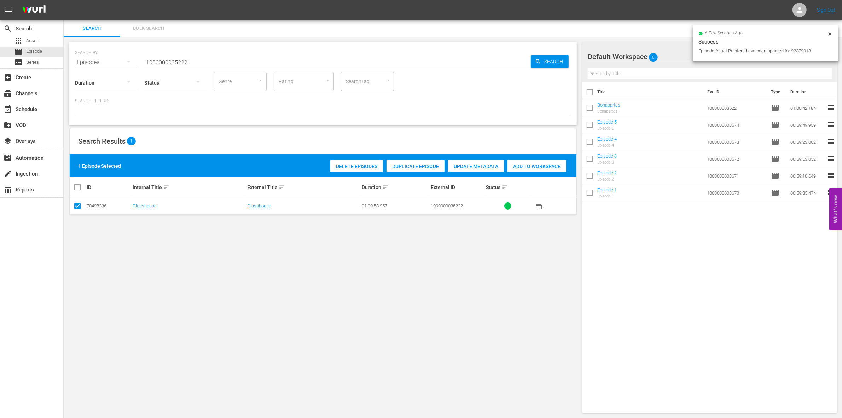
click at [555, 163] on span "Add to Workspace" at bounding box center [537, 166] width 59 height 6
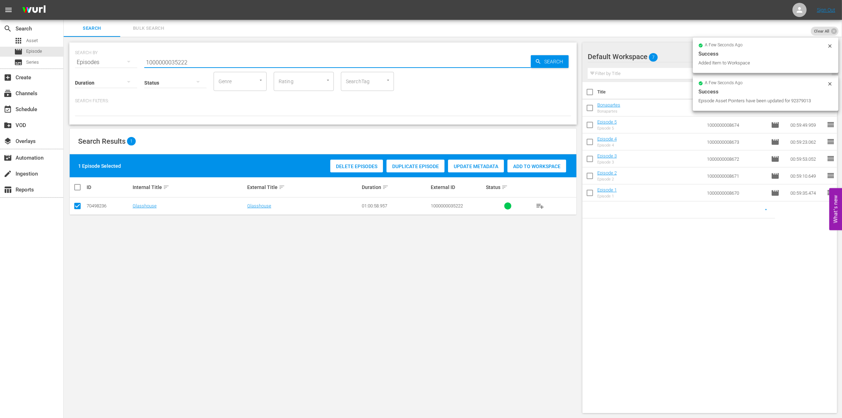
click at [230, 58] on input "1000000035222" at bounding box center [337, 62] width 387 height 17
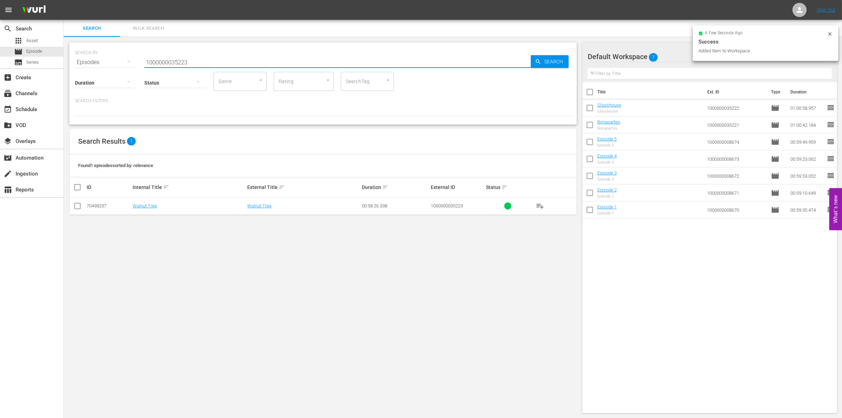
click at [73, 209] on td at bounding box center [78, 205] width 16 height 17
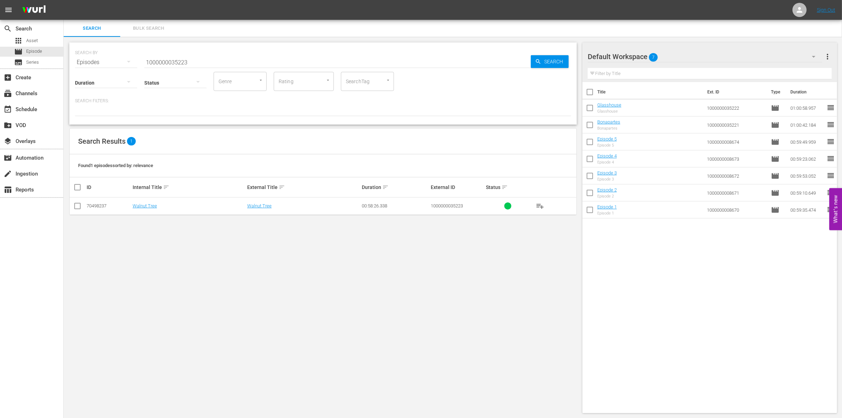
click at [74, 208] on input "checkbox" at bounding box center [77, 207] width 8 height 8
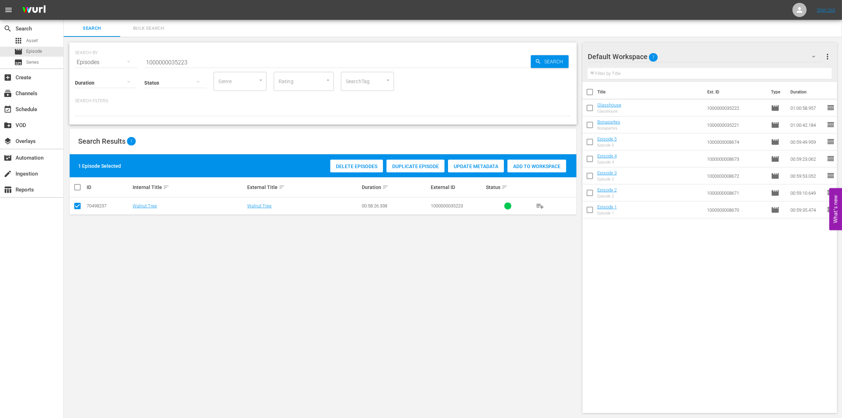
click at [535, 158] on div "Delete Episodes Duplicate Episode Update Metadata Add to Workspace" at bounding box center [448, 166] width 239 height 16
click at [531, 160] on div "Add to Workspace" at bounding box center [537, 166] width 59 height 13
click at [215, 64] on input "1000000035223" at bounding box center [337, 62] width 387 height 17
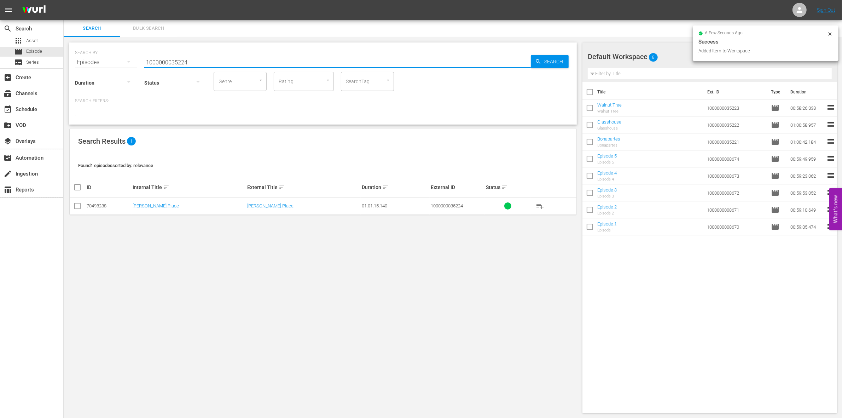
click at [78, 206] on input "checkbox" at bounding box center [77, 207] width 8 height 8
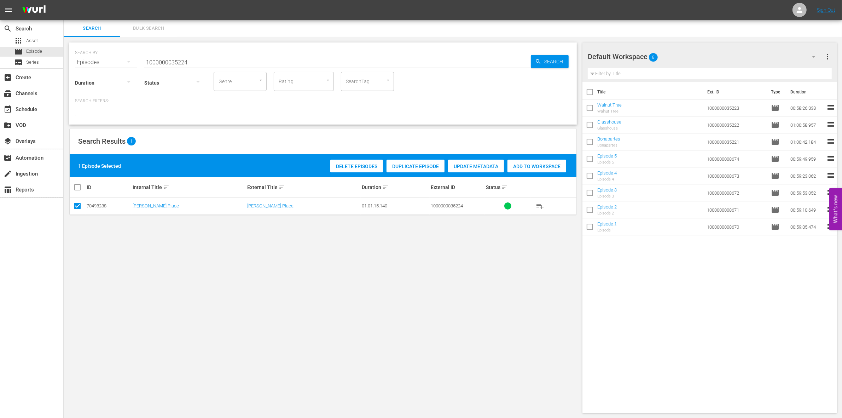
click at [536, 166] on span "Add to Workspace" at bounding box center [537, 166] width 59 height 6
click at [191, 61] on input "1000000035224" at bounding box center [337, 62] width 387 height 17
click at [192, 60] on input "1000000035224" at bounding box center [337, 62] width 387 height 17
paste input "58582"
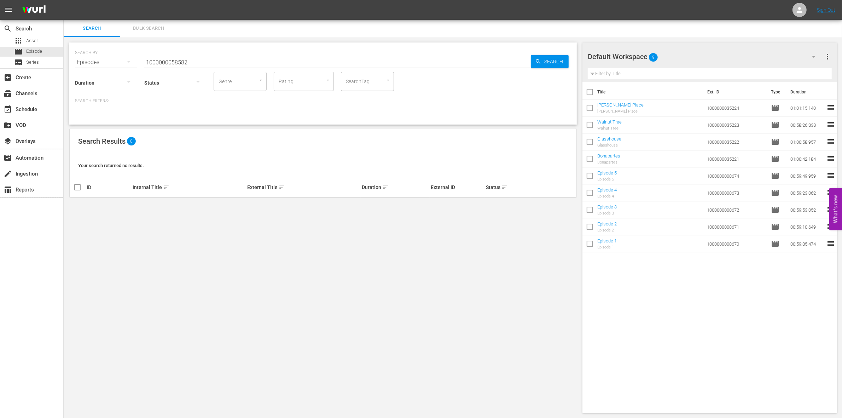
click at [191, 64] on input "1000000058582" at bounding box center [337, 62] width 387 height 17
paste input "74"
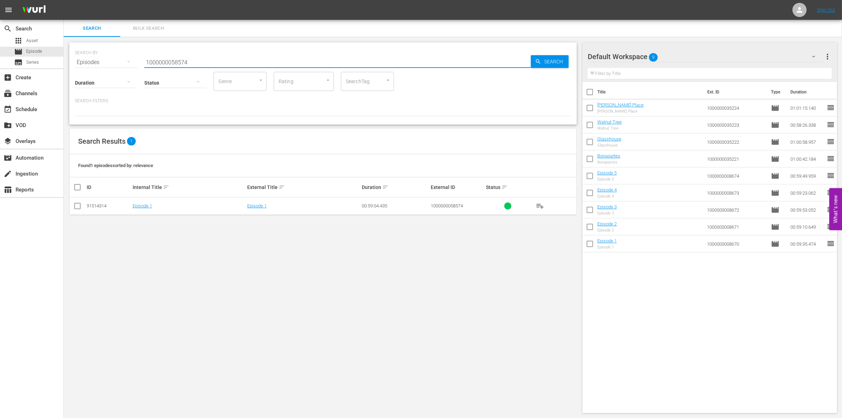
click at [80, 208] on input "checkbox" at bounding box center [77, 207] width 8 height 8
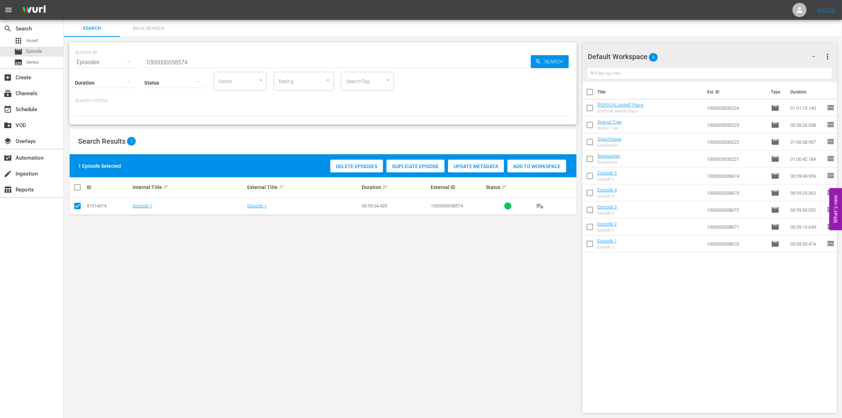
click at [538, 164] on span "Add to Workspace" at bounding box center [537, 166] width 59 height 6
click at [213, 59] on input "1000000058574" at bounding box center [337, 62] width 387 height 17
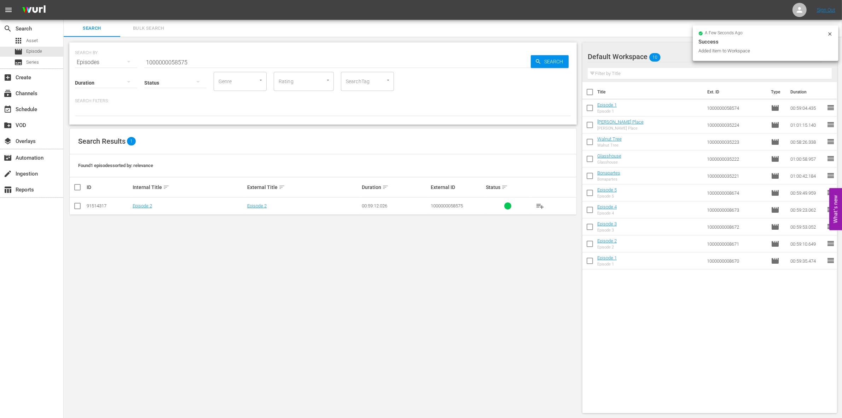
click at [80, 201] on td at bounding box center [78, 205] width 16 height 17
click at [80, 204] on input "checkbox" at bounding box center [77, 207] width 8 height 8
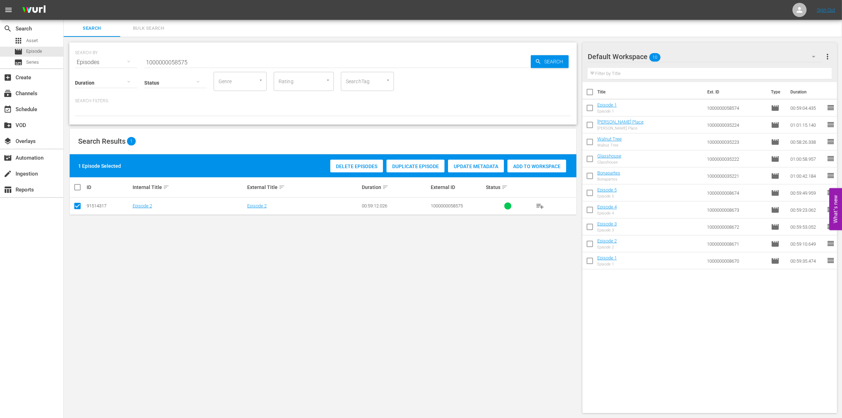
click at [532, 167] on span "Add to Workspace" at bounding box center [537, 166] width 59 height 6
click at [189, 60] on input "1000000058575" at bounding box center [337, 62] width 387 height 17
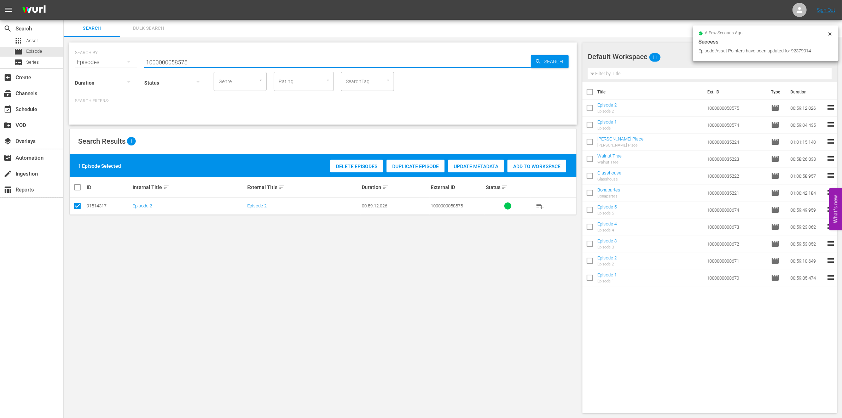
click at [189, 60] on input "1000000058575" at bounding box center [337, 62] width 387 height 17
paste input "41726"
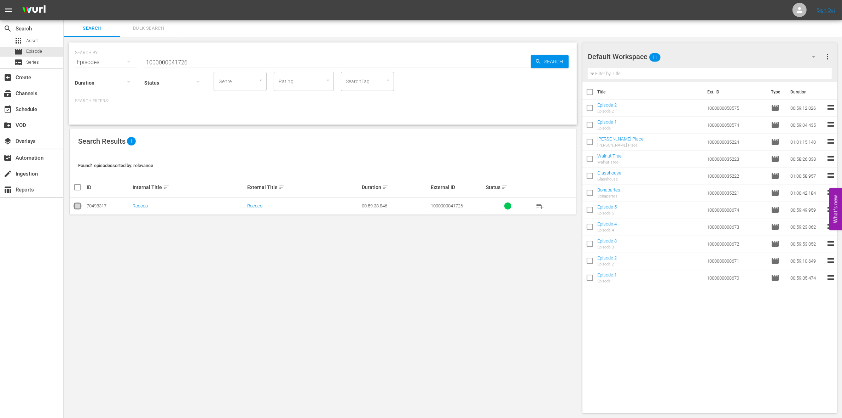
click at [75, 207] on input "checkbox" at bounding box center [77, 207] width 8 height 8
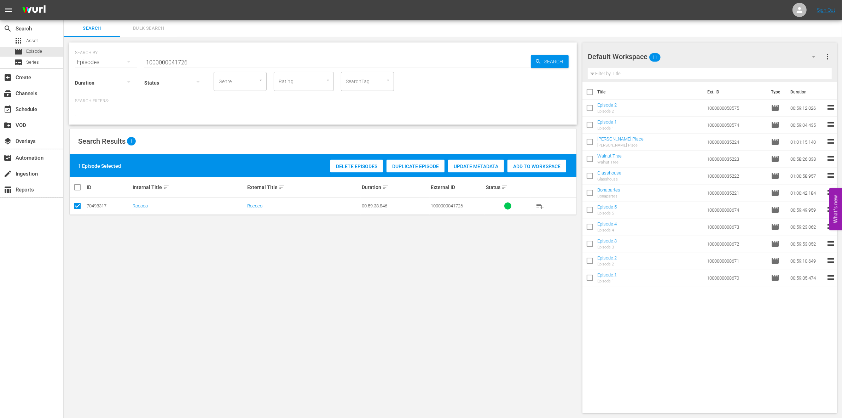
click at [530, 167] on span "Add to Workspace" at bounding box center [537, 166] width 59 height 6
click at [258, 58] on input "1000000041726" at bounding box center [337, 62] width 387 height 17
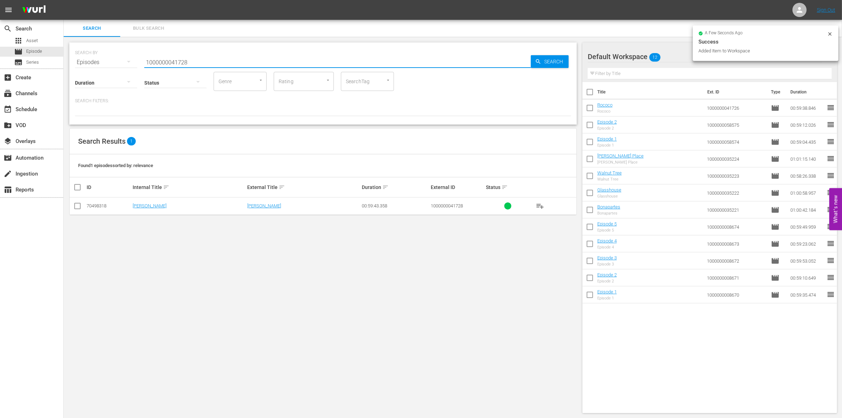
click at [79, 203] on input "checkbox" at bounding box center [77, 207] width 8 height 8
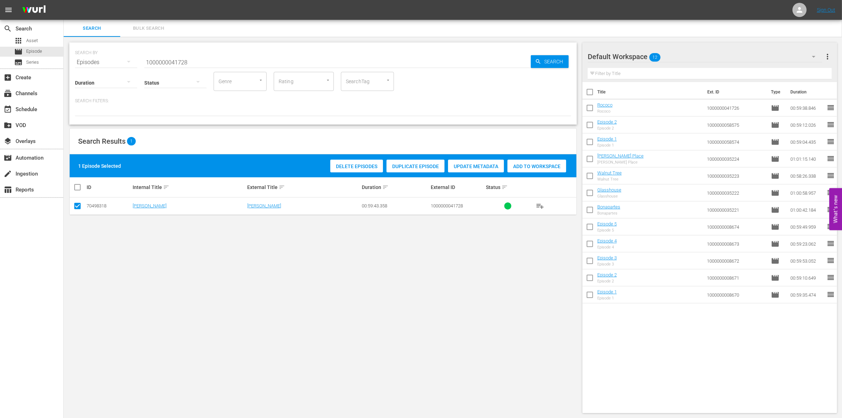
click at [554, 163] on span "Add to Workspace" at bounding box center [537, 166] width 59 height 6
click at [166, 56] on input "1000000041728" at bounding box center [337, 62] width 387 height 17
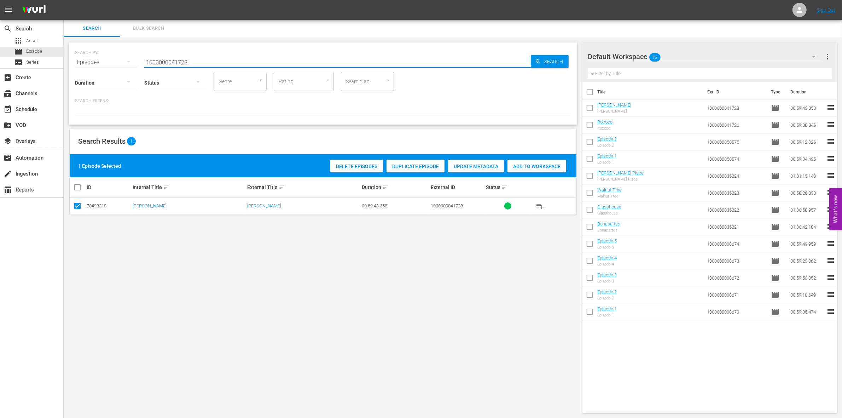
click at [166, 56] on input "1000000041728" at bounding box center [337, 62] width 387 height 17
paste input "57656"
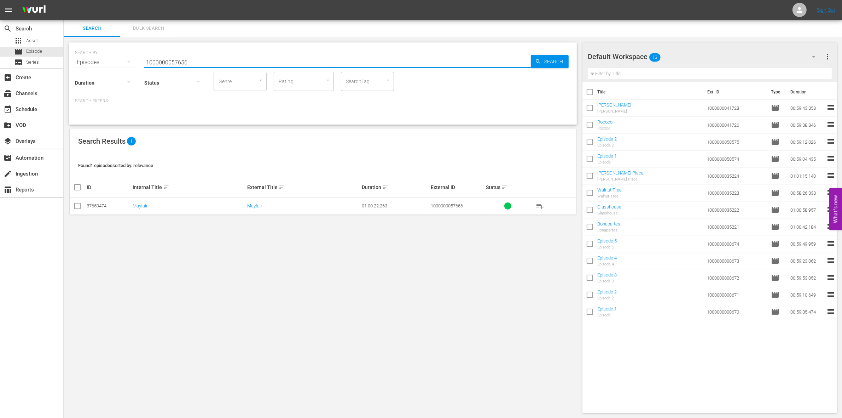
click at [78, 202] on icon at bounding box center [77, 206] width 8 height 8
click at [79, 206] on input "checkbox" at bounding box center [77, 207] width 8 height 8
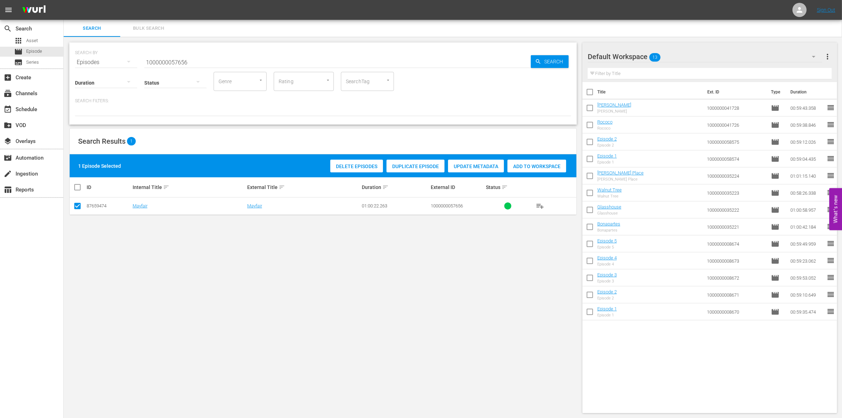
click at [536, 176] on div "1 Episode Selected Delete Episodes Duplicate Episode Update Metadata Add to Wor…" at bounding box center [323, 165] width 507 height 23
click at [531, 172] on div "Add to Workspace" at bounding box center [537, 166] width 59 height 13
click at [192, 58] on input "1000000057656" at bounding box center [337, 62] width 387 height 17
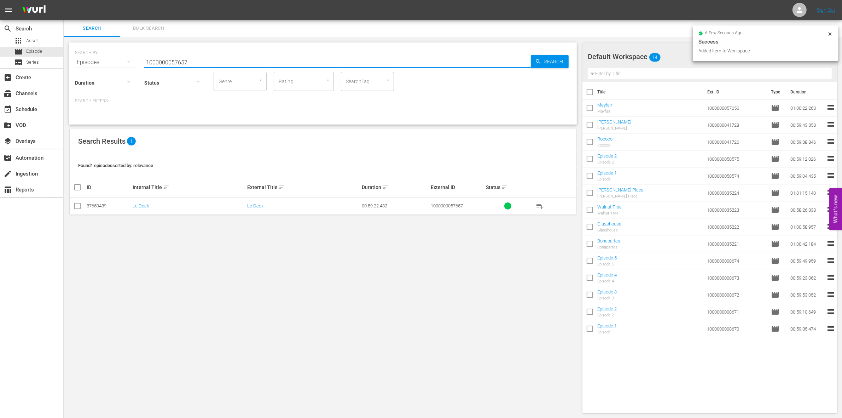
click at [74, 208] on input "checkbox" at bounding box center [77, 207] width 8 height 8
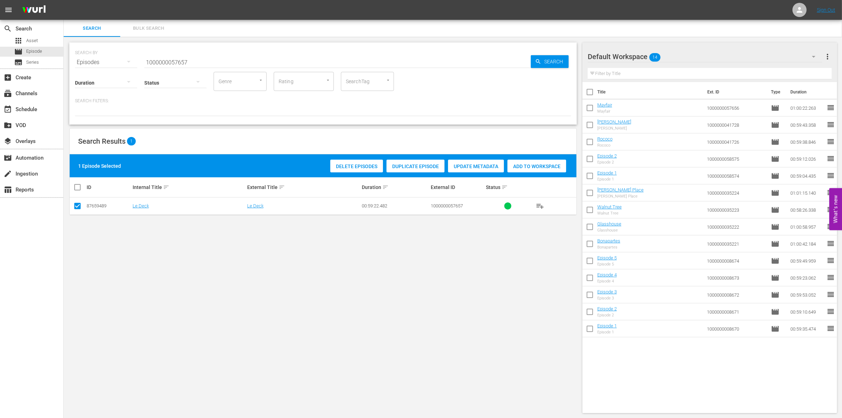
click at [527, 163] on span "Add to Workspace" at bounding box center [537, 166] width 59 height 6
click at [228, 68] on hr at bounding box center [337, 68] width 387 height 0
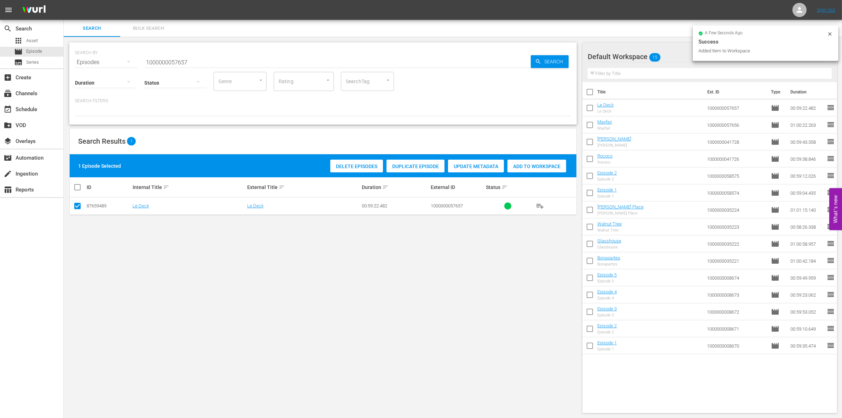
click at [215, 66] on input "1000000057657" at bounding box center [337, 62] width 387 height 17
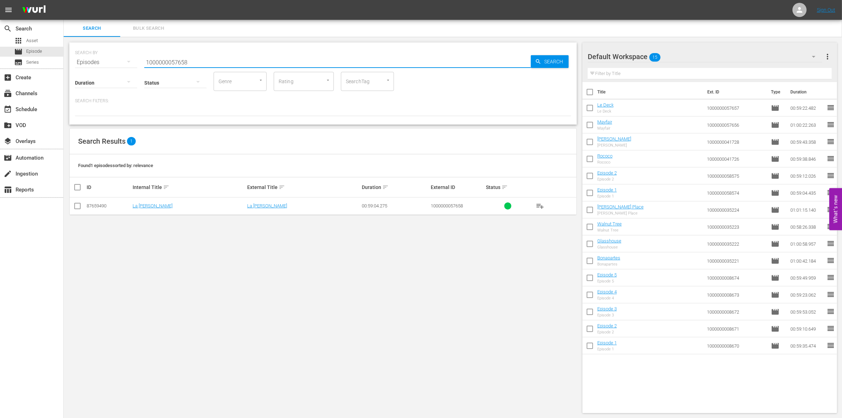
click at [74, 207] on input "checkbox" at bounding box center [77, 207] width 8 height 8
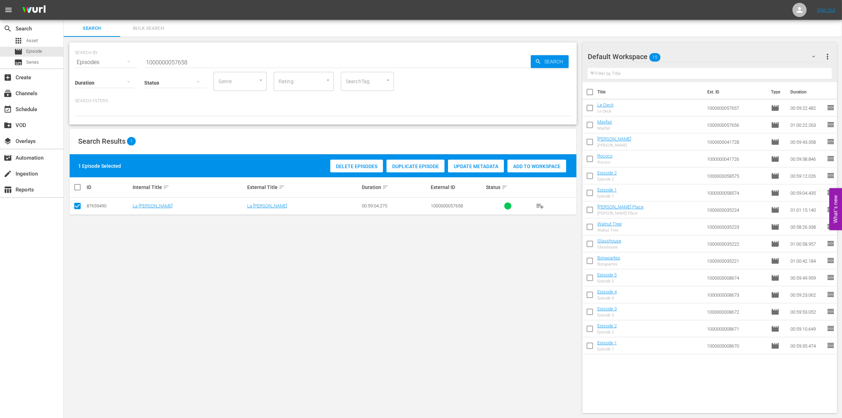
click at [551, 160] on div "Add to Workspace" at bounding box center [537, 166] width 59 height 13
click at [163, 50] on div "SEARCH BY Search By Episodes Search ID, Title, Description, Keywords, or Catego…" at bounding box center [323, 57] width 496 height 25
click at [160, 58] on input "1000000057658" at bounding box center [337, 62] width 387 height 17
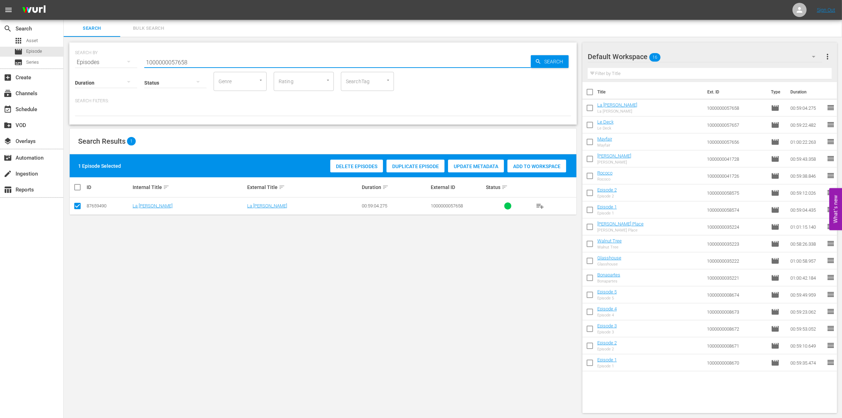
click at [160, 58] on input "1000000057658" at bounding box center [337, 62] width 387 height 17
paste input "23303"
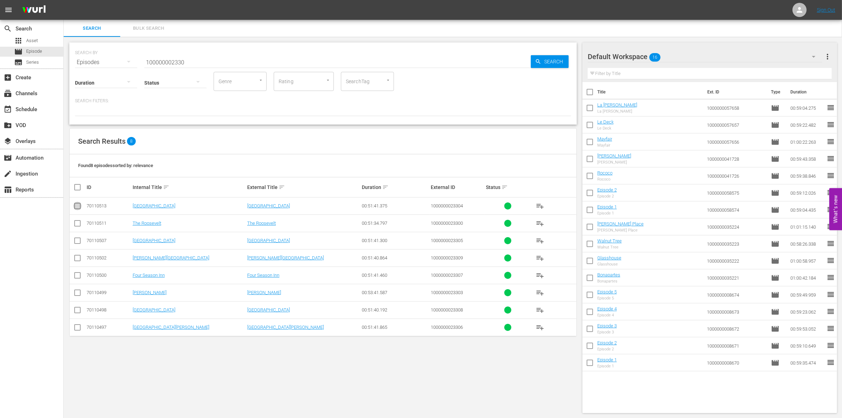
click at [74, 206] on input "checkbox" at bounding box center [77, 207] width 8 height 8
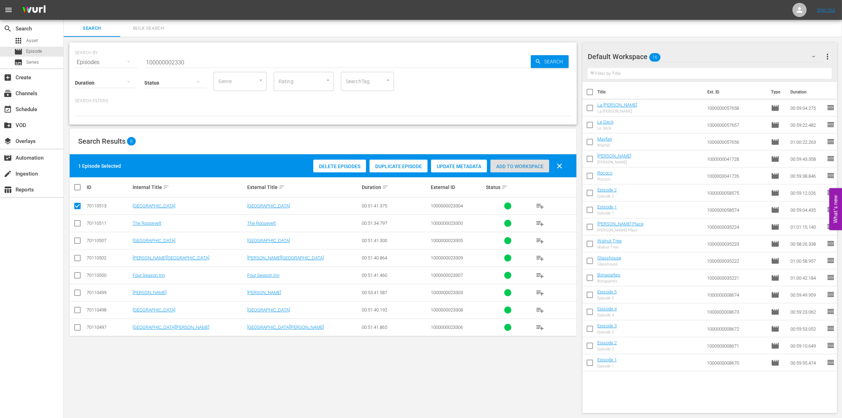
click at [520, 163] on span "Add to Workspace" at bounding box center [520, 166] width 59 height 6
click at [78, 208] on input "checkbox" at bounding box center [77, 207] width 8 height 8
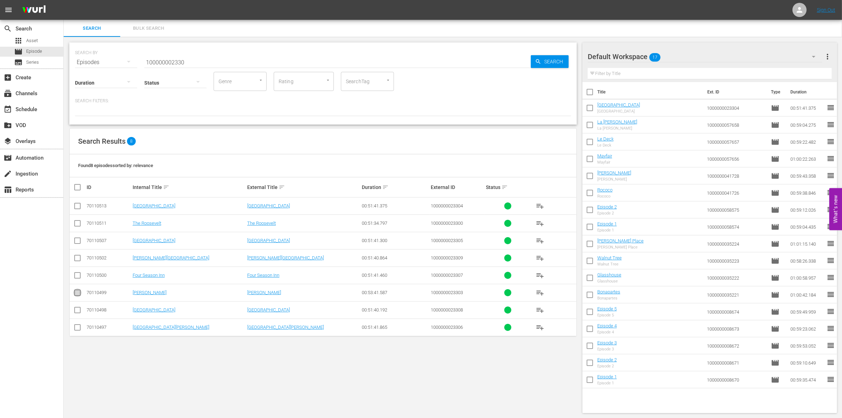
click at [77, 293] on input "checkbox" at bounding box center [77, 294] width 8 height 8
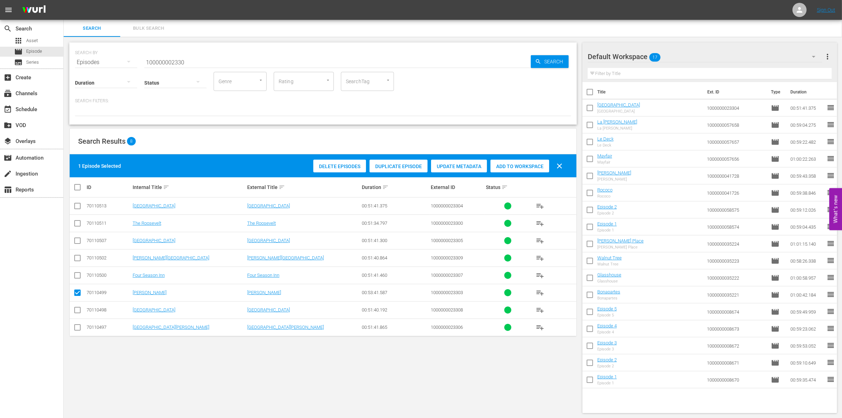
click at [529, 165] on span "Add to Workspace" at bounding box center [520, 166] width 59 height 6
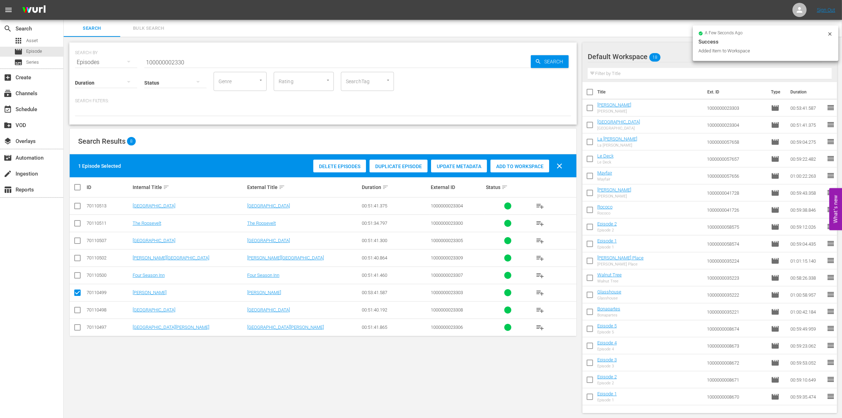
click at [74, 294] on input "checkbox" at bounding box center [77, 294] width 8 height 8
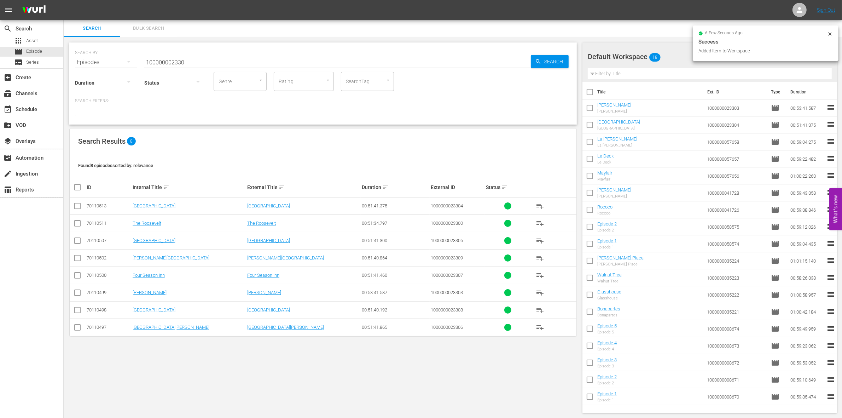
click at [76, 242] on input "checkbox" at bounding box center [77, 242] width 8 height 8
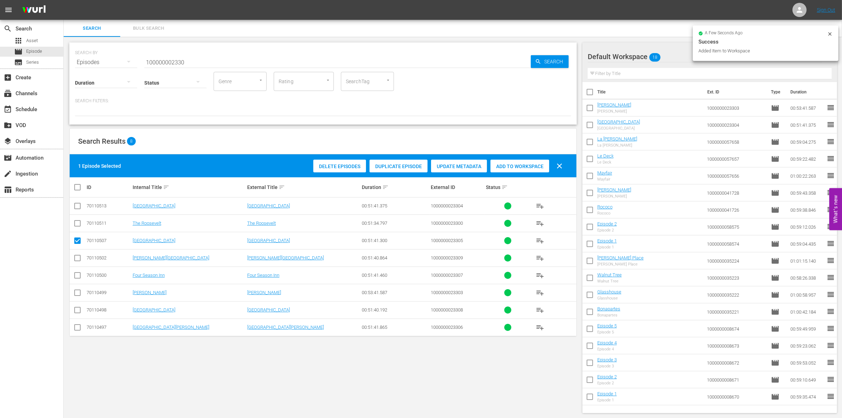
click at [522, 156] on div "1 Episode Selected Delete Episodes Duplicate Episode Update Metadata Add to Wor…" at bounding box center [323, 165] width 507 height 23
click at [521, 158] on div "Delete Episodes Duplicate Episode Update Metadata Add to Workspace clear" at bounding box center [440, 165] width 256 height 17
click at [517, 165] on span "Add to Workspace" at bounding box center [520, 166] width 59 height 6
click at [74, 239] on input "checkbox" at bounding box center [77, 242] width 8 height 8
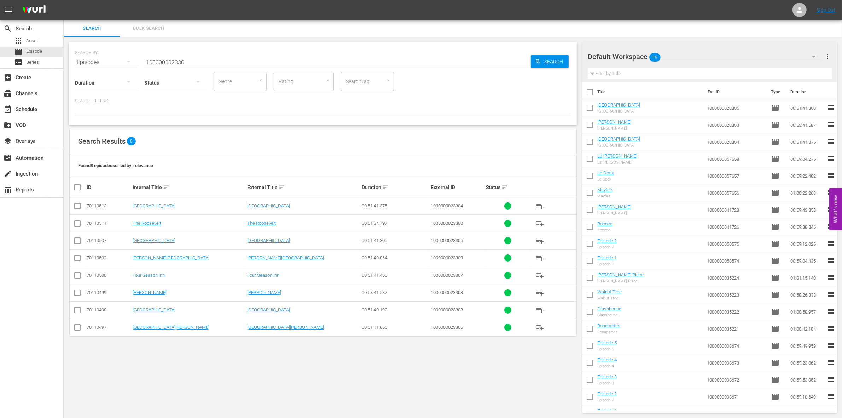
click at [80, 326] on input "checkbox" at bounding box center [77, 328] width 8 height 8
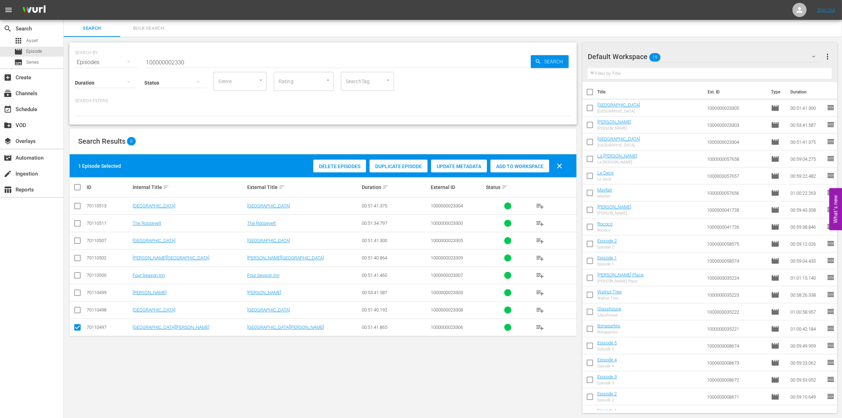
click at [525, 168] on span "Add to Workspace" at bounding box center [520, 166] width 59 height 6
click at [76, 328] on input "checkbox" at bounding box center [77, 328] width 8 height 8
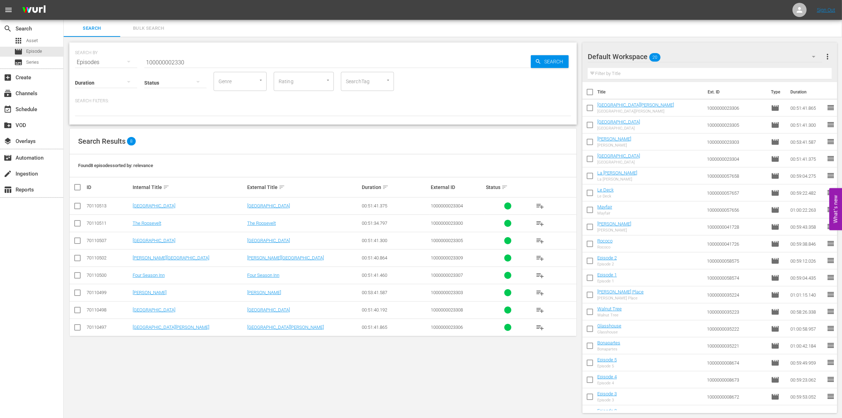
click at [75, 275] on input "checkbox" at bounding box center [77, 276] width 8 height 8
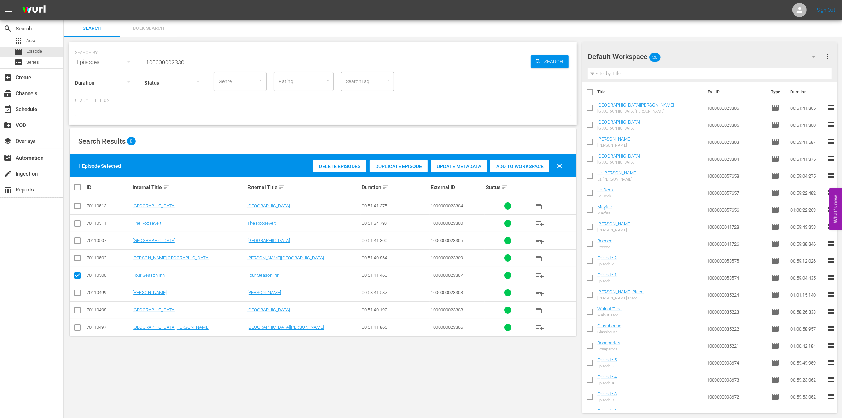
click at [529, 170] on div "Add to Workspace" at bounding box center [520, 166] width 59 height 13
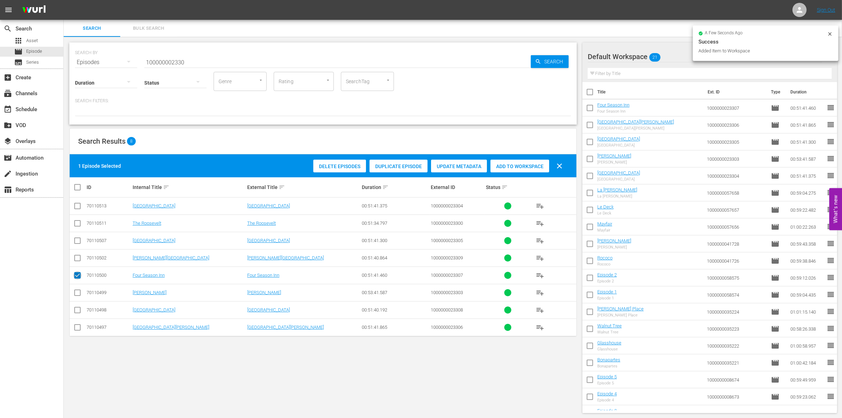
click at [79, 276] on input "checkbox" at bounding box center [77, 276] width 8 height 8
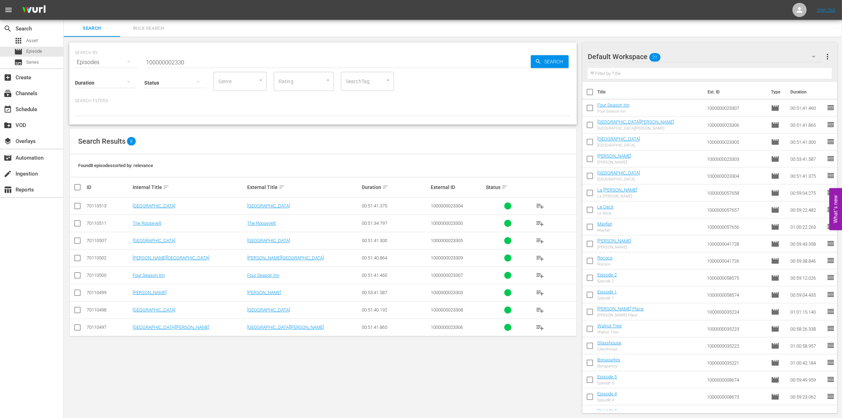
click at [78, 308] on input "checkbox" at bounding box center [77, 311] width 8 height 8
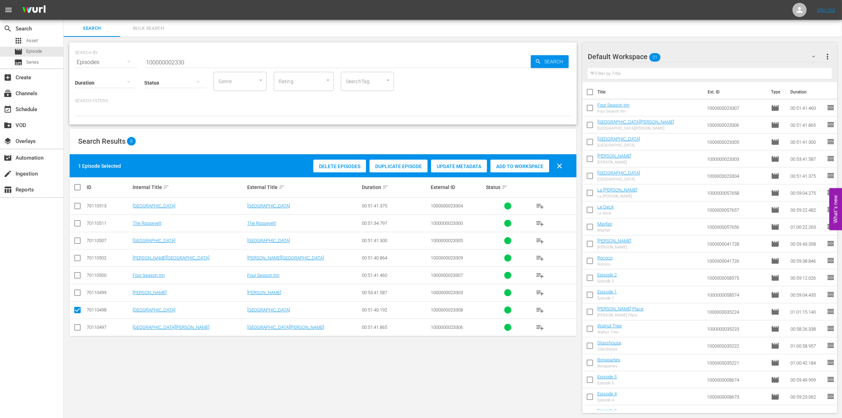
click at [524, 170] on div "Add to Workspace" at bounding box center [520, 166] width 59 height 13
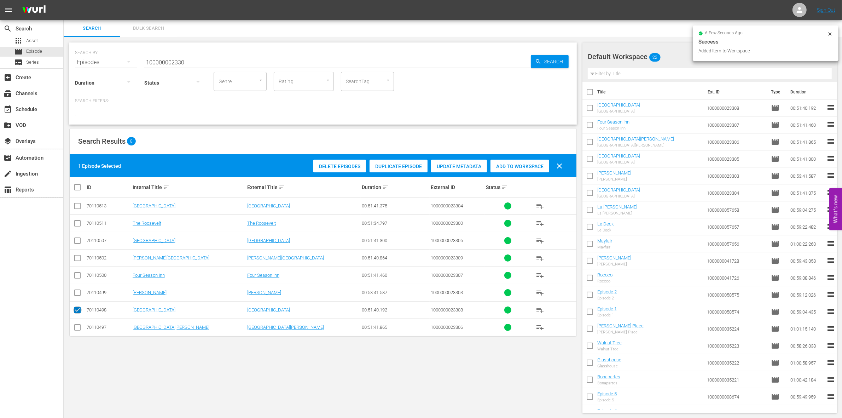
click at [76, 308] on input "checkbox" at bounding box center [77, 311] width 8 height 8
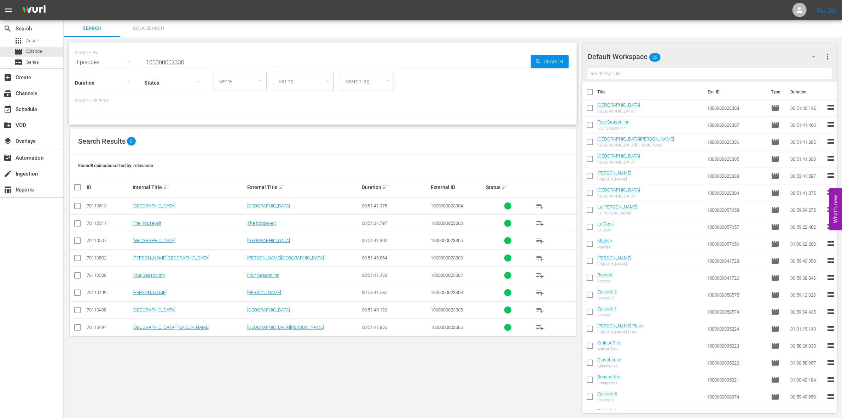
click at [78, 256] on input "checkbox" at bounding box center [77, 259] width 8 height 8
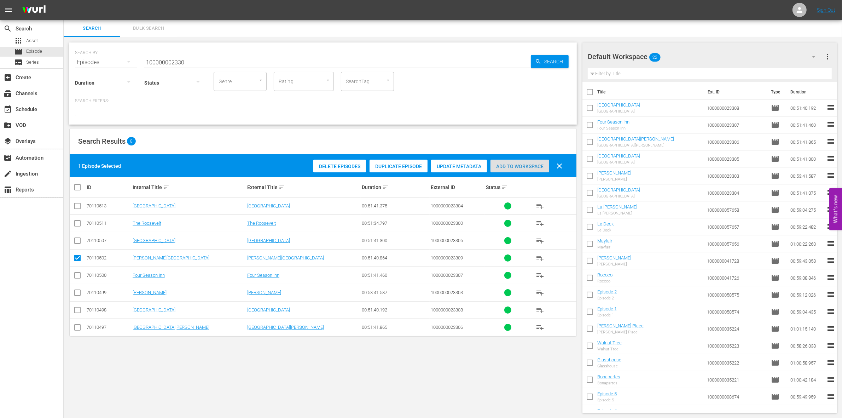
click at [538, 167] on span "Add to Workspace" at bounding box center [520, 166] width 59 height 6
click at [188, 62] on input "100000002330" at bounding box center [337, 62] width 387 height 17
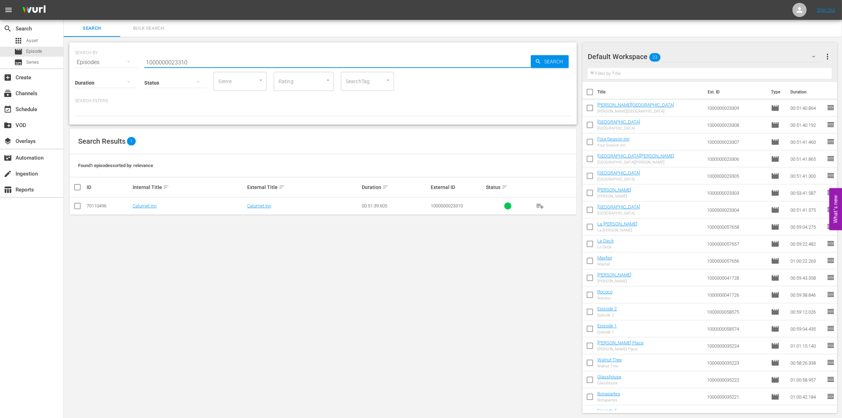
click at [79, 206] on input "checkbox" at bounding box center [77, 207] width 8 height 8
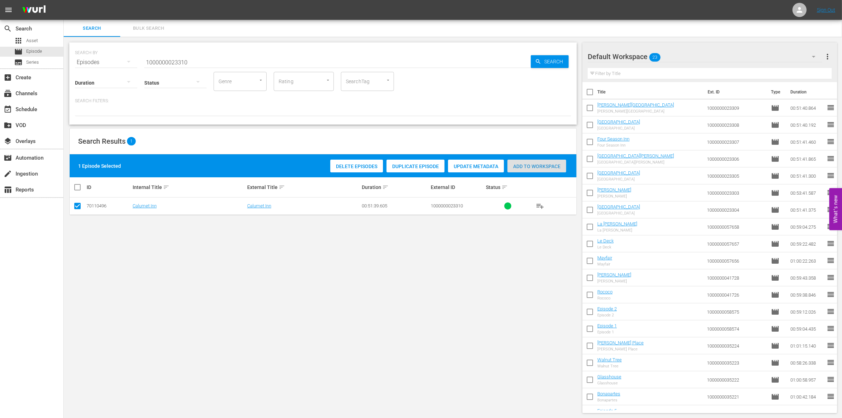
click at [551, 172] on div "Add to Workspace" at bounding box center [537, 166] width 59 height 13
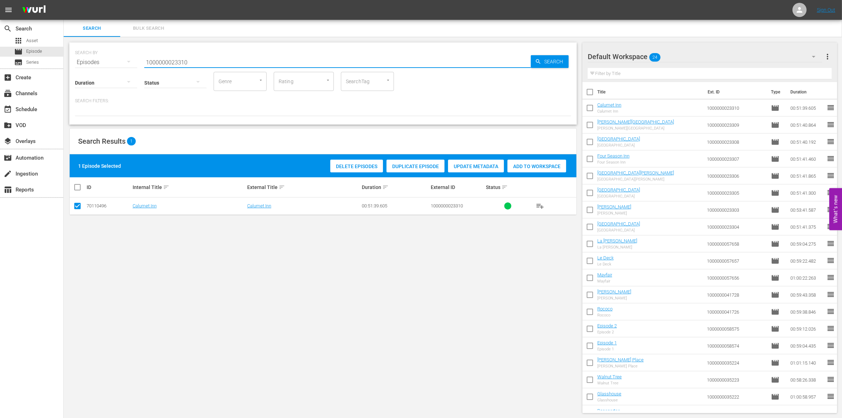
click at [167, 60] on input "1000000023310" at bounding box center [337, 62] width 387 height 17
paste input "3"
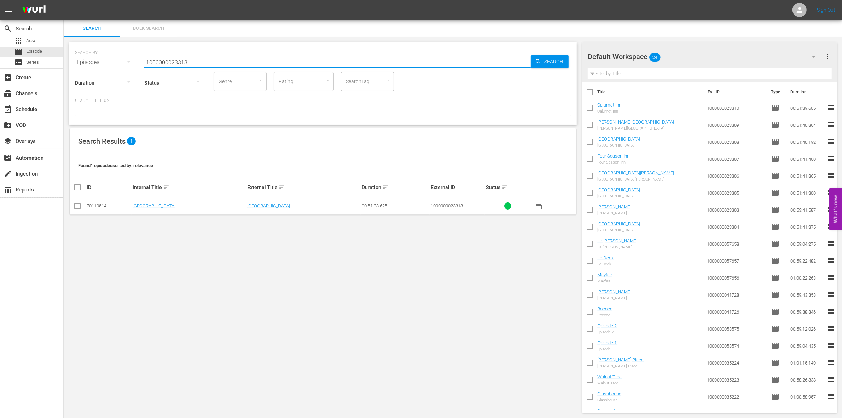
click at [78, 204] on input "checkbox" at bounding box center [77, 207] width 8 height 8
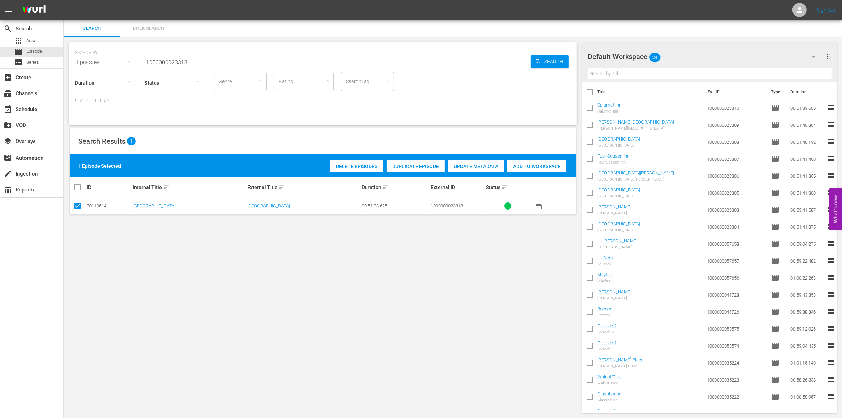
click at [553, 163] on span "Add to Workspace" at bounding box center [537, 166] width 59 height 6
click at [181, 61] on input "1000000023313" at bounding box center [337, 62] width 387 height 17
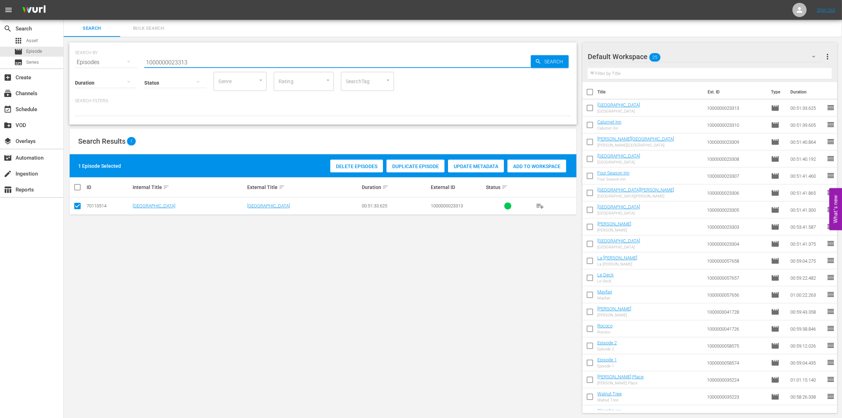
click at [181, 61] on input "1000000023313" at bounding box center [337, 62] width 387 height 17
paste input "4"
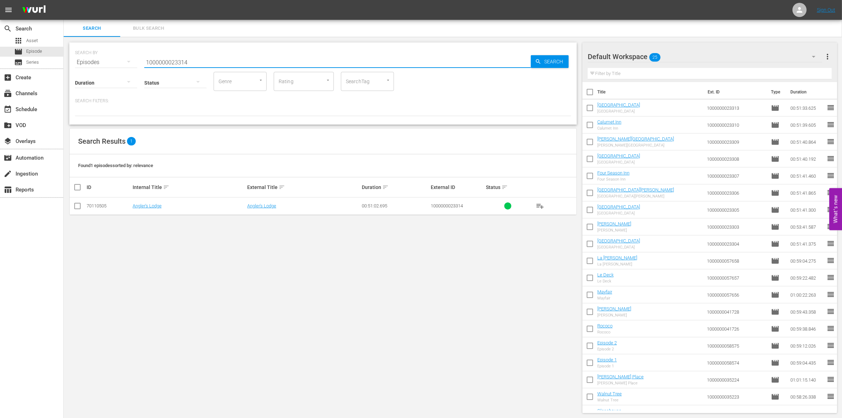
click at [78, 209] on input "checkbox" at bounding box center [77, 207] width 8 height 8
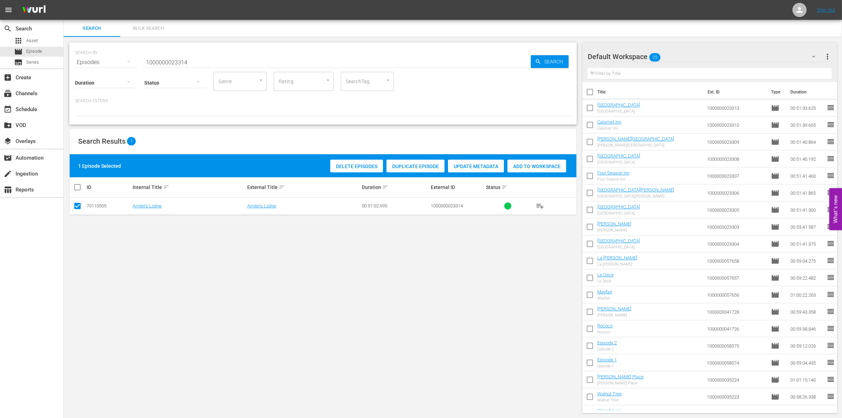
click at [536, 162] on div "Add to Workspace" at bounding box center [537, 166] width 59 height 13
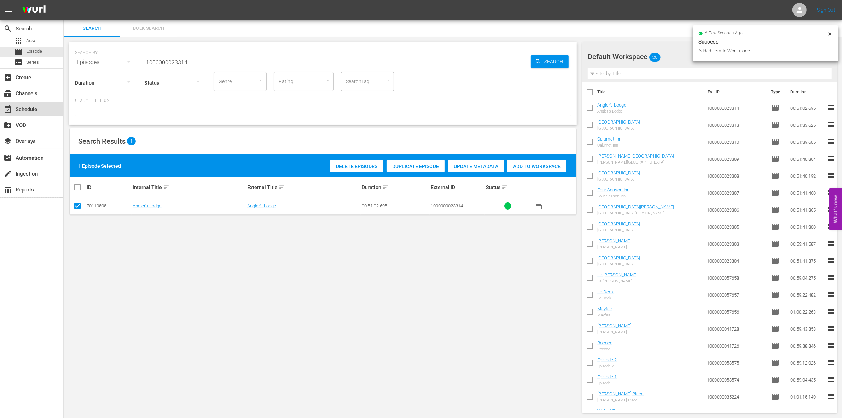
click at [43, 110] on div "event_available Schedule" at bounding box center [31, 109] width 63 height 14
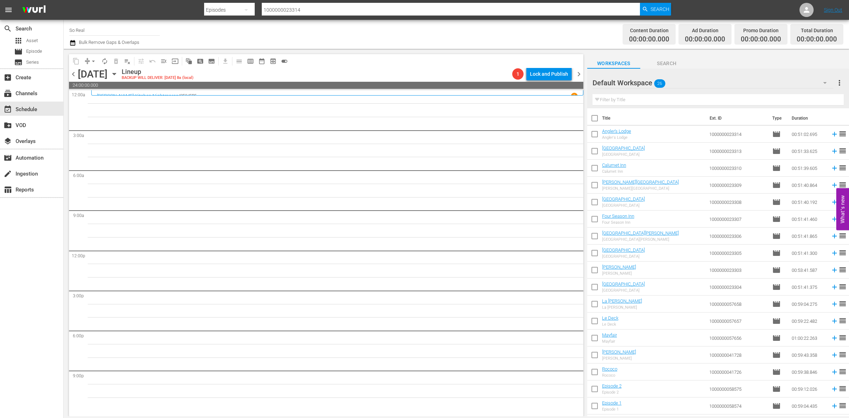
scroll to position [150, 0]
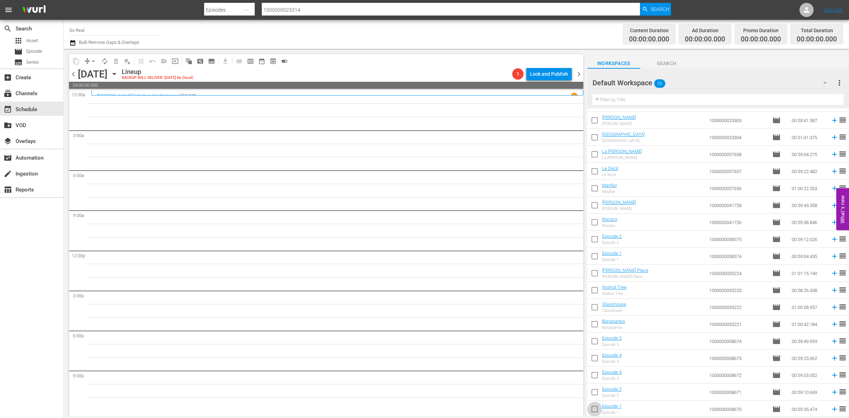
click at [598, 402] on input "checkbox" at bounding box center [594, 410] width 15 height 15
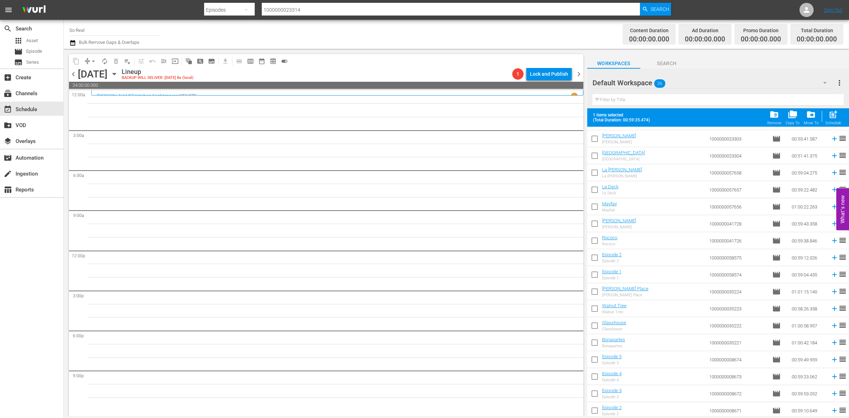
click at [823, 117] on button "post_add Schedule" at bounding box center [833, 118] width 20 height 20
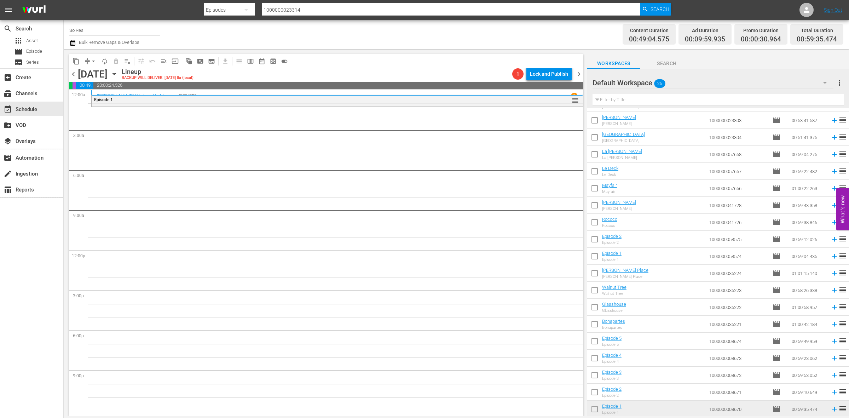
click at [593, 395] on input "checkbox" at bounding box center [594, 393] width 15 height 15
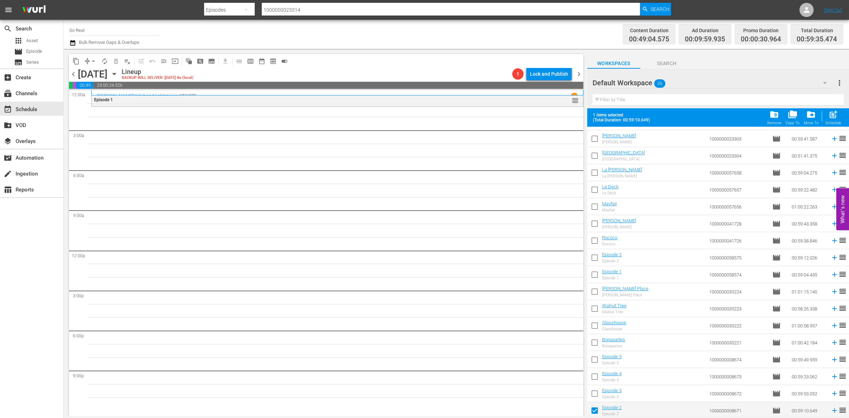
click at [826, 115] on div "post_add Schedule" at bounding box center [833, 118] width 16 height 16
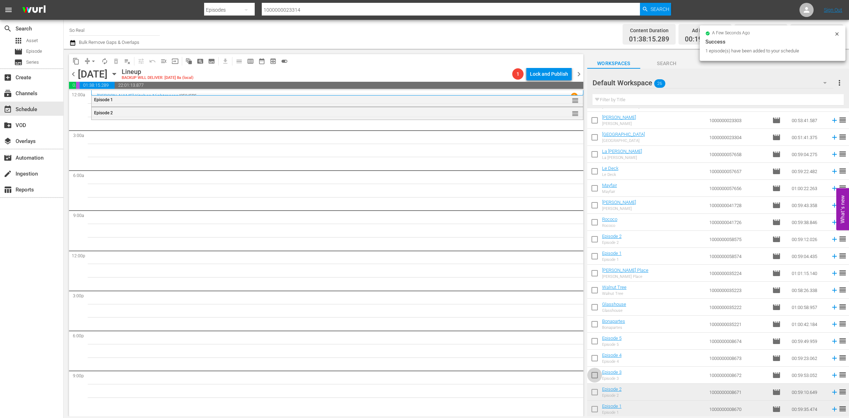
click at [598, 374] on input "checkbox" at bounding box center [594, 376] width 15 height 15
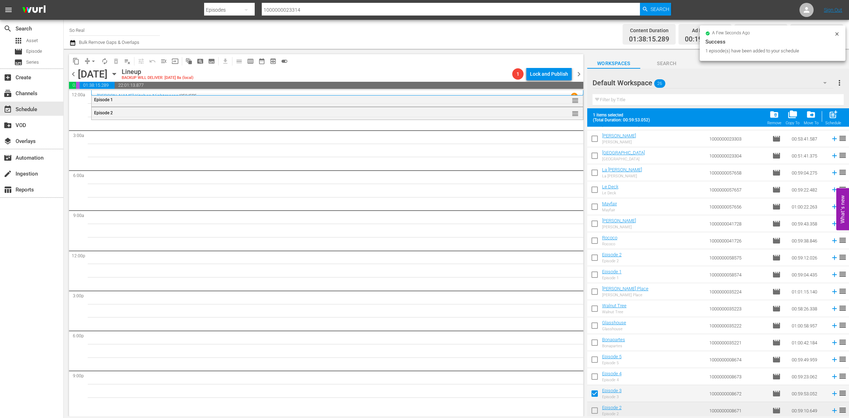
click at [835, 113] on span "post_add" at bounding box center [833, 115] width 10 height 10
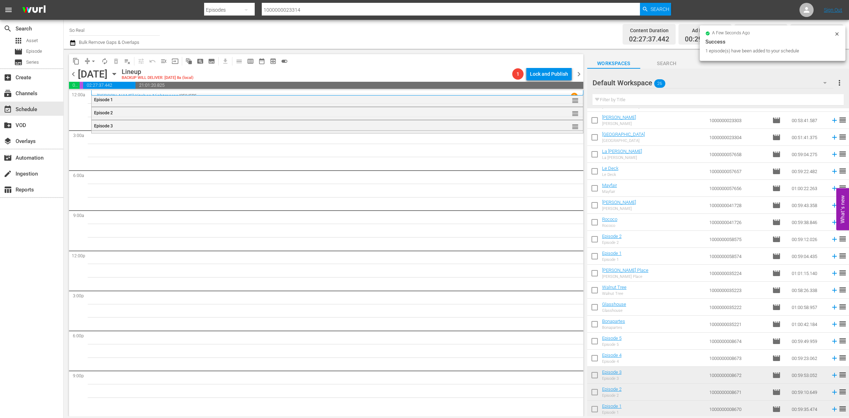
click at [598, 361] on input "checkbox" at bounding box center [594, 359] width 15 height 15
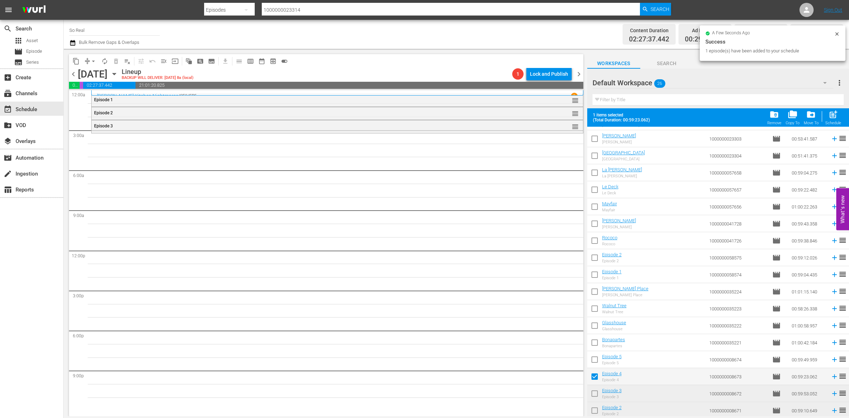
click at [823, 114] on span "post_add Schedule" at bounding box center [833, 118] width 20 height 20
click at [833, 116] on span "post_add" at bounding box center [833, 115] width 10 height 10
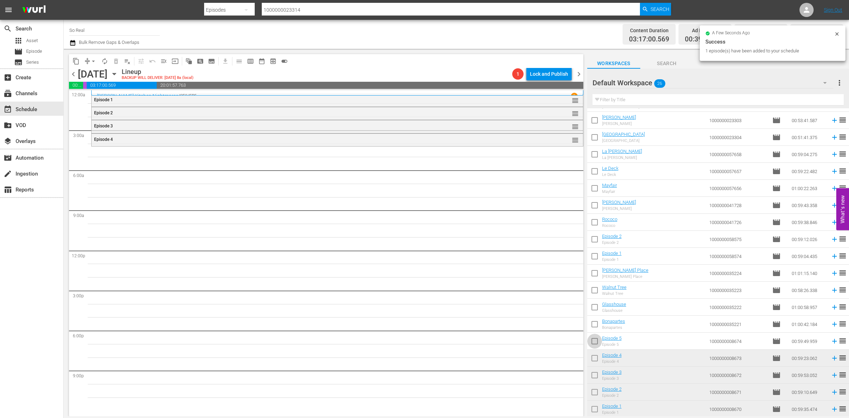
click at [593, 339] on input "checkbox" at bounding box center [594, 342] width 15 height 15
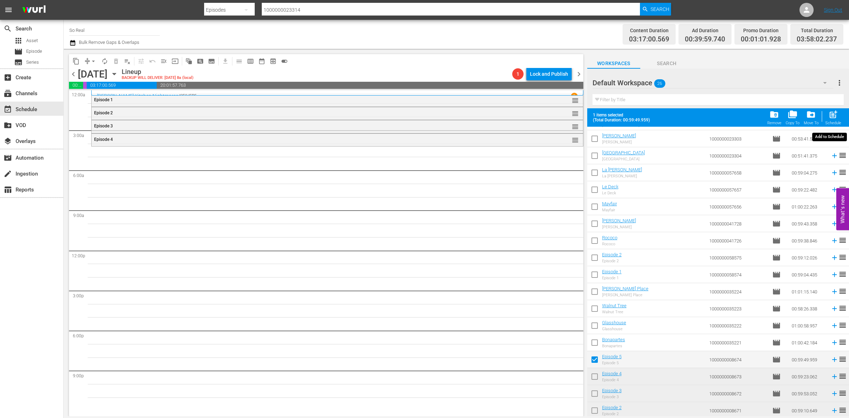
click at [831, 114] on span "post_add" at bounding box center [833, 115] width 10 height 10
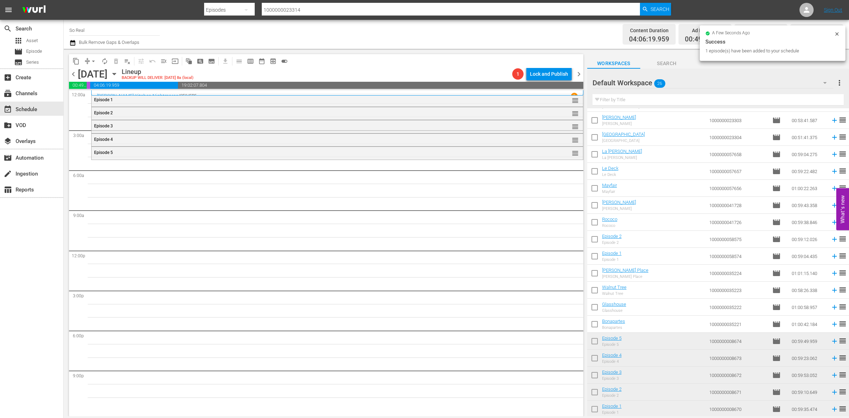
click at [594, 320] on input "checkbox" at bounding box center [594, 325] width 15 height 15
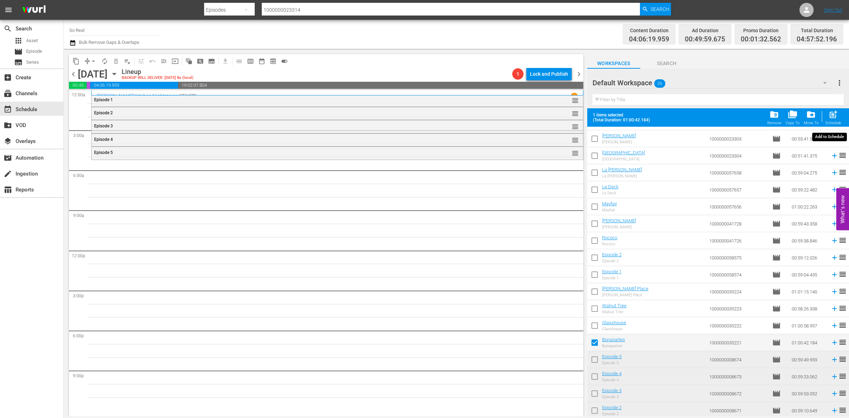
click at [827, 114] on div "post_add Schedule" at bounding box center [833, 118] width 16 height 16
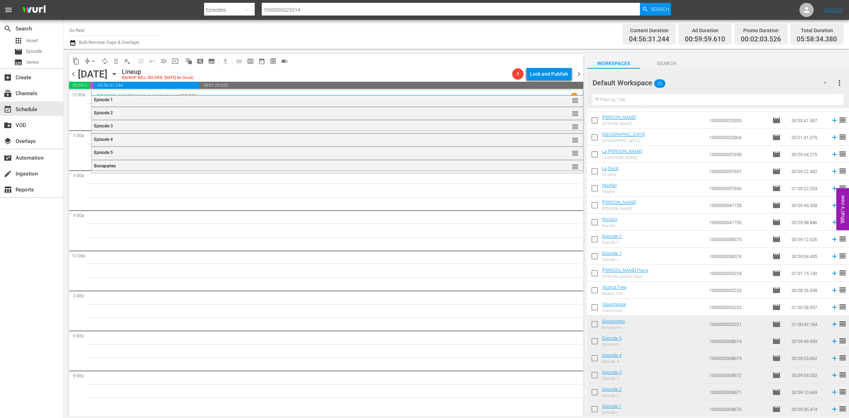
click at [591, 306] on input "checkbox" at bounding box center [594, 308] width 15 height 15
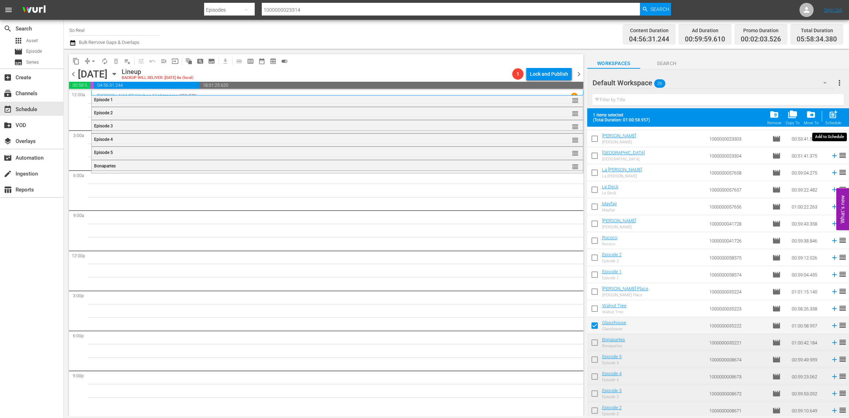
click at [837, 113] on span "post_add" at bounding box center [833, 115] width 10 height 10
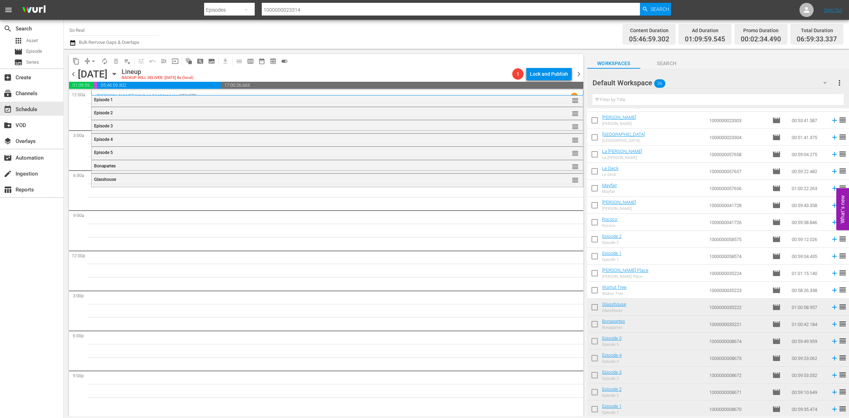
click at [592, 294] on input "checkbox" at bounding box center [594, 291] width 15 height 15
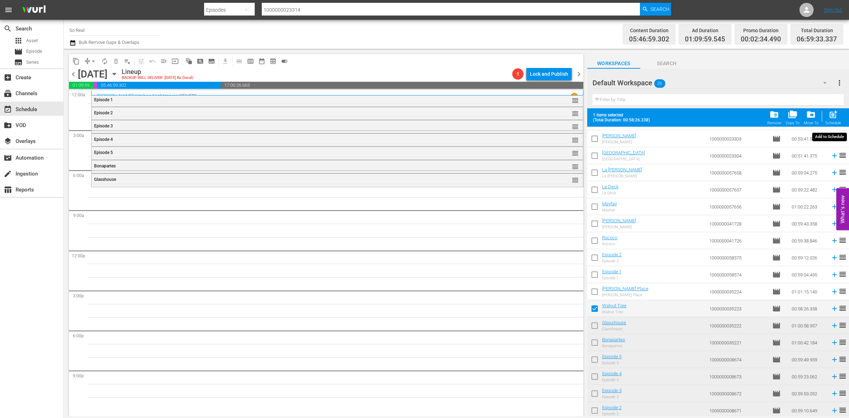
click at [828, 121] on div "post_add Schedule" at bounding box center [833, 118] width 16 height 16
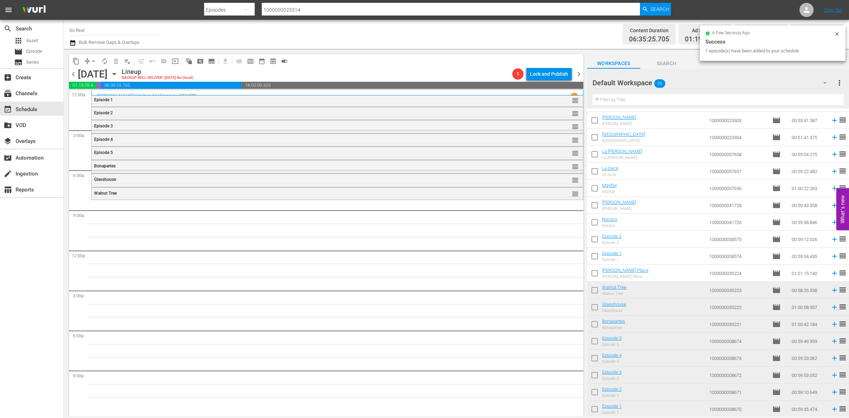
click at [591, 278] on input "checkbox" at bounding box center [594, 274] width 15 height 15
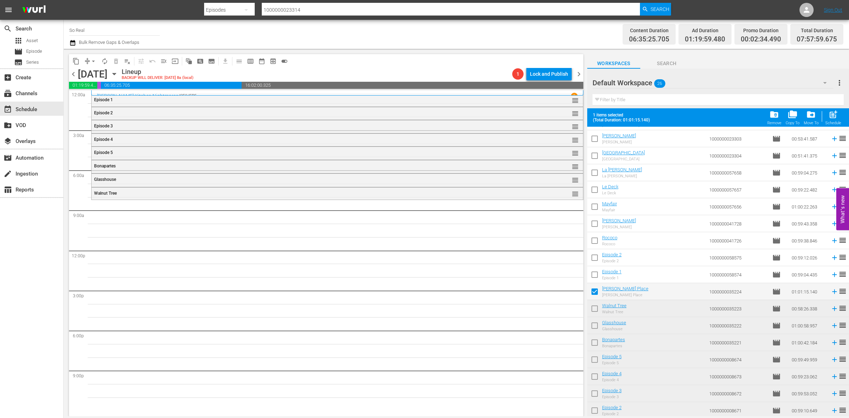
click at [836, 118] on span "post_add" at bounding box center [833, 115] width 10 height 10
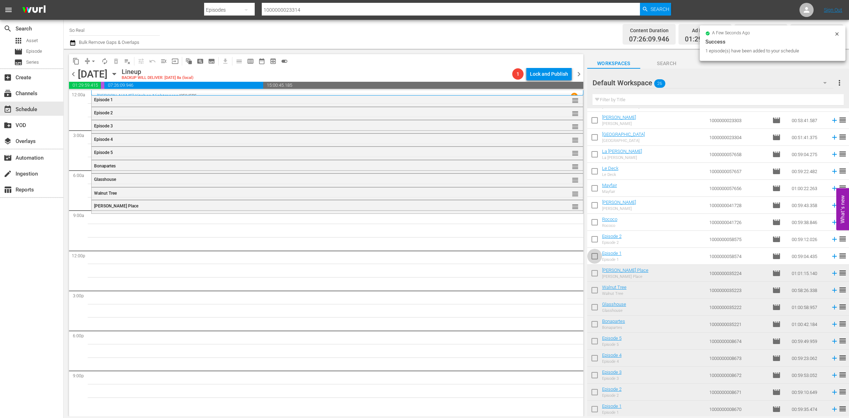
click at [594, 261] on input "checkbox" at bounding box center [594, 257] width 15 height 15
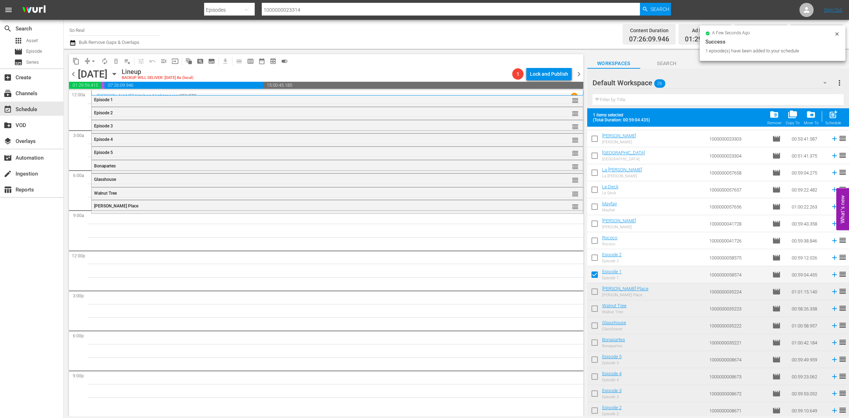
click at [832, 124] on div "Schedule" at bounding box center [833, 123] width 16 height 5
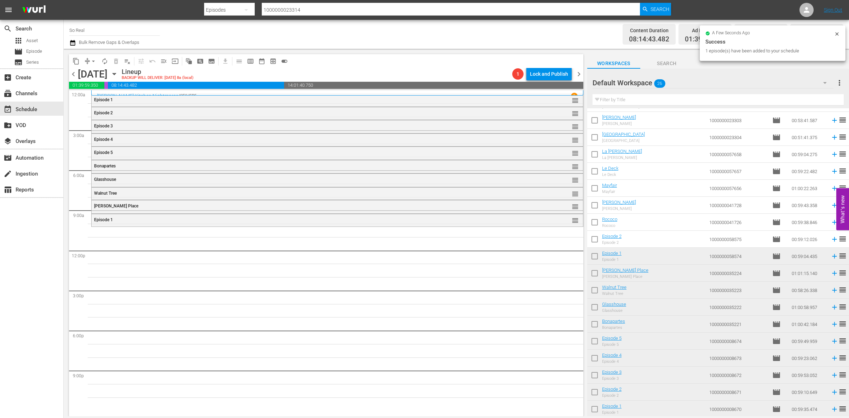
click at [593, 239] on input "checkbox" at bounding box center [594, 240] width 15 height 15
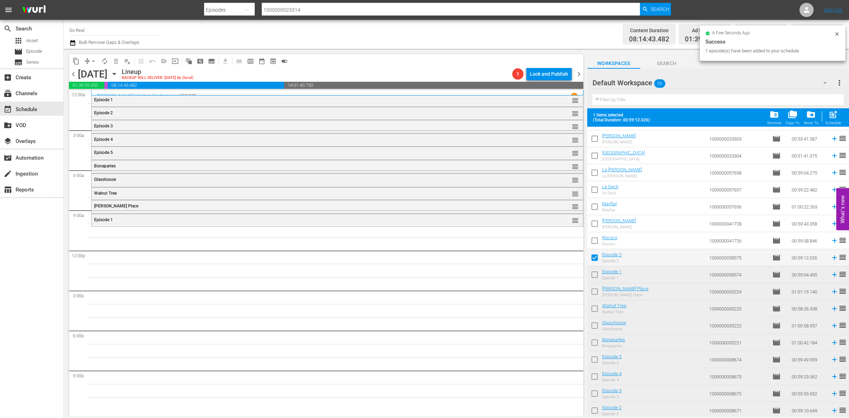
click at [828, 117] on span "post_add" at bounding box center [833, 115] width 10 height 10
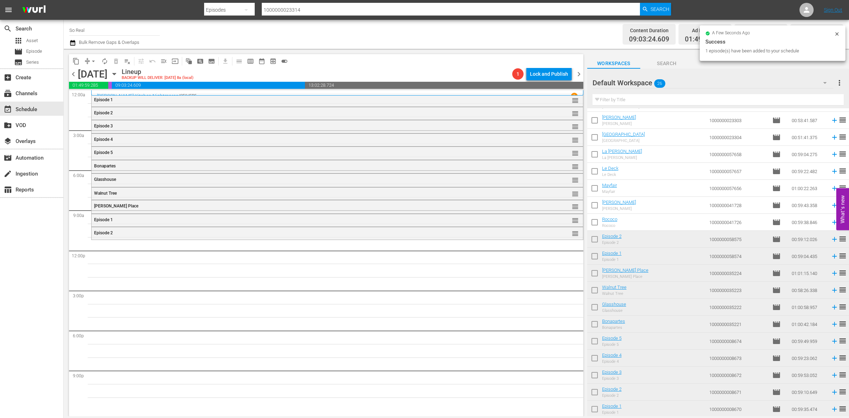
click at [592, 224] on input "checkbox" at bounding box center [594, 223] width 15 height 15
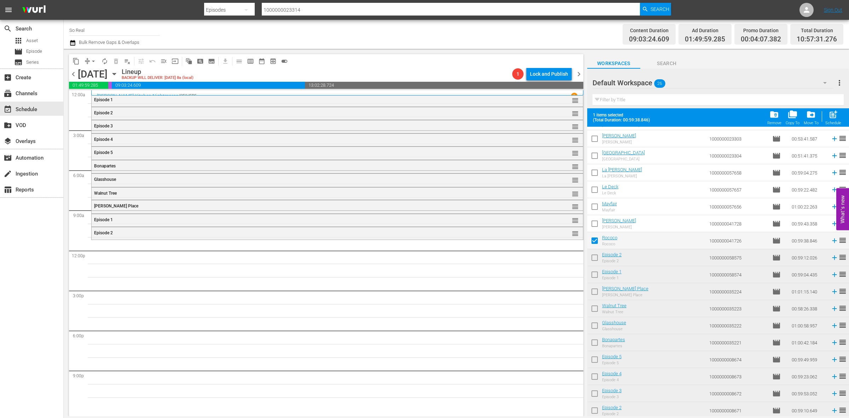
click at [823, 112] on span "post_add Schedule" at bounding box center [833, 118] width 20 height 20
click at [829, 114] on span "post_add" at bounding box center [833, 115] width 10 height 10
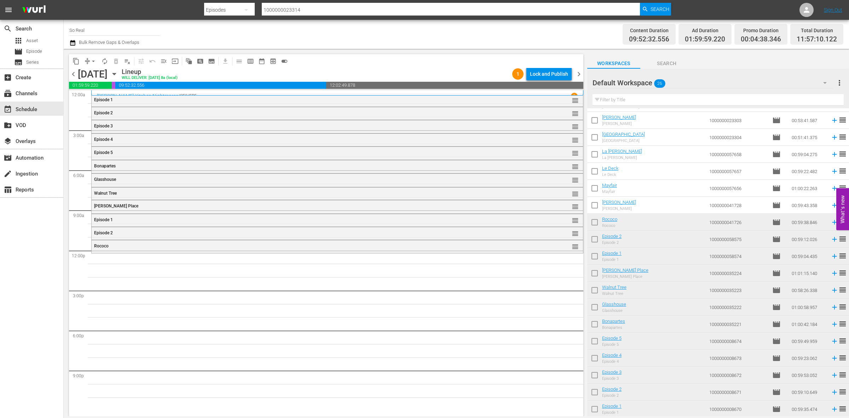
click at [597, 209] on input "checkbox" at bounding box center [594, 206] width 15 height 15
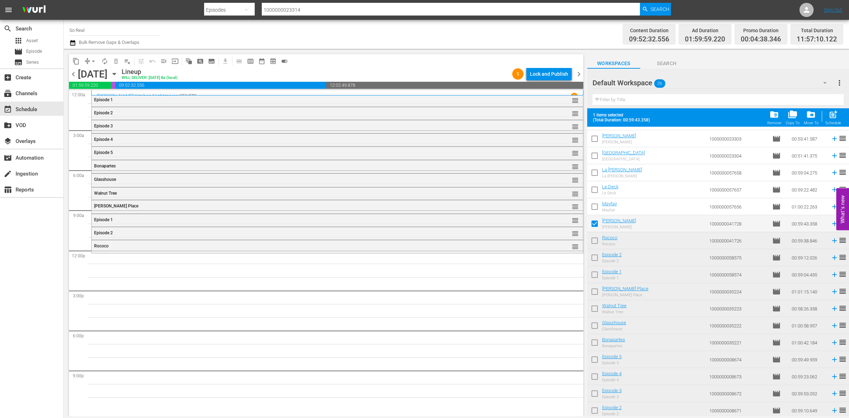
click at [834, 107] on div "Filter by Title" at bounding box center [717, 99] width 251 height 17
click at [833, 114] on span "post_add" at bounding box center [833, 115] width 10 height 10
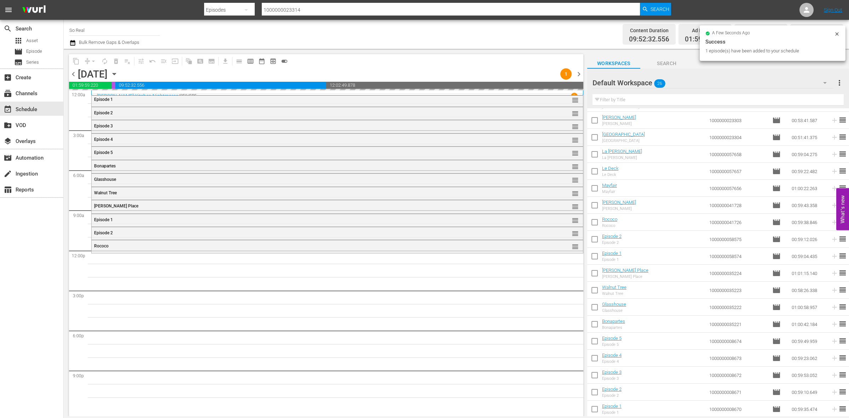
scroll to position [0, 0]
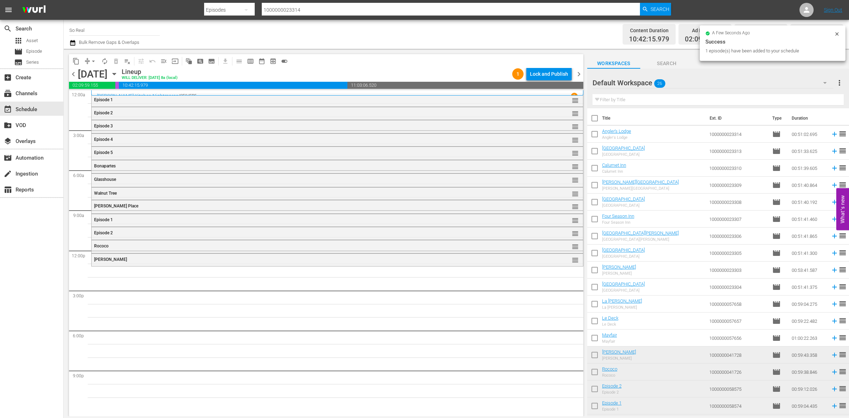
click at [593, 340] on input "checkbox" at bounding box center [594, 339] width 15 height 15
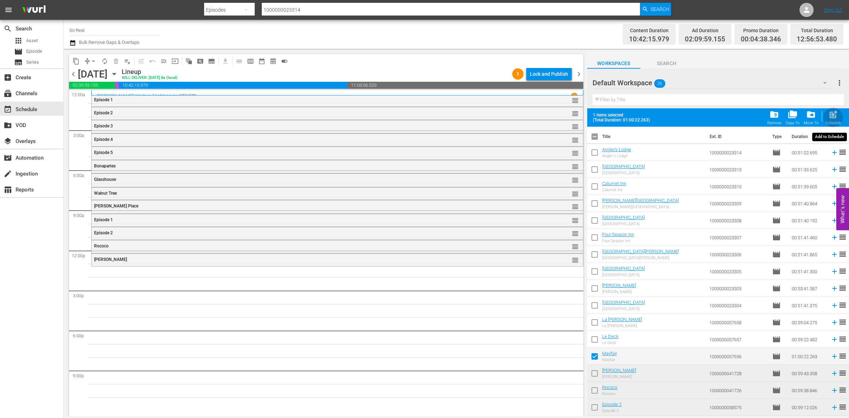
click at [828, 116] on div "post_add Schedule" at bounding box center [833, 118] width 16 height 16
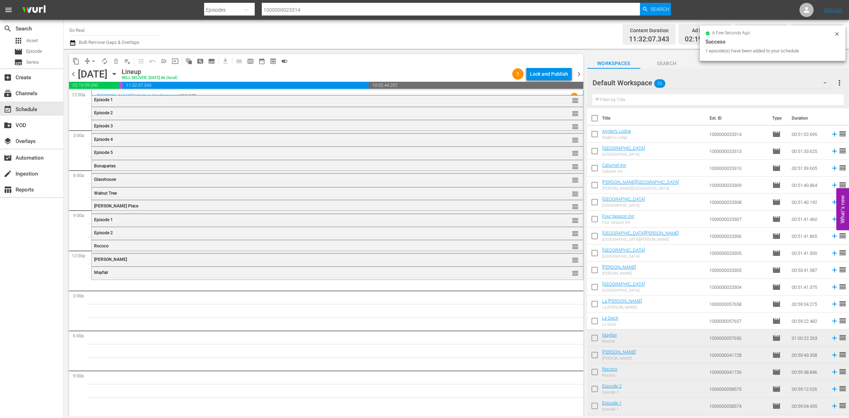
click at [594, 322] on input "checkbox" at bounding box center [594, 322] width 15 height 15
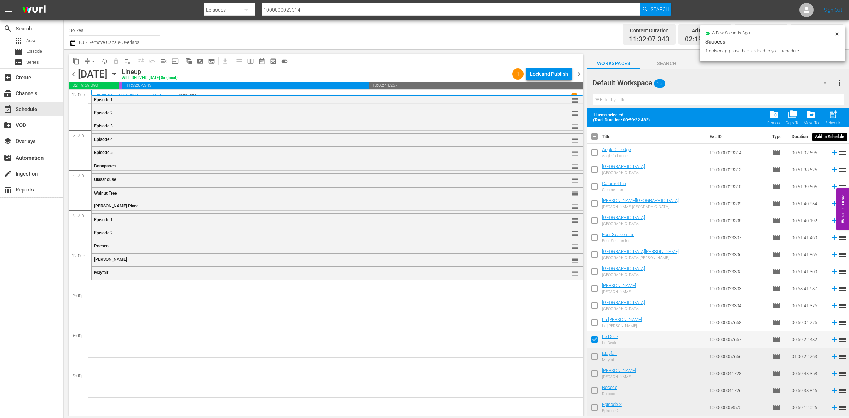
click at [830, 112] on span "post_add" at bounding box center [833, 115] width 10 height 10
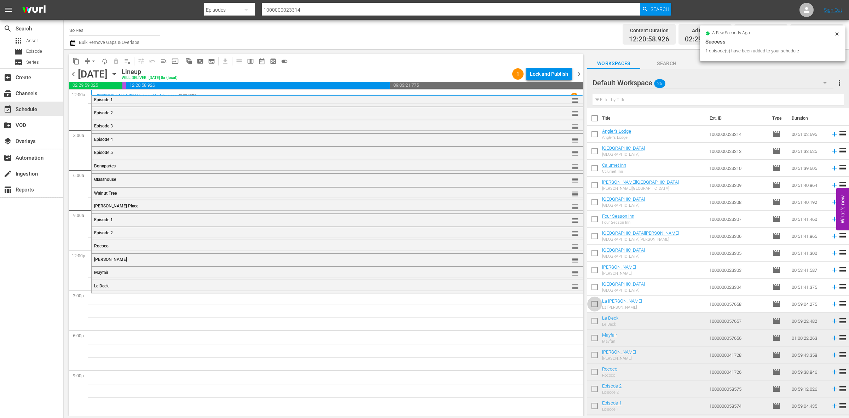
click at [598, 307] on input "checkbox" at bounding box center [594, 305] width 15 height 15
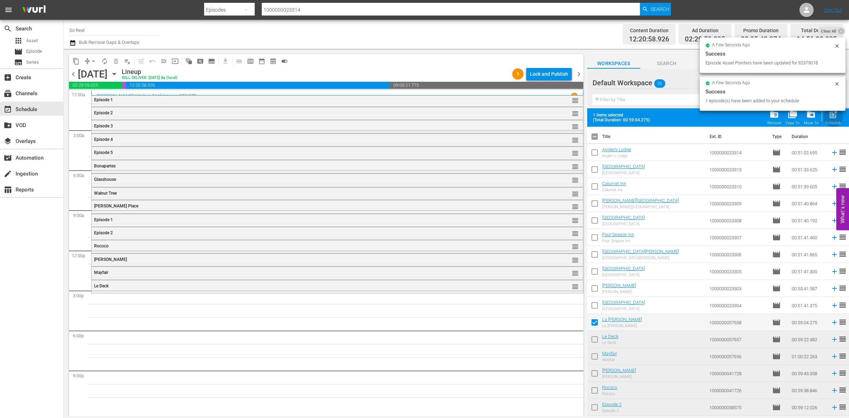
click at [831, 120] on div "post_add Schedule" at bounding box center [833, 118] width 16 height 16
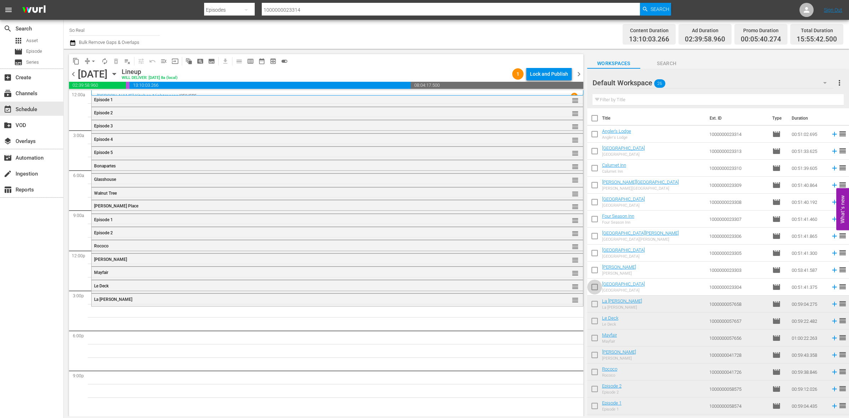
click at [593, 289] on input "checkbox" at bounding box center [594, 288] width 15 height 15
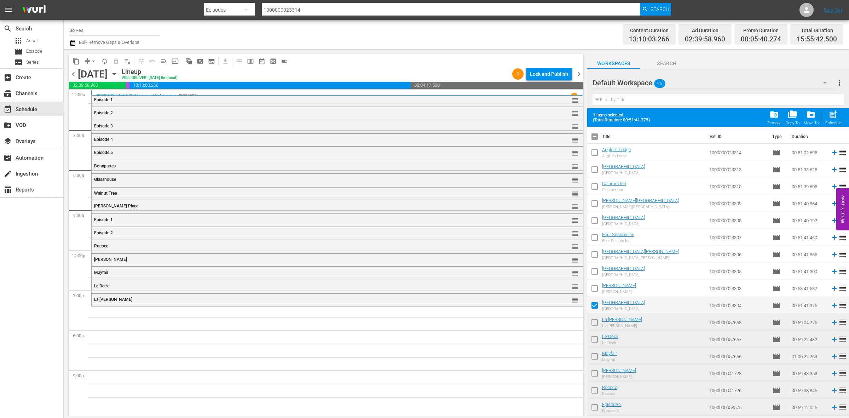
click at [831, 120] on div "post_add Schedule" at bounding box center [833, 118] width 16 height 16
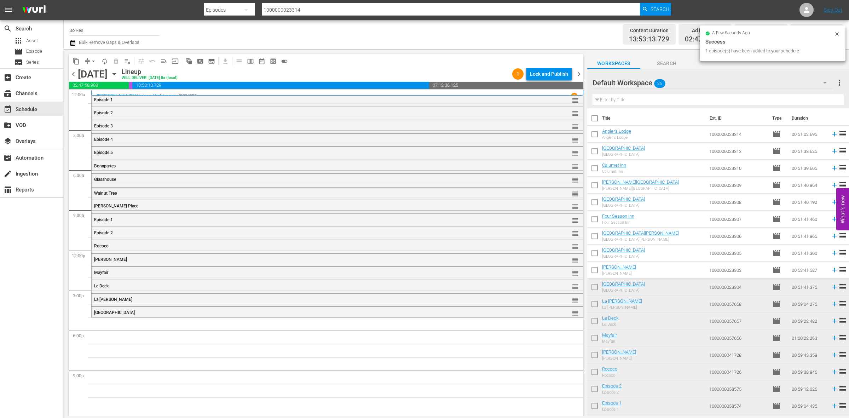
click at [595, 272] on input "checkbox" at bounding box center [594, 271] width 15 height 15
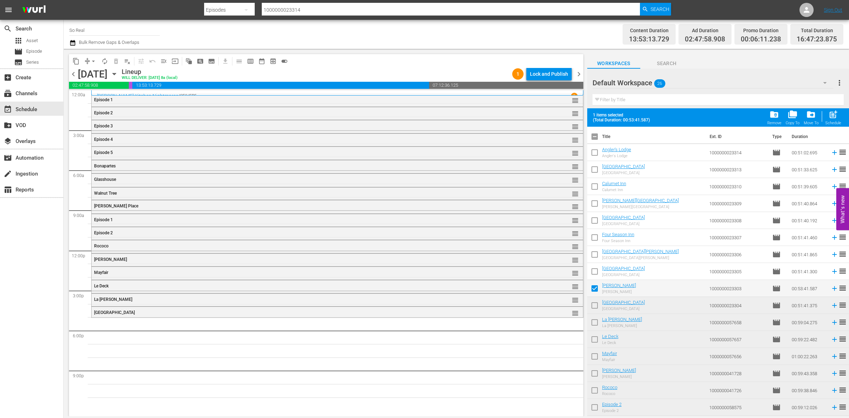
click at [830, 113] on span "post_add" at bounding box center [833, 115] width 10 height 10
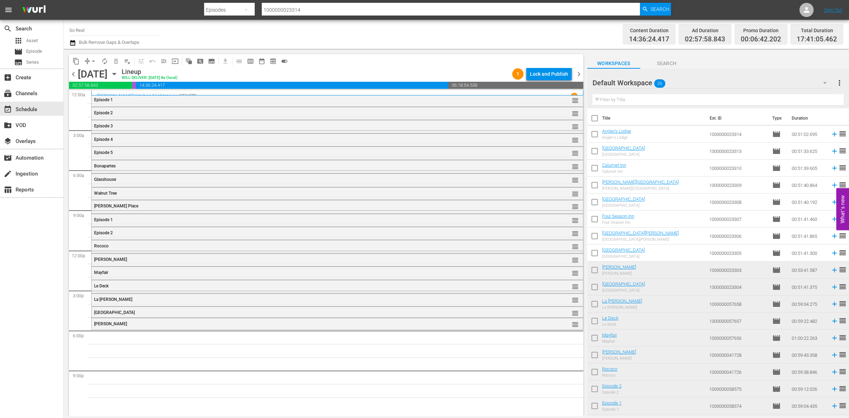
click at [594, 253] on input "checkbox" at bounding box center [594, 254] width 15 height 15
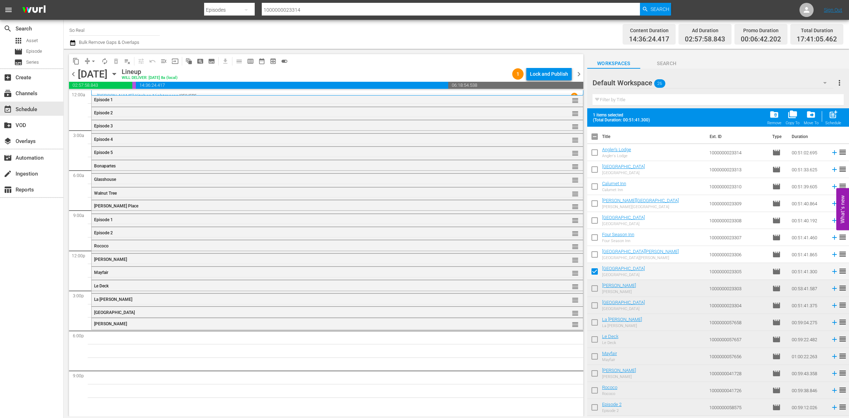
click at [828, 115] on span "post_add" at bounding box center [833, 115] width 10 height 10
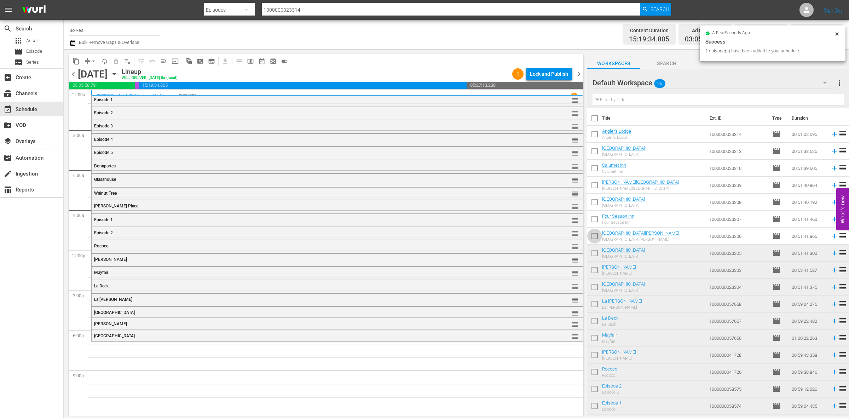
click at [594, 237] on input "checkbox" at bounding box center [594, 237] width 15 height 15
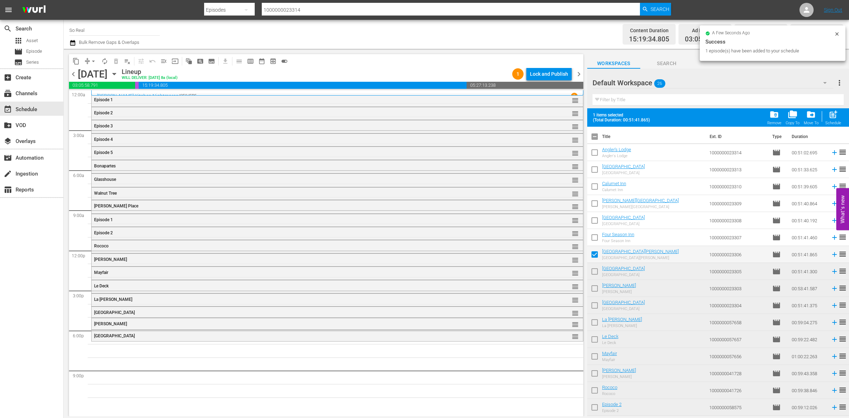
click at [831, 108] on div "Filter by Title" at bounding box center [717, 99] width 251 height 17
click at [831, 111] on span "post_add" at bounding box center [833, 115] width 10 height 10
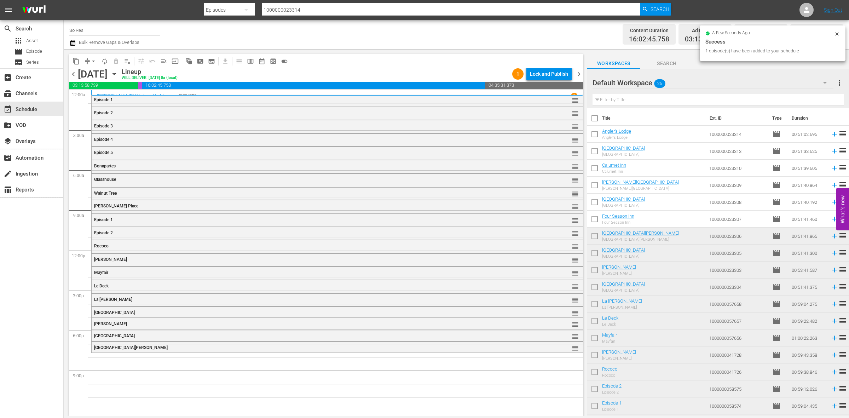
click at [597, 225] on input "checkbox" at bounding box center [594, 220] width 15 height 15
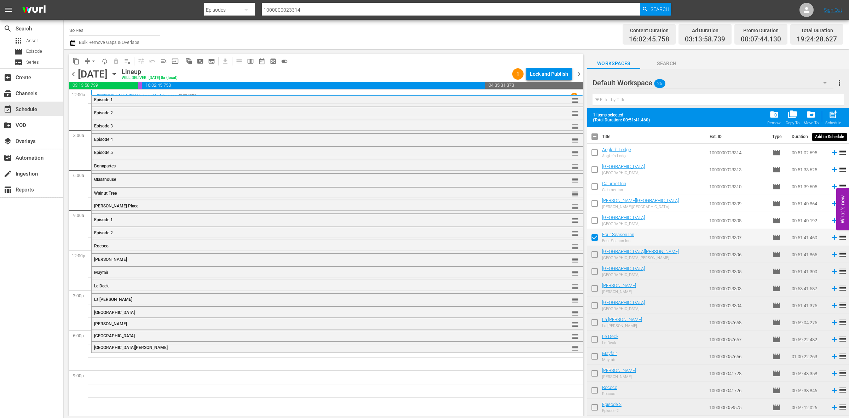
click at [833, 110] on span "post_add" at bounding box center [833, 115] width 10 height 10
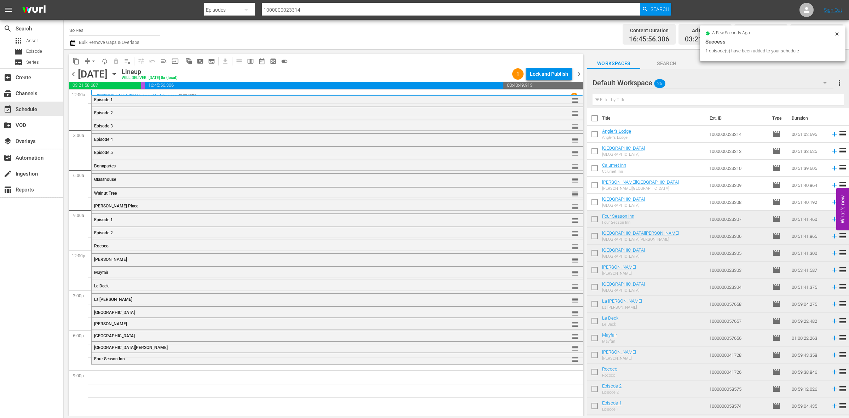
click at [598, 201] on input "checkbox" at bounding box center [594, 203] width 15 height 15
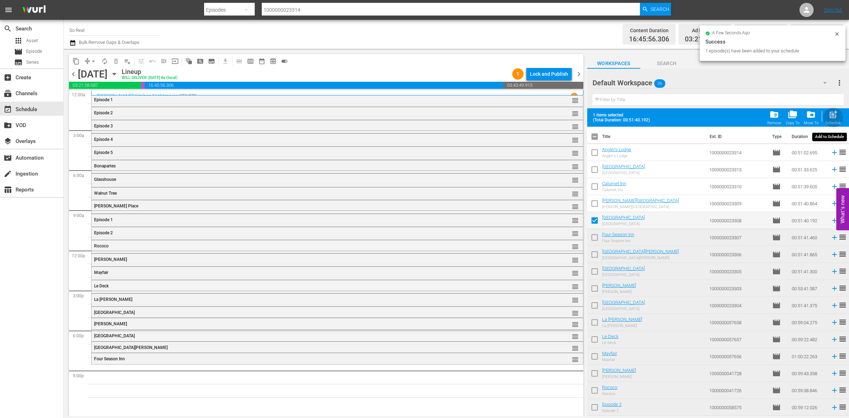
click at [833, 114] on span "post_add" at bounding box center [833, 115] width 10 height 10
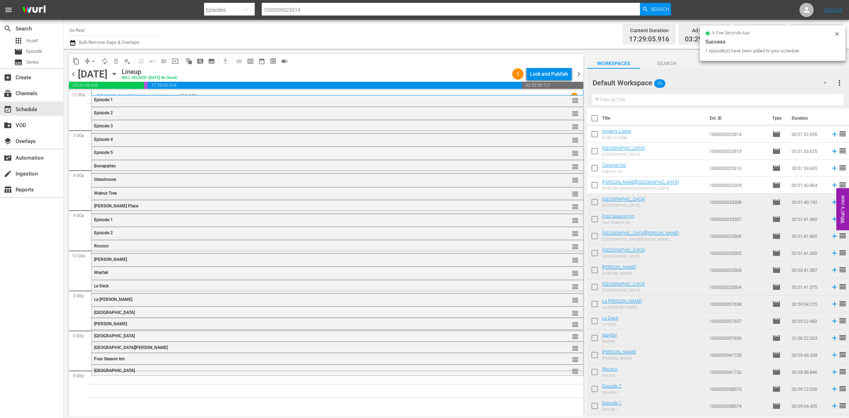
click at [596, 185] on input "checkbox" at bounding box center [594, 186] width 15 height 15
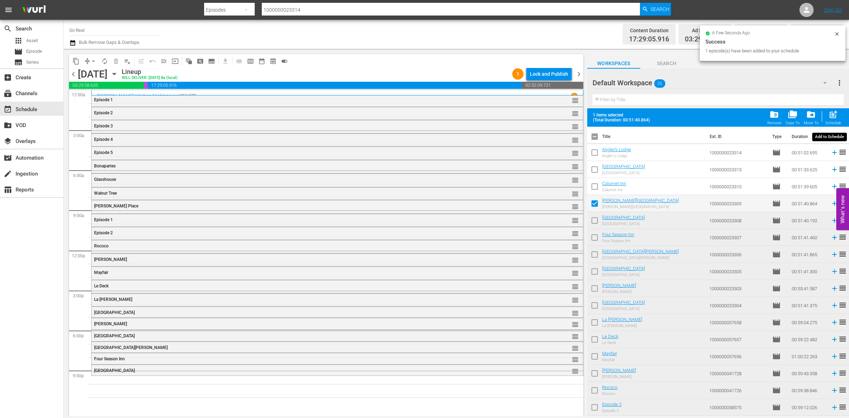
click at [831, 114] on span "post_add" at bounding box center [833, 115] width 10 height 10
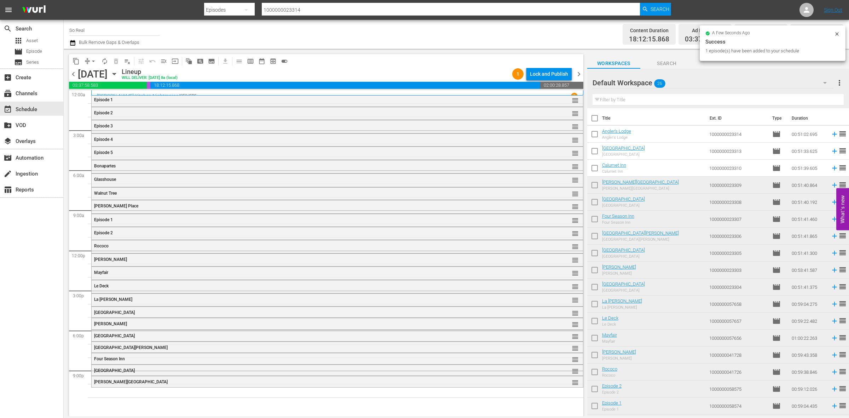
click at [594, 170] on input "checkbox" at bounding box center [594, 169] width 15 height 15
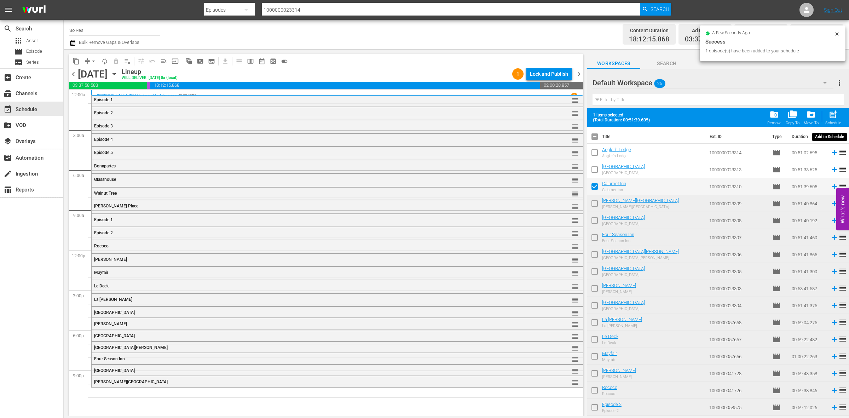
click at [834, 118] on span "post_add" at bounding box center [833, 115] width 10 height 10
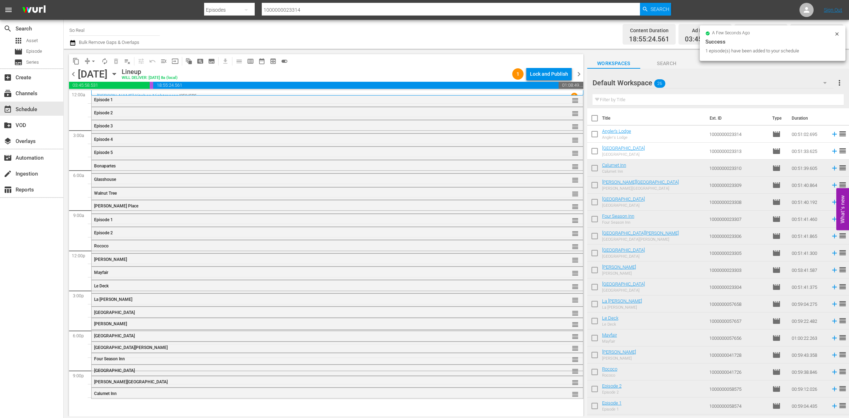
click at [595, 149] on input "checkbox" at bounding box center [594, 152] width 15 height 15
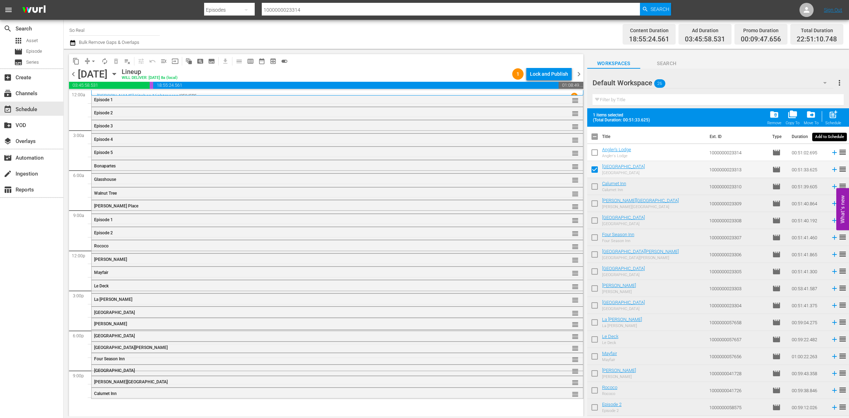
click at [833, 115] on span "post_add" at bounding box center [833, 115] width 10 height 10
checkbox input "false"
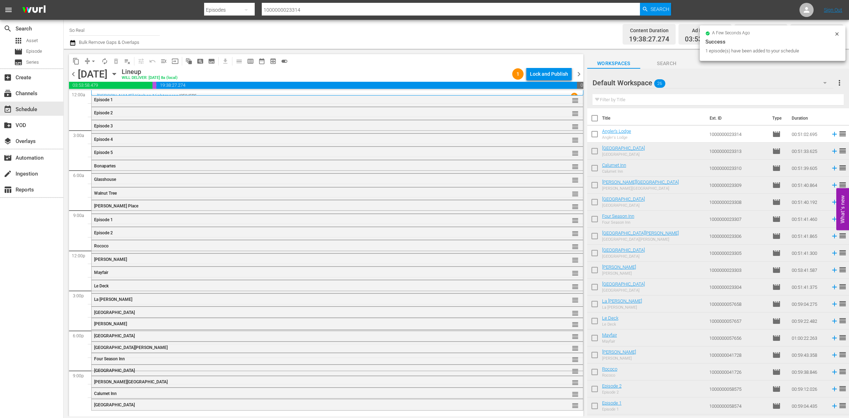
click at [594, 136] on input "checkbox" at bounding box center [594, 135] width 15 height 15
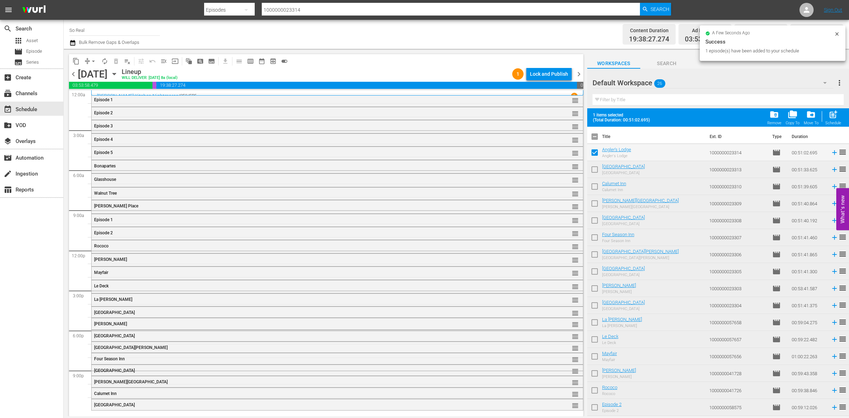
click at [836, 116] on span "post_add" at bounding box center [833, 115] width 10 height 10
checkbox input "false"
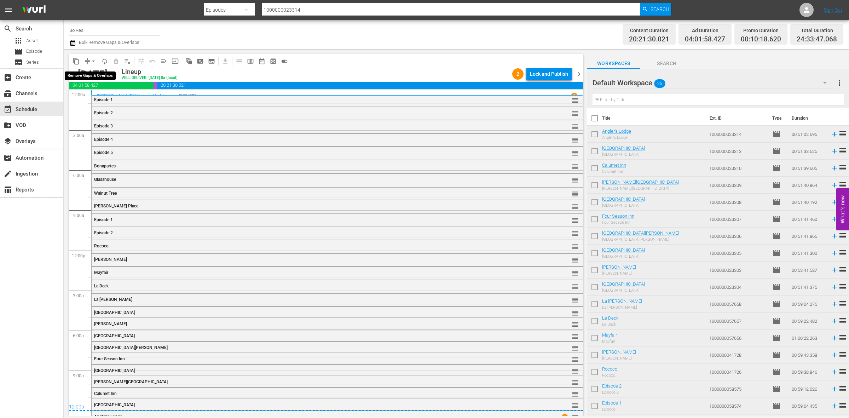
click at [93, 63] on span "arrow_drop_down" at bounding box center [93, 61] width 7 height 7
click at [97, 98] on li "Align to End of Previous Day" at bounding box center [94, 99] width 74 height 12
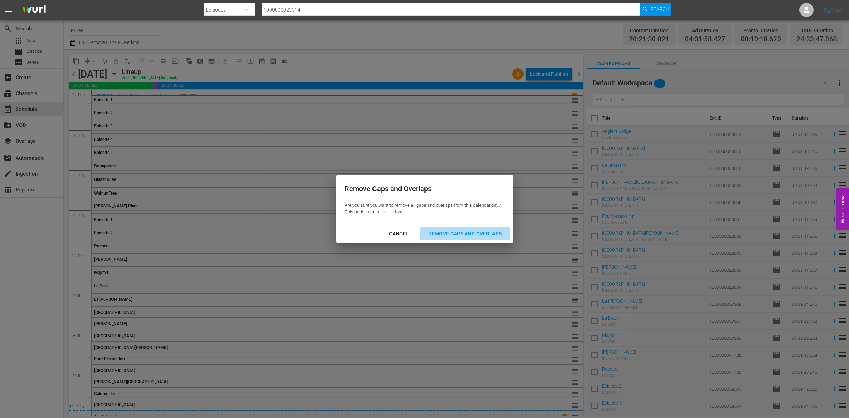
click at [478, 236] on div "Remove Gaps and Overlaps" at bounding box center [465, 233] width 85 height 9
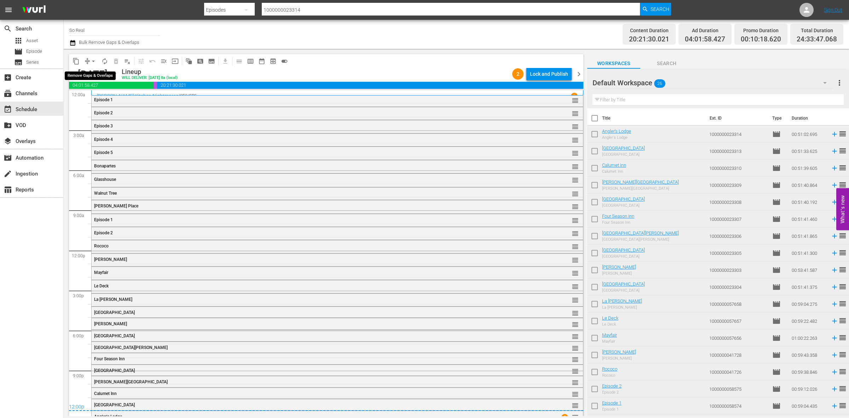
click at [91, 63] on span "arrow_drop_down" at bounding box center [93, 61] width 7 height 7
click at [103, 98] on li "Align to End of Previous Day" at bounding box center [94, 99] width 74 height 12
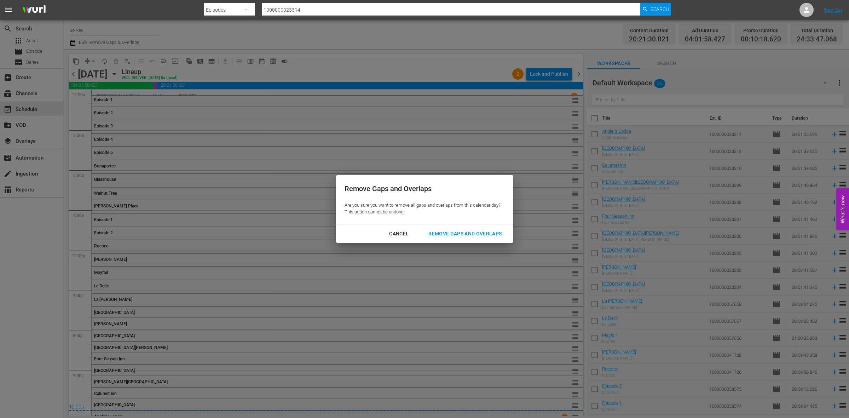
click at [463, 236] on div "Remove Gaps and Overlaps" at bounding box center [465, 233] width 85 height 9
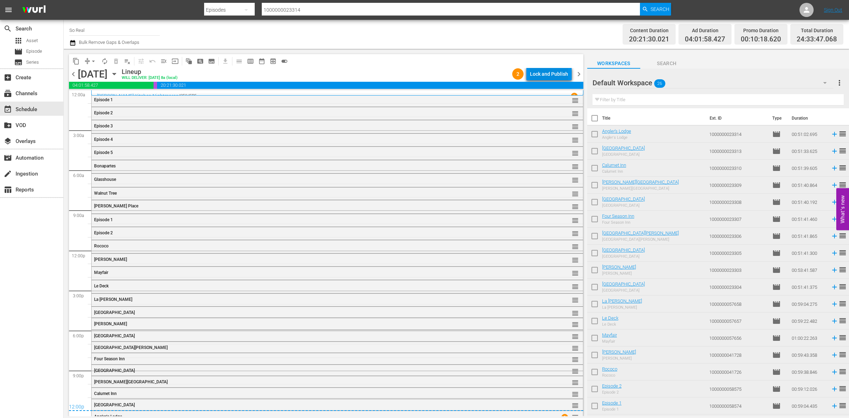
click at [570, 76] on button "Lock and Publish" at bounding box center [548, 74] width 45 height 13
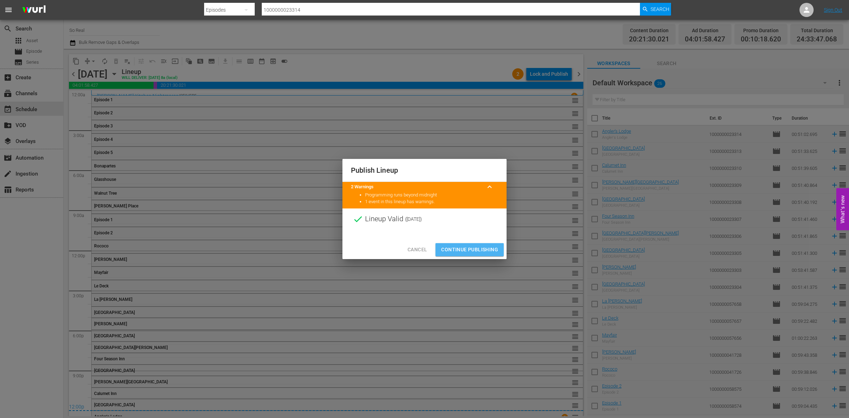
click at [479, 251] on span "Continue Publishing" at bounding box center [469, 249] width 57 height 9
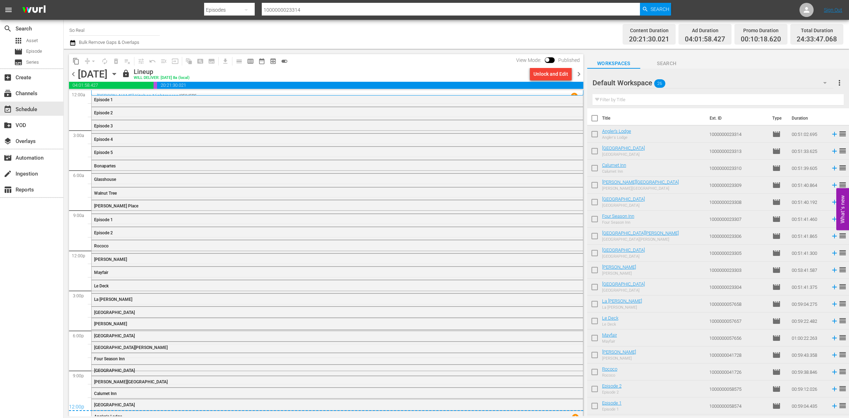
click at [595, 122] on input "checkbox" at bounding box center [594, 119] width 15 height 15
checkbox input "true"
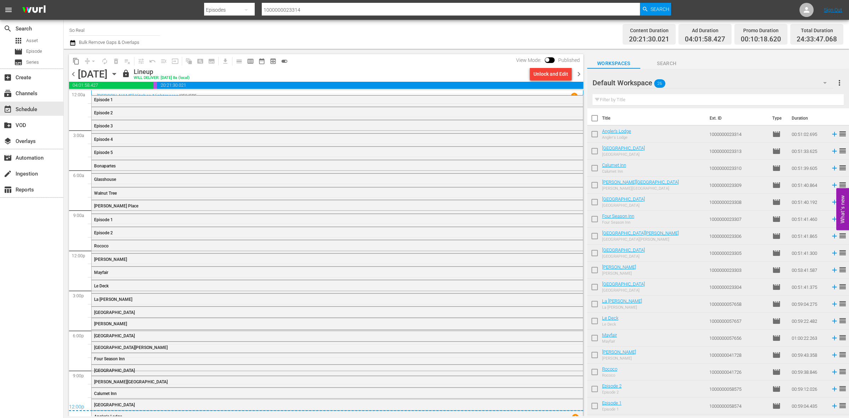
checkbox input "true"
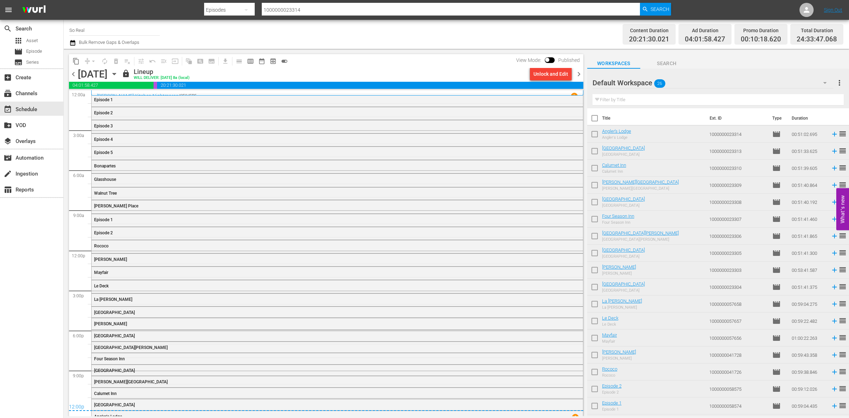
checkbox input "true"
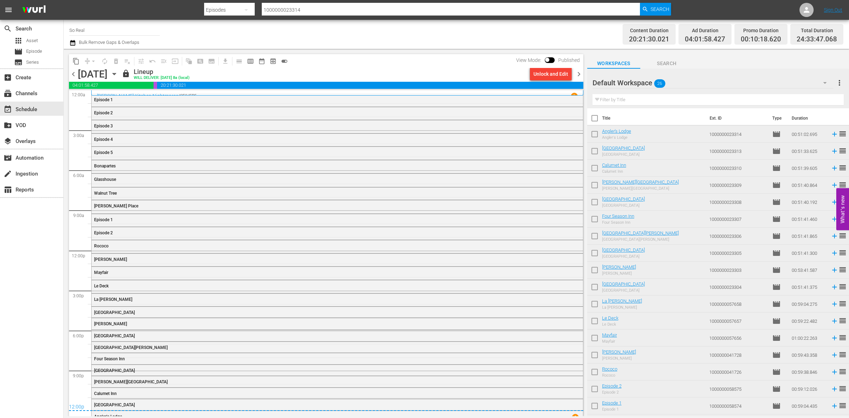
checkbox input "true"
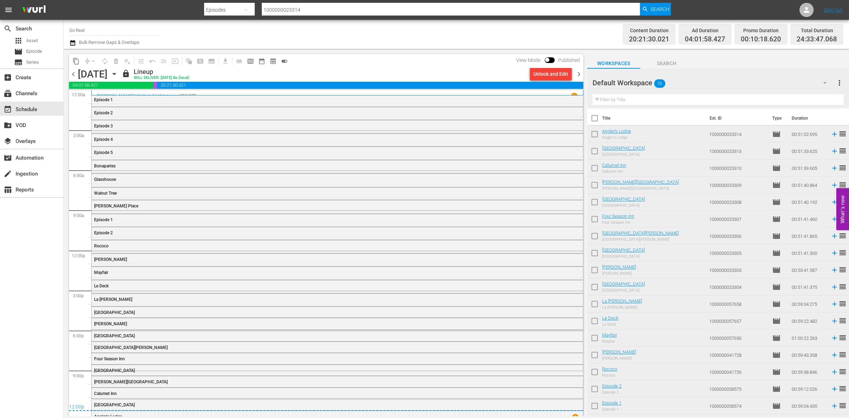
checkbox input "true"
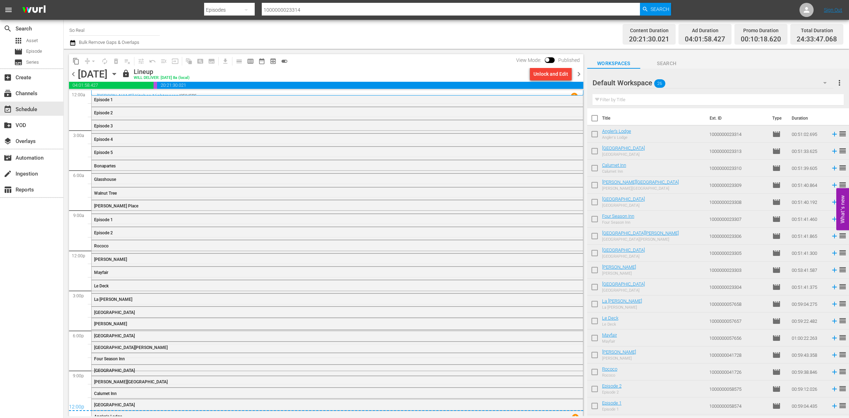
checkbox input "true"
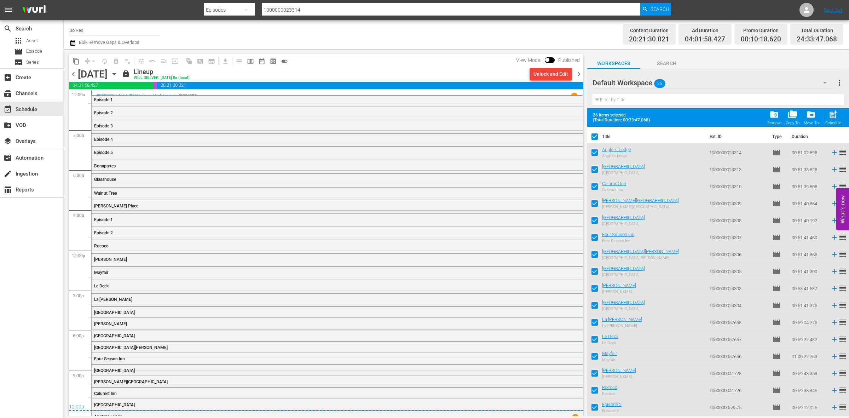
click at [777, 117] on span "folder_delete" at bounding box center [774, 115] width 10 height 10
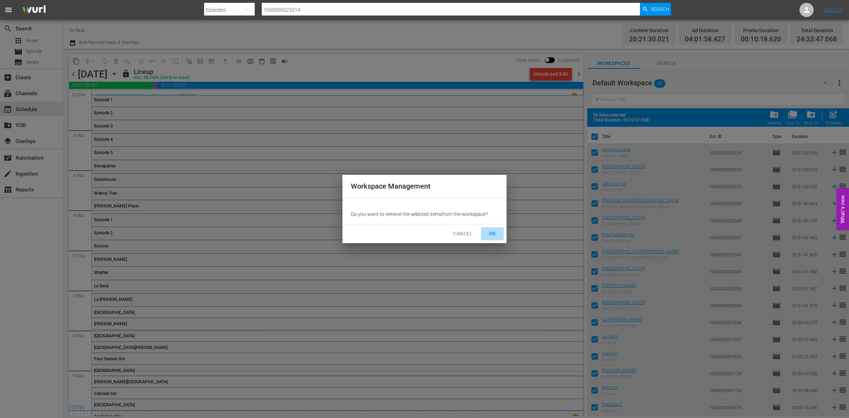
click at [491, 231] on span "OK" at bounding box center [492, 233] width 11 height 9
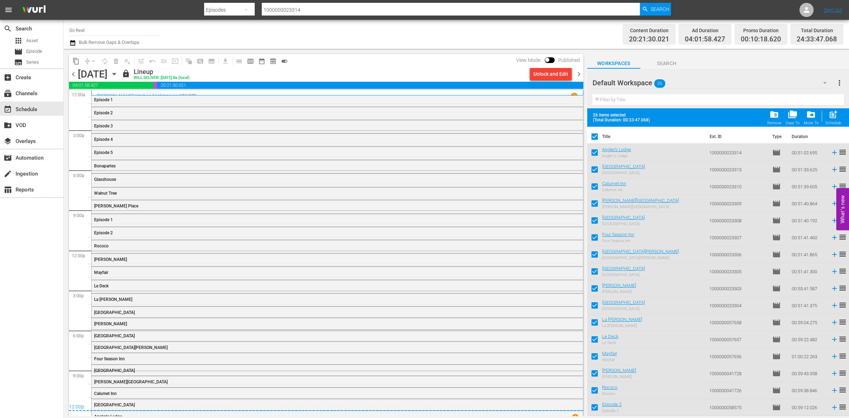
checkbox input "false"
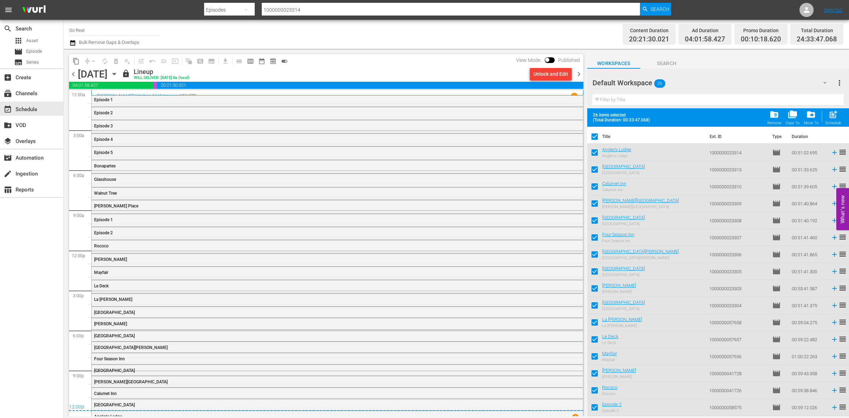
checkbox input "false"
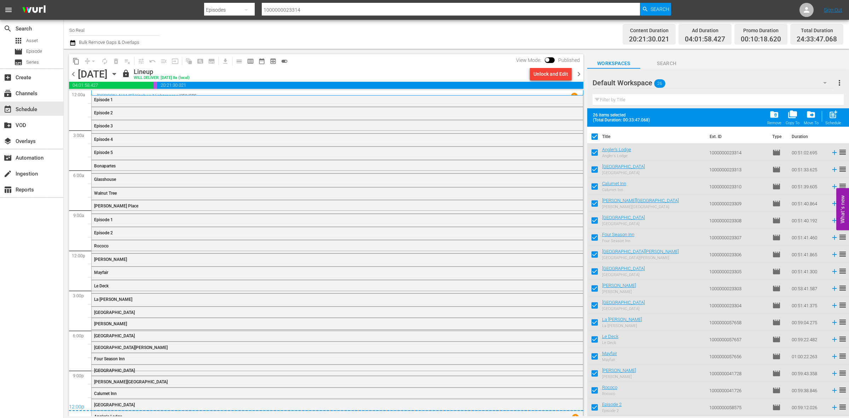
checkbox input "false"
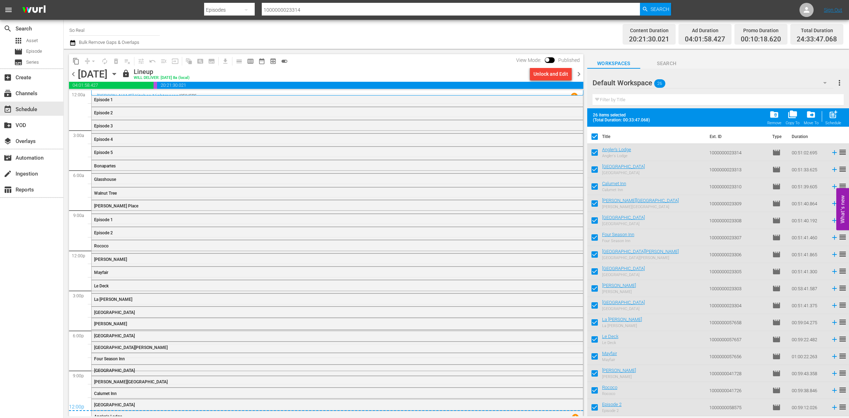
checkbox input "false"
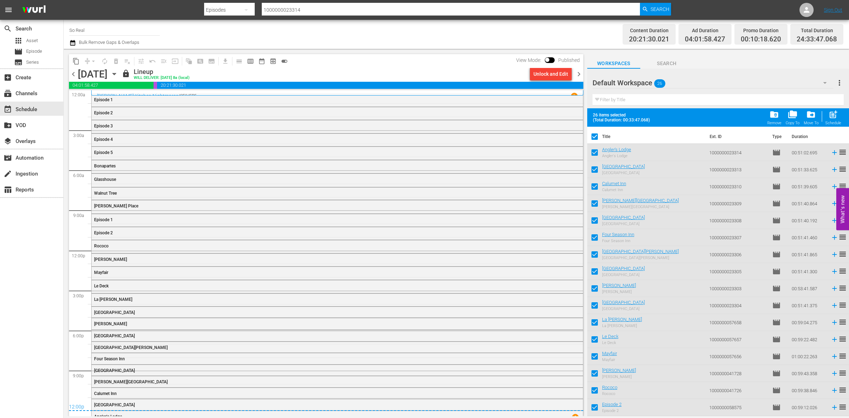
checkbox input "false"
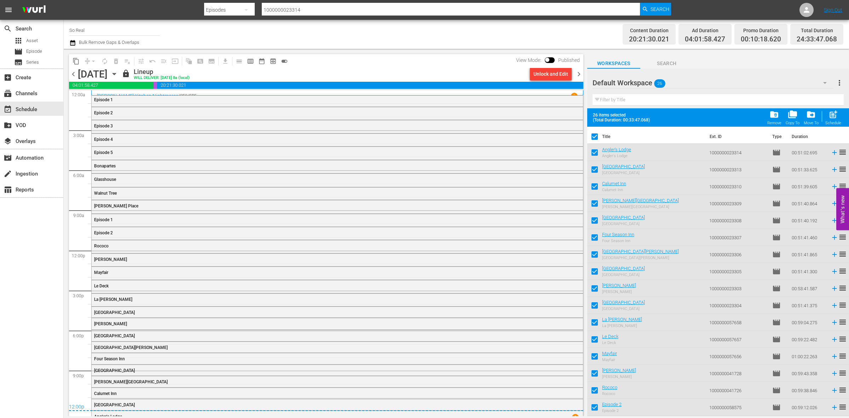
checkbox input "false"
